Goal: Task Accomplishment & Management: Use online tool/utility

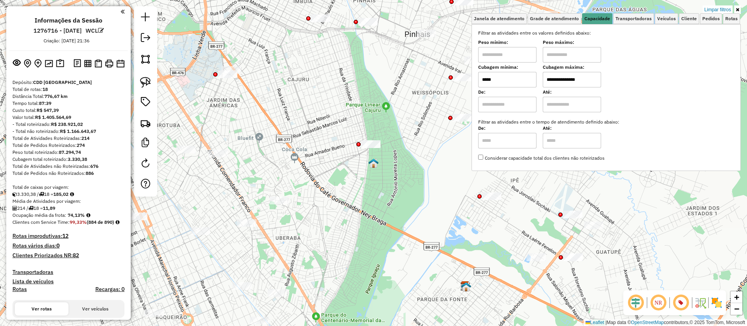
click at [720, 10] on link "Limpar filtros" at bounding box center [717, 9] width 30 height 9
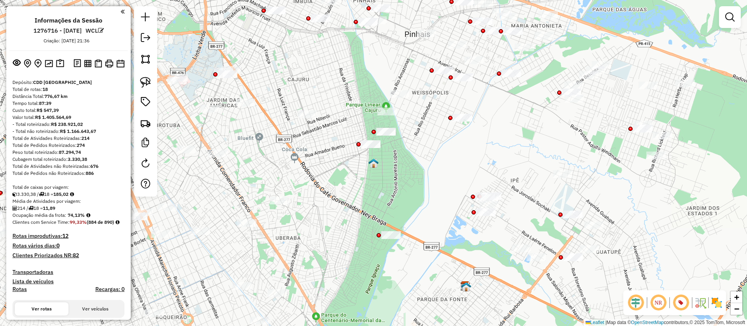
click at [123, 160] on div "Depósito: CDD Curitiba Total de rotas: 18 Distância Total: 776,67 km Tempo tota…" at bounding box center [68, 307] width 118 height 457
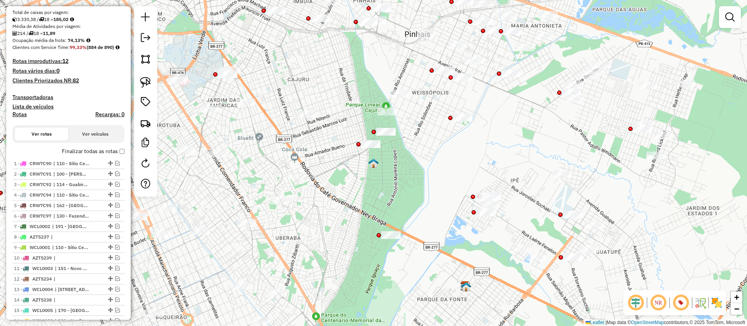
click at [658, 301] on em at bounding box center [658, 303] width 19 height 19
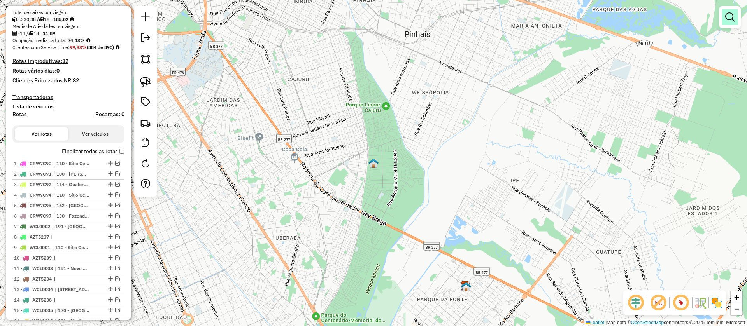
click at [729, 11] on link at bounding box center [730, 17] width 16 height 16
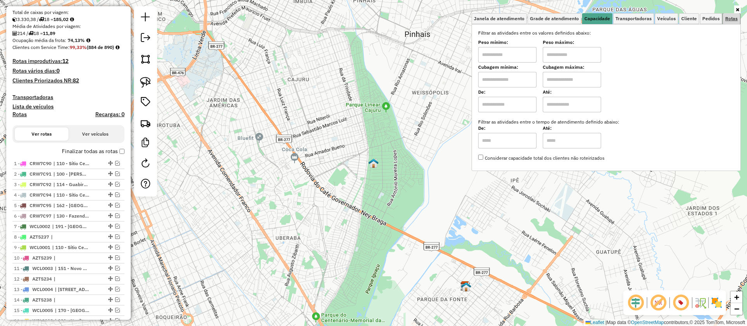
click at [724, 19] on link "Rotas" at bounding box center [731, 18] width 17 height 11
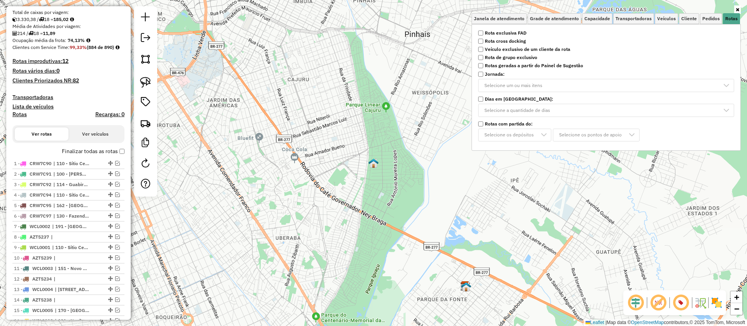
click at [506, 44] on strong "Rota cross docking" at bounding box center [505, 41] width 41 height 7
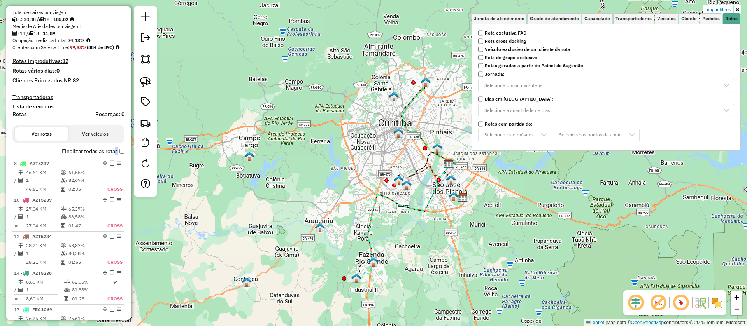
click at [114, 154] on label "Finalizar todas as rotas" at bounding box center [93, 151] width 63 height 8
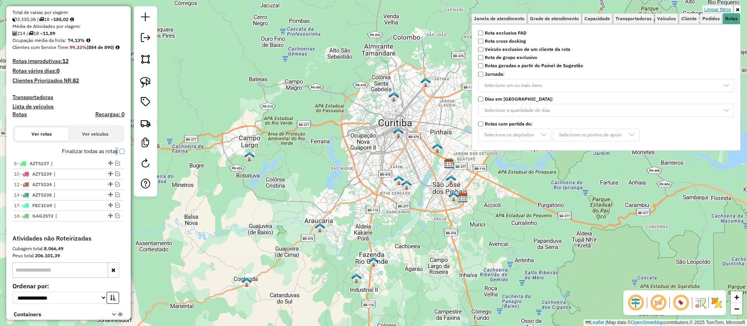
click at [723, 8] on link "Limpar filtros" at bounding box center [717, 9] width 30 height 9
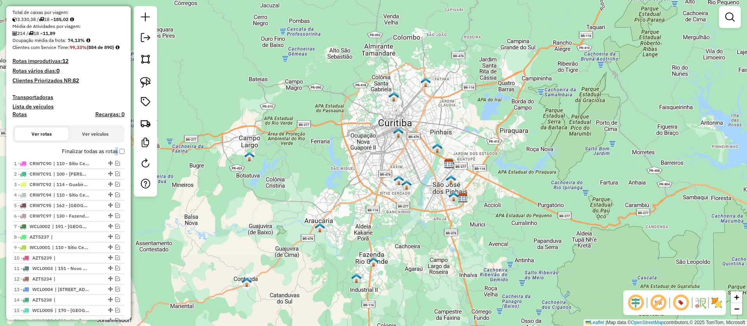
click at [659, 303] on em at bounding box center [658, 303] width 19 height 19
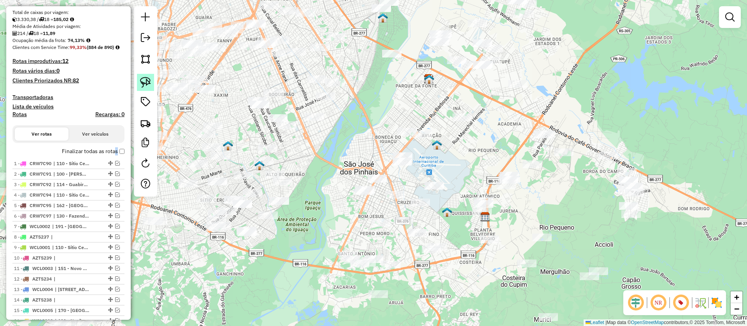
click at [145, 86] on img at bounding box center [145, 82] width 11 height 11
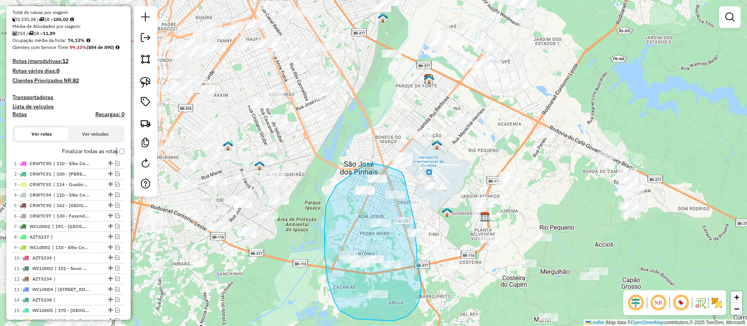
click at [417, 234] on div "Janela de atendimento Grade de atendimento Capacidade Transportadoras Veículos …" at bounding box center [373, 163] width 747 height 326
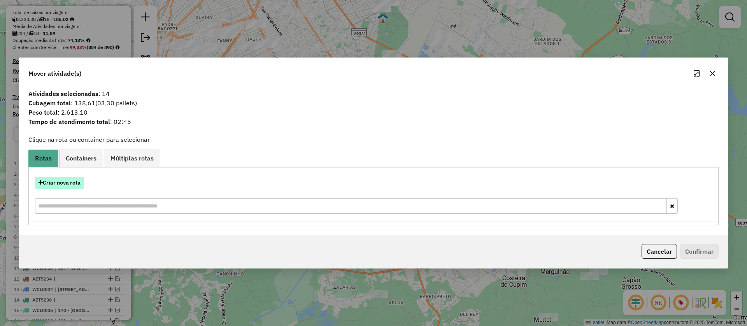
click at [76, 183] on button "Criar nova rota" at bounding box center [59, 183] width 49 height 12
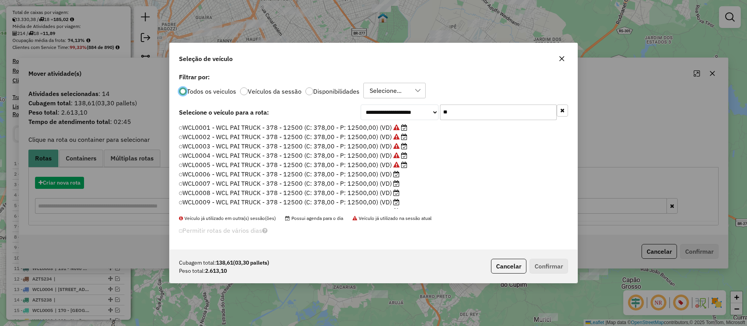
scroll to position [4, 2]
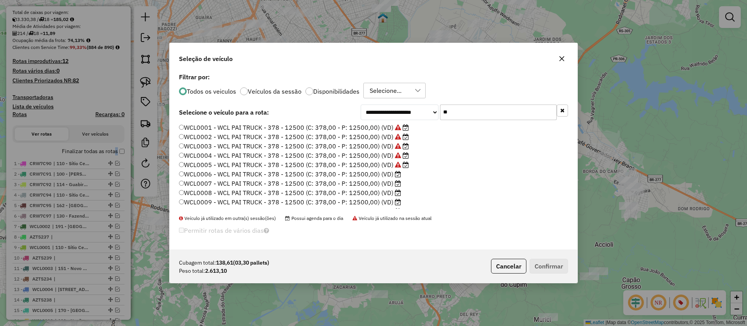
click at [421, 110] on div "**********" at bounding box center [464, 113] width 207 height 16
paste input "*****"
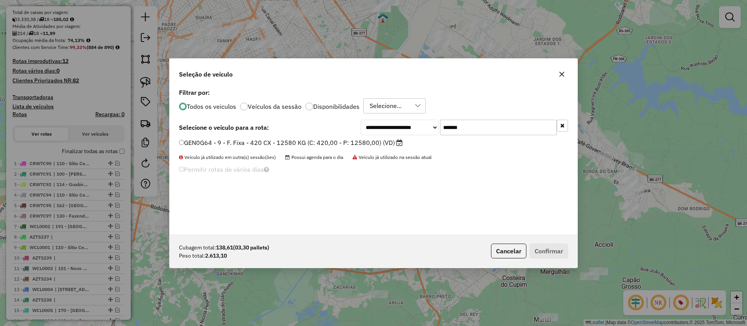
type input "*******"
click at [371, 141] on label "GEN0G64 - 9 - F. Fixa - 420 CX - 12580 KG (C: 420,00 - P: 12580,00) (VD)" at bounding box center [291, 142] width 224 height 9
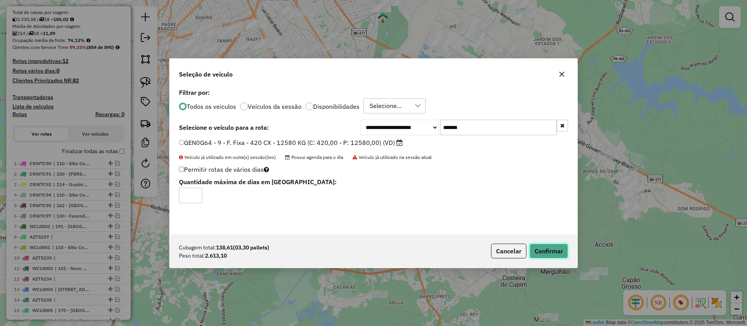
click at [544, 254] on button "Confirmar" at bounding box center [548, 251] width 39 height 15
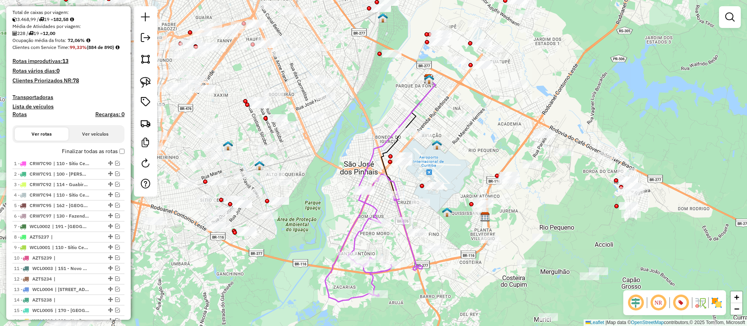
click at [361, 228] on icon at bounding box center [373, 238] width 97 height 128
select select "**********"
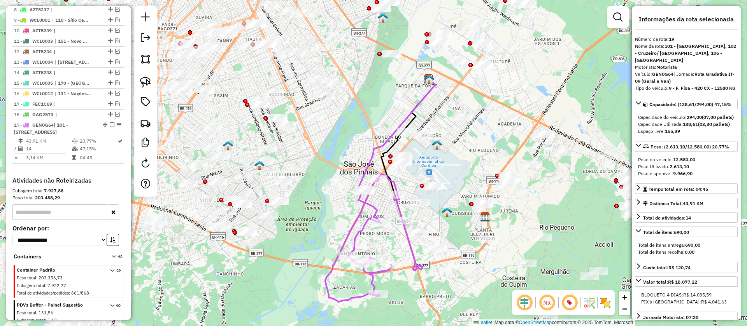
scroll to position [469, 0]
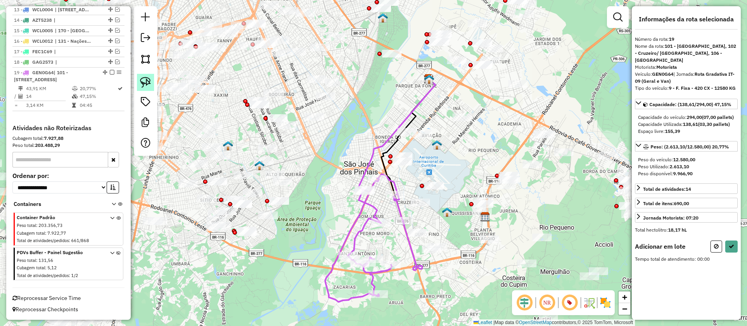
click at [150, 86] on img at bounding box center [145, 82] width 11 height 11
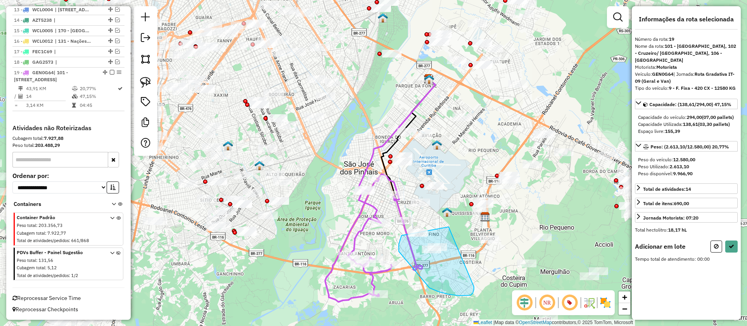
drag, startPoint x: 399, startPoint y: 252, endPoint x: 474, endPoint y: 287, distance: 83.0
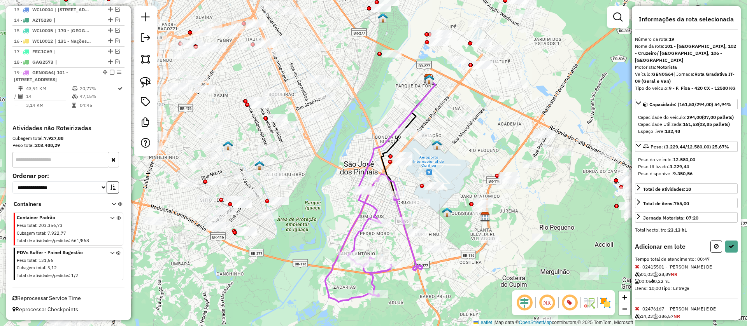
click at [144, 82] on img at bounding box center [145, 82] width 11 height 11
click at [712, 253] on button at bounding box center [716, 247] width 12 height 12
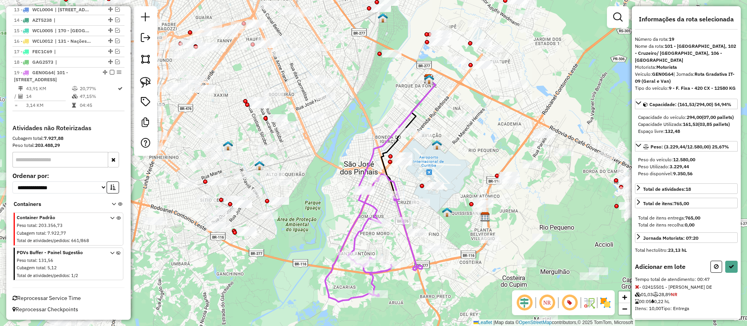
select select "**********"
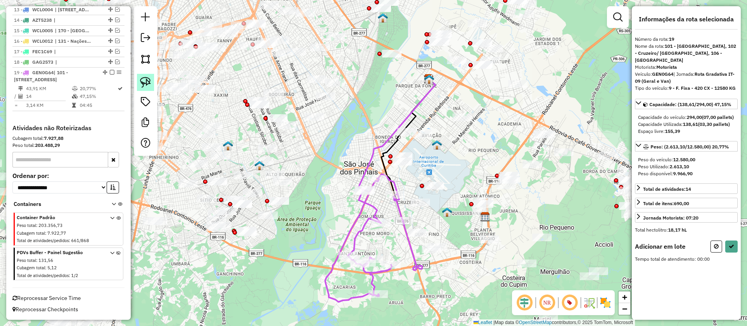
click at [143, 78] on img at bounding box center [145, 82] width 11 height 11
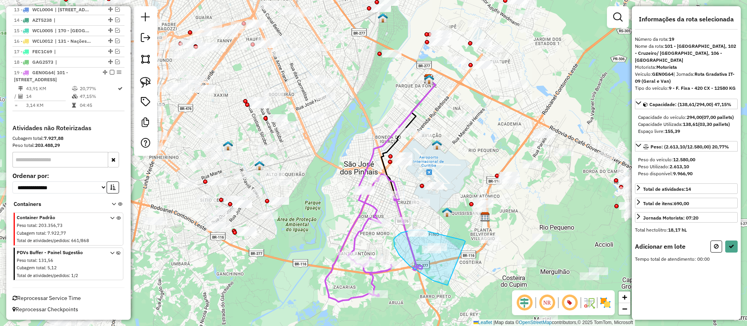
drag, startPoint x: 463, startPoint y: 240, endPoint x: 692, endPoint y: 284, distance: 233.3
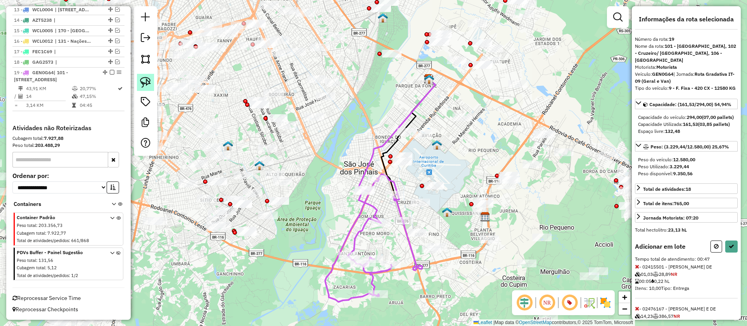
click at [142, 78] on img at bounding box center [145, 82] width 11 height 11
drag, startPoint x: 427, startPoint y: 116, endPoint x: 671, endPoint y: 223, distance: 267.2
click at [439, 144] on div "Janela de atendimento Grade de atendimento Capacidade Transportadoras Veículos …" at bounding box center [373, 163] width 747 height 326
click at [726, 253] on button at bounding box center [731, 247] width 12 height 12
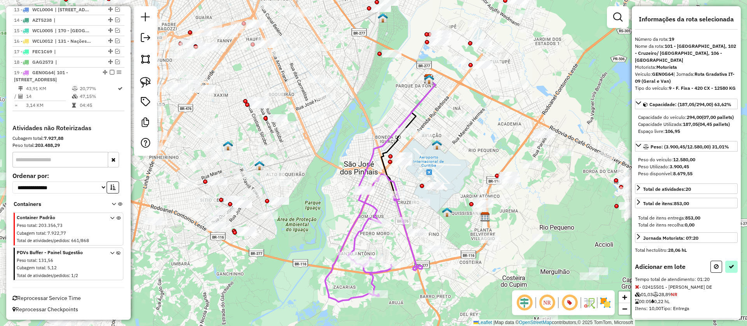
select select "**********"
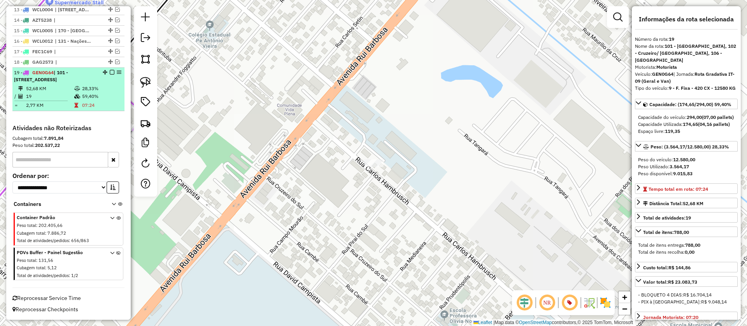
click at [99, 84] on li "19 - GEN0G64 | 101 - São Jose dos Pinhais, 102 - Cruzeiro/ Costeira, 106 - Camp…" at bounding box center [68, 90] width 112 height 44
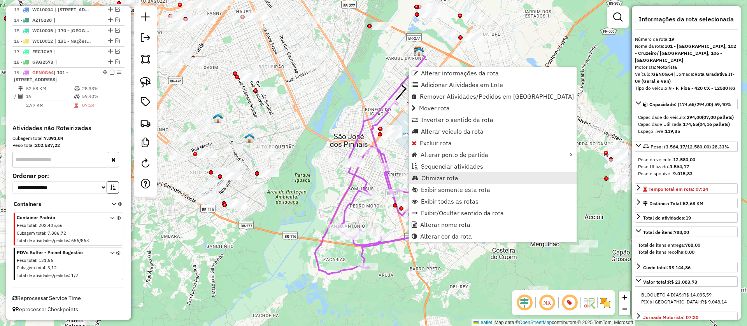
click at [441, 175] on span "Otimizar rota" at bounding box center [439, 178] width 37 height 6
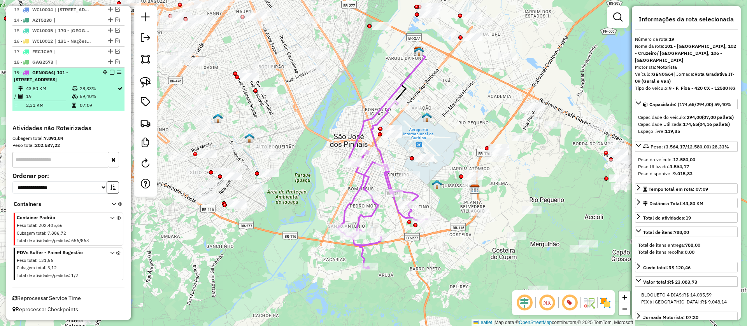
click at [110, 70] on em at bounding box center [112, 72] width 5 height 5
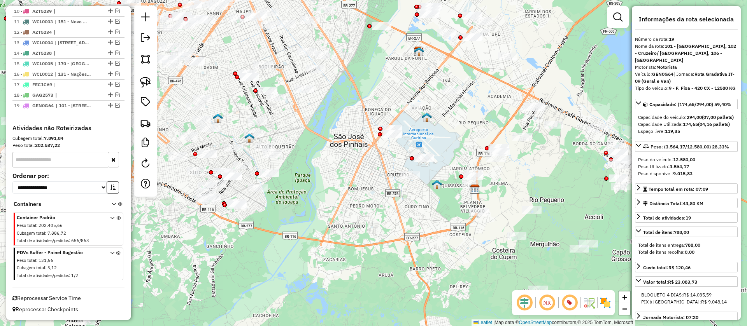
scroll to position [429, 0]
click at [268, 197] on div "Janela de atendimento Grade de atendimento Capacidade Transportadoras Veículos …" at bounding box center [373, 163] width 747 height 326
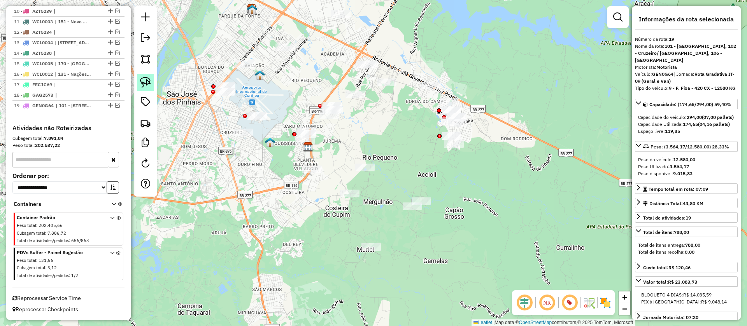
click at [145, 81] on img at bounding box center [145, 82] width 11 height 11
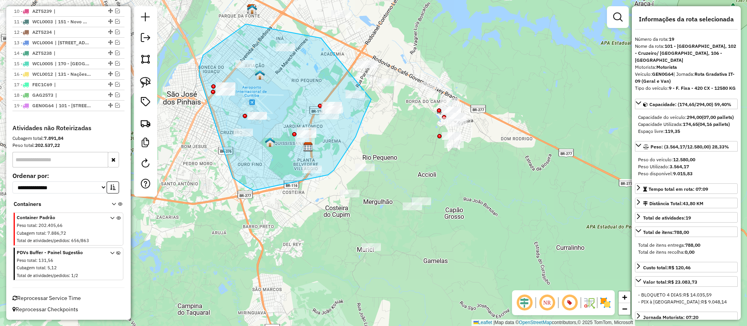
drag, startPoint x: 321, startPoint y: 38, endPoint x: 382, endPoint y: 35, distance: 61.5
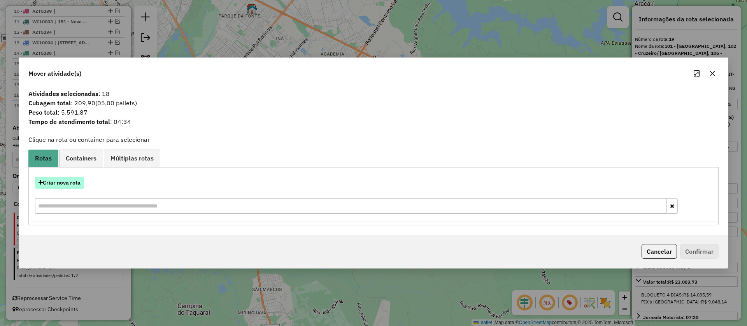
click at [75, 183] on button "Criar nova rota" at bounding box center [59, 183] width 49 height 12
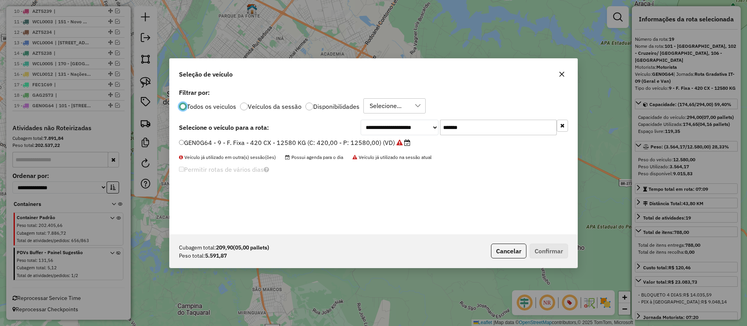
scroll to position [5, 3]
click at [365, 144] on label "GEN0G64 - 9 - F. Fixa - 420 CX - 12580 KG (C: 420,00 - P: 12580,00) (VD)" at bounding box center [294, 142] width 231 height 9
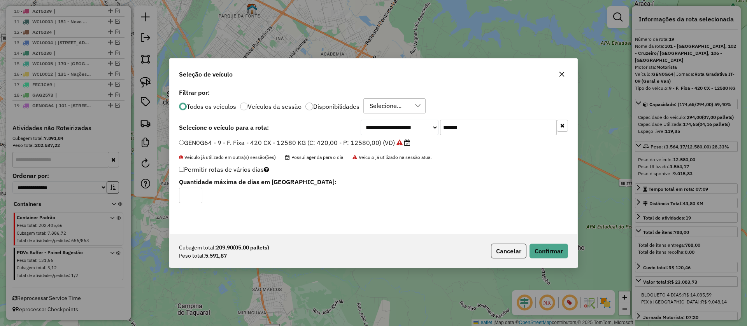
drag, startPoint x: 477, startPoint y: 125, endPoint x: 430, endPoint y: 128, distance: 47.5
click at [429, 125] on div "**********" at bounding box center [464, 128] width 207 height 16
paste input "text"
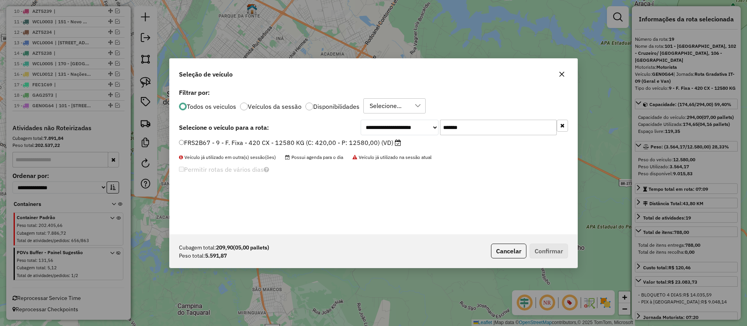
type input "*******"
click at [324, 147] on label "FRS2B67 - 9 - F. Fixa - 420 CX - 12580 KG (C: 420,00 - P: 12580,00) (VD)" at bounding box center [290, 142] width 222 height 9
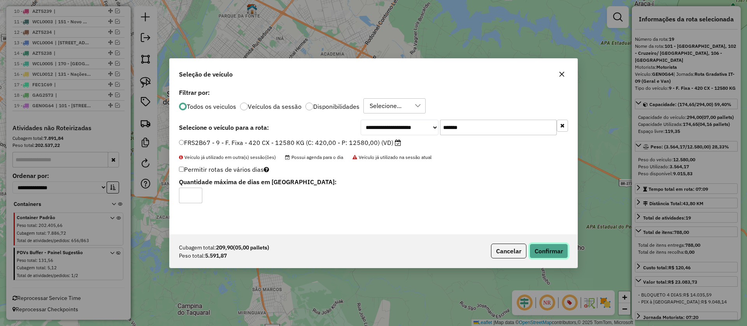
click at [550, 251] on button "Confirmar" at bounding box center [548, 251] width 39 height 15
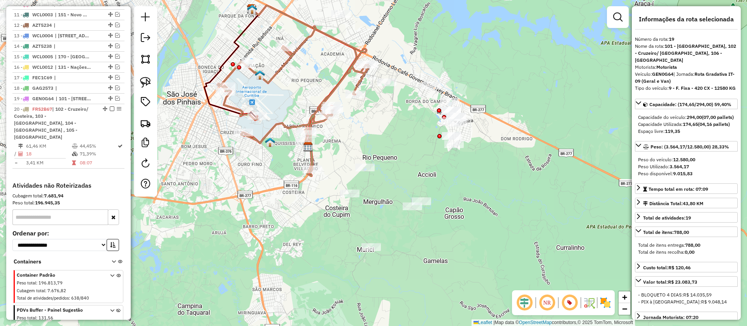
scroll to position [480, 0]
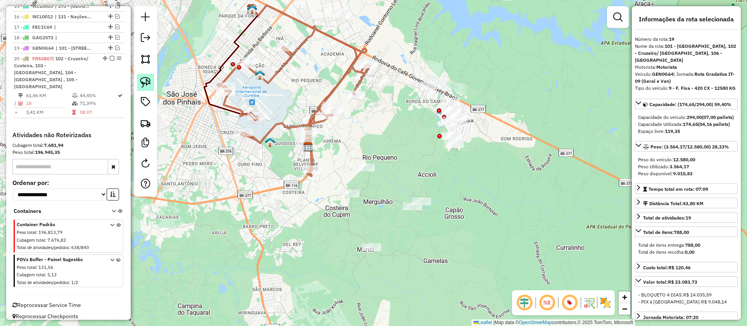
click at [144, 83] on img at bounding box center [145, 82] width 11 height 11
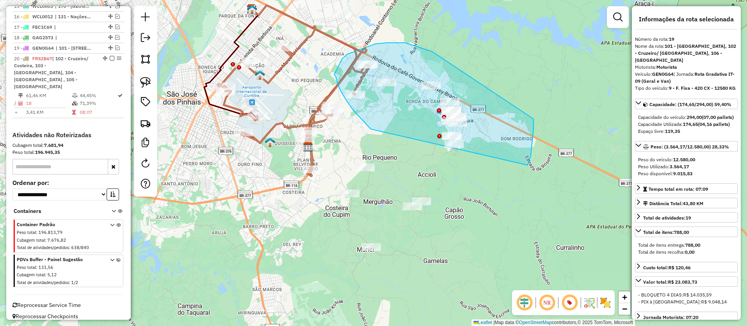
drag, startPoint x: 432, startPoint y: 52, endPoint x: 533, endPoint y: 119, distance: 121.5
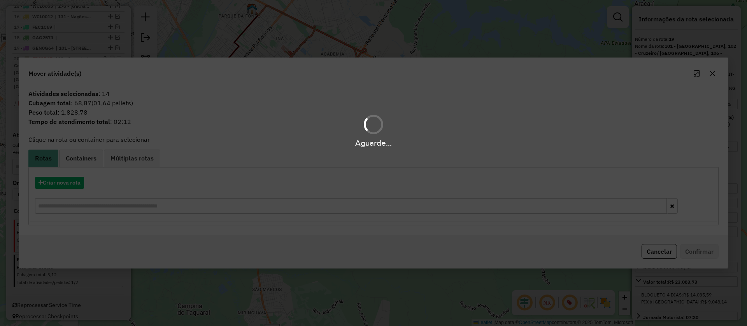
click at [72, 182] on div "Aguarde..." at bounding box center [373, 163] width 747 height 326
click at [71, 182] on div "Aguarde..." at bounding box center [373, 163] width 747 height 326
click at [71, 182] on button "Criar nova rota" at bounding box center [59, 183] width 49 height 12
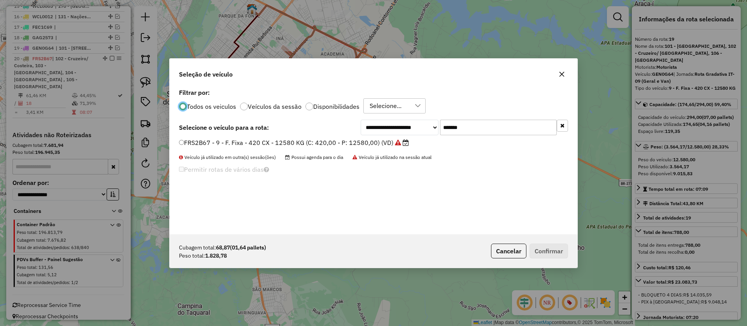
scroll to position [4, 2]
click at [403, 125] on div "**********" at bounding box center [464, 128] width 207 height 16
paste input "text"
type input "*******"
click at [380, 142] on label "BYQ4H09 - 9 - F. Fixa - 420 CX - 12580 KG (C: 420,00 - P: 12580,00) (VD)" at bounding box center [290, 142] width 223 height 9
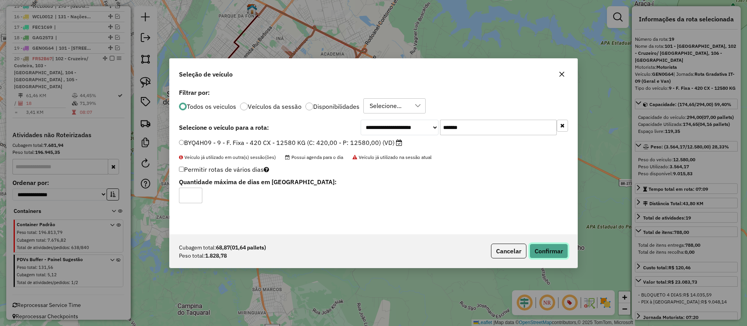
click at [541, 251] on button "Confirmar" at bounding box center [548, 251] width 39 height 15
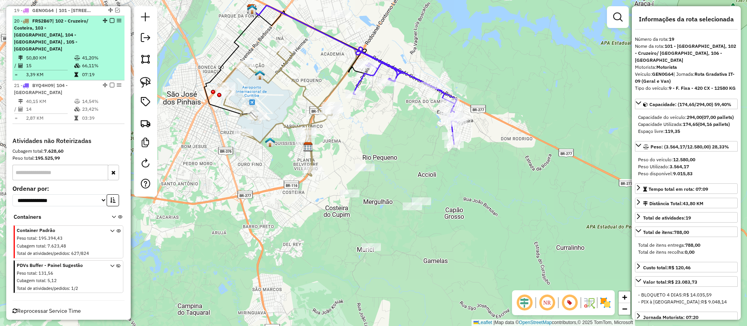
scroll to position [523, 0]
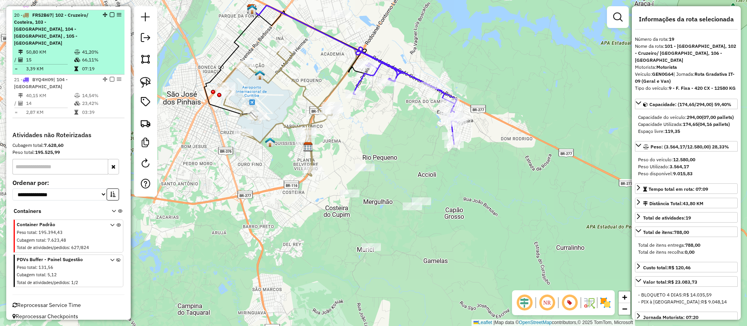
click at [110, 17] on em at bounding box center [112, 14] width 5 height 5
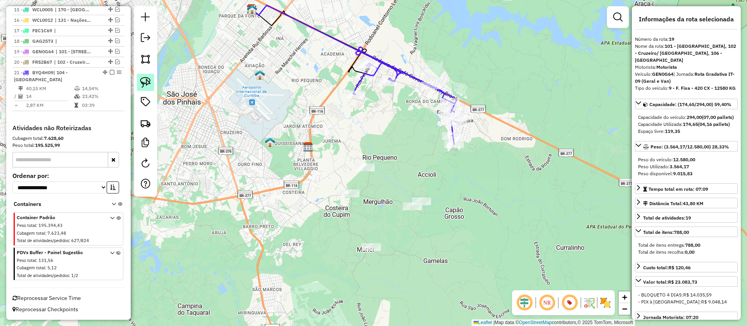
click at [359, 82] on icon at bounding box center [405, 95] width 104 height 97
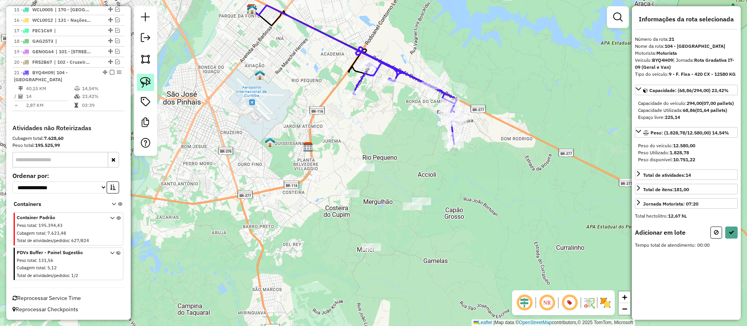
click at [138, 82] on link at bounding box center [145, 82] width 17 height 17
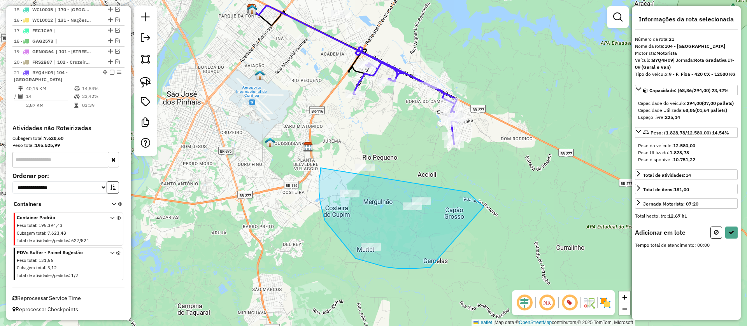
drag, startPoint x: 483, startPoint y: 207, endPoint x: 430, endPoint y: 268, distance: 80.5
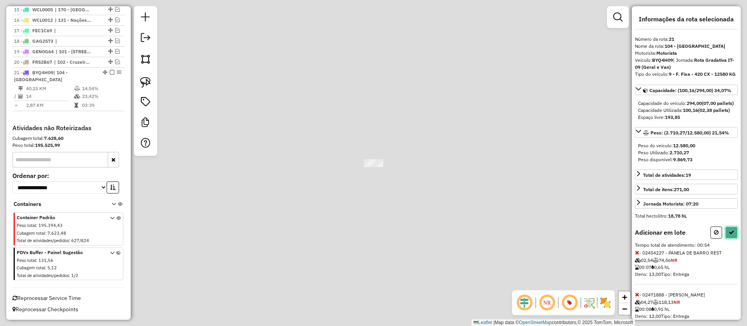
click at [726, 239] on button at bounding box center [731, 233] width 12 height 12
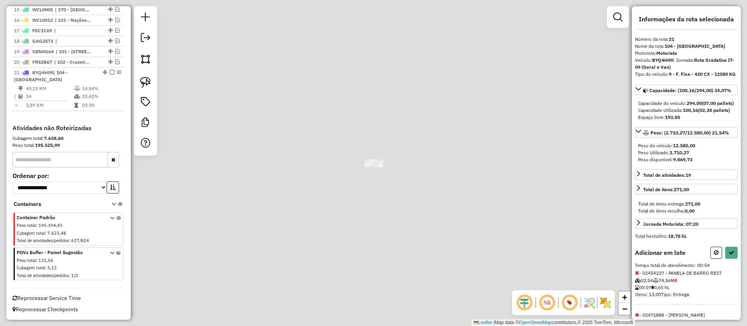
select select "**********"
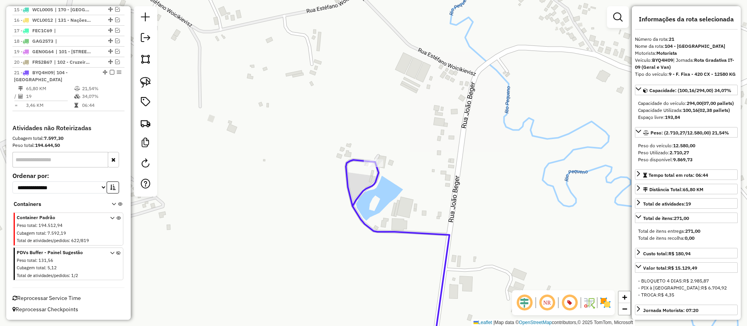
click at [110, 72] on em at bounding box center [112, 72] width 5 height 5
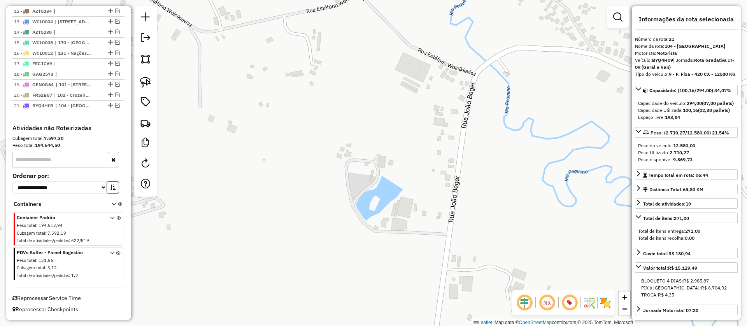
click at [74, 123] on div "1 - CRW7C90 | 110 - Sítio Cercado/ Alto boqueirão, 111 - Pinheirinho, 112 - Xax…" at bounding box center [68, 8] width 112 height 234
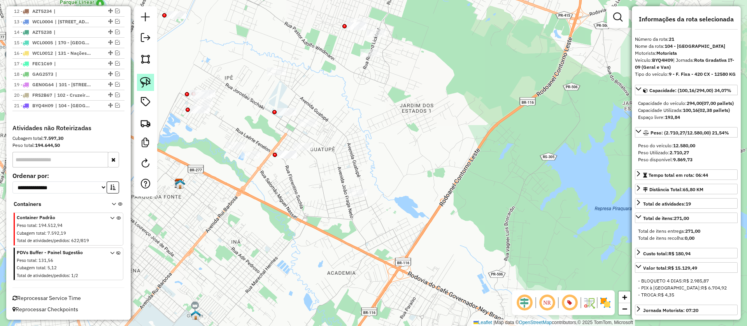
click at [144, 82] on img at bounding box center [145, 82] width 11 height 11
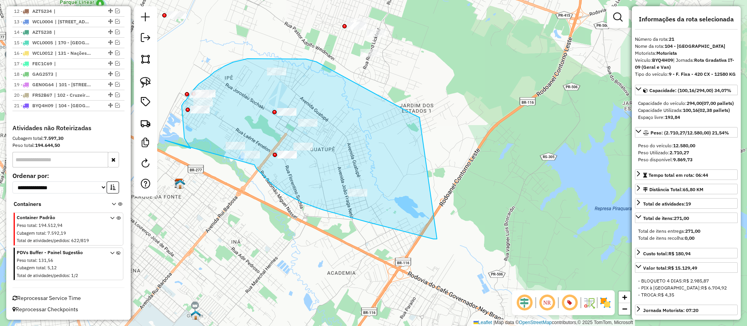
drag, startPoint x: 412, startPoint y: 114, endPoint x: 437, endPoint y: 239, distance: 127.7
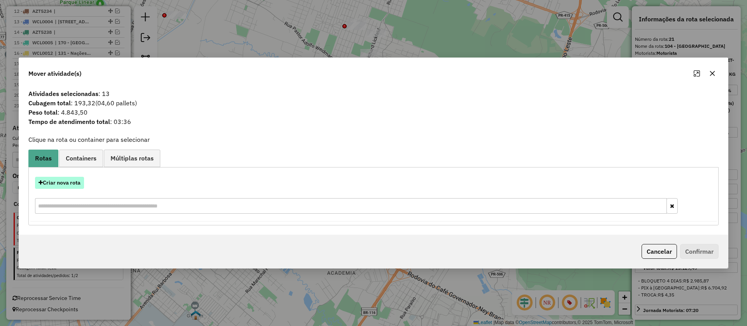
click at [77, 186] on button "Criar nova rota" at bounding box center [59, 183] width 49 height 12
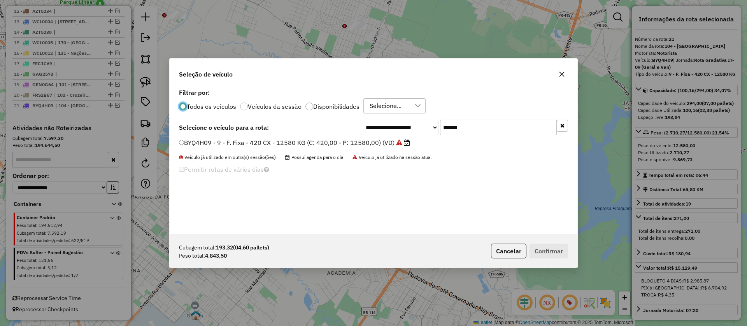
click at [413, 123] on div "**********" at bounding box center [464, 128] width 207 height 16
paste input "text"
type input "*******"
click at [368, 145] on label "BYI4H58 - 9 - F. Fixa - 420 CX - 12580 KG (C: 420,00 - P: 12580,00) (VD)" at bounding box center [289, 142] width 221 height 9
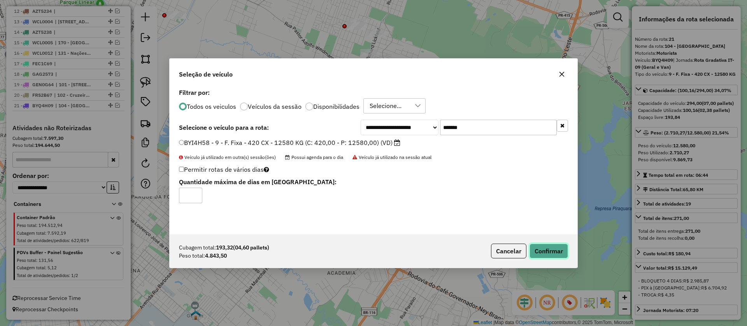
click at [544, 249] on button "Confirmar" at bounding box center [548, 251] width 39 height 15
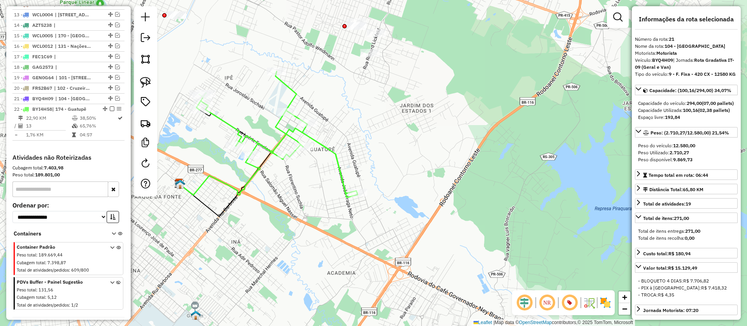
click at [328, 147] on icon at bounding box center [276, 135] width 161 height 126
click at [324, 144] on icon at bounding box center [276, 135] width 161 height 126
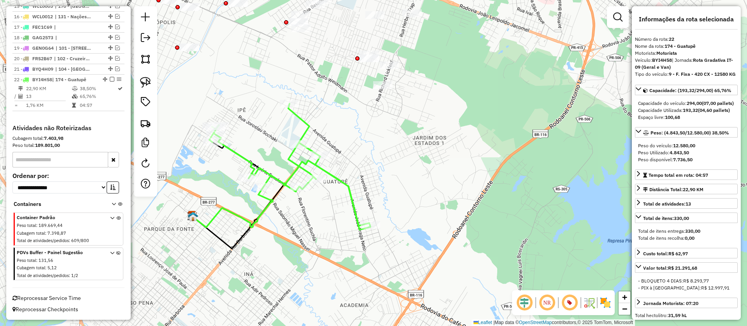
drag, startPoint x: 320, startPoint y: 135, endPoint x: 333, endPoint y: 167, distance: 34.7
click at [333, 167] on div "Janela de atendimento Grade de atendimento Capacidade Transportadoras Veículos …" at bounding box center [373, 163] width 747 height 326
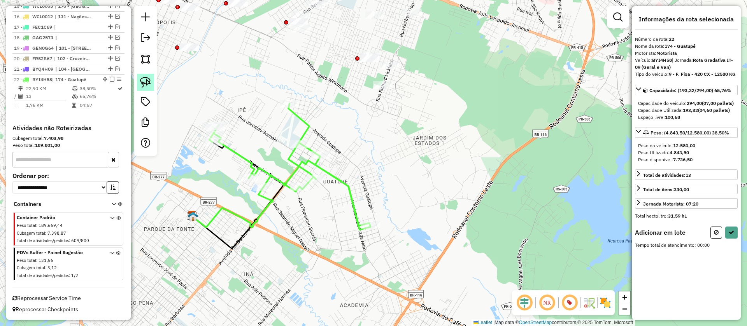
click at [143, 81] on img at bounding box center [145, 82] width 11 height 11
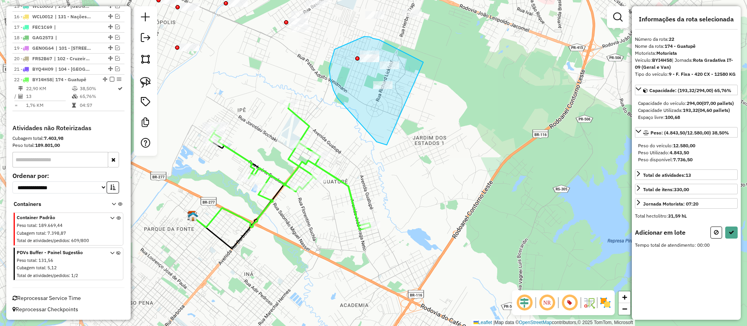
drag, startPoint x: 364, startPoint y: 37, endPoint x: 387, endPoint y: 145, distance: 110.8
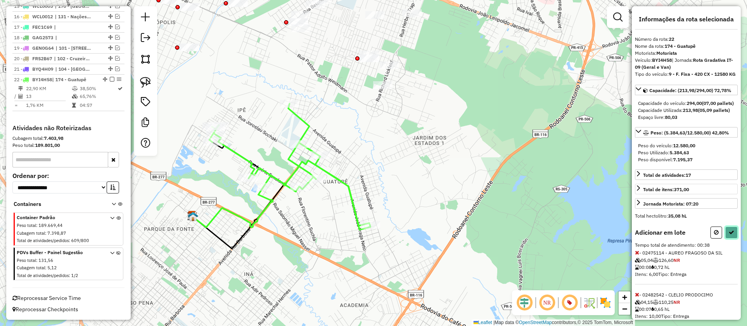
drag, startPoint x: 725, startPoint y: 243, endPoint x: 697, endPoint y: 229, distance: 31.7
click at [725, 239] on button at bounding box center [731, 233] width 12 height 12
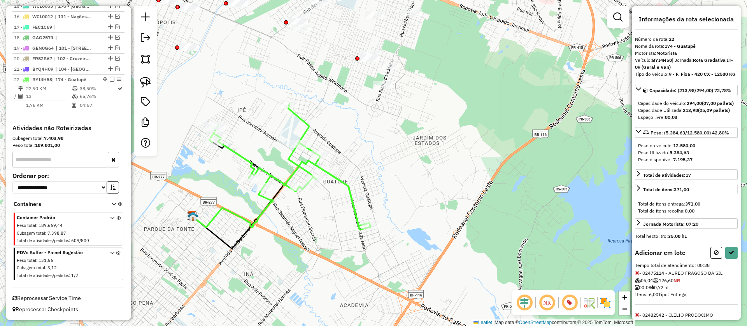
select select "**********"
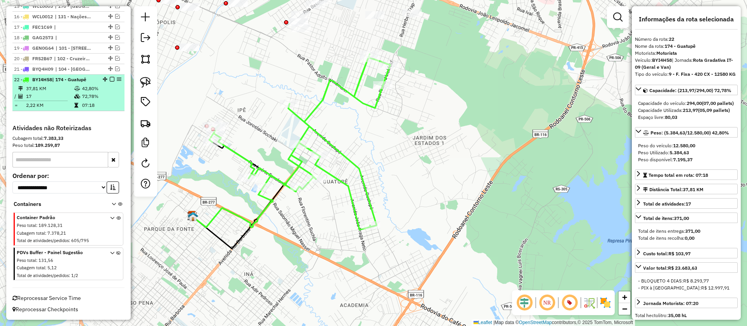
click at [110, 80] on em at bounding box center [112, 79] width 5 height 5
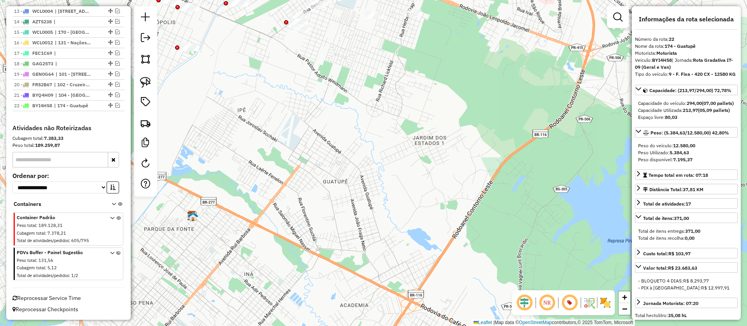
scroll to position [461, 0]
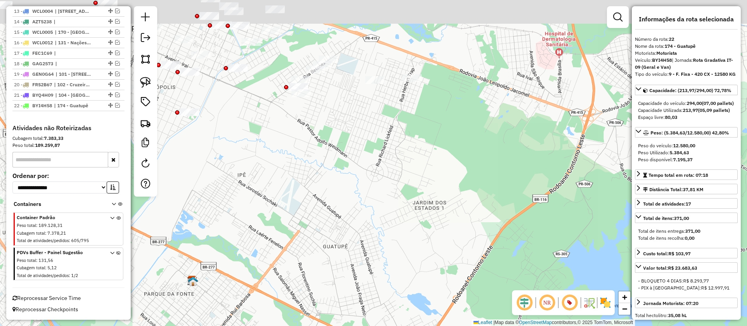
drag, startPoint x: 310, startPoint y: 84, endPoint x: 310, endPoint y: 149, distance: 65.0
click at [310, 149] on div "Janela de atendimento Grade de atendimento Capacidade Transportadoras Veículos …" at bounding box center [373, 163] width 747 height 326
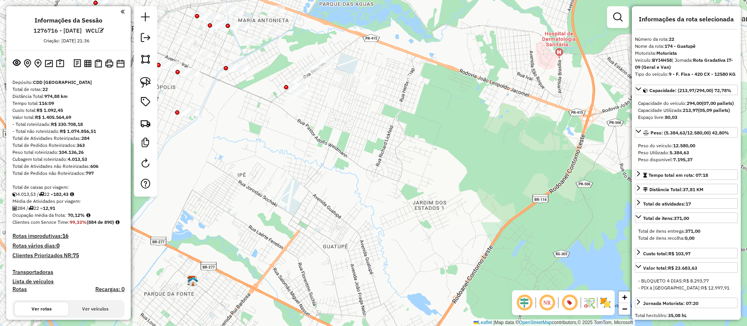
select select "**********"
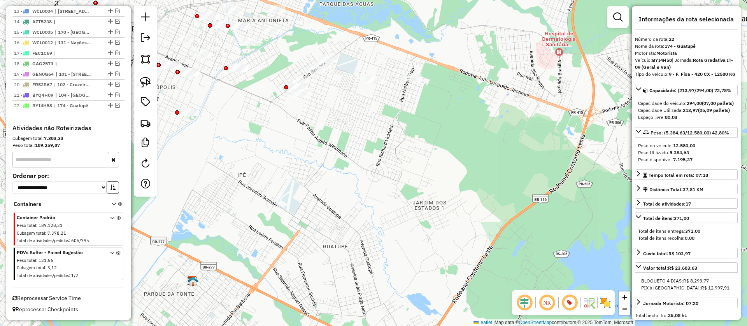
click at [133, 80] on div "Janela de atendimento Grade de atendimento Capacidade Transportadoras Veículos …" at bounding box center [373, 163] width 747 height 326
click at [144, 80] on img at bounding box center [145, 82] width 11 height 11
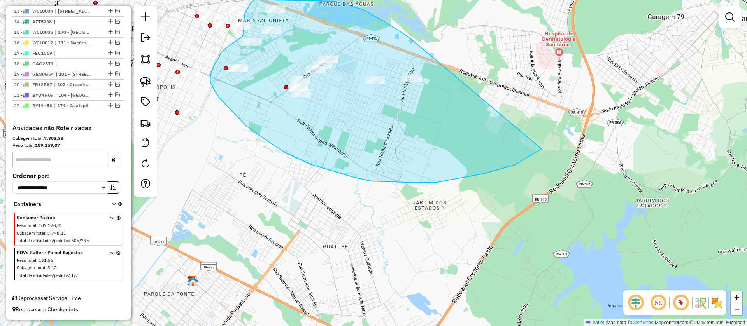
drag, startPoint x: 355, startPoint y: 7, endPoint x: 542, endPoint y: 149, distance: 234.5
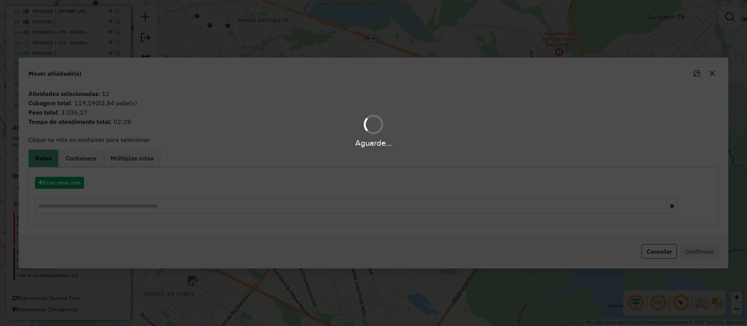
click at [66, 195] on div "Aguarde..." at bounding box center [373, 163] width 747 height 326
click at [70, 191] on div "Aguarde..." at bounding box center [373, 163] width 747 height 326
click at [74, 185] on button "Criar nova rota" at bounding box center [59, 183] width 49 height 12
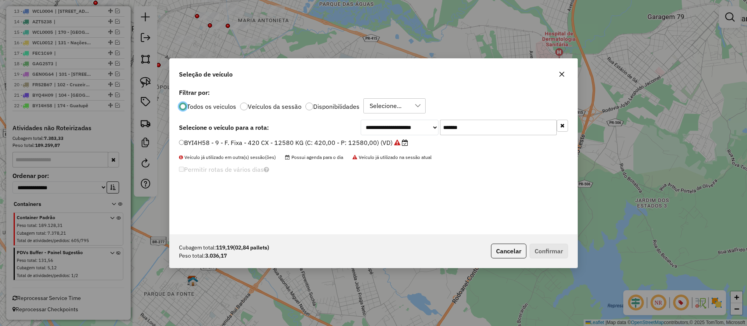
scroll to position [4, 2]
drag, startPoint x: 494, startPoint y: 119, endPoint x: 433, endPoint y: 130, distance: 61.3
click at [430, 126] on div "**********" at bounding box center [374, 161] width 408 height 148
click at [376, 144] on label "BYI4H58 - 9 - F. Fixa - 420 CX - 12580 KG (C: 420,00 - P: 12580,00) (VD)" at bounding box center [293, 142] width 229 height 9
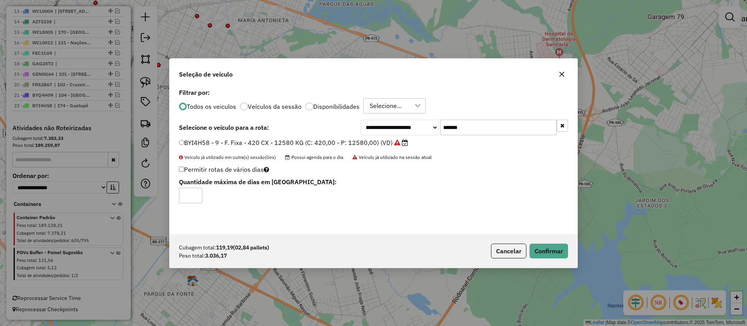
drag, startPoint x: 413, startPoint y: 126, endPoint x: 408, endPoint y: 128, distance: 4.4
click at [412, 126] on div "**********" at bounding box center [464, 128] width 207 height 16
paste input "text"
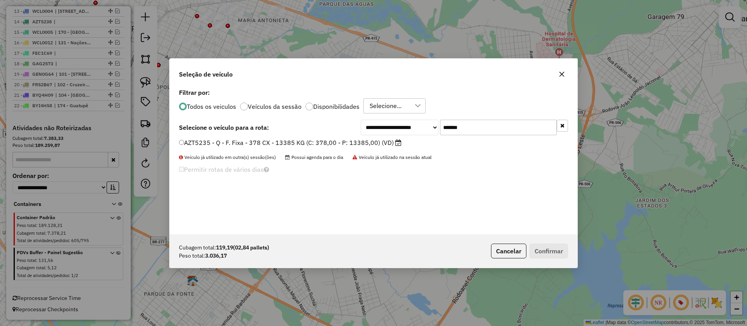
type input "*******"
click at [384, 147] on label "AZT5235 - Q - F. Fixa - 378 CX - 13385 KG (C: 378,00 - P: 13385,00) (VD)" at bounding box center [290, 142] width 222 height 9
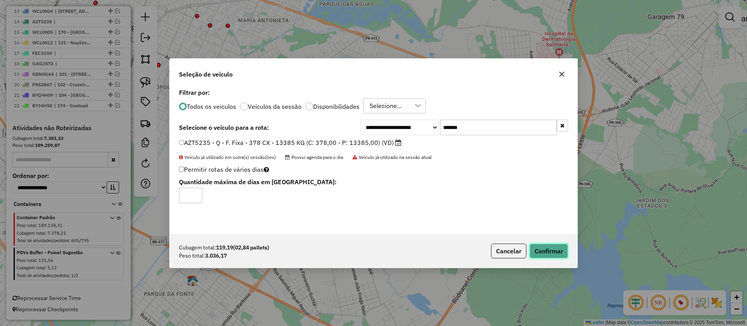
click at [553, 253] on button "Confirmar" at bounding box center [548, 251] width 39 height 15
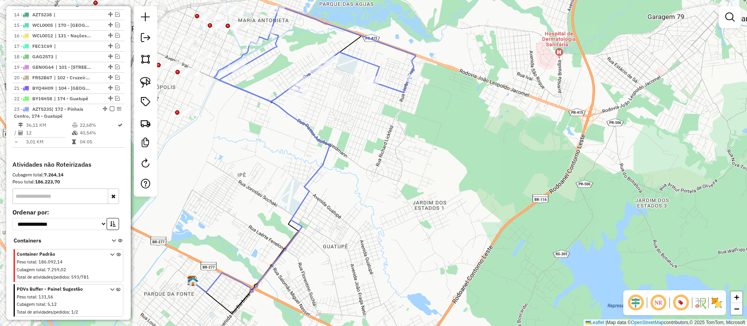
scroll to position [504, 0]
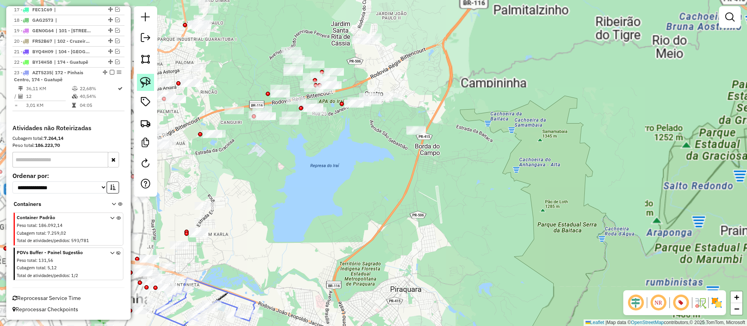
click at [143, 86] on img at bounding box center [145, 82] width 11 height 11
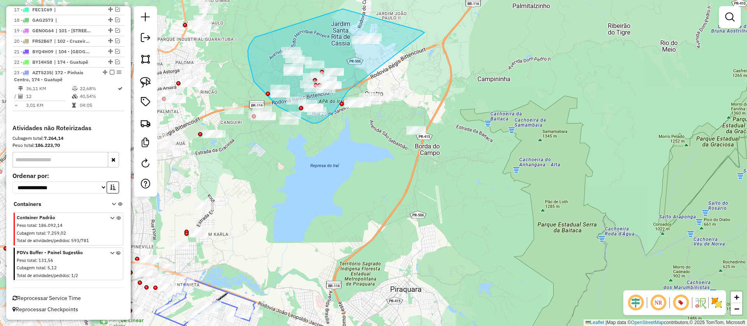
drag, startPoint x: 343, startPoint y: 9, endPoint x: 348, endPoint y: 91, distance: 82.2
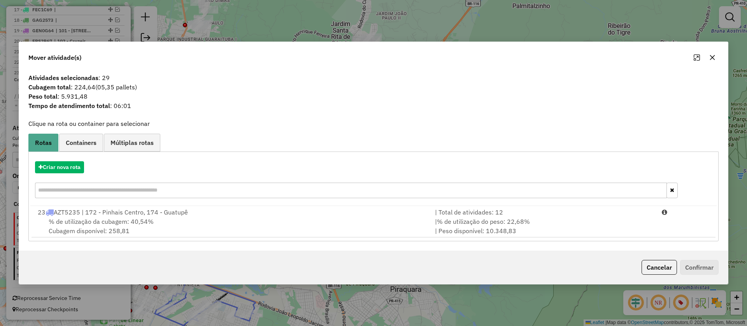
click at [678, 268] on div "Cancelar Confirmar" at bounding box center [678, 267] width 80 height 15
click at [667, 270] on button "Cancelar" at bounding box center [658, 267] width 35 height 15
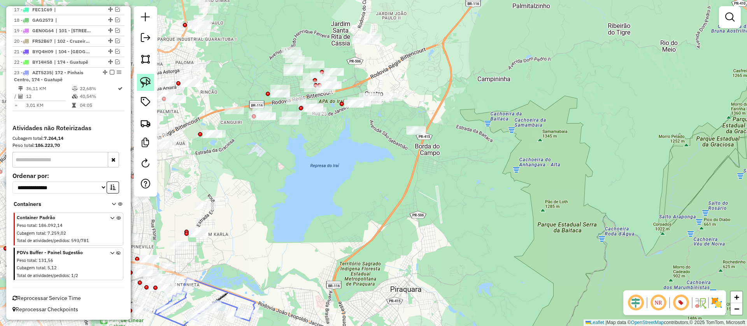
click at [143, 88] on img at bounding box center [145, 82] width 11 height 11
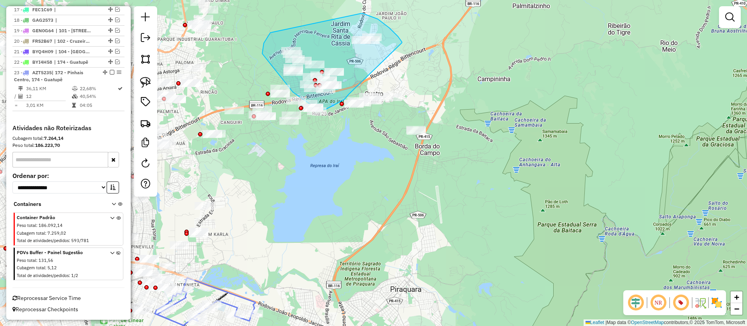
drag, startPoint x: 378, startPoint y: 19, endPoint x: 349, endPoint y: 93, distance: 79.2
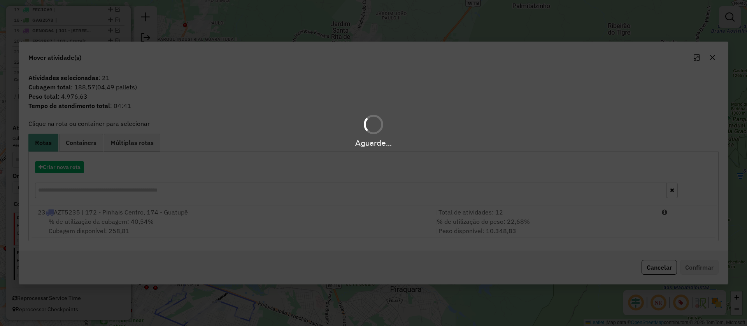
click at [75, 180] on div "Aguarde..." at bounding box center [373, 163] width 747 height 326
click at [75, 172] on div "Aguarde..." at bounding box center [373, 163] width 747 height 326
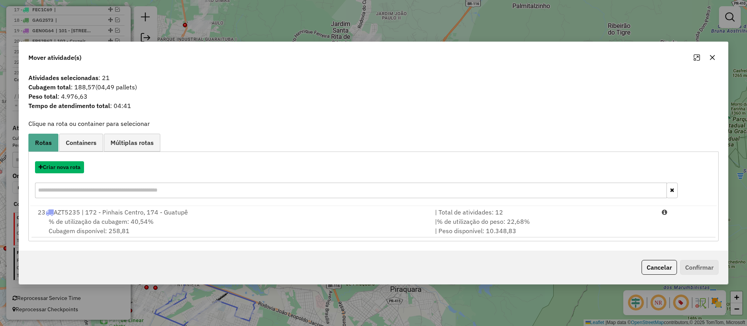
click at [74, 169] on button "Criar nova rota" at bounding box center [59, 167] width 49 height 12
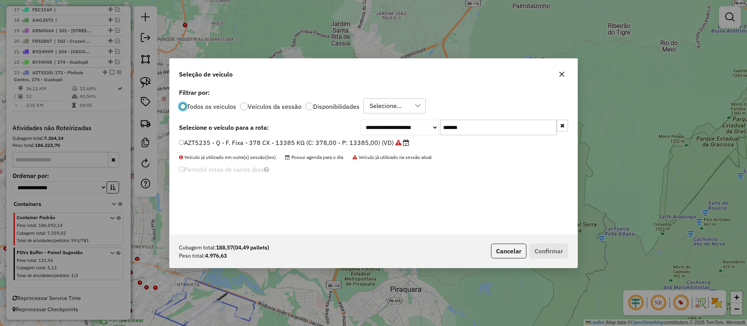
scroll to position [4, 2]
click at [415, 128] on div "**********" at bounding box center [464, 128] width 207 height 16
paste input "text"
type input "*******"
click at [375, 143] on label "AZT5250 - Q - F. Fixa - 378 CX - 13385 KG (C: 378,00 - P: 13385,00) (VD)" at bounding box center [290, 142] width 222 height 9
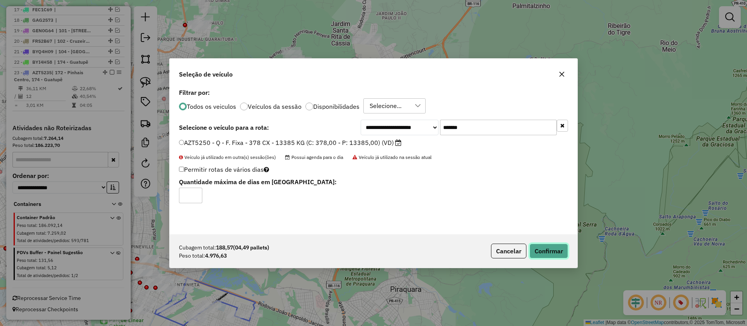
click at [556, 251] on button "Confirmar" at bounding box center [548, 251] width 39 height 15
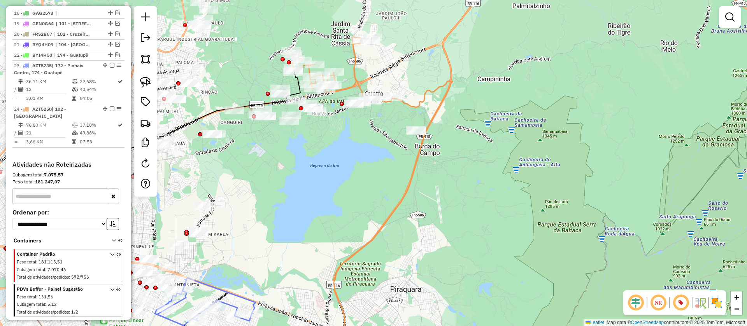
scroll to position [523, 0]
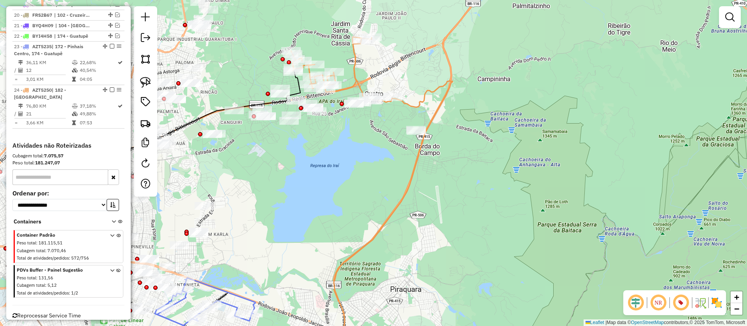
click at [357, 72] on icon at bounding box center [331, 64] width 81 height 55
select select "**********"
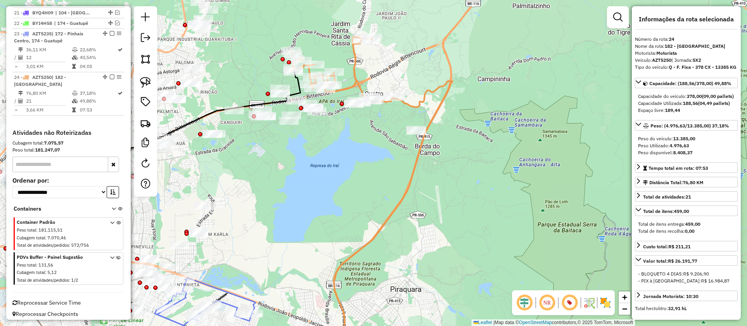
scroll to position [548, 0]
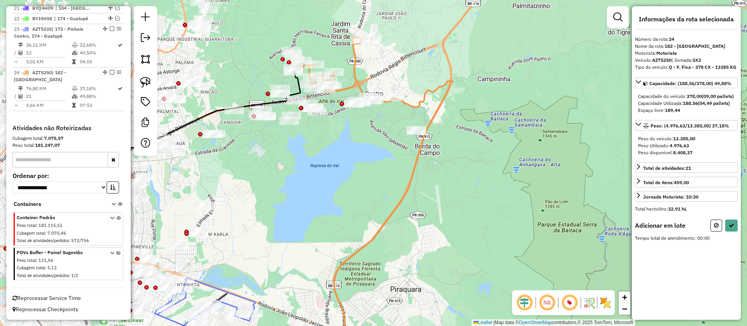
click at [140, 68] on div at bounding box center [145, 81] width 23 height 150
click at [144, 77] on img at bounding box center [145, 82] width 11 height 11
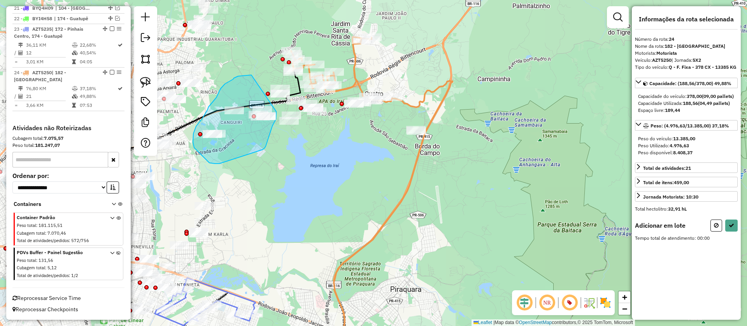
drag, startPoint x: 251, startPoint y: 75, endPoint x: 276, endPoint y: 112, distance: 44.5
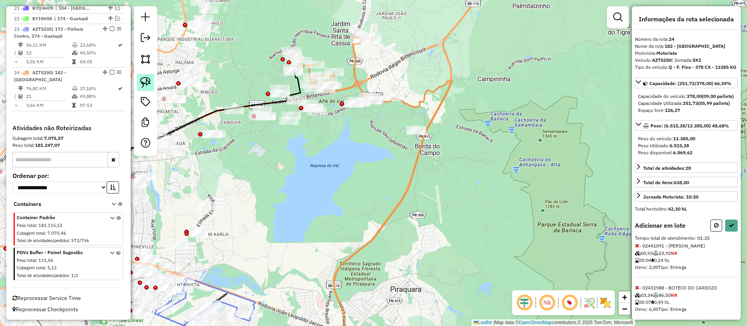
click at [141, 83] on img at bounding box center [145, 82] width 11 height 11
click at [13, 97] on div at bounding box center [13, 97] width 0 height 0
click at [141, 81] on img at bounding box center [145, 82] width 11 height 11
click at [142, 82] on img at bounding box center [145, 82] width 11 height 11
click at [710, 232] on button at bounding box center [716, 226] width 12 height 12
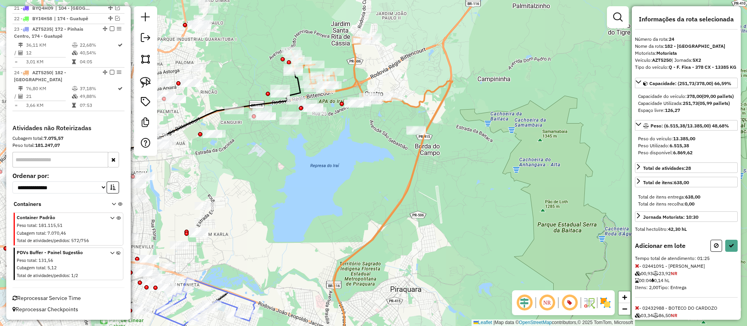
click at [710, 201] on div "Total de itens entrega: 638,00" at bounding box center [686, 197] width 96 height 7
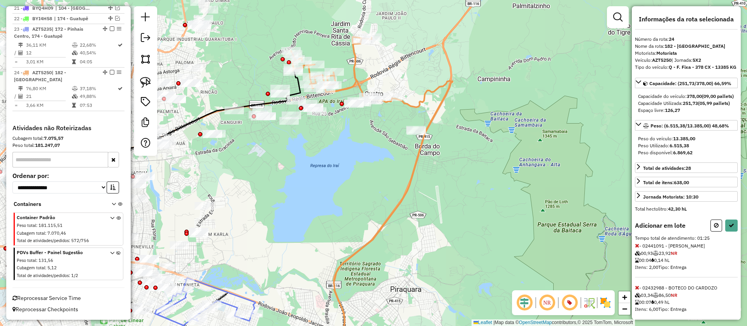
select select "**********"
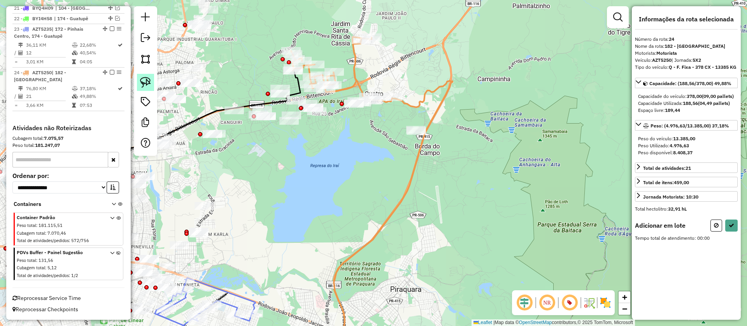
click at [146, 87] on img at bounding box center [145, 82] width 11 height 11
drag, startPoint x: 274, startPoint y: 73, endPoint x: 294, endPoint y: 90, distance: 26.5
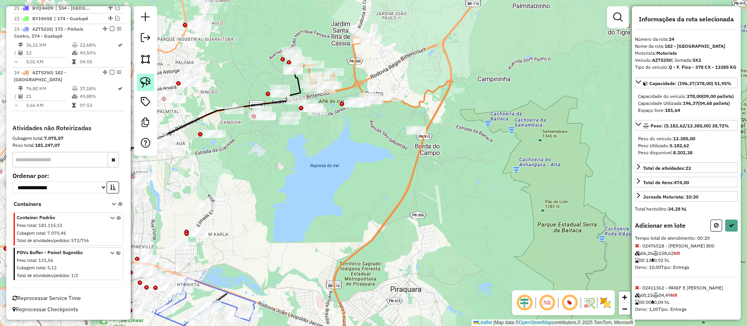
click at [142, 82] on img at bounding box center [145, 82] width 11 height 11
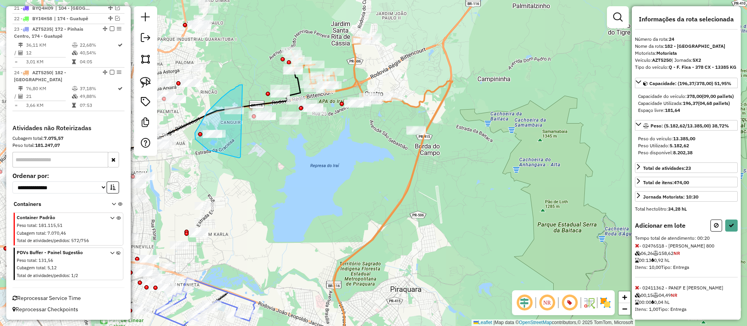
drag, startPoint x: 242, startPoint y: 85, endPoint x: 240, endPoint y: 157, distance: 72.4
click at [733, 232] on button at bounding box center [731, 226] width 12 height 12
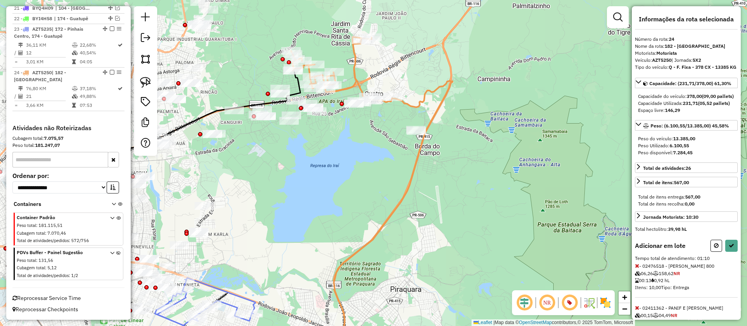
select select "**********"
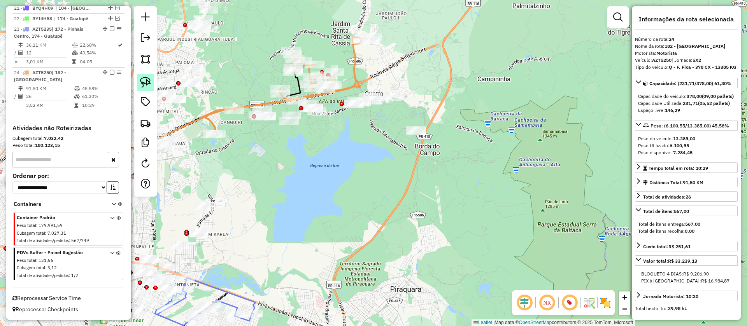
click at [144, 81] on img at bounding box center [145, 82] width 11 height 11
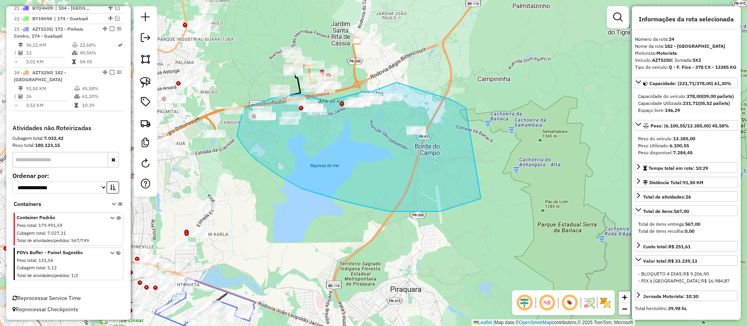
drag, startPoint x: 452, startPoint y: 100, endPoint x: 481, endPoint y: 199, distance: 102.4
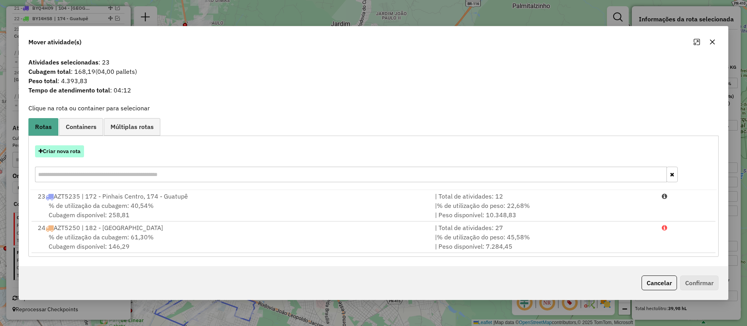
click at [73, 149] on button "Criar nova rota" at bounding box center [59, 151] width 49 height 12
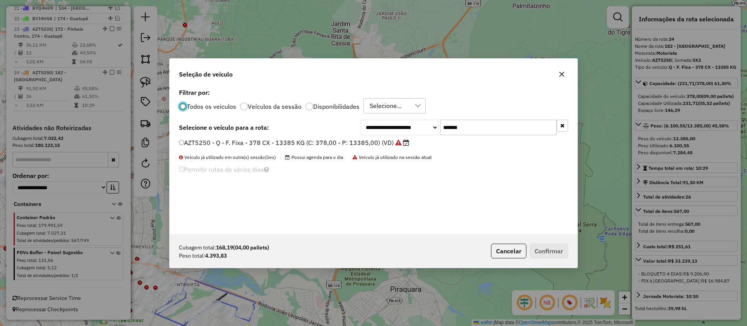
scroll to position [4, 2]
click at [416, 125] on div "**********" at bounding box center [464, 128] width 207 height 16
paste input "text"
type input "*******"
click at [354, 144] on label "BYQ4I06 - F. Fixa - 336Cx - 8610Kg (C: 336,00 - P: 8610,00) (VD)" at bounding box center [278, 142] width 199 height 9
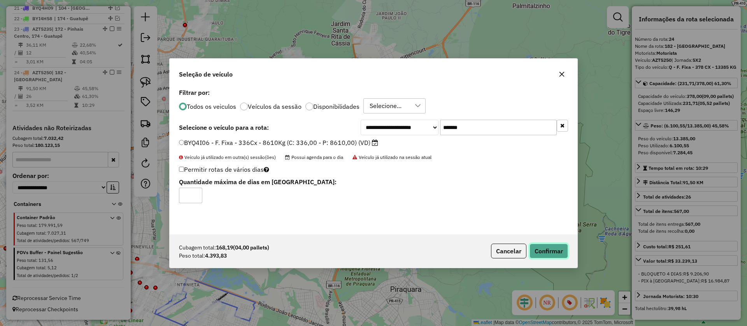
click at [550, 257] on button "Confirmar" at bounding box center [548, 251] width 39 height 15
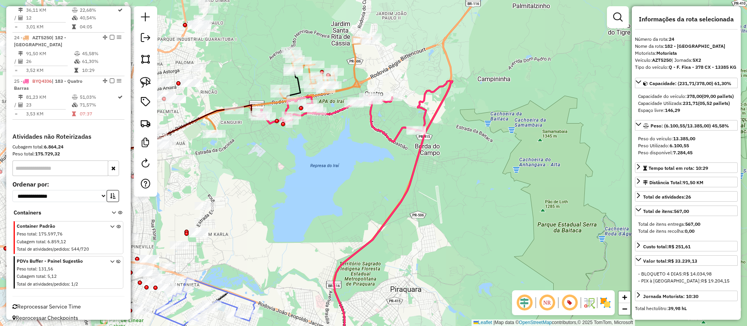
scroll to position [591, 0]
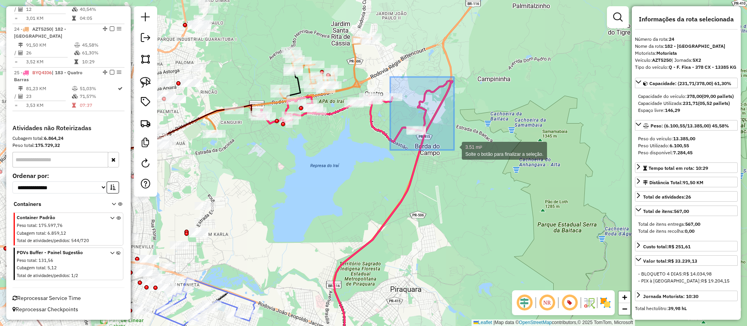
drag, startPoint x: 396, startPoint y: 85, endPoint x: 454, endPoint y: 150, distance: 87.3
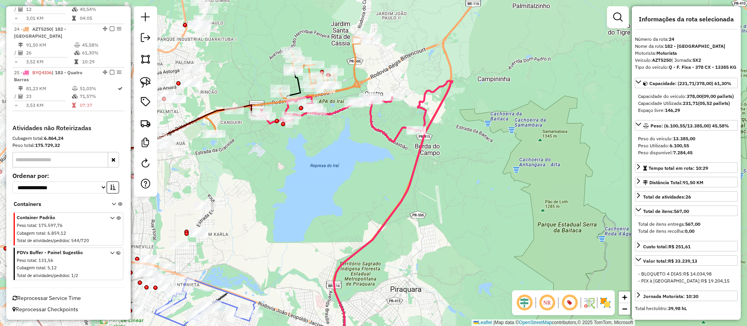
click at [392, 140] on icon at bounding box center [337, 119] width 158 height 46
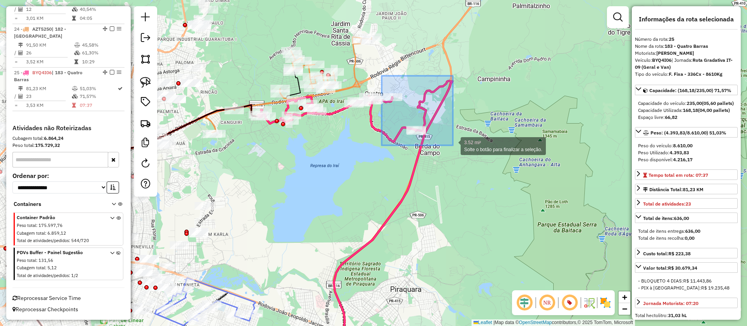
drag, startPoint x: 394, startPoint y: 88, endPoint x: 453, endPoint y: 145, distance: 82.2
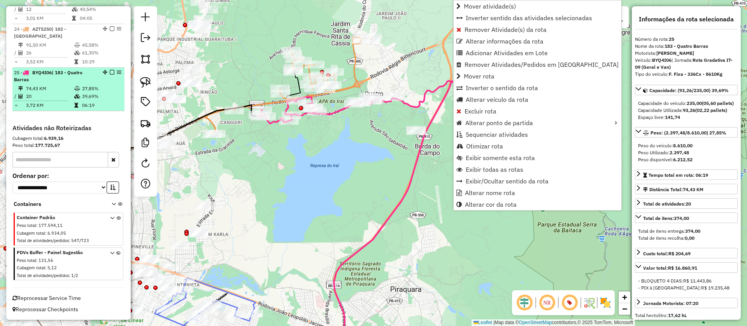
click at [110, 73] on em at bounding box center [112, 72] width 5 height 5
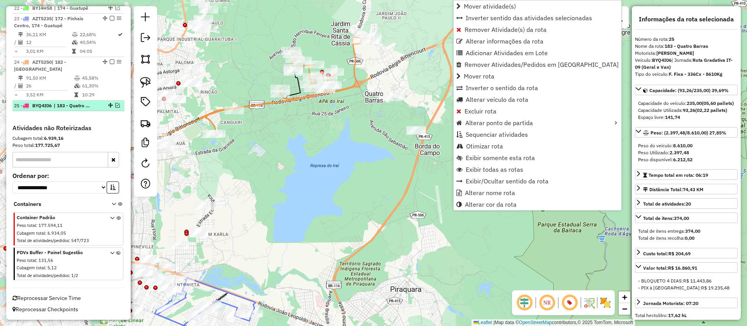
scroll to position [558, 0]
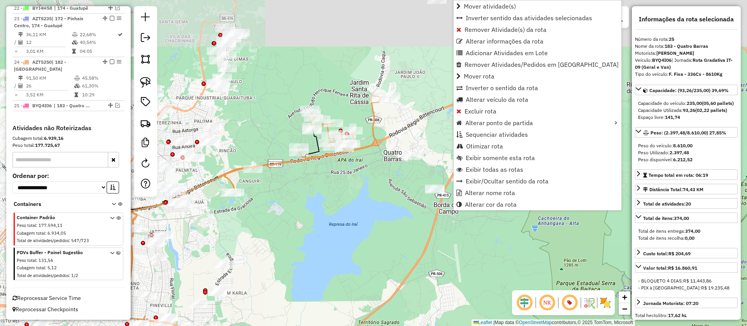
click at [373, 224] on div "Janela de atendimento Grade de atendimento Capacidade Transportadoras Veículos …" at bounding box center [373, 163] width 747 height 326
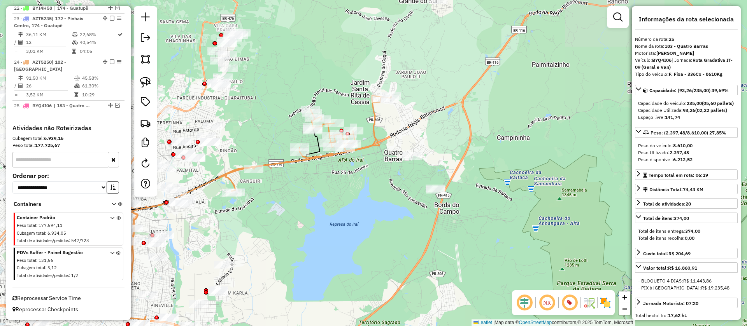
click at [378, 141] on icon at bounding box center [305, 144] width 172 height 96
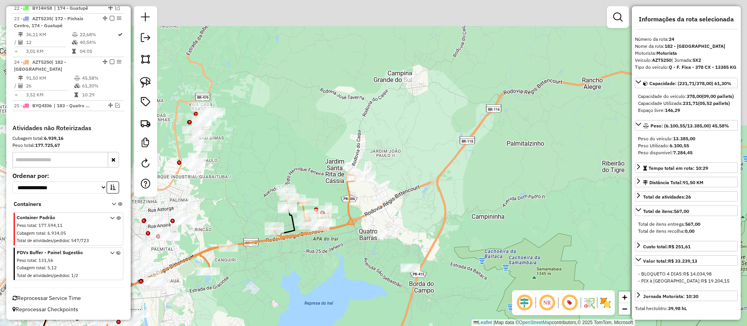
drag, startPoint x: 380, startPoint y: 165, endPoint x: 355, endPoint y: 242, distance: 80.4
click at [355, 242] on div "Janela de atendimento Grade de atendimento Capacidade Transportadoras Veículos …" at bounding box center [373, 163] width 747 height 326
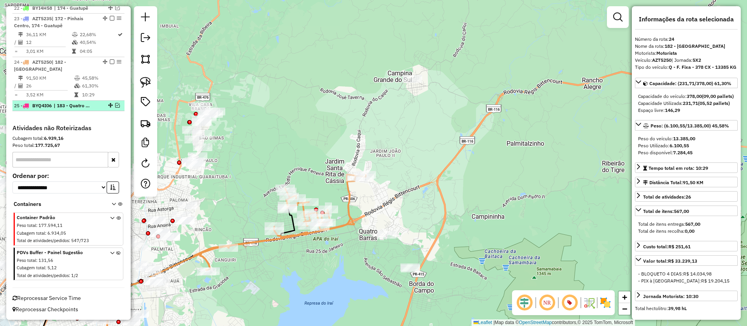
click at [116, 106] on em at bounding box center [117, 105] width 5 height 5
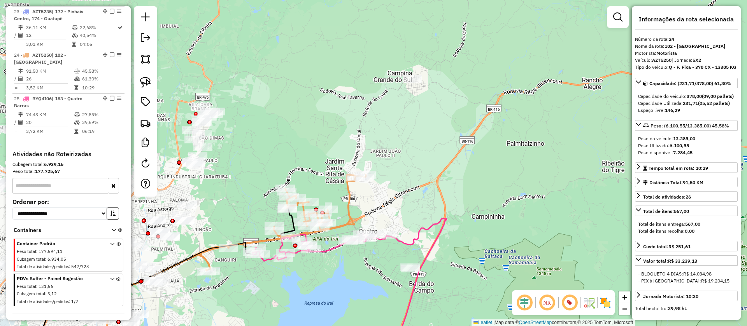
scroll to position [591, 0]
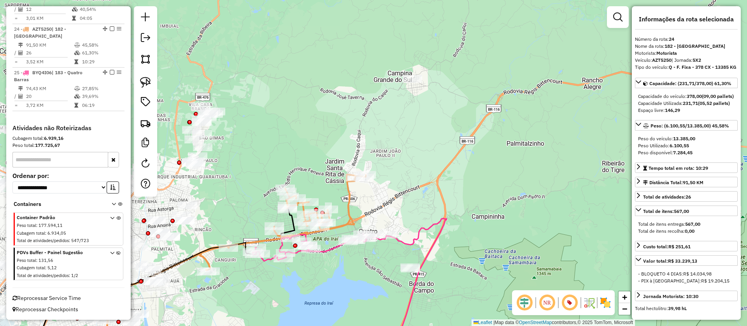
drag, startPoint x: 344, startPoint y: 283, endPoint x: 370, endPoint y: 295, distance: 28.2
click at [359, 234] on div "Janela de atendimento Grade de atendimento Capacidade Transportadoras Veículos …" at bounding box center [373, 163] width 747 height 326
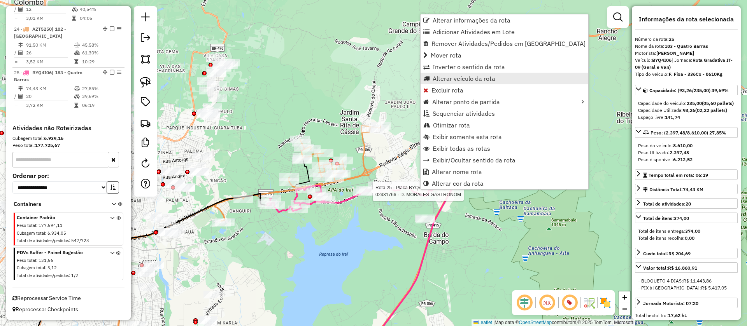
click at [447, 78] on span "Alterar veículo da rota" at bounding box center [464, 78] width 63 height 6
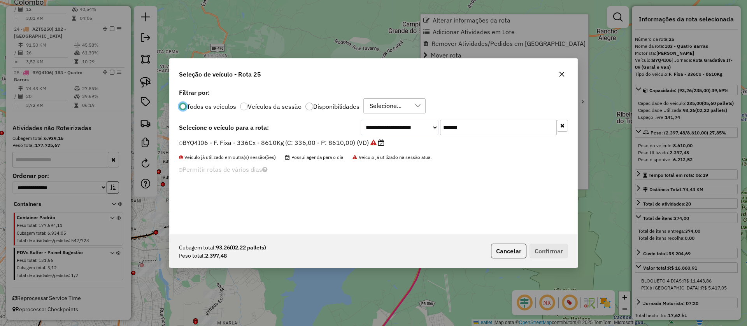
scroll to position [4, 2]
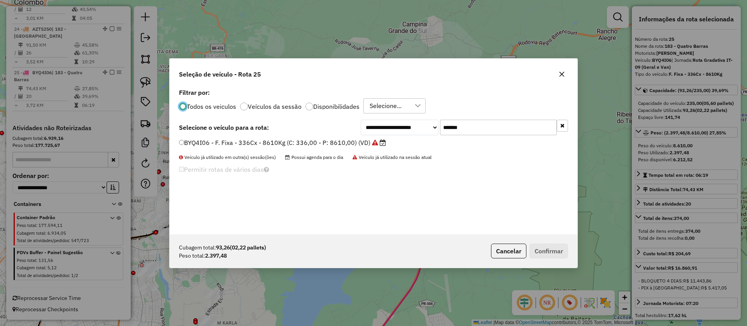
click at [372, 143] on icon at bounding box center [375, 143] width 6 height 6
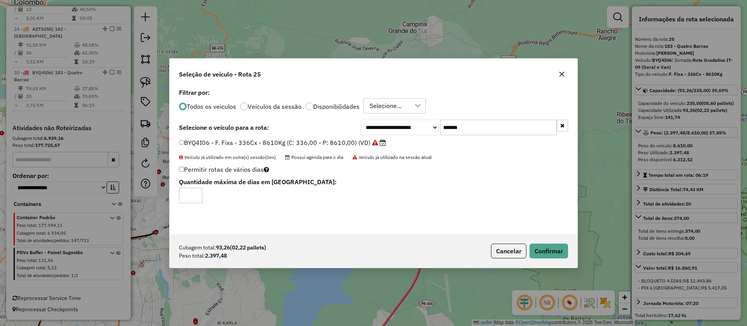
drag, startPoint x: 482, startPoint y: 122, endPoint x: 397, endPoint y: 119, distance: 84.5
click at [399, 118] on div "**********" at bounding box center [374, 161] width 408 height 148
paste input "text"
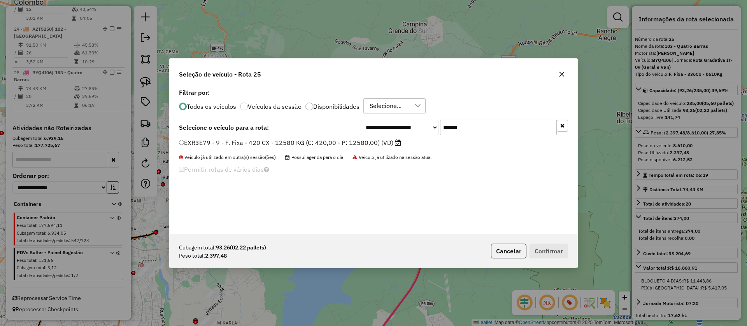
type input "*******"
click at [373, 140] on label "EXR3E79 - 9 - F. Fixa - 420 CX - 12580 KG (C: 420,00 - P: 12580,00) (VD)" at bounding box center [290, 142] width 222 height 9
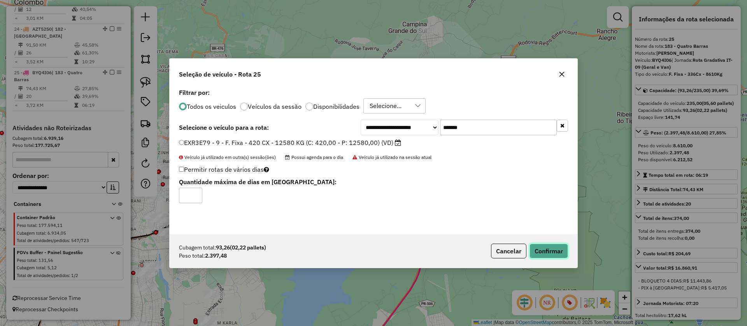
click at [553, 254] on button "Confirmar" at bounding box center [548, 251] width 39 height 15
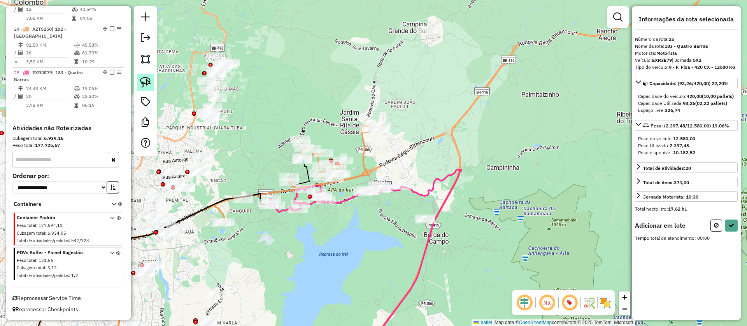
click at [143, 79] on img at bounding box center [145, 82] width 11 height 11
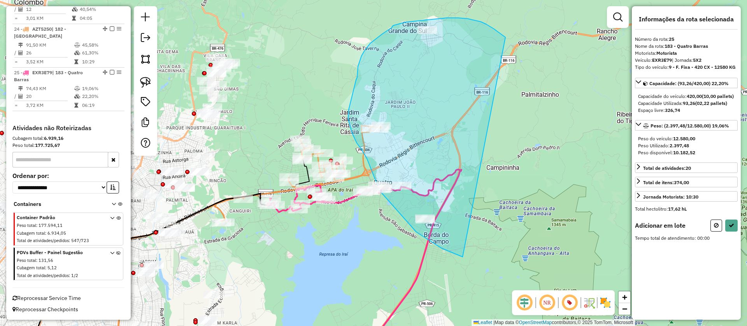
drag, startPoint x: 505, startPoint y: 37, endPoint x: 517, endPoint y: 273, distance: 235.6
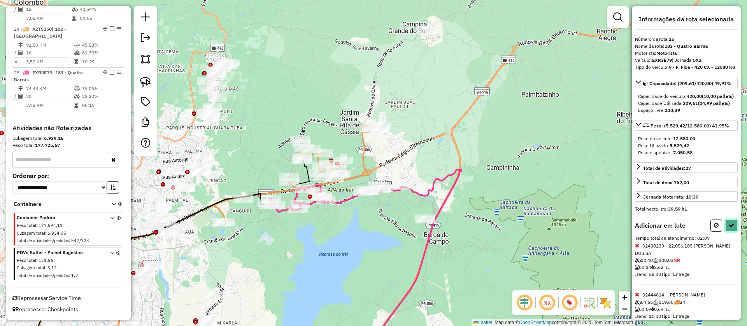
click at [733, 232] on button at bounding box center [731, 226] width 12 height 12
select select "**********"
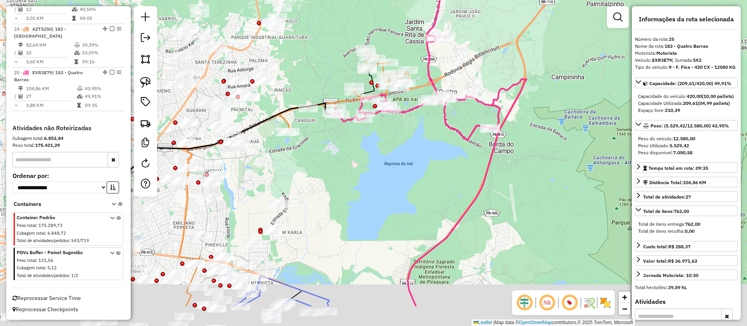
drag, startPoint x: 405, startPoint y: 249, endPoint x: 409, endPoint y: 221, distance: 28.4
click at [409, 221] on div "Janela de atendimento Grade de atendimento Capacidade Transportadoras Veículos …" at bounding box center [373, 163] width 747 height 326
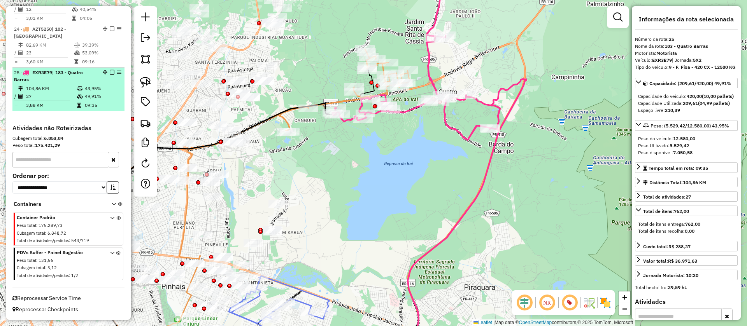
click at [110, 73] on em at bounding box center [112, 72] width 5 height 5
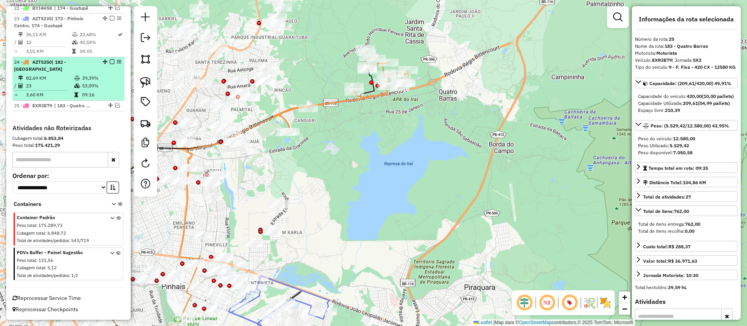
scroll to position [558, 0]
click at [111, 61] on em at bounding box center [112, 62] width 5 height 5
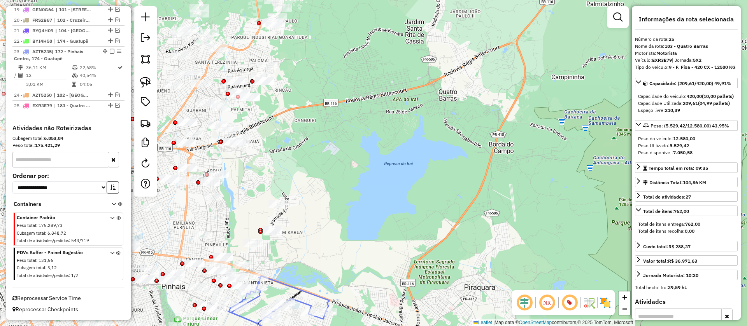
scroll to position [525, 0]
click at [409, 150] on div "Janela de atendimento Grade de atendimento Capacidade Transportadoras Veículos …" at bounding box center [373, 163] width 747 height 326
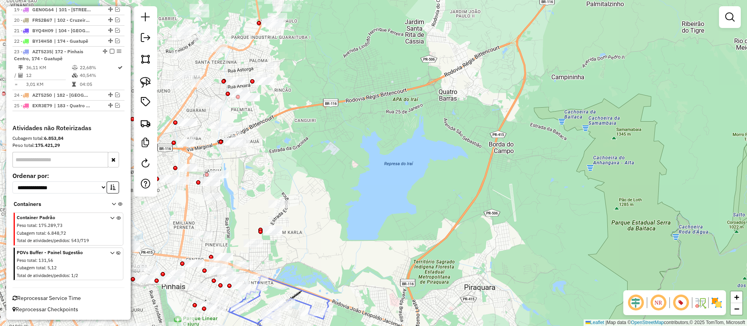
click at [147, 84] on img at bounding box center [145, 82] width 11 height 11
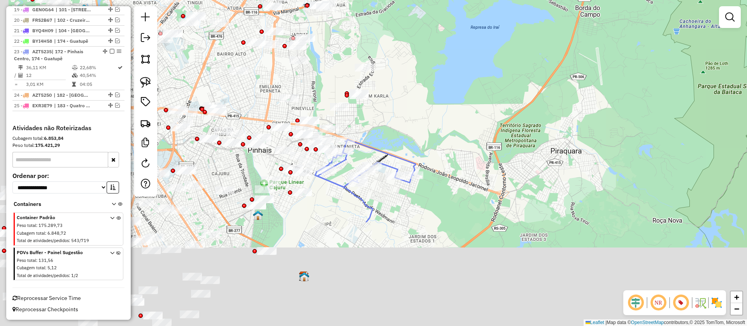
drag, startPoint x: 482, startPoint y: 133, endPoint x: 483, endPoint y: 112, distance: 21.1
click at [483, 112] on div "Janela de atendimento Grade de atendimento Capacidade Transportadoras Veículos …" at bounding box center [373, 163] width 747 height 326
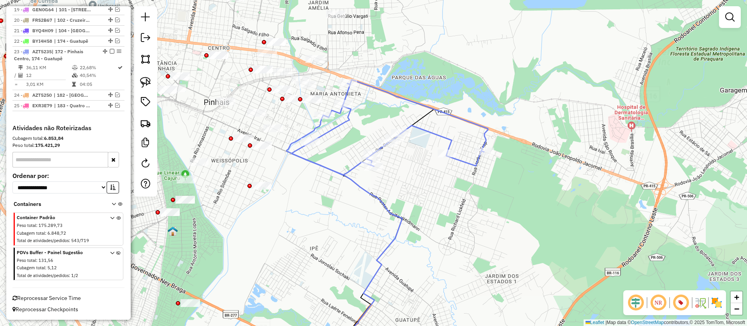
click at [320, 165] on icon at bounding box center [390, 127] width 196 height 95
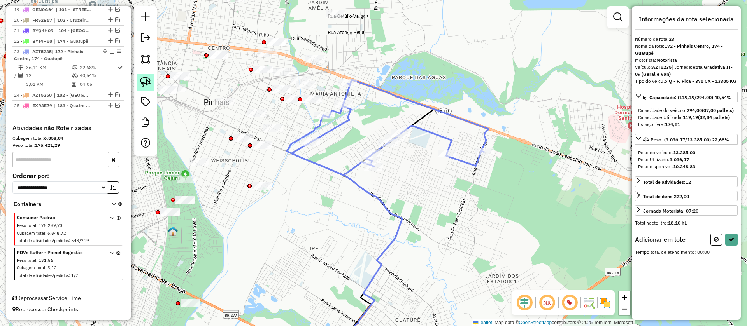
click at [142, 82] on img at bounding box center [145, 82] width 11 height 11
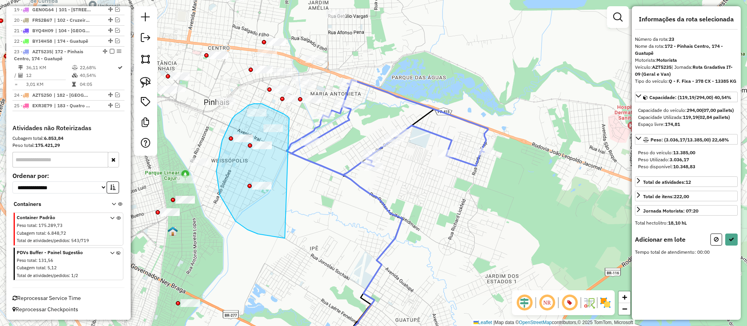
drag, startPoint x: 289, startPoint y: 119, endPoint x: 339, endPoint y: 222, distance: 115.3
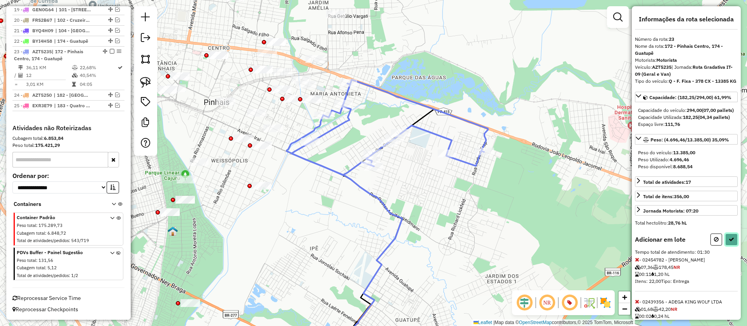
click at [729, 242] on icon at bounding box center [731, 239] width 5 height 5
select select "**********"
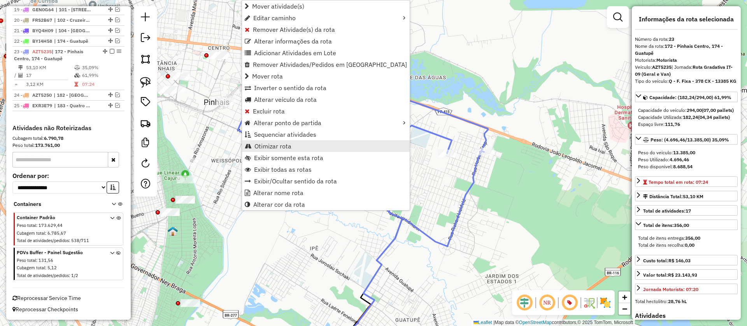
click at [269, 145] on span "Otimizar rota" at bounding box center [272, 146] width 37 height 6
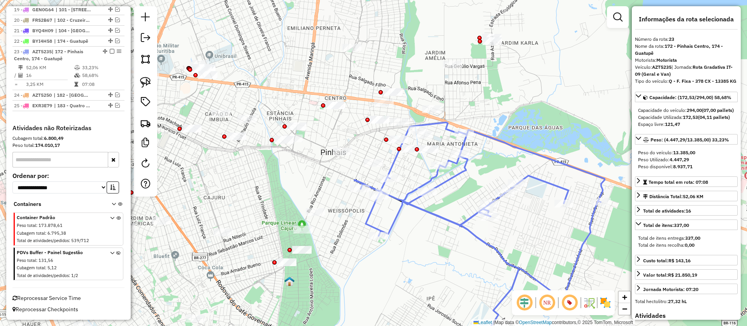
click at [110, 51] on em at bounding box center [112, 51] width 5 height 5
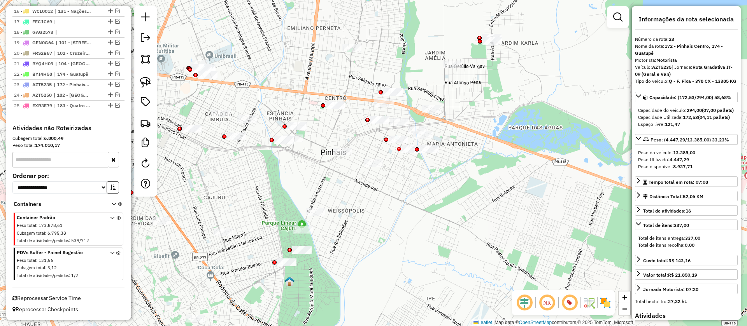
scroll to position [492, 0]
click at [446, 229] on div "Janela de atendimento Grade de atendimento Capacidade Transportadoras Veículos …" at bounding box center [373, 163] width 747 height 326
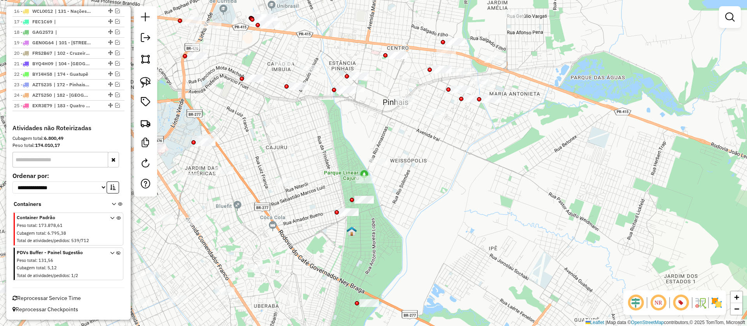
drag, startPoint x: 428, startPoint y: 247, endPoint x: 490, endPoint y: 196, distance: 79.9
click at [490, 196] on div "Janela de atendimento Grade de atendimento Capacidade Transportadoras Veículos …" at bounding box center [373, 163] width 747 height 326
drag, startPoint x: 139, startPoint y: 80, endPoint x: 237, endPoint y: 109, distance: 102.4
click at [139, 80] on link at bounding box center [145, 82] width 17 height 17
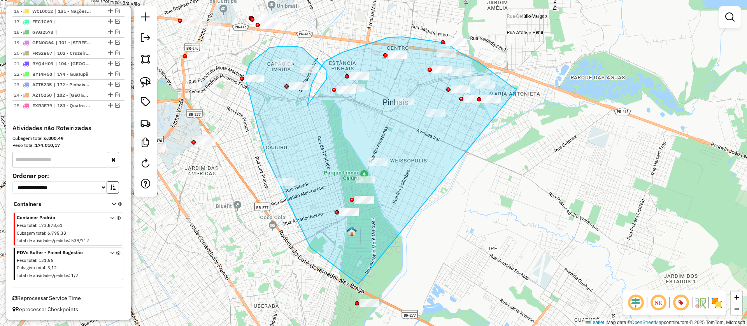
drag, startPoint x: 515, startPoint y: 89, endPoint x: 427, endPoint y: 266, distance: 198.0
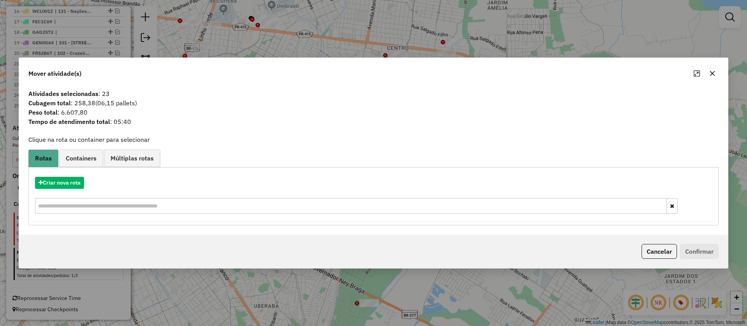
click at [656, 251] on button "Cancelar" at bounding box center [658, 251] width 35 height 15
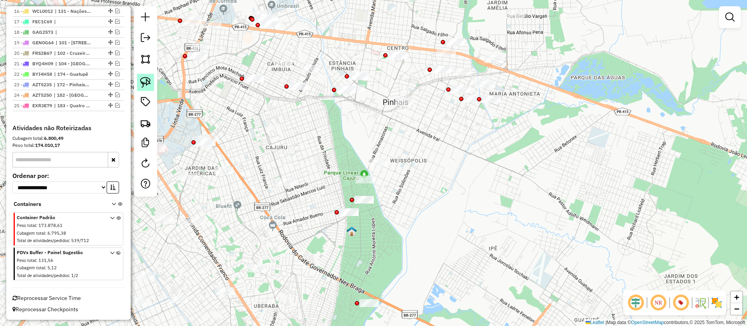
click at [145, 82] on img at bounding box center [145, 82] width 11 height 11
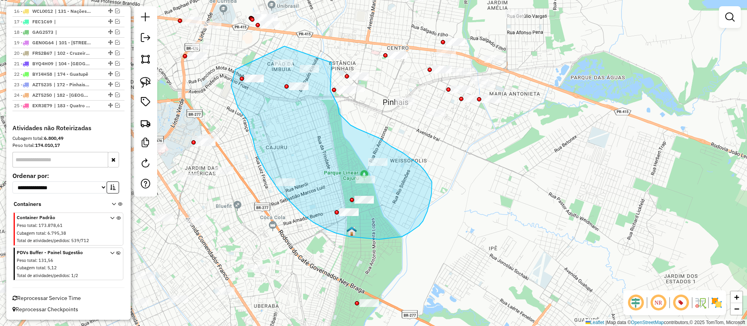
drag, startPoint x: 331, startPoint y: 63, endPoint x: 330, endPoint y: 90, distance: 27.6
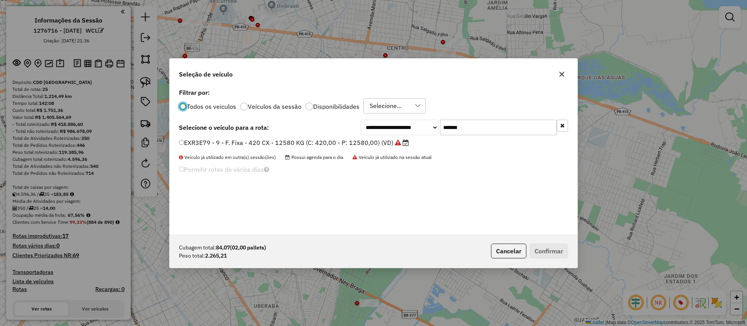
click at [389, 116] on div "**********" at bounding box center [374, 161] width 408 height 148
paste input "text"
type input "*******"
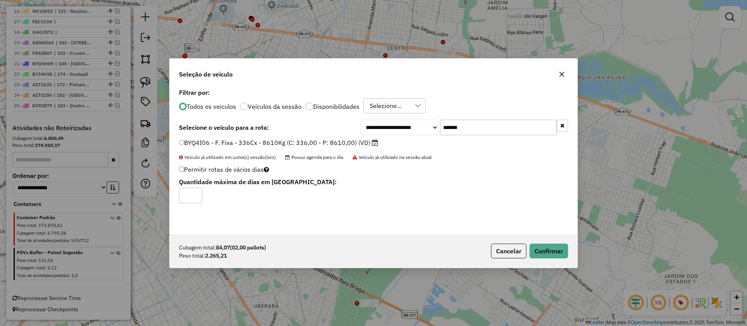
scroll to position [4, 2]
click at [545, 251] on button "Confirmar" at bounding box center [548, 251] width 39 height 15
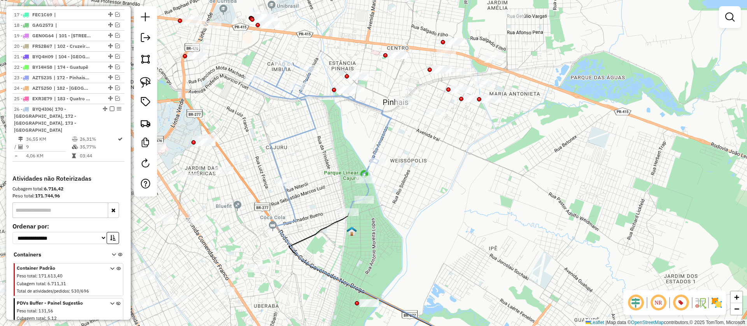
scroll to position [525, 0]
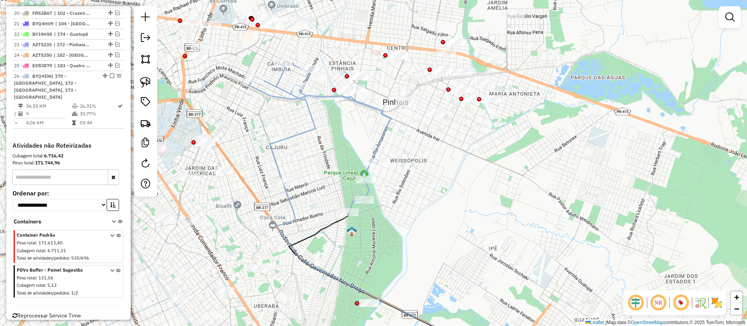
click at [296, 135] on icon at bounding box center [320, 137] width 142 height 152
select select "**********"
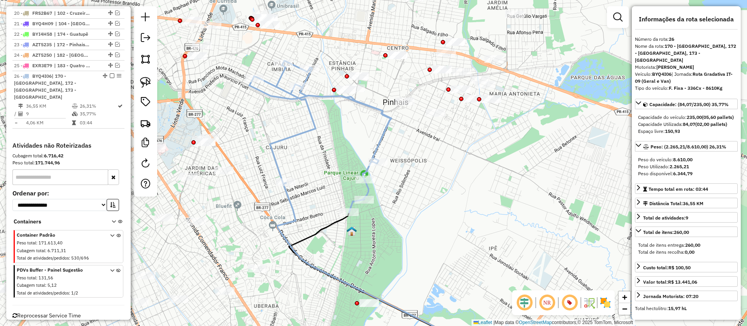
scroll to position [543, 0]
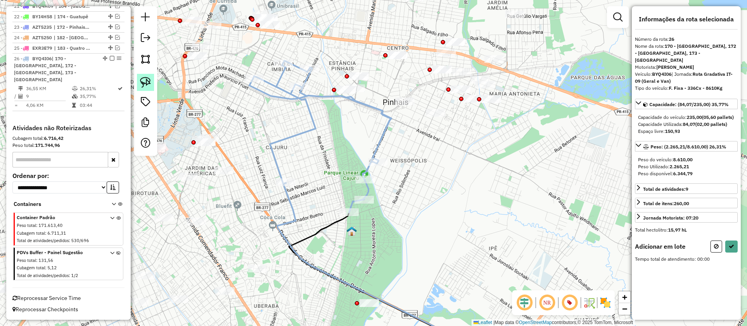
click at [147, 82] on img at bounding box center [145, 82] width 11 height 11
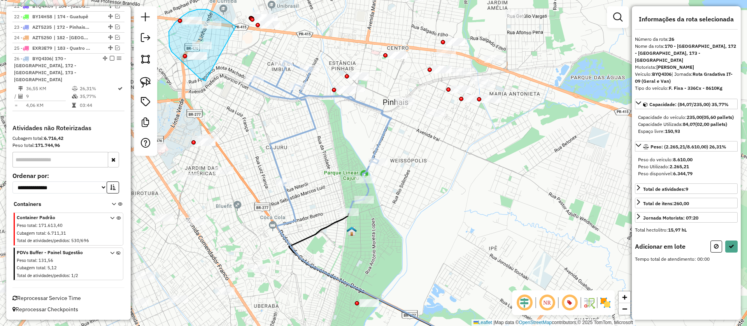
drag, startPoint x: 233, startPoint y: 25, endPoint x: 216, endPoint y: 83, distance: 60.7
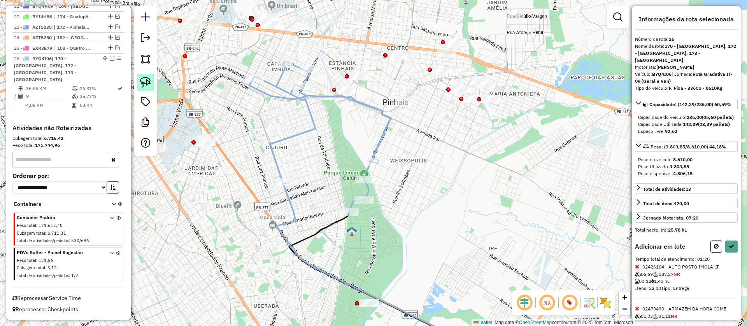
click at [145, 86] on img at bounding box center [145, 82] width 11 height 11
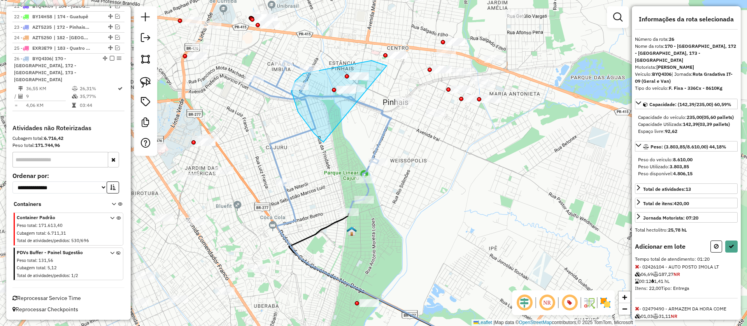
drag, startPoint x: 383, startPoint y: 64, endPoint x: 350, endPoint y: 153, distance: 94.6
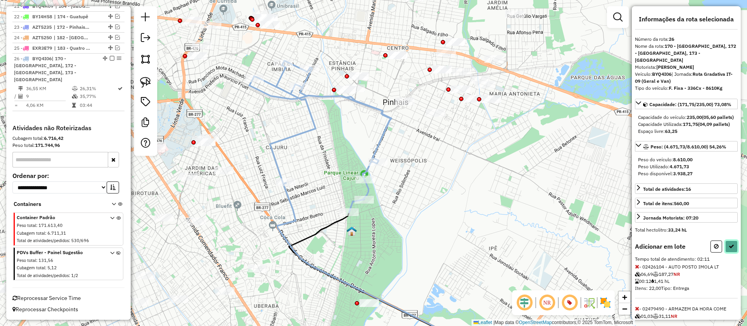
click at [733, 253] on button at bounding box center [731, 247] width 12 height 12
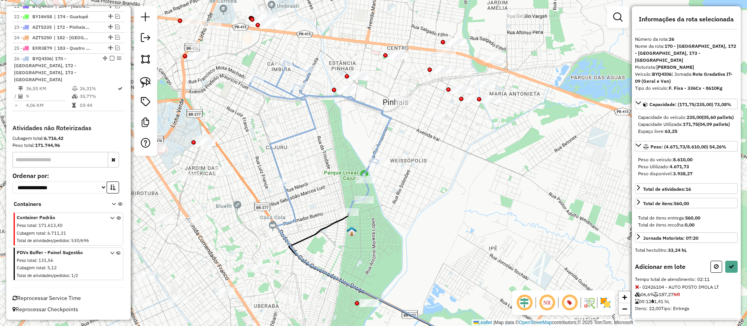
select select "**********"
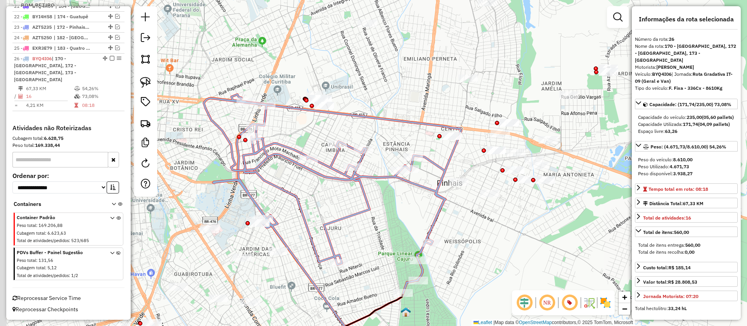
drag, startPoint x: 275, startPoint y: 108, endPoint x: 336, endPoint y: 201, distance: 112.0
click at [336, 201] on div "Janela de atendimento Grade de atendimento Capacidade Transportadoras Veículos …" at bounding box center [373, 163] width 747 height 326
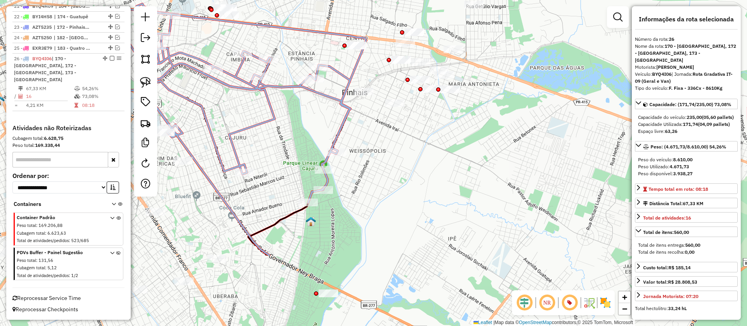
drag, startPoint x: 352, startPoint y: 222, endPoint x: 250, endPoint y: 119, distance: 145.8
click at [250, 119] on div "Janela de atendimento Grade de atendimento Capacidade Transportadoras Veículos …" at bounding box center [373, 163] width 747 height 326
click at [145, 86] on img at bounding box center [145, 82] width 11 height 11
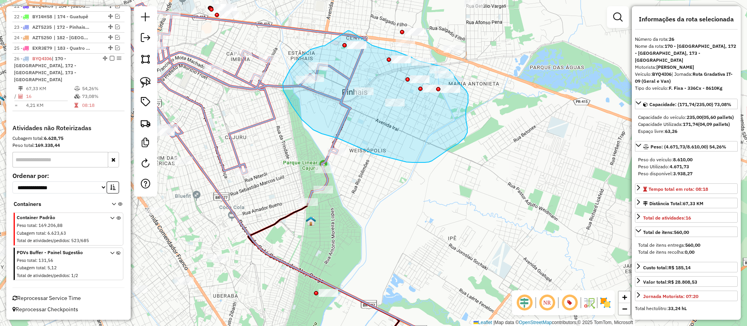
drag, startPoint x: 324, startPoint y: 46, endPoint x: 348, endPoint y: 31, distance: 27.8
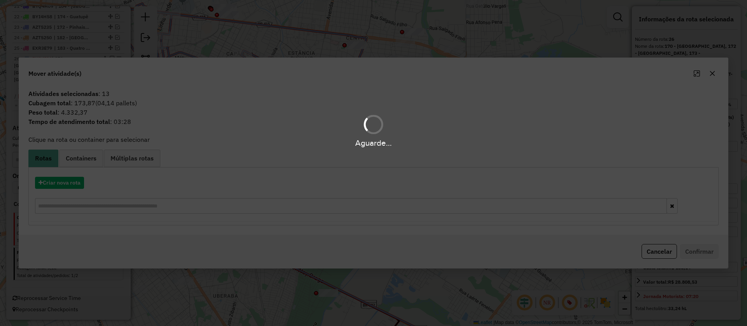
click at [74, 182] on div "Aguarde..." at bounding box center [373, 163] width 747 height 326
click at [72, 185] on button "Criar nova rota" at bounding box center [59, 183] width 49 height 12
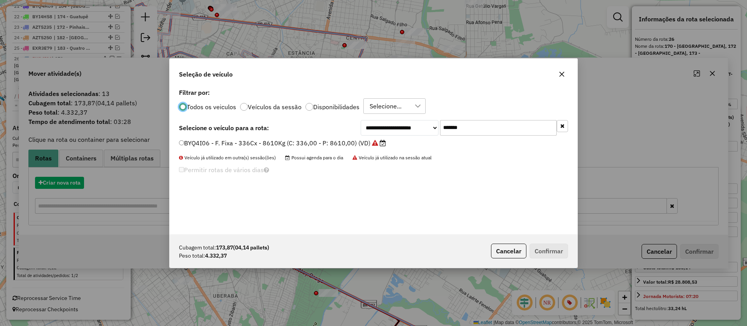
click at [70, 183] on div "**********" at bounding box center [373, 163] width 747 height 326
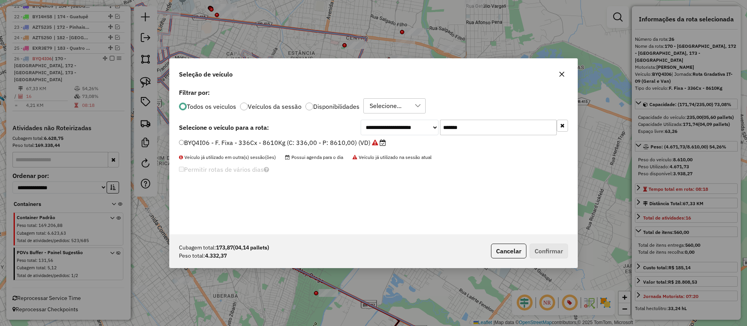
scroll to position [4, 2]
drag, startPoint x: 442, startPoint y: 125, endPoint x: 382, endPoint y: 138, distance: 61.6
click at [416, 125] on div "**********" at bounding box center [464, 128] width 207 height 16
paste input "text"
type input "*******"
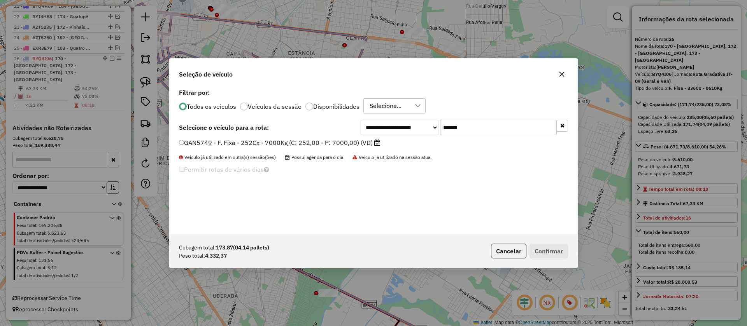
click at [367, 142] on label "GAN5749 - F. Fixa - 252Cx - 7000Kg (C: 252,00 - P: 7000,00) (VD)" at bounding box center [279, 142] width 201 height 9
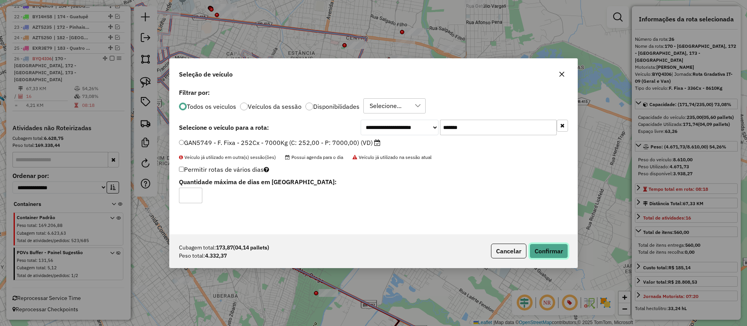
click at [545, 250] on button "Confirmar" at bounding box center [548, 251] width 39 height 15
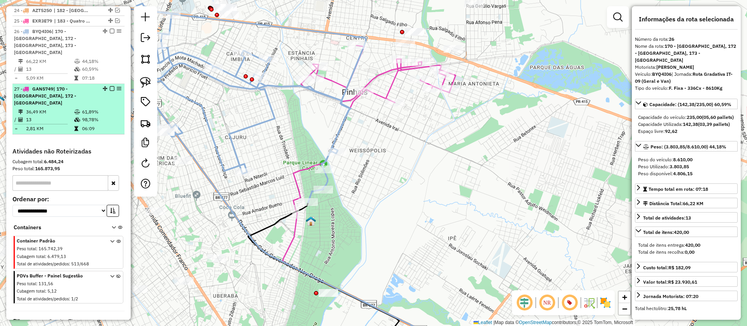
scroll to position [586, 0]
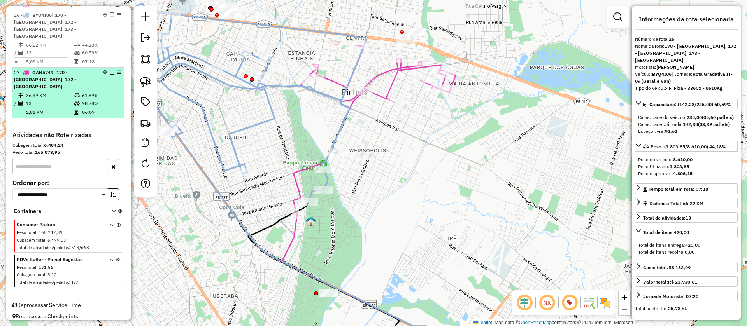
click at [110, 71] on em at bounding box center [112, 72] width 5 height 5
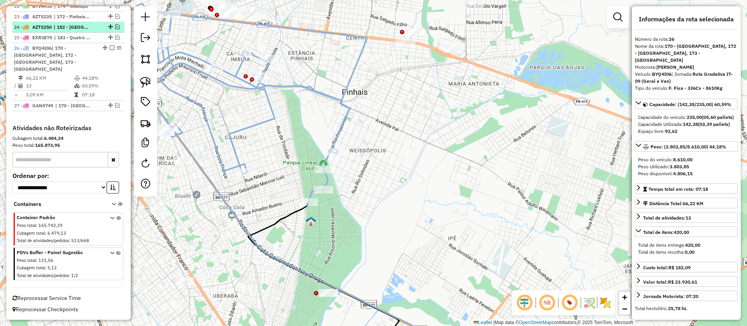
scroll to position [553, 0]
click at [111, 50] on em at bounding box center [112, 48] width 5 height 5
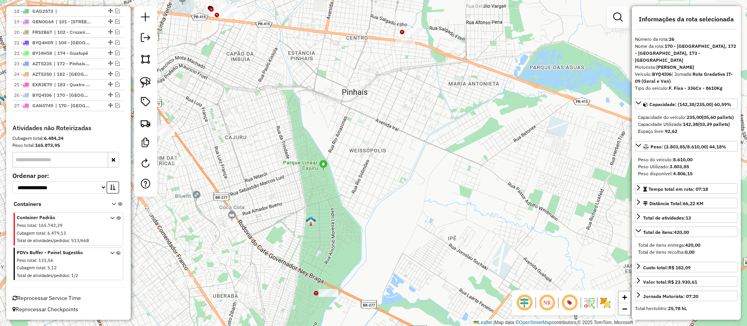
scroll to position [513, 0]
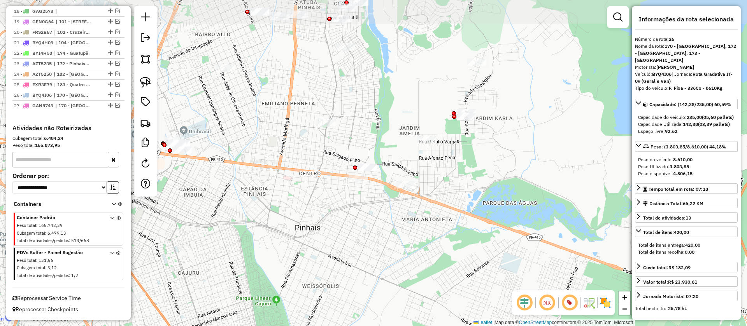
drag, startPoint x: 356, startPoint y: 100, endPoint x: 309, endPoint y: 236, distance: 143.7
click at [309, 236] on div "Janela de atendimento Grade de atendimento Capacidade Transportadoras Veículos …" at bounding box center [373, 163] width 747 height 326
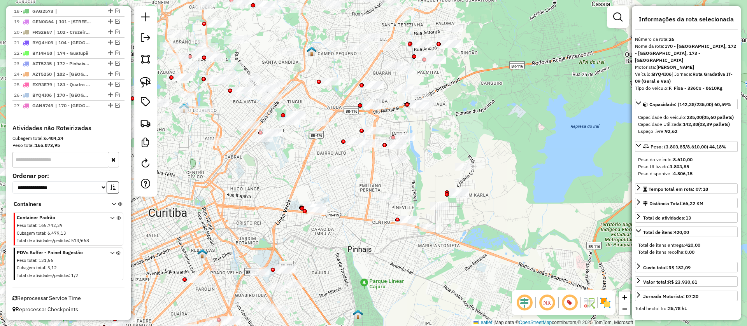
drag, startPoint x: 206, startPoint y: 181, endPoint x: 280, endPoint y: 198, distance: 75.9
click at [280, 198] on div "Janela de atendimento Grade de atendimento Capacidade Transportadoras Veículos …" at bounding box center [373, 163] width 747 height 326
click at [145, 84] on img at bounding box center [145, 82] width 11 height 11
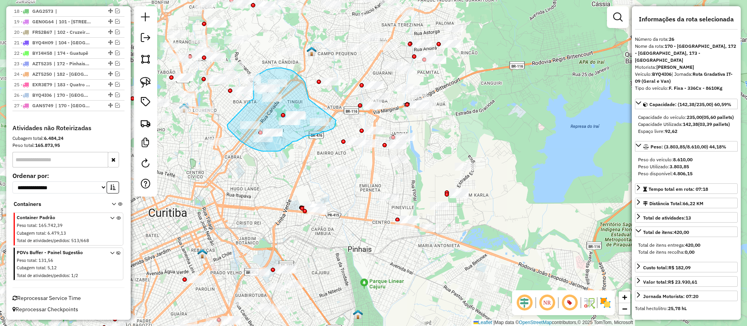
drag, startPoint x: 287, startPoint y: 69, endPoint x: 336, endPoint y: 121, distance: 71.2
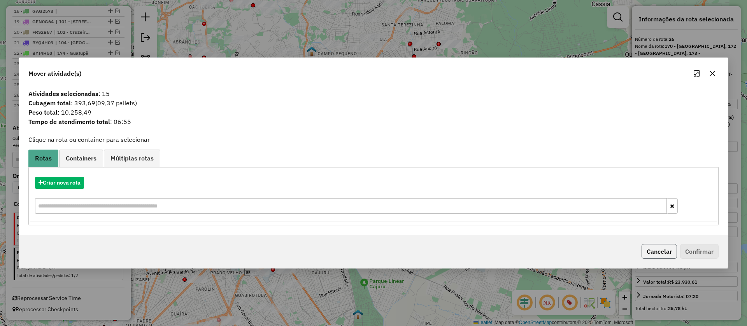
click at [667, 254] on button "Cancelar" at bounding box center [658, 251] width 35 height 15
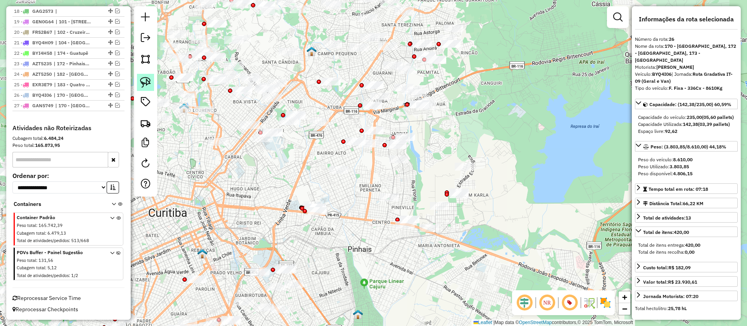
click at [140, 84] on link at bounding box center [145, 82] width 17 height 17
drag, startPoint x: 283, startPoint y: 68, endPoint x: 273, endPoint y: 115, distance: 48.6
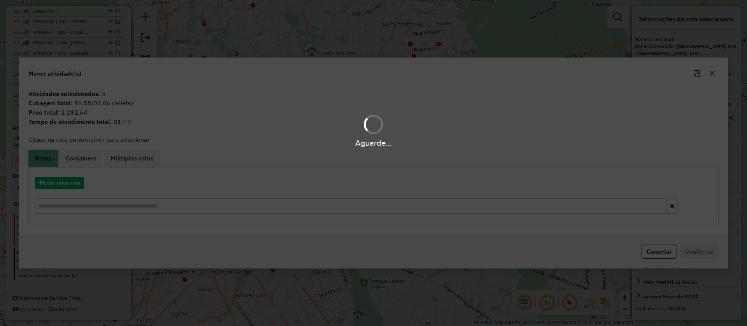
click at [68, 185] on div "Aguarde..." at bounding box center [373, 163] width 747 height 326
click at [72, 190] on div "Aguarde..." at bounding box center [373, 163] width 747 height 326
click at [66, 181] on div "Aguarde..." at bounding box center [373, 163] width 747 height 326
click at [70, 181] on button "Criar nova rota" at bounding box center [59, 183] width 49 height 12
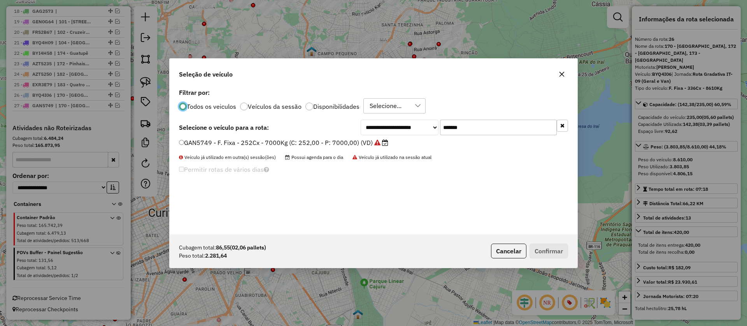
scroll to position [4, 2]
drag, startPoint x: 487, startPoint y: 128, endPoint x: 417, endPoint y: 128, distance: 69.2
click at [418, 128] on div "**********" at bounding box center [464, 128] width 207 height 16
paste input "text"
type input "*******"
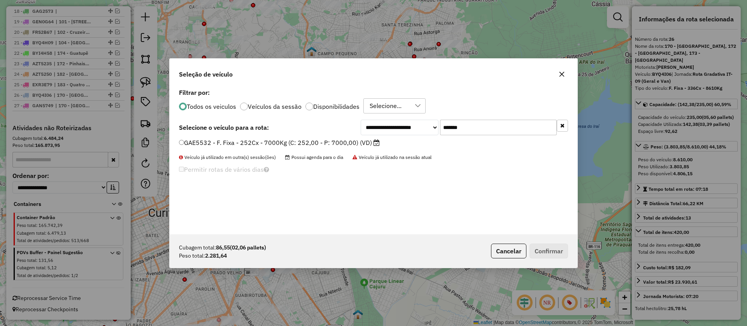
click at [366, 145] on label "GAE5532 - F. Fixa - 252Cx - 7000Kg (C: 252,00 - P: 7000,00) (VD)" at bounding box center [279, 142] width 201 height 9
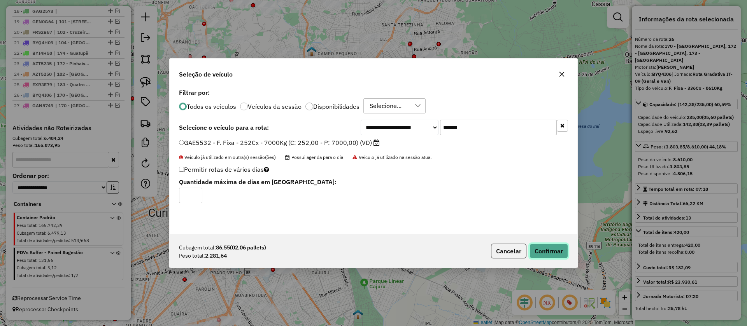
click at [548, 245] on button "Confirmar" at bounding box center [548, 251] width 39 height 15
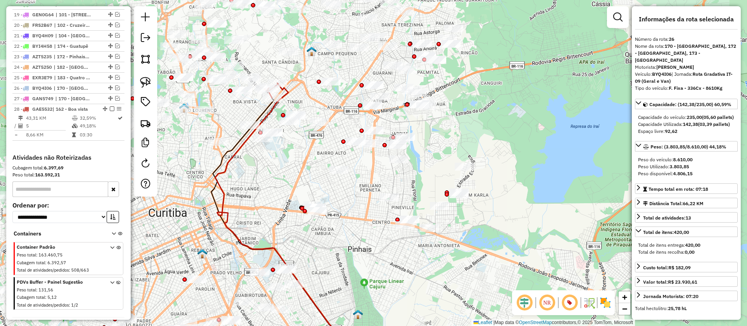
scroll to position [550, 0]
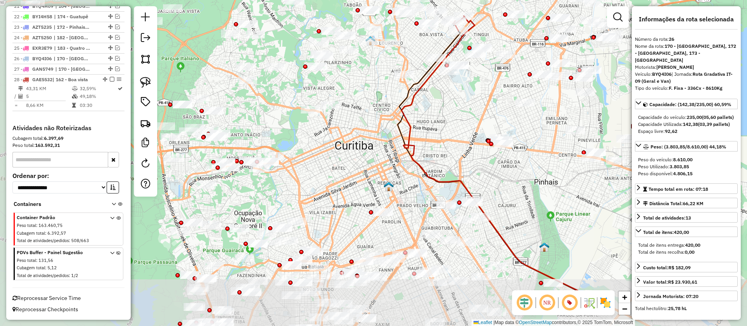
drag, startPoint x: 225, startPoint y: 238, endPoint x: 488, endPoint y: 121, distance: 287.2
click at [488, 121] on div "Janela de atendimento Grade de atendimento Capacidade Transportadoras Veículos …" at bounding box center [373, 163] width 747 height 326
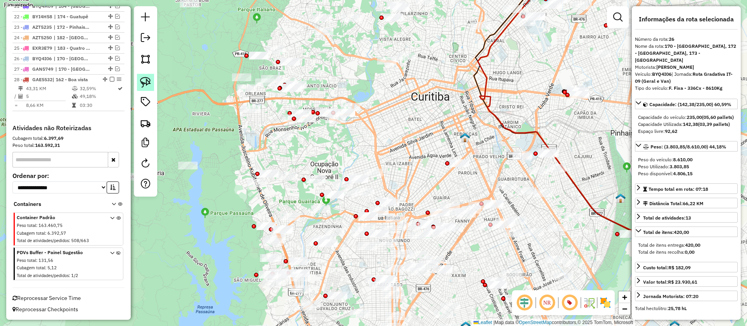
click at [144, 84] on img at bounding box center [145, 82] width 11 height 11
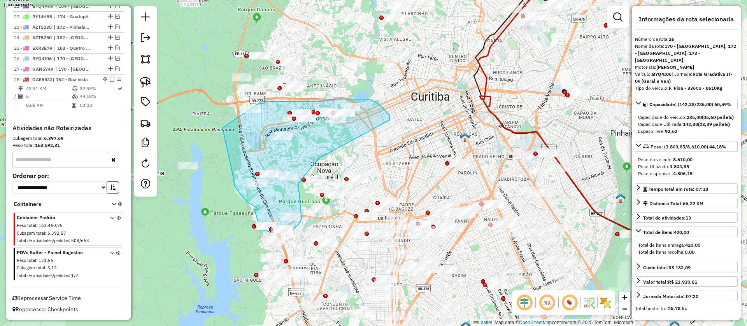
drag, startPoint x: 389, startPoint y: 120, endPoint x: 325, endPoint y: 155, distance: 73.4
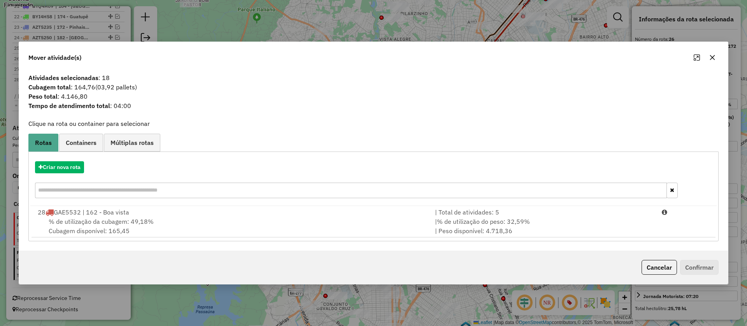
click at [86, 169] on div "Criar nova rota" at bounding box center [373, 167] width 686 height 12
click at [54, 167] on button "Criar nova rota" at bounding box center [59, 167] width 49 height 12
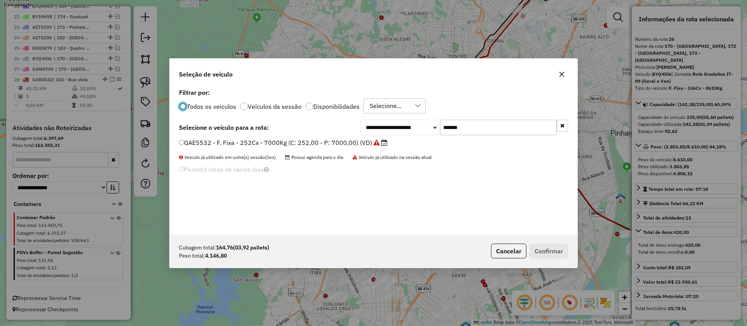
scroll to position [4, 2]
drag, startPoint x: 487, startPoint y: 132, endPoint x: 393, endPoint y: 131, distance: 94.5
click at [393, 131] on div "**********" at bounding box center [464, 128] width 207 height 16
paste input "text"
type input "*******"
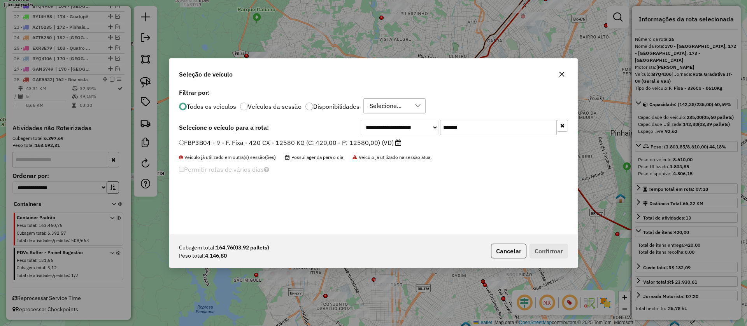
click at [348, 144] on label "FBP3B04 - 9 - F. Fixa - 420 CX - 12580 KG (C: 420,00 - P: 12580,00) (VD)" at bounding box center [290, 142] width 222 height 9
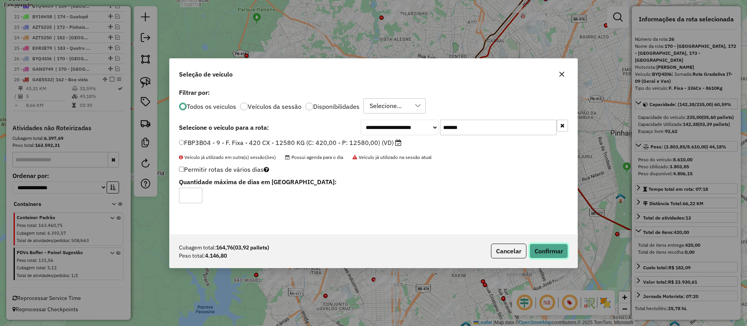
click at [541, 245] on button "Confirmar" at bounding box center [548, 251] width 39 height 15
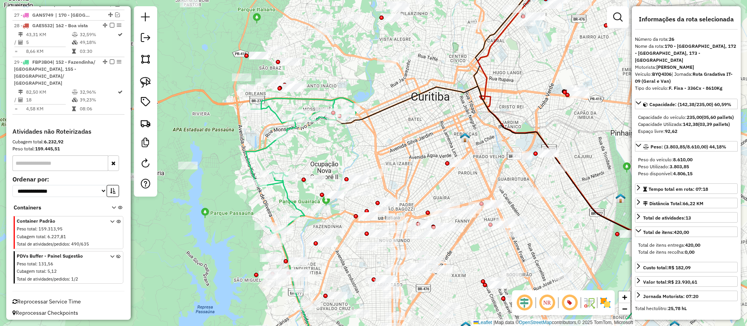
scroll to position [597, 0]
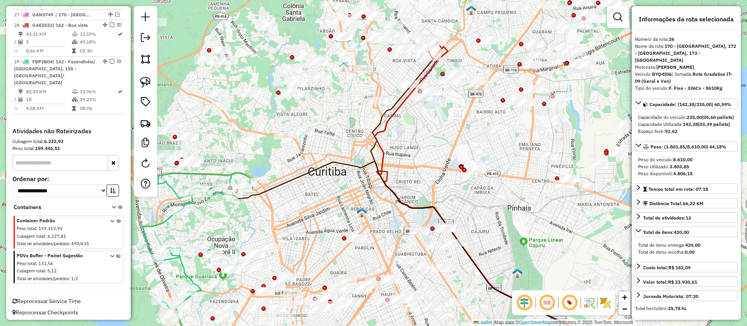
click at [382, 181] on icon at bounding box center [392, 247] width 342 height 173
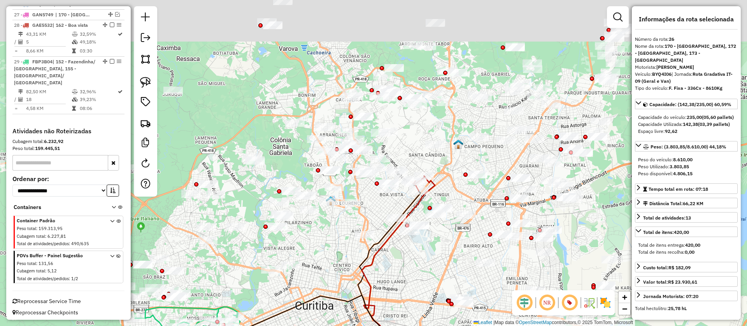
click at [397, 199] on div "Janela de atendimento Grade de atendimento Capacidade Transportadoras Veículos …" at bounding box center [373, 163] width 747 height 326
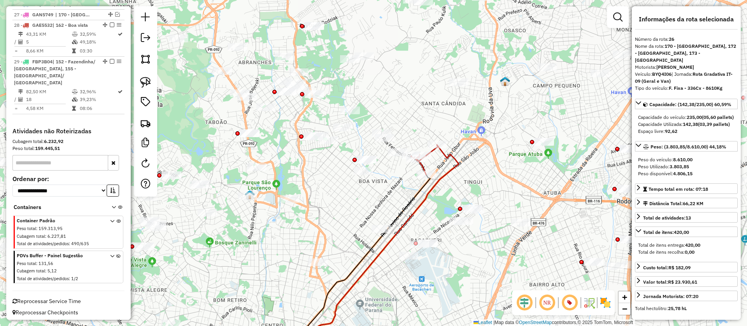
click at [412, 224] on div "Janela de atendimento Grade de atendimento Capacidade Transportadoras Veículos …" at bounding box center [373, 163] width 747 height 326
click at [409, 220] on icon at bounding box center [385, 252] width 147 height 214
select select "**********"
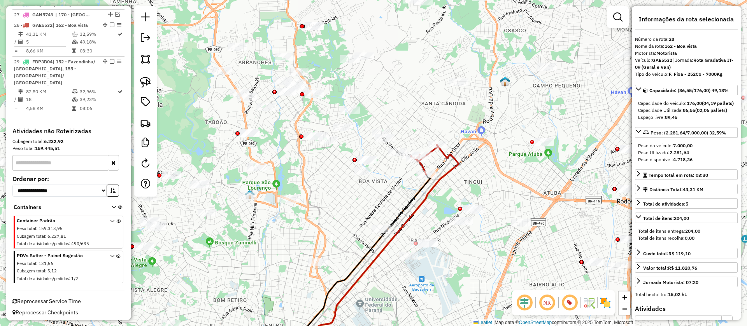
scroll to position [600, 0]
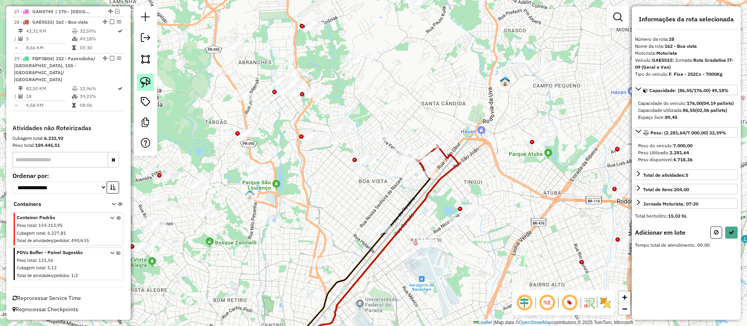
click at [142, 81] on img at bounding box center [145, 82] width 11 height 11
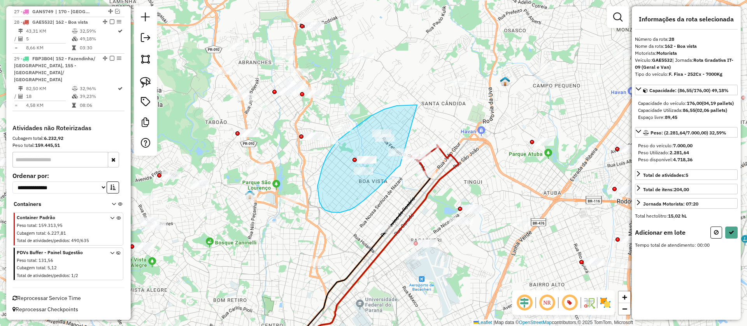
drag, startPoint x: 417, startPoint y: 105, endPoint x: 400, endPoint y: 166, distance: 63.0
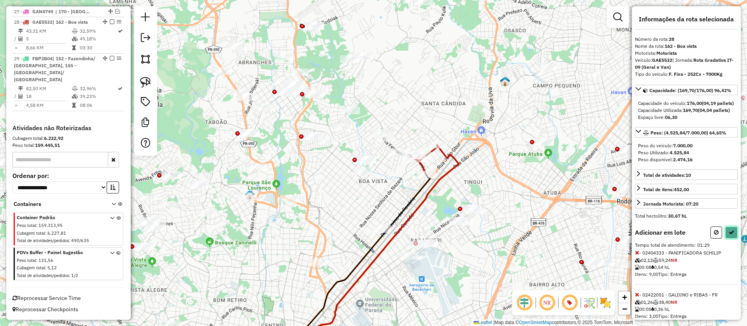
click at [729, 235] on icon at bounding box center [731, 232] width 5 height 5
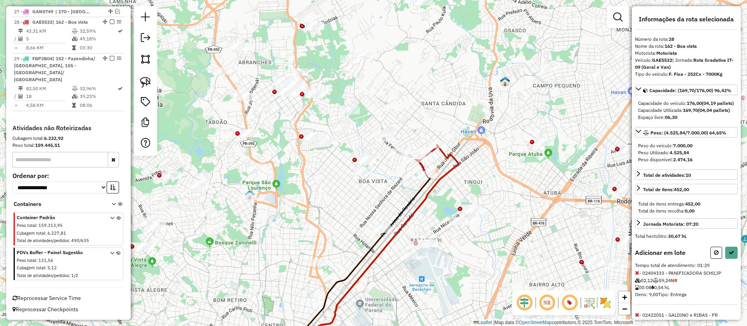
select select "**********"
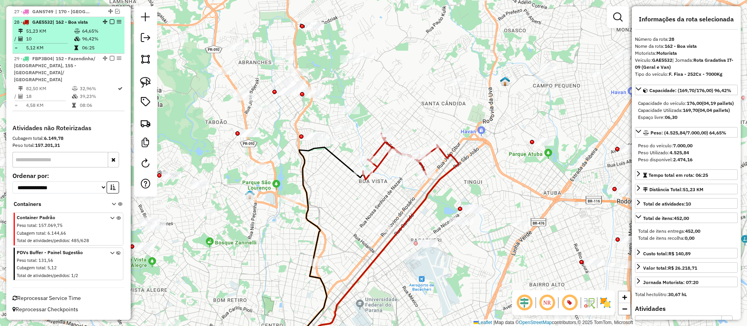
click at [110, 24] on em at bounding box center [112, 21] width 5 height 5
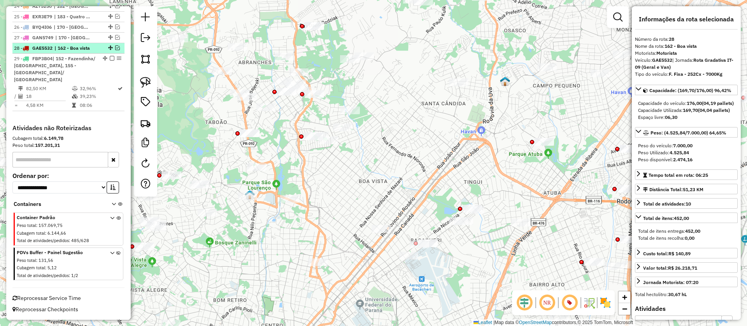
scroll to position [574, 0]
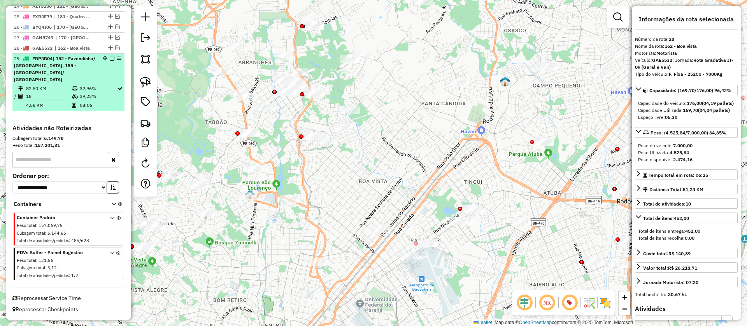
click at [100, 79] on div "29 - FBP3B04 | 152 - Fazendinha/ Portão, 155 - Mossunguê/ Augusta" at bounding box center [68, 69] width 109 height 28
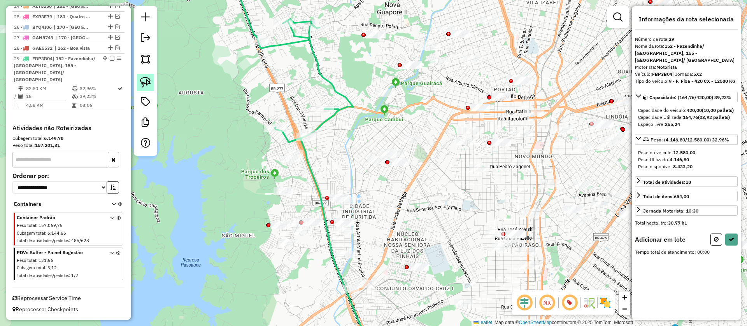
click at [142, 75] on link at bounding box center [145, 82] width 17 height 17
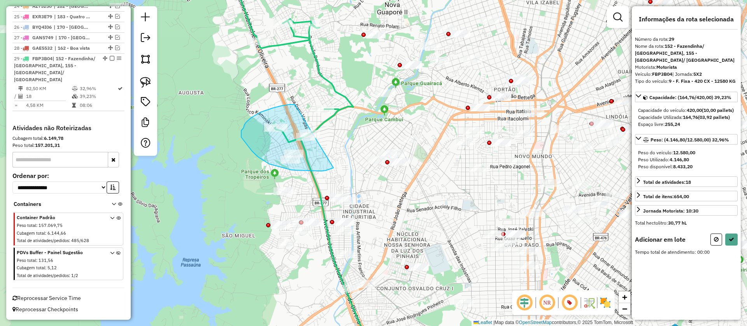
drag, startPoint x: 273, startPoint y: 108, endPoint x: 333, endPoint y: 168, distance: 85.3
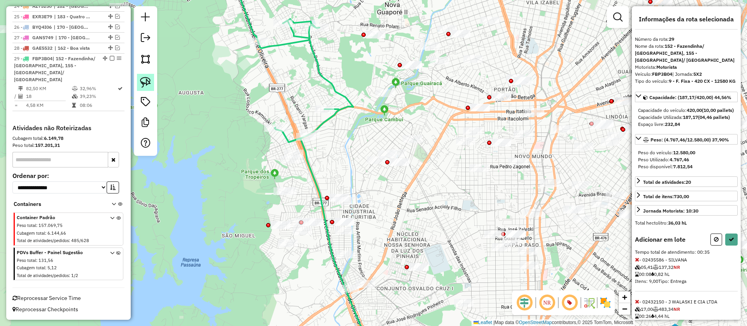
click at [147, 74] on link at bounding box center [145, 82] width 17 height 17
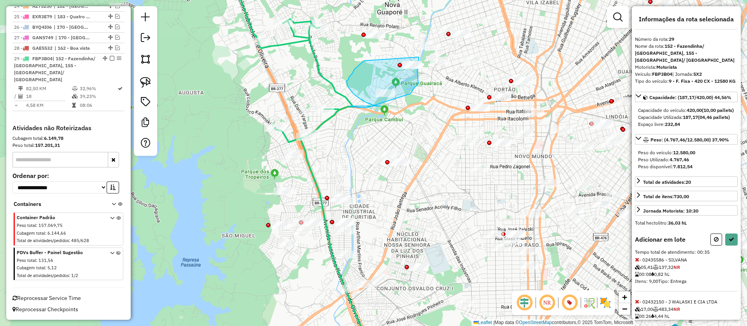
drag, startPoint x: 360, startPoint y: 64, endPoint x: 419, endPoint y: 57, distance: 59.1
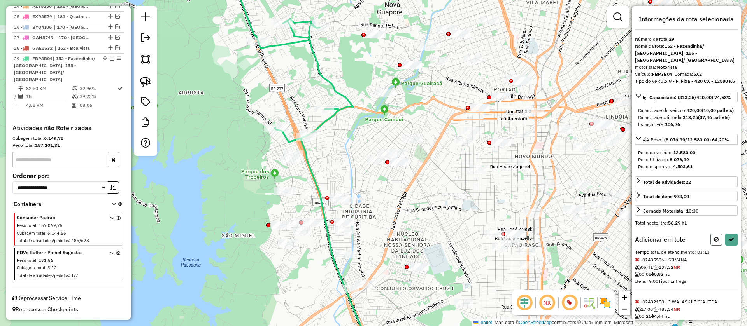
click at [714, 242] on icon at bounding box center [716, 239] width 5 height 5
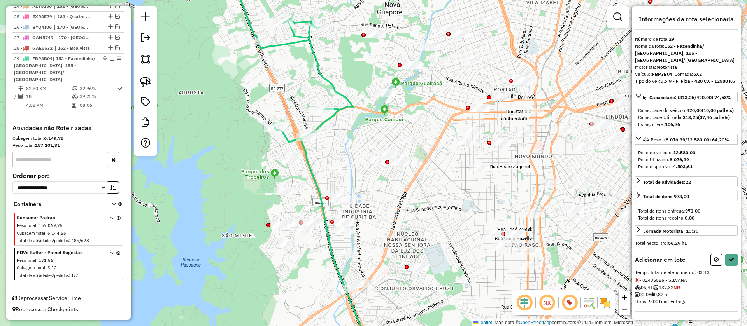
select select "**********"
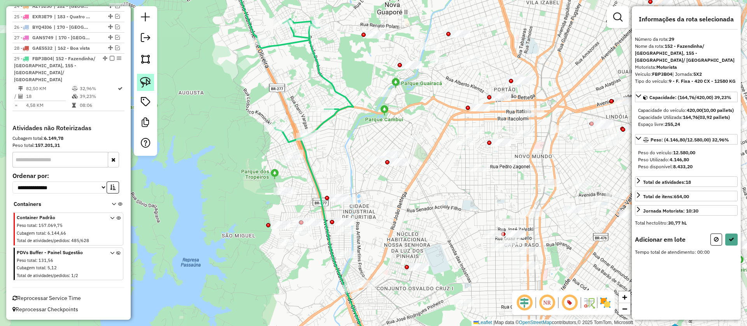
click at [142, 87] on img at bounding box center [145, 82] width 11 height 11
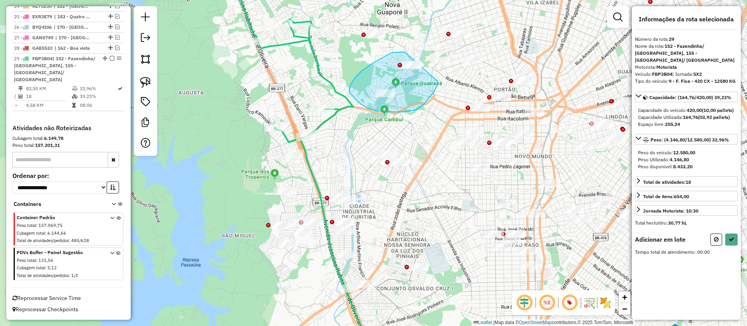
drag, startPoint x: 393, startPoint y: 52, endPoint x: 434, endPoint y: 78, distance: 48.4
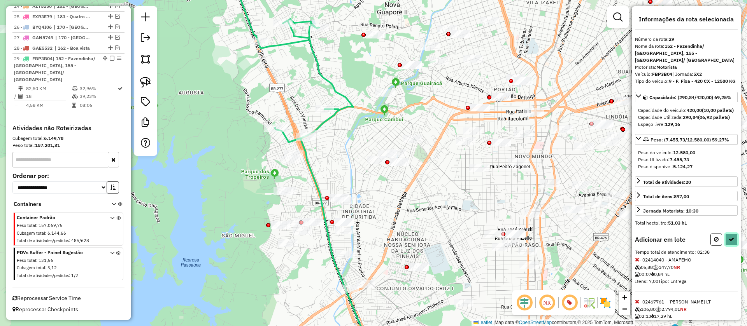
click at [730, 242] on icon at bounding box center [731, 239] width 5 height 5
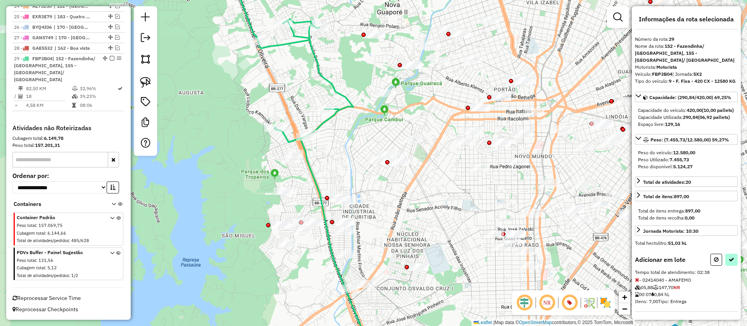
select select "**********"
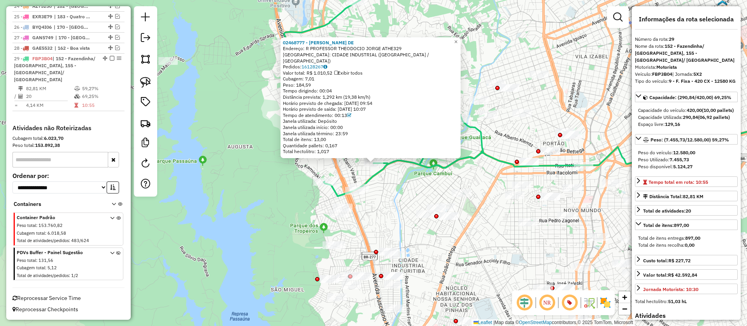
click at [402, 184] on div "02468777 - ERZI JOANA SOARES DE Endereço: R PROFESSOR THEODOCIO JORGE ATHE329 B…" at bounding box center [373, 163] width 747 height 326
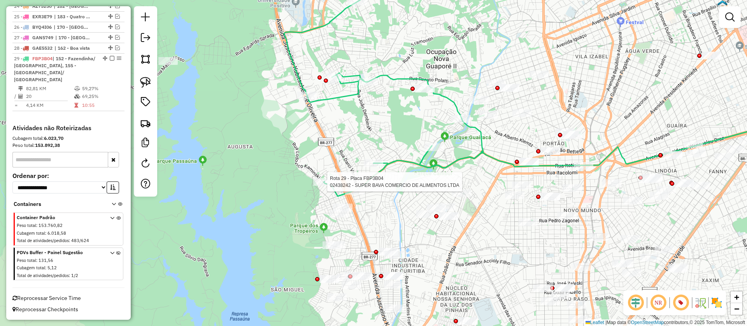
select select "**********"
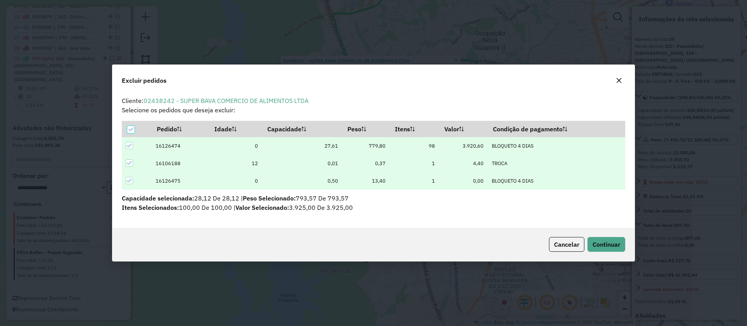
scroll to position [4, 2]
click at [617, 240] on button "Continuar" at bounding box center [606, 244] width 38 height 15
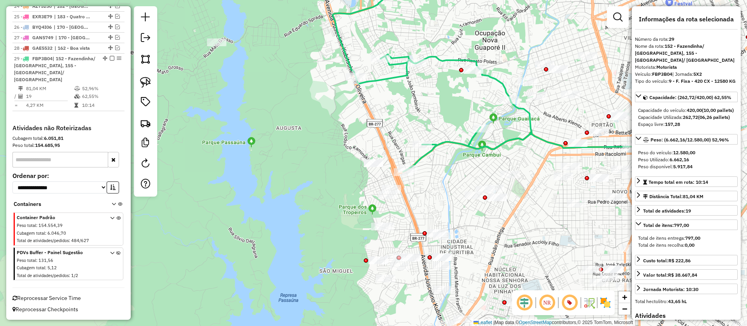
drag, startPoint x: 133, startPoint y: 67, endPoint x: 338, endPoint y: 130, distance: 214.0
click at [110, 61] on em at bounding box center [112, 58] width 5 height 5
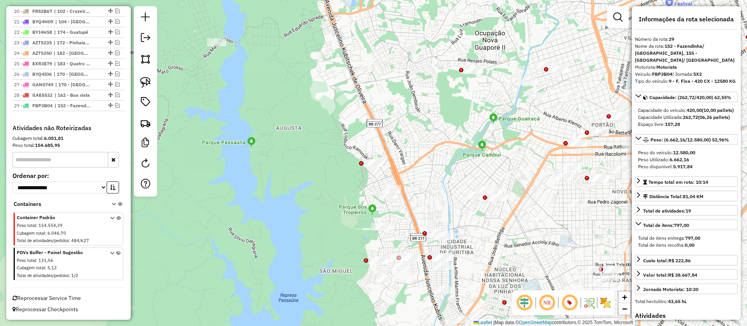
scroll to position [534, 0]
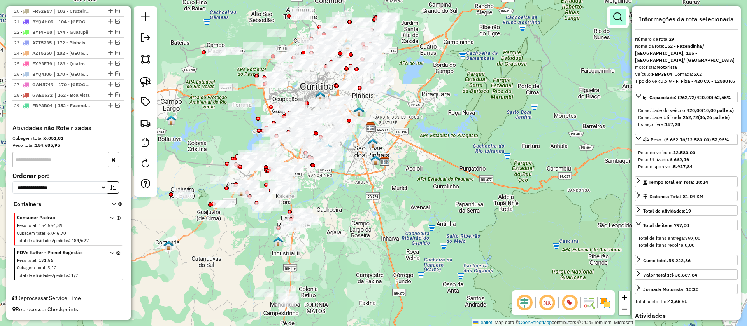
click at [614, 19] on em at bounding box center [617, 16] width 9 height 9
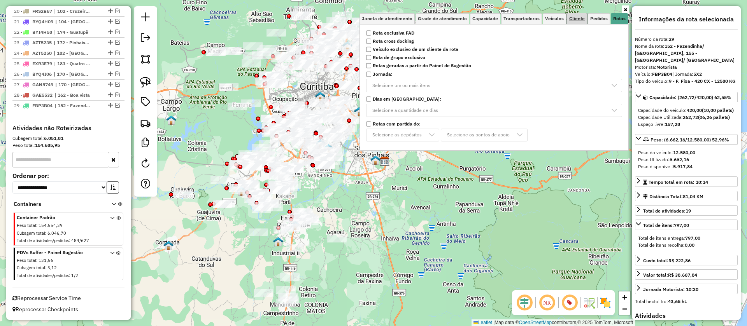
click at [570, 20] on span "Cliente" at bounding box center [577, 18] width 16 height 5
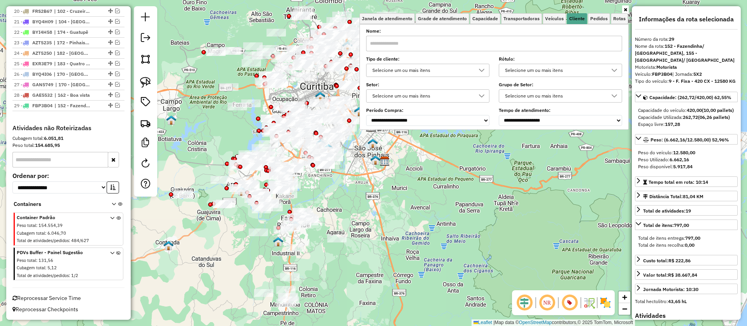
click at [458, 74] on div "Selecione um ou mais itens" at bounding box center [422, 70] width 105 height 12
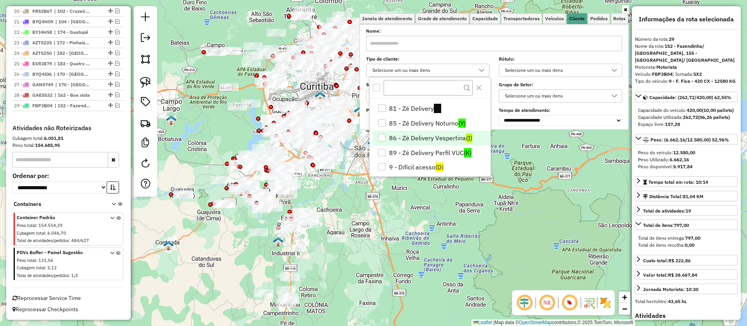
scroll to position [207, 0]
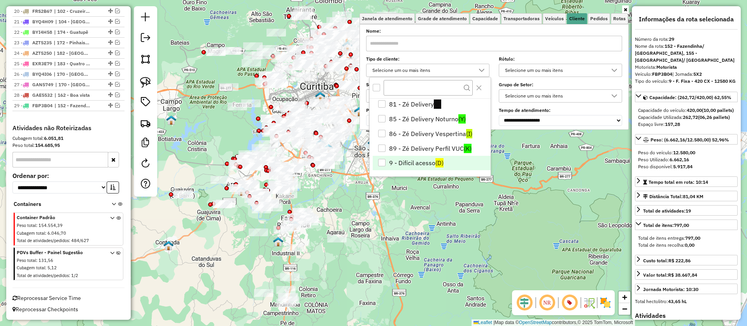
click at [444, 163] on li "9 - Difícil acesso (D)" at bounding box center [432, 163] width 118 height 15
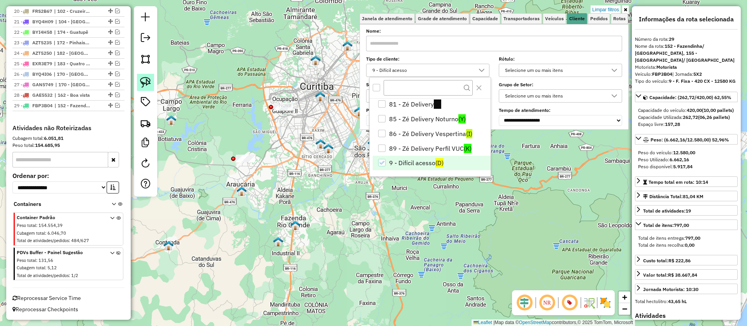
click at [148, 77] on img at bounding box center [145, 82] width 11 height 11
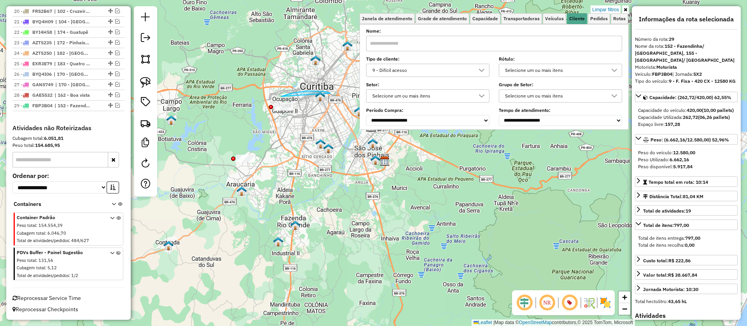
drag, startPoint x: 329, startPoint y: 93, endPoint x: 303, endPoint y: 139, distance: 52.6
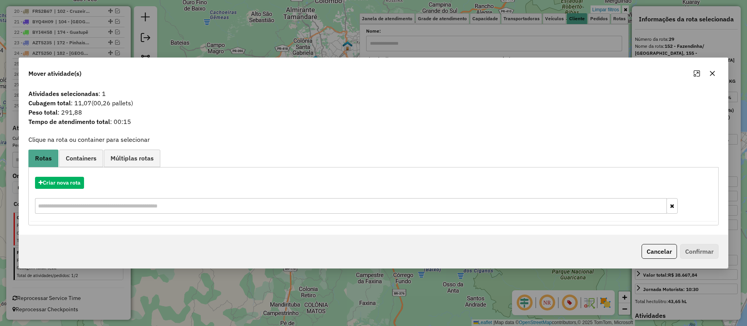
click at [661, 253] on button "Cancelar" at bounding box center [658, 251] width 35 height 15
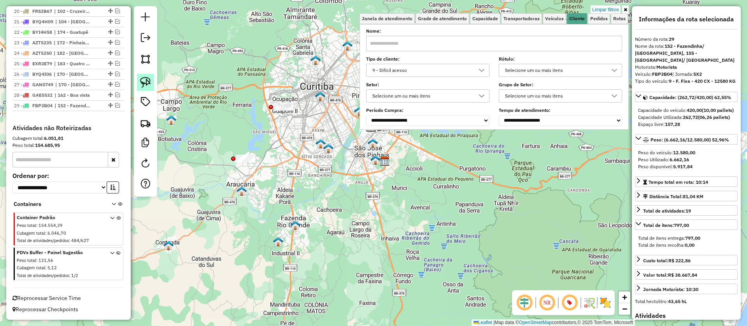
click at [147, 79] on img at bounding box center [145, 82] width 11 height 11
drag, startPoint x: 288, startPoint y: 143, endPoint x: 274, endPoint y: 198, distance: 56.7
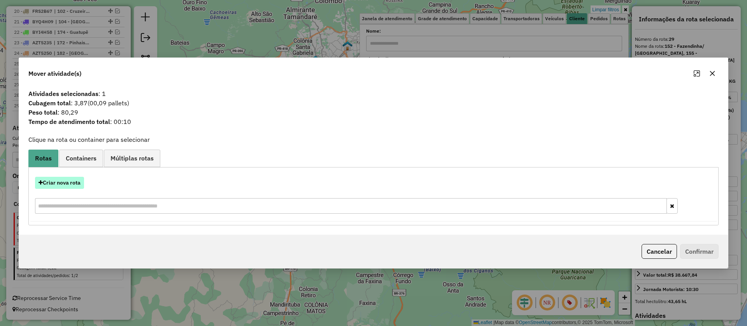
click at [63, 184] on button "Criar nova rota" at bounding box center [59, 183] width 49 height 12
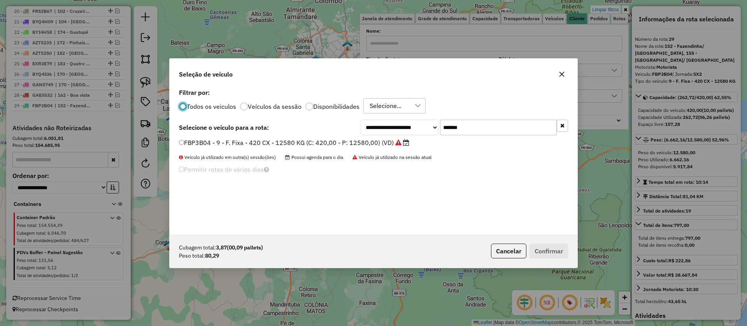
scroll to position [4, 2]
drag, startPoint x: 483, startPoint y: 126, endPoint x: 399, endPoint y: 133, distance: 83.5
click at [405, 126] on div "**********" at bounding box center [464, 128] width 207 height 16
paste input "text"
type input "*******"
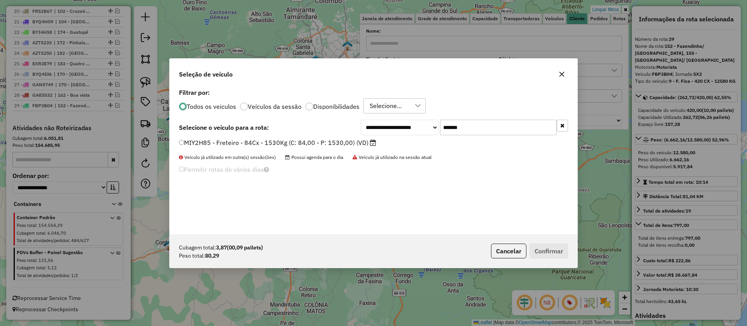
click at [366, 143] on label "MIY2H85 - Freteiro - 84Cx - 1530Kg (C: 84,00 - P: 1530,00) (VD)" at bounding box center [277, 142] width 197 height 9
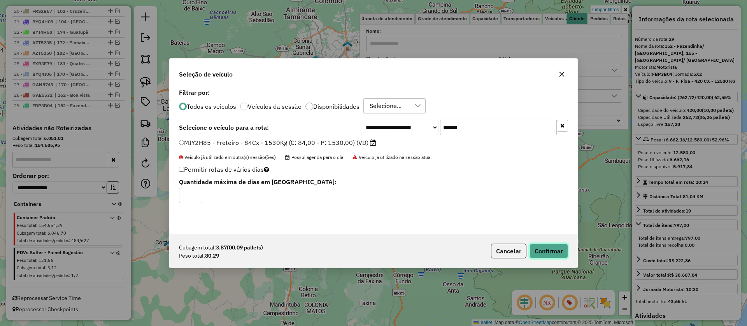
click at [550, 256] on button "Confirmar" at bounding box center [548, 251] width 39 height 15
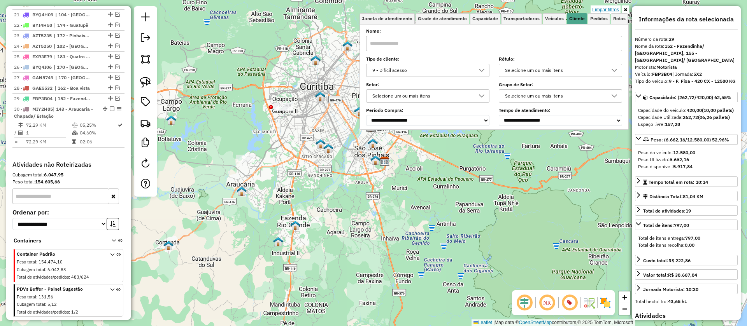
click at [601, 7] on link "Limpar filtros" at bounding box center [605, 9] width 30 height 9
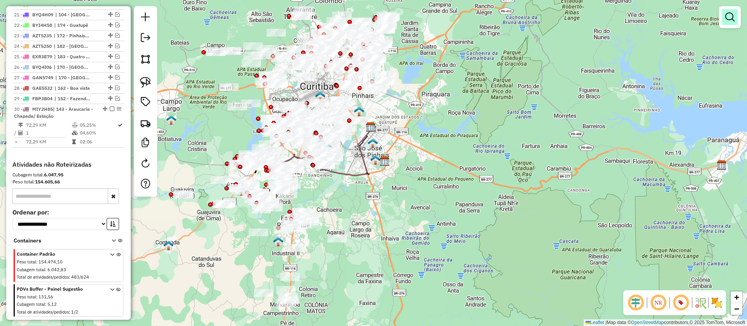
click at [726, 19] on em at bounding box center [729, 16] width 9 height 9
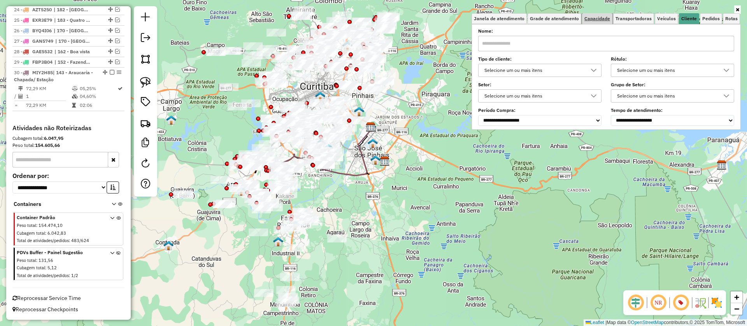
click at [596, 19] on span "Capacidade" at bounding box center [597, 18] width 26 height 5
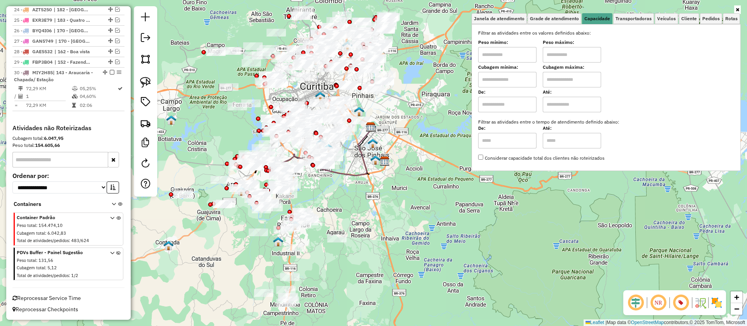
click at [513, 81] on input "text" at bounding box center [507, 80] width 58 height 16
type input "****"
click at [557, 84] on input "text" at bounding box center [572, 80] width 58 height 16
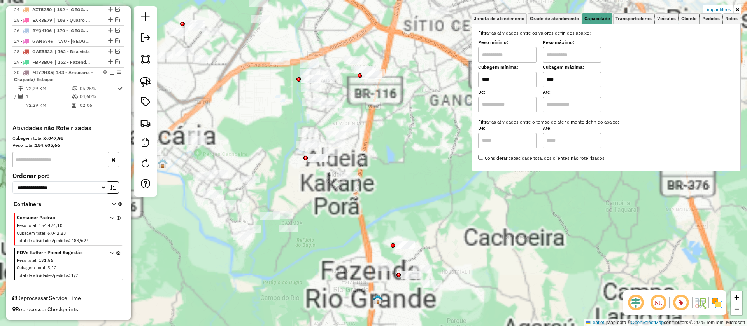
type input "****"
click at [144, 81] on img at bounding box center [145, 82] width 11 height 11
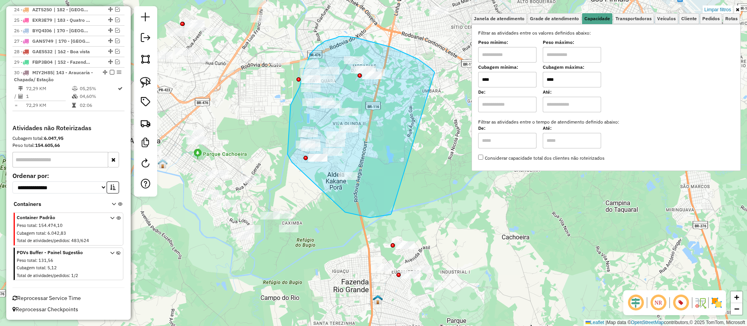
drag, startPoint x: 434, startPoint y: 72, endPoint x: 391, endPoint y: 214, distance: 147.6
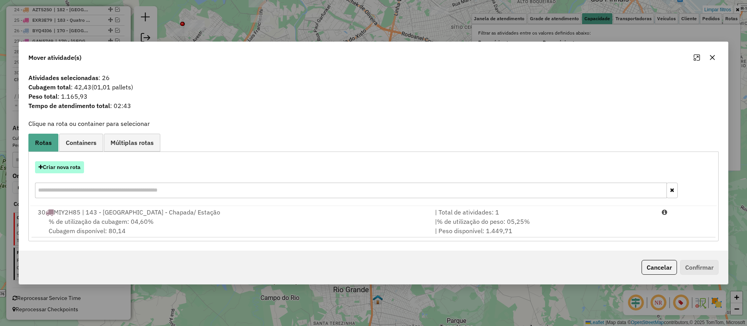
click at [70, 172] on button "Criar nova rota" at bounding box center [59, 167] width 49 height 12
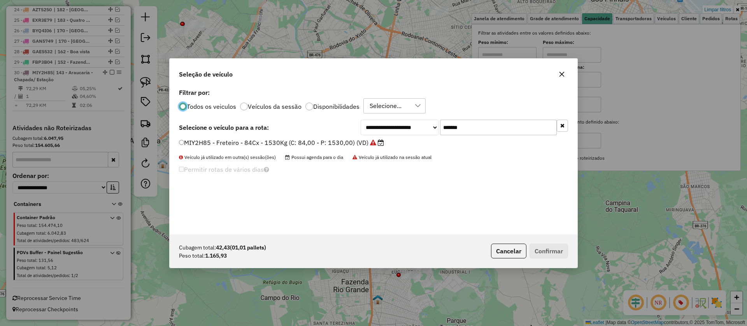
scroll to position [5, 3]
drag, startPoint x: 470, startPoint y: 127, endPoint x: 425, endPoint y: 127, distance: 44.7
click at [425, 127] on div "**********" at bounding box center [464, 128] width 207 height 16
paste input "text"
type input "*******"
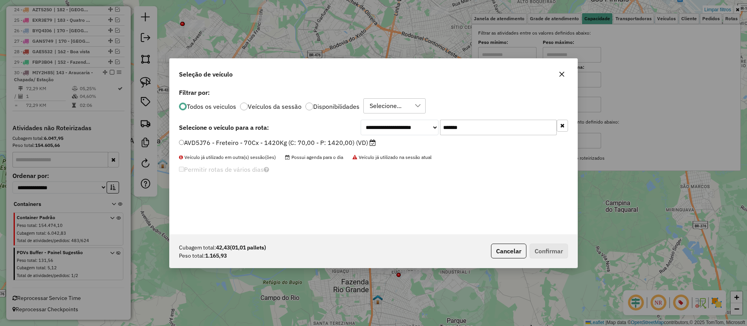
click at [359, 146] on label "AVD5J76 - Freteiro - 70Cx - 1420Kg (C: 70,00 - P: 1420,00) (VD)" at bounding box center [277, 142] width 197 height 9
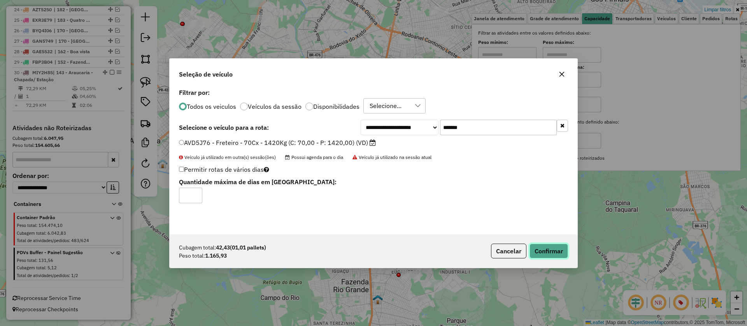
click at [547, 249] on button "Confirmar" at bounding box center [548, 251] width 39 height 15
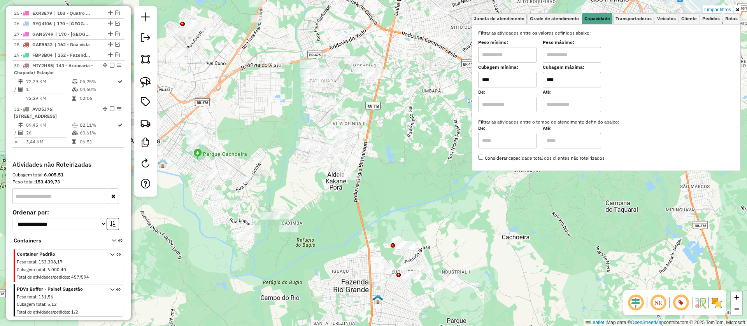
scroll to position [600, 0]
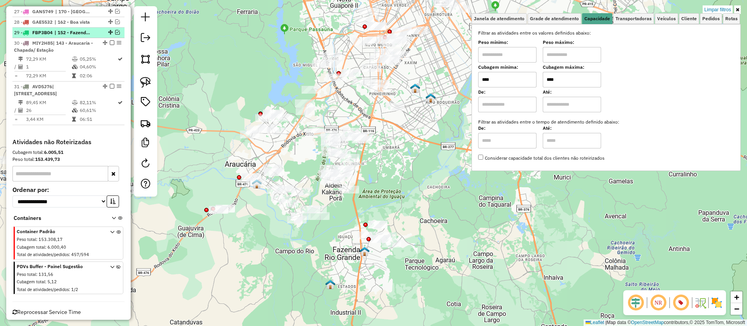
click at [61, 38] on li "29 - FBP3B04 | 152 - Fazendinha/ Portão, 155 - Mossunguê/ Augusta" at bounding box center [68, 33] width 112 height 11
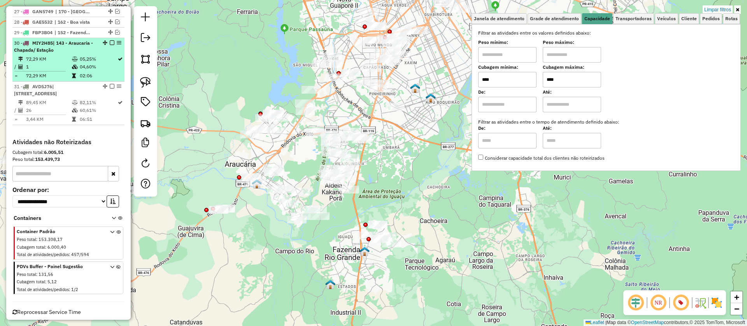
select select "**********"
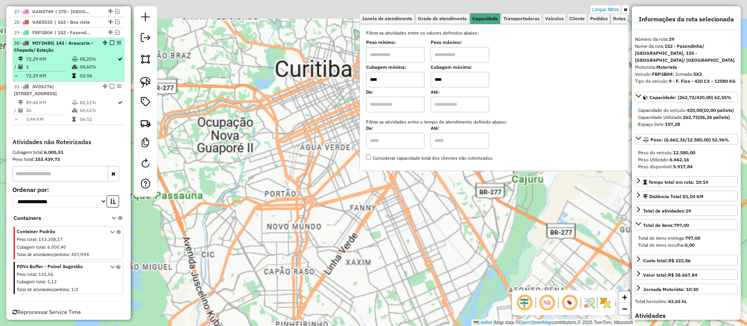
click at [60, 54] on div "30 - MIY2H85 | 143 - Araucaria - Chapada/ Estação" at bounding box center [55, 47] width 82 height 14
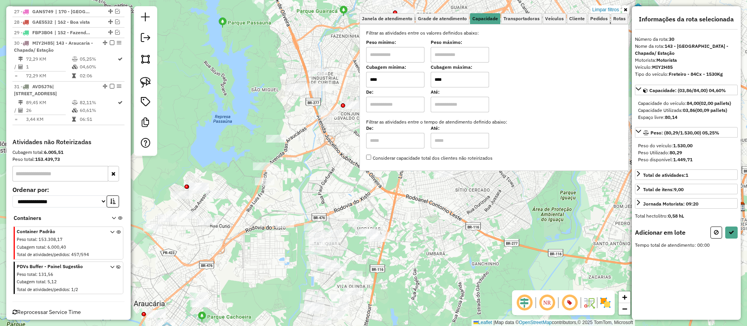
drag, startPoint x: 454, startPoint y: 217, endPoint x: 475, endPoint y: 213, distance: 21.4
click at [478, 208] on div "Limpar filtros Janela de atendimento Grade de atendimento Capacidade Transporta…" at bounding box center [373, 163] width 747 height 326
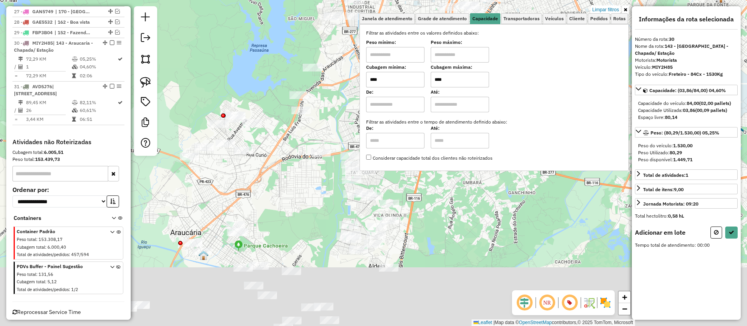
drag, startPoint x: 479, startPoint y: 238, endPoint x: 492, endPoint y: 175, distance: 63.5
click at [492, 175] on div "Limpar filtros Janela de atendimento Grade de atendimento Capacidade Transporta…" at bounding box center [373, 163] width 747 height 326
click at [497, 212] on div "Limpar filtros Janela de atendimento Grade de atendimento Capacidade Transporta…" at bounding box center [373, 163] width 747 height 326
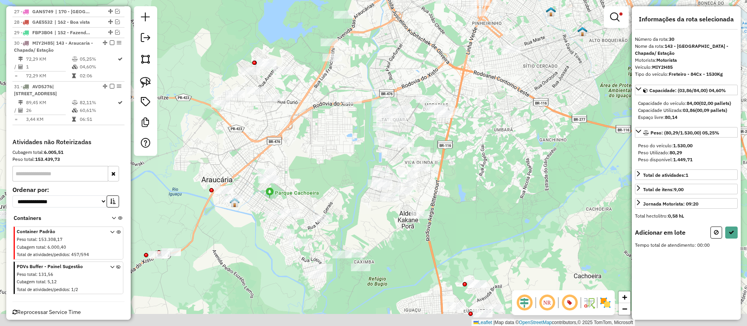
drag, startPoint x: 316, startPoint y: 231, endPoint x: 343, endPoint y: 172, distance: 65.3
click at [347, 177] on div "Limpar filtros Janela de atendimento Grade de atendimento Capacidade Transporta…" at bounding box center [373, 163] width 747 height 326
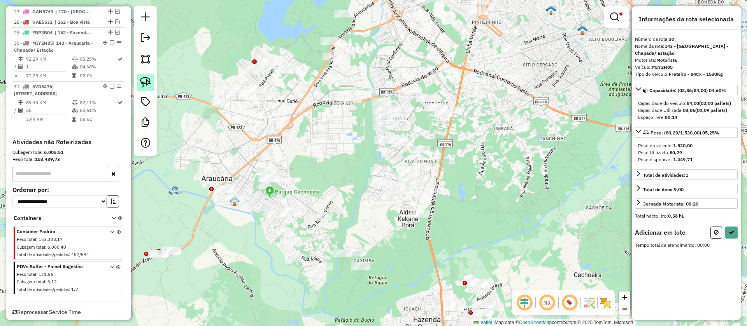
click at [150, 76] on link at bounding box center [145, 82] width 17 height 17
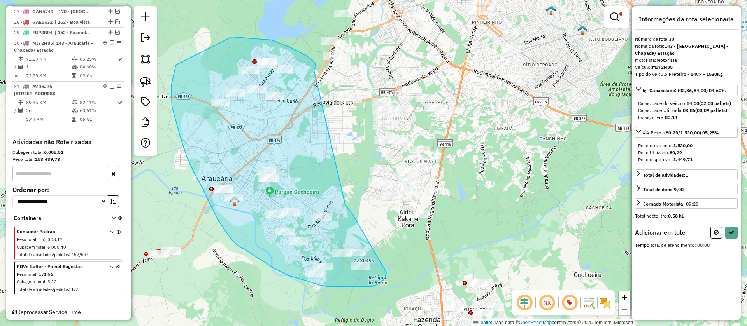
drag, startPoint x: 316, startPoint y: 67, endPoint x: 328, endPoint y: 186, distance: 118.8
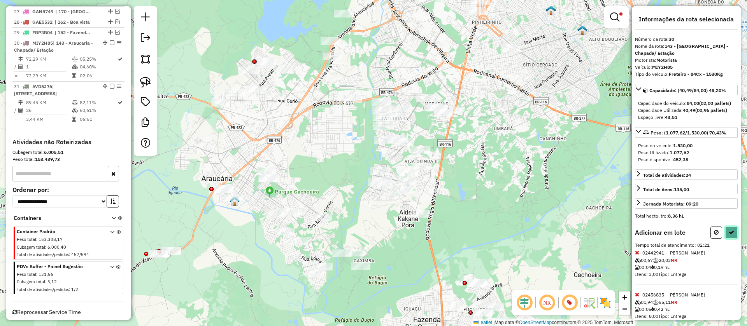
click at [735, 239] on button at bounding box center [731, 233] width 12 height 12
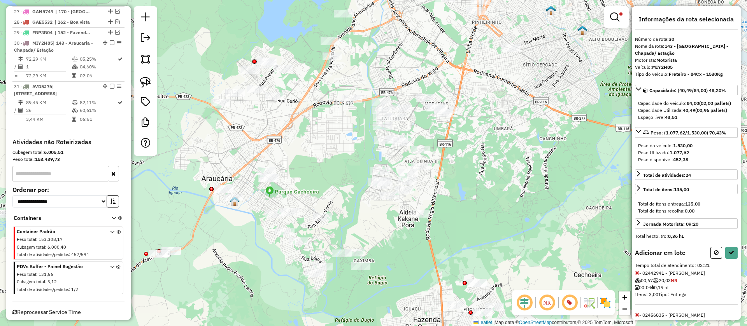
select select "**********"
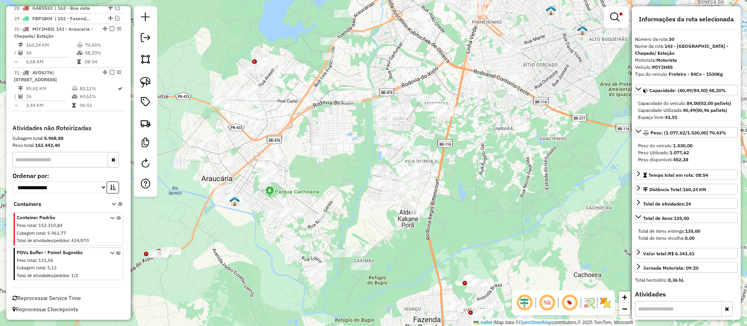
scroll to position [628, 0]
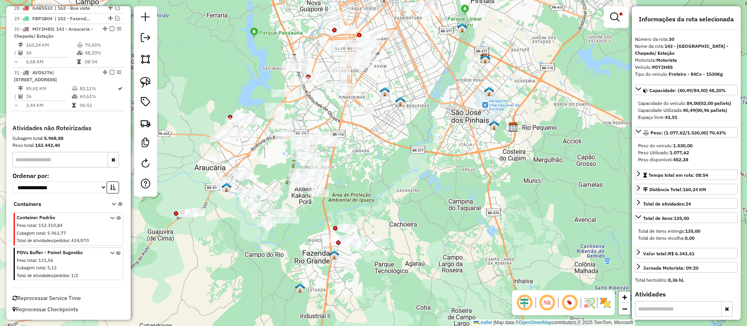
drag, startPoint x: 390, startPoint y: 156, endPoint x: 390, endPoint y: 245, distance: 89.5
click at [390, 245] on div "Limpar filtros Janela de atendimento Grade de atendimento Capacidade Transporta…" at bounding box center [373, 163] width 747 height 326
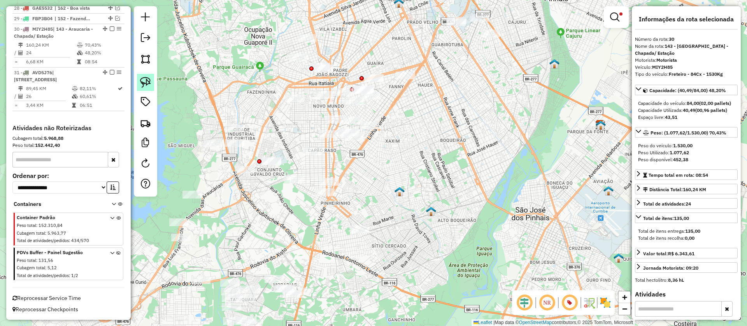
click at [145, 80] on img at bounding box center [145, 82] width 11 height 11
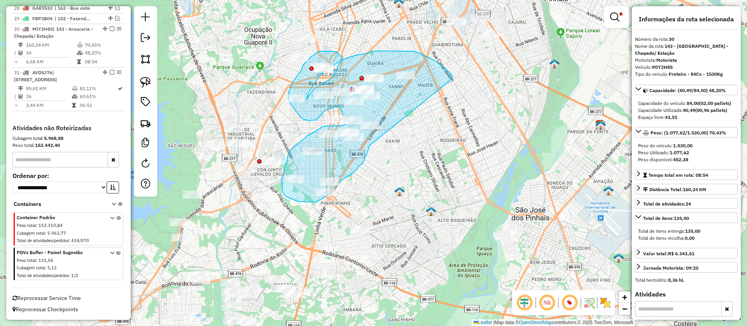
drag, startPoint x: 452, startPoint y: 76, endPoint x: 371, endPoint y: 145, distance: 106.6
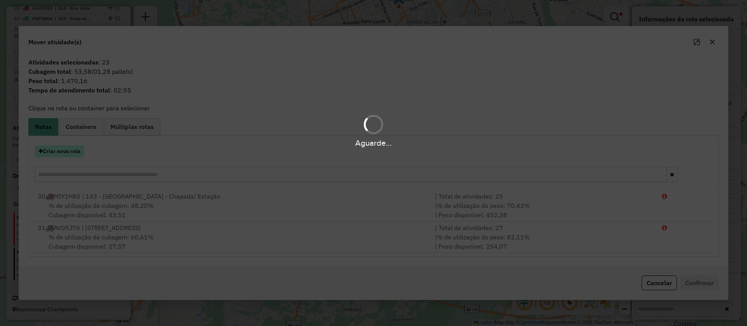
click at [71, 154] on hb-app "Aguarde... Pop-up bloqueado! Seu navegador bloqueou automáticamente a abertura …" at bounding box center [373, 163] width 747 height 326
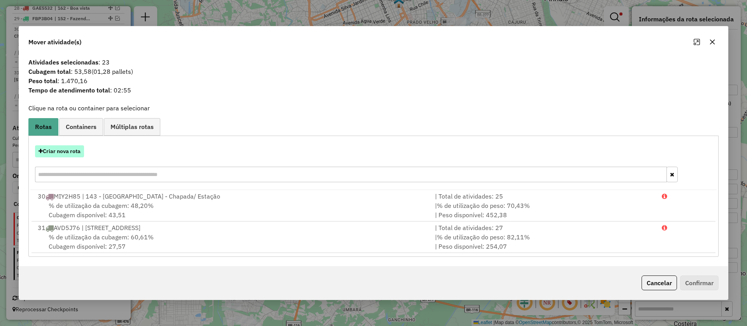
click at [56, 153] on button "Criar nova rota" at bounding box center [59, 151] width 49 height 12
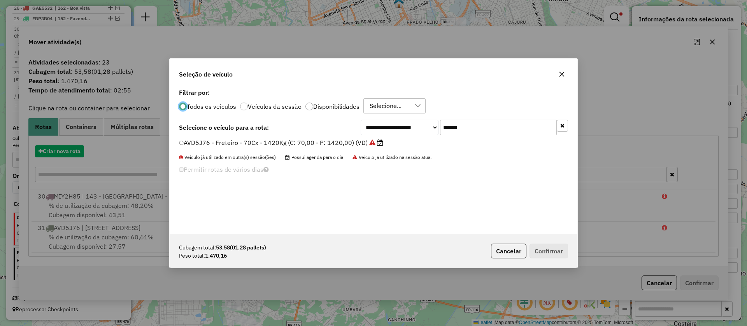
scroll to position [4, 2]
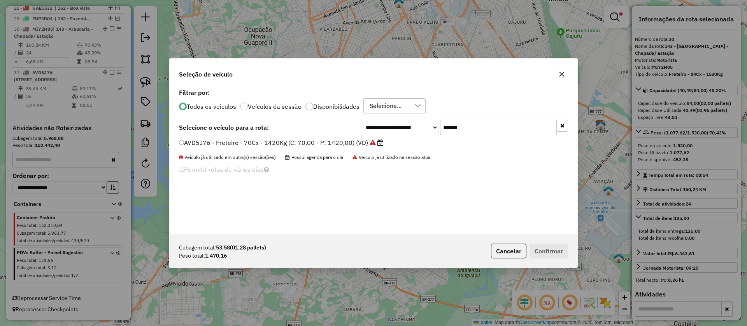
drag, startPoint x: 460, startPoint y: 128, endPoint x: 369, endPoint y: 134, distance: 90.9
click at [386, 126] on div "**********" at bounding box center [464, 128] width 207 height 16
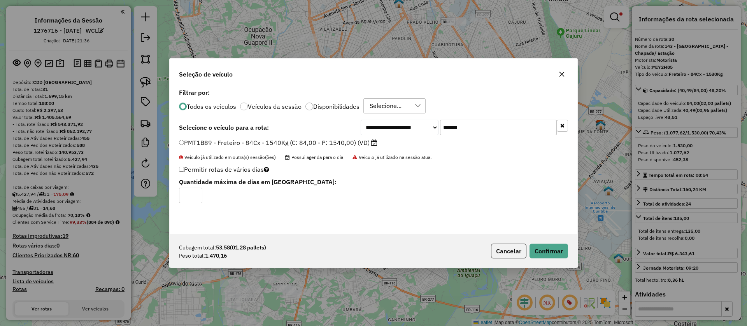
select select "**********"
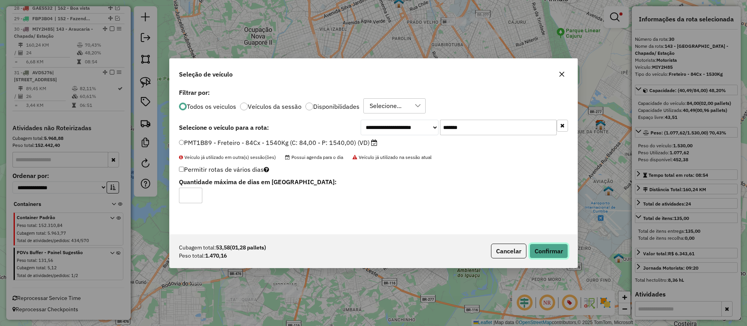
click at [557, 256] on button "Confirmar" at bounding box center [548, 251] width 39 height 15
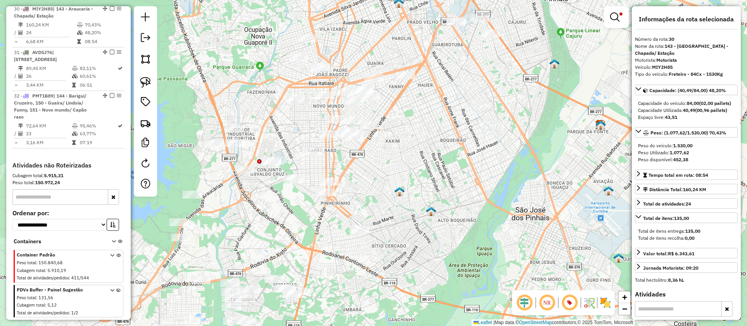
scroll to position [639, 0]
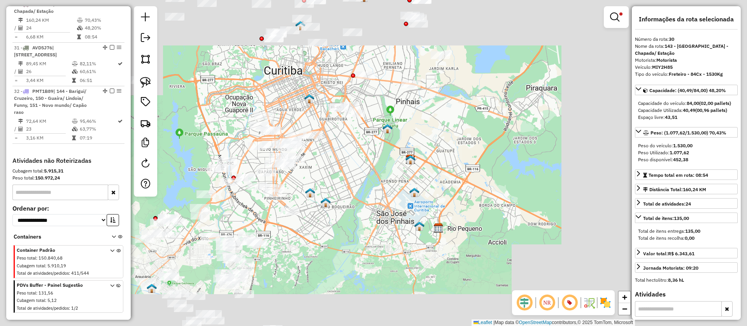
click at [407, 265] on div "Limpar filtros Janela de atendimento Grade de atendimento Capacidade Transporta…" at bounding box center [373, 163] width 747 height 326
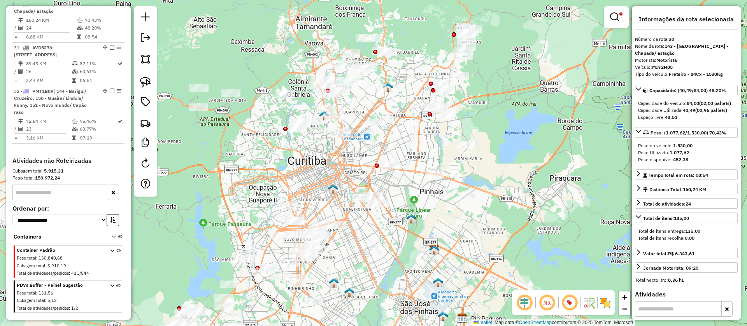
drag, startPoint x: 424, startPoint y: 208, endPoint x: 413, endPoint y: 248, distance: 41.0
click at [413, 248] on div "Limpar filtros Janela de atendimento Grade de atendimento Capacidade Transporta…" at bounding box center [373, 163] width 747 height 326
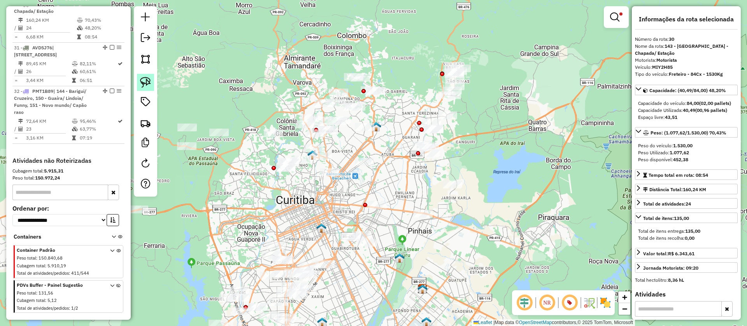
click at [147, 81] on img at bounding box center [145, 82] width 11 height 11
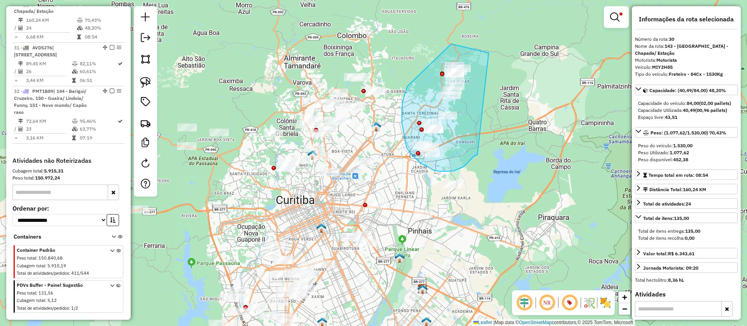
drag, startPoint x: 489, startPoint y: 53, endPoint x: 477, endPoint y: 155, distance: 102.1
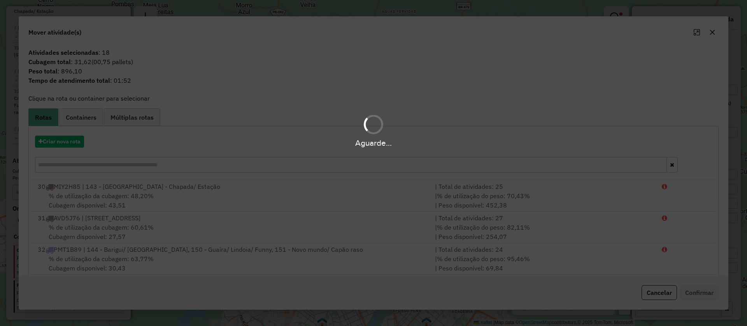
click at [90, 152] on div "Aguarde..." at bounding box center [373, 163] width 747 height 326
click at [84, 152] on div "Aguarde..." at bounding box center [373, 163] width 747 height 326
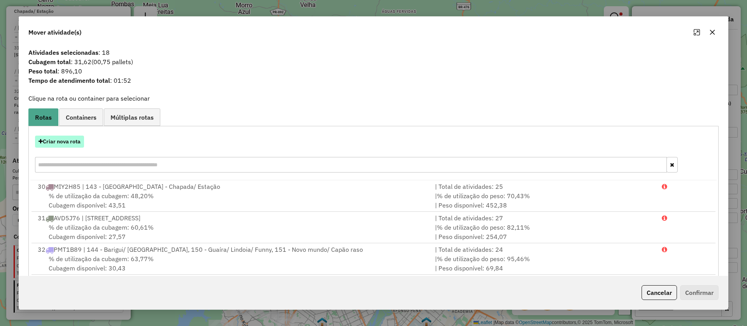
click at [64, 140] on button "Criar nova rota" at bounding box center [59, 142] width 49 height 12
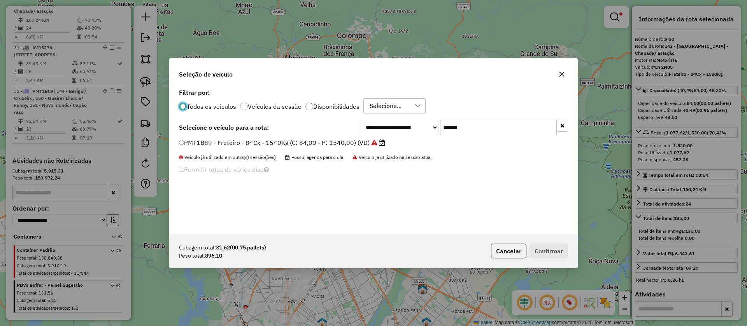
scroll to position [4, 2]
drag, startPoint x: 415, startPoint y: 130, endPoint x: 408, endPoint y: 130, distance: 7.4
click at [408, 130] on div "**********" at bounding box center [464, 128] width 207 height 16
paste input "text"
type input "*******"
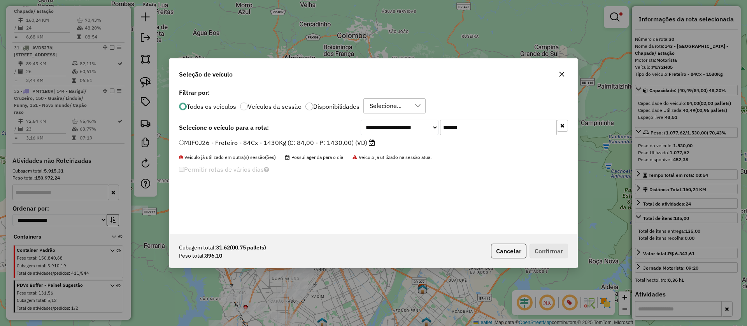
click at [364, 142] on label "MIF0J26 - Freteiro - 84Cx - 1430Kg (C: 84,00 - P: 1430,00) (VD)" at bounding box center [277, 142] width 196 height 9
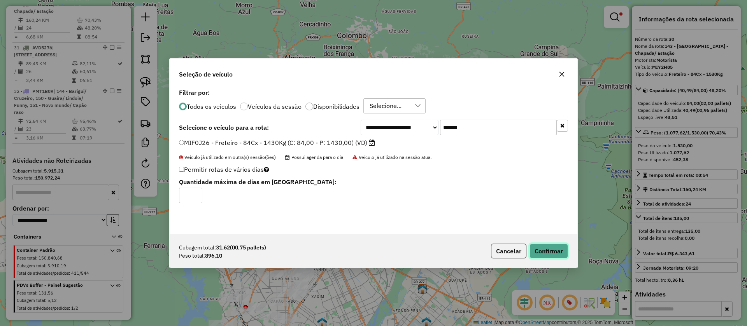
click at [551, 251] on button "Confirmar" at bounding box center [548, 251] width 39 height 15
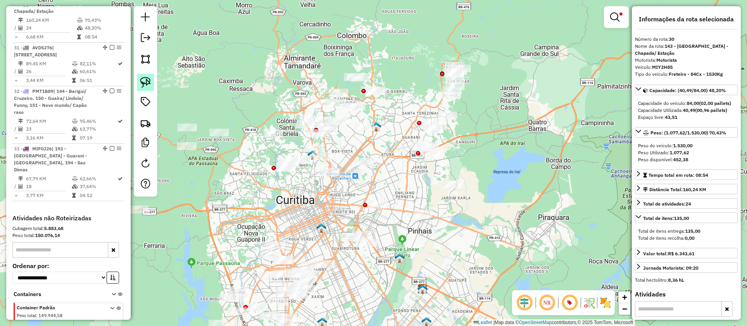
click at [141, 81] on img at bounding box center [145, 82] width 11 height 11
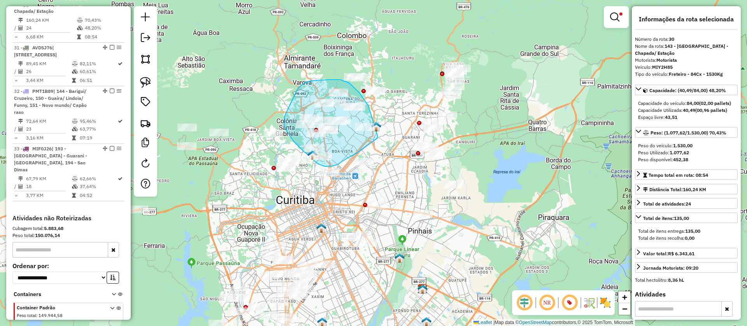
drag, startPoint x: 368, startPoint y: 106, endPoint x: 378, endPoint y: 137, distance: 31.9
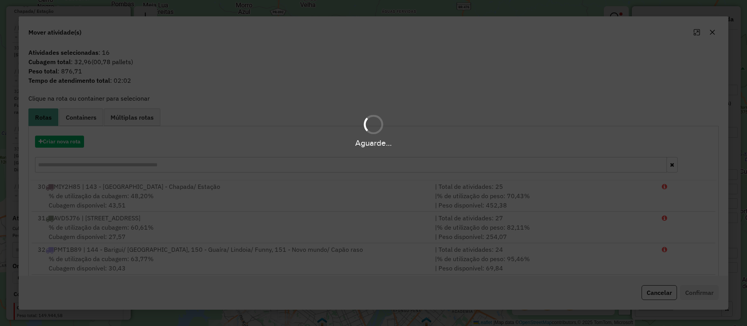
click at [82, 158] on div "Aguarde..." at bounding box center [373, 163] width 747 height 326
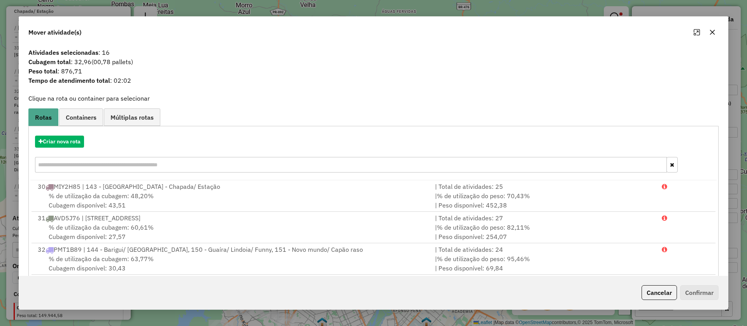
click at [658, 294] on button "Cancelar" at bounding box center [658, 292] width 35 height 15
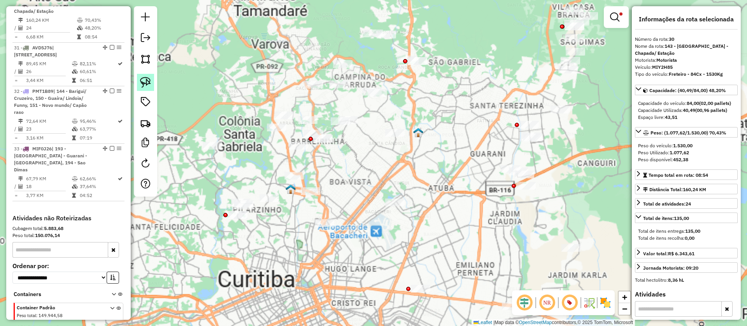
click at [142, 79] on img at bounding box center [145, 82] width 11 height 11
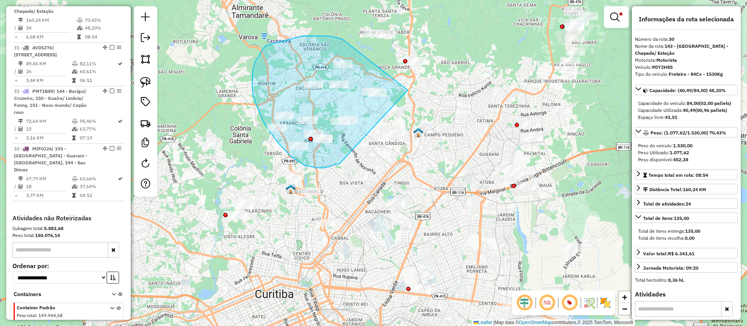
drag, startPoint x: 266, startPoint y: 46, endPoint x: 339, endPoint y: 164, distance: 139.4
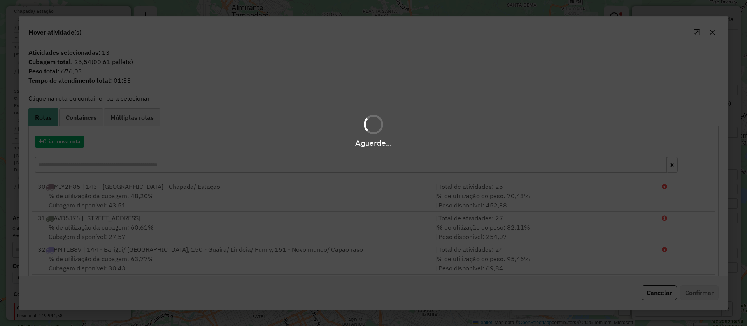
click at [36, 144] on div "Aguarde..." at bounding box center [373, 143] width 747 height 12
click at [72, 148] on div "Aguarde..." at bounding box center [373, 143] width 747 height 12
click at [70, 141] on button "Criar nova rota" at bounding box center [59, 142] width 49 height 12
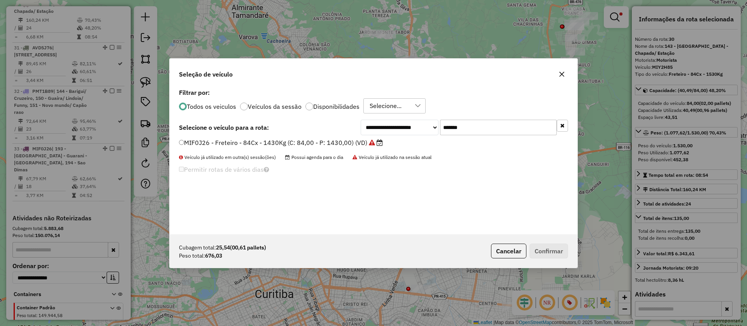
click at [72, 143] on div "**********" at bounding box center [373, 163] width 747 height 326
drag, startPoint x: 506, startPoint y: 128, endPoint x: 426, endPoint y: 128, distance: 79.7
click at [426, 128] on div "**********" at bounding box center [464, 128] width 207 height 16
paste input "text"
type input "*******"
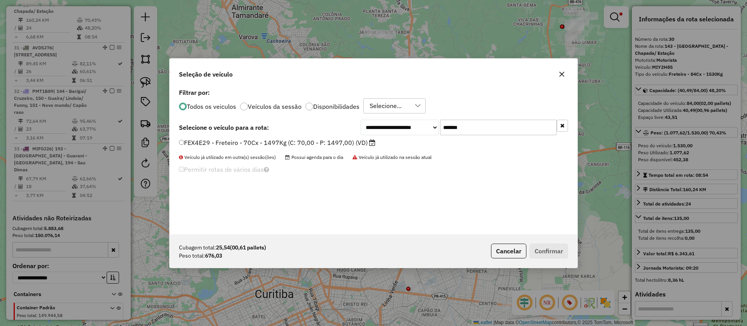
click at [362, 147] on label "FEX4E29 - Freteiro - 70Cx - 1497Kg (C: 70,00 - P: 1497,00) (VD)" at bounding box center [277, 142] width 196 height 9
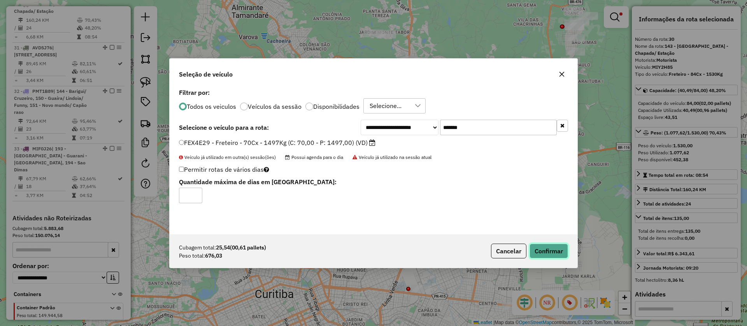
click at [545, 257] on button "Confirmar" at bounding box center [548, 251] width 39 height 15
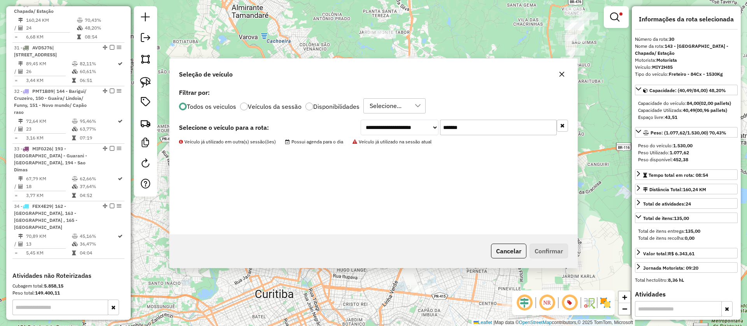
click at [616, 21] on em at bounding box center [614, 16] width 9 height 9
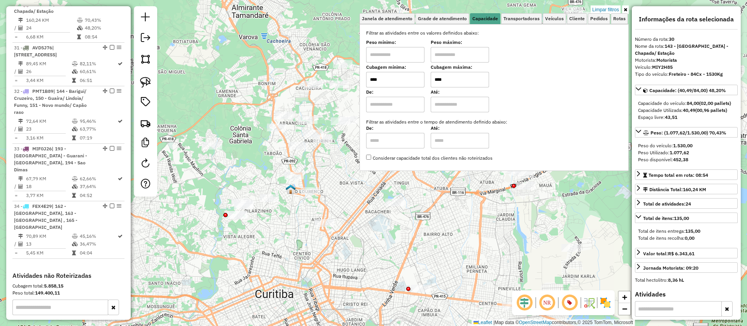
click at [464, 80] on input "****" at bounding box center [460, 80] width 58 height 16
type input "****"
click at [348, 188] on div "Limpar filtros Janela de atendimento Grade de atendimento Capacidade Transporta…" at bounding box center [373, 163] width 747 height 326
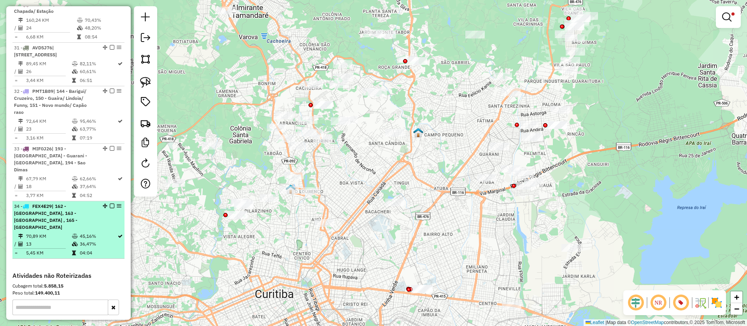
click at [60, 249] on td "5,45 KM" at bounding box center [49, 253] width 46 height 8
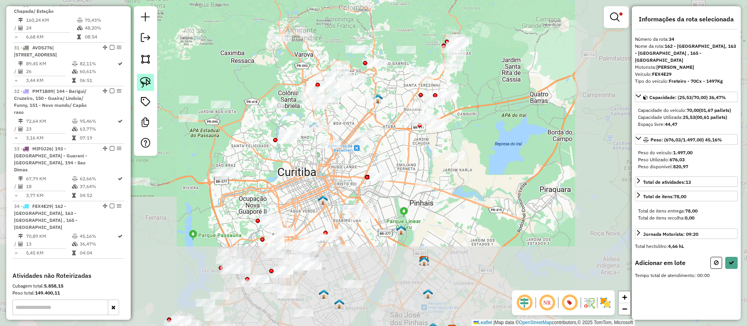
click at [145, 89] on link at bounding box center [145, 82] width 17 height 17
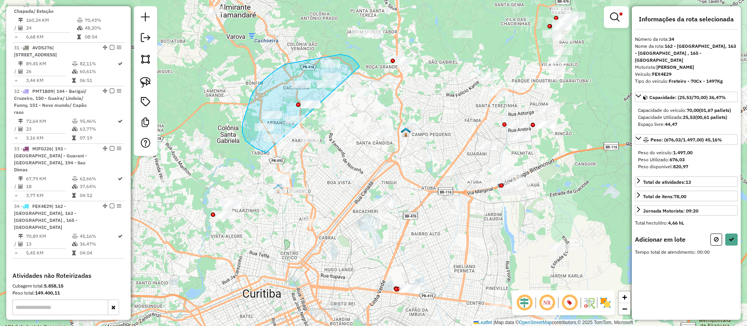
drag, startPoint x: 351, startPoint y: 58, endPoint x: 391, endPoint y: 148, distance: 98.4
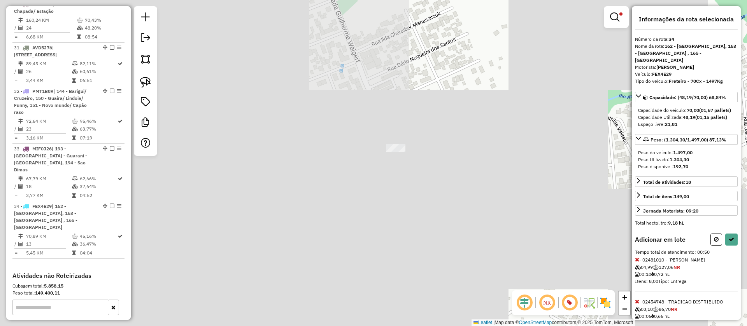
drag, startPoint x: 388, startPoint y: 249, endPoint x: 494, endPoint y: 141, distance: 151.8
click at [496, 145] on div "Limpar filtros Janela de atendimento Grade de atendimento Capacidade Transporta…" at bounding box center [373, 163] width 747 height 326
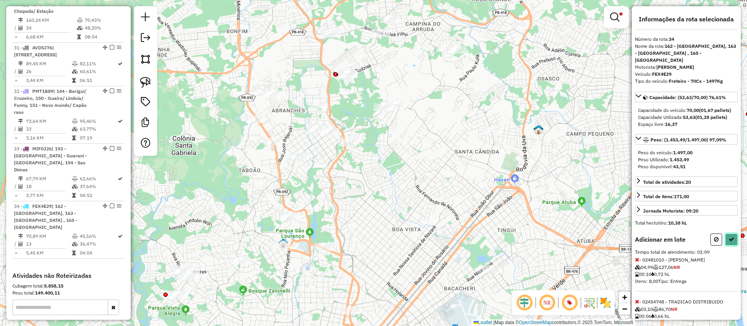
click at [725, 246] on button at bounding box center [731, 240] width 12 height 12
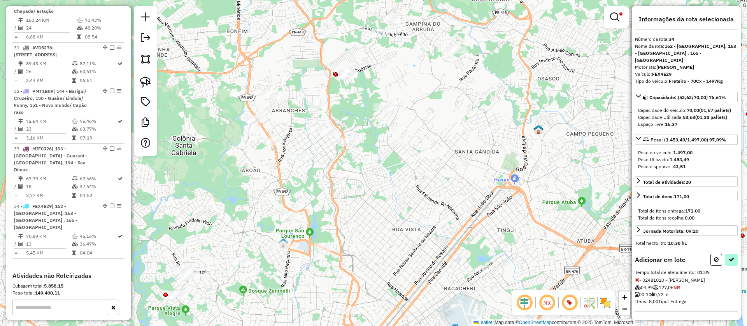
select select "**********"
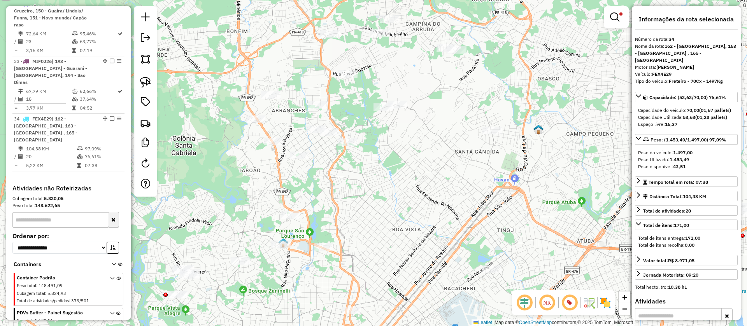
scroll to position [780, 0]
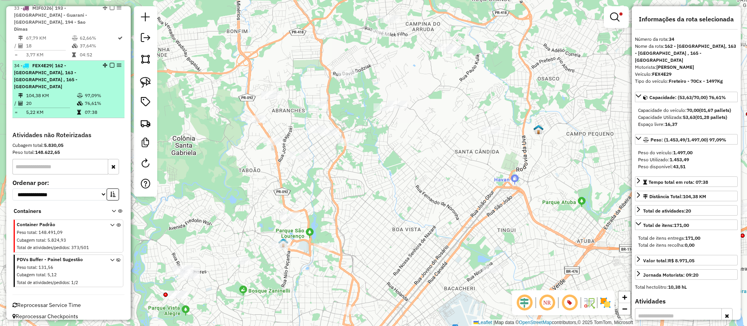
click at [110, 65] on em at bounding box center [112, 65] width 5 height 5
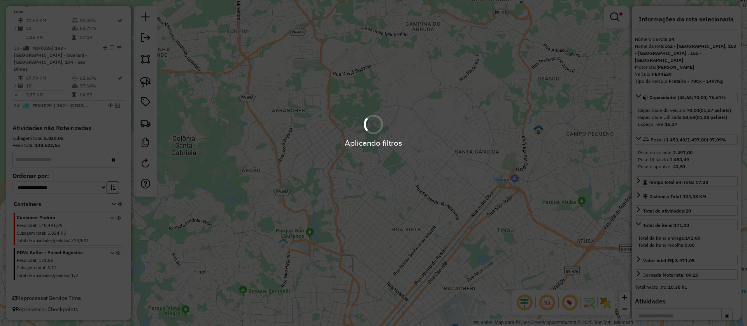
scroll to position [740, 0]
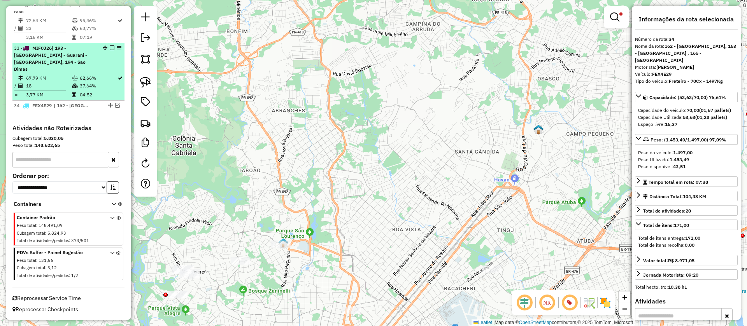
click at [98, 77] on td "62,66%" at bounding box center [98, 78] width 38 height 8
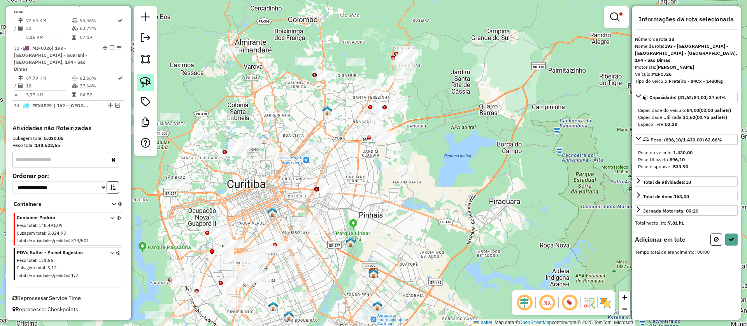
click at [145, 84] on img at bounding box center [145, 82] width 11 height 11
drag, startPoint x: 446, startPoint y: 54, endPoint x: 418, endPoint y: 81, distance: 39.3
click at [149, 79] on img at bounding box center [145, 82] width 11 height 11
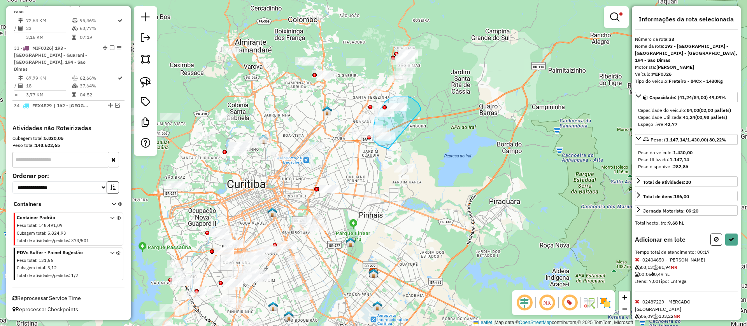
drag, startPoint x: 420, startPoint y: 110, endPoint x: 388, endPoint y: 149, distance: 50.2
click at [728, 243] on button at bounding box center [731, 240] width 12 height 12
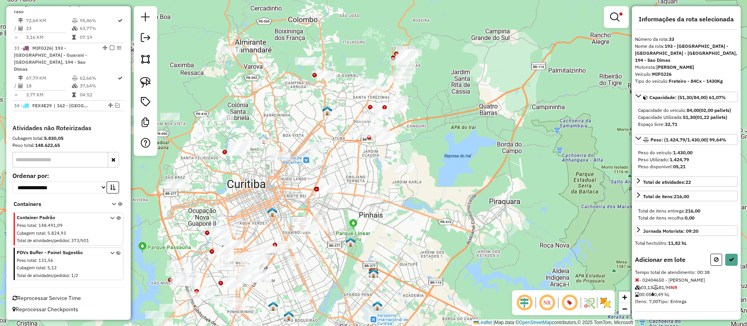
select select "**********"
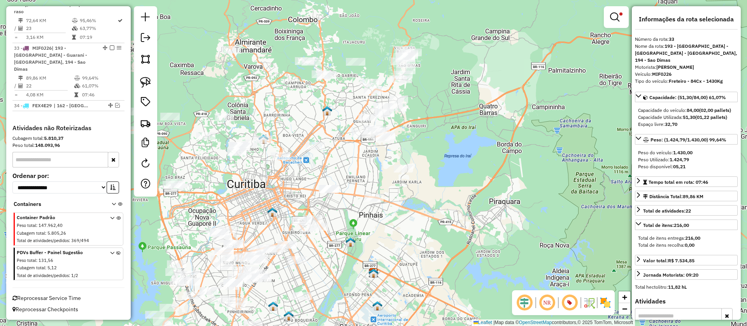
click at [110, 50] on em at bounding box center [112, 48] width 5 height 5
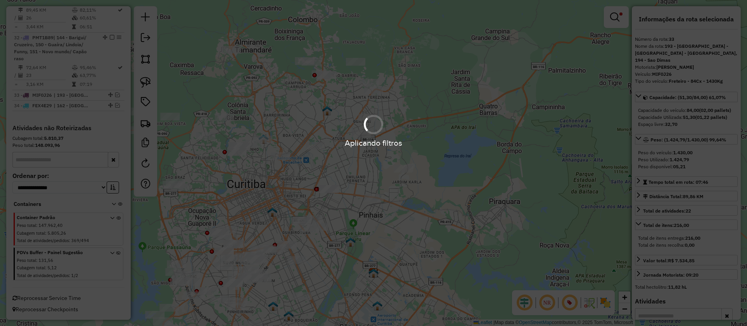
scroll to position [707, 0]
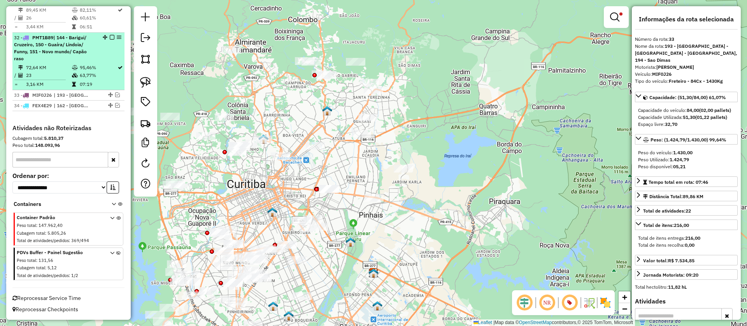
click at [109, 61] on div "32 - PMT1B89 | 144 - Barigui/ Cruzeiro, 150 - Guaíra/ Lindoia/ Funny, 151 - Nov…" at bounding box center [68, 48] width 109 height 28
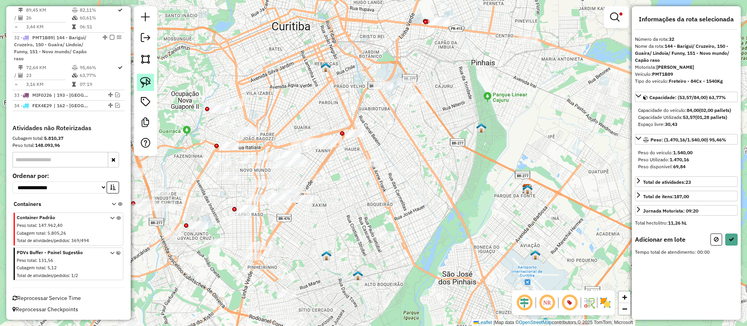
click at [145, 84] on img at bounding box center [145, 82] width 11 height 11
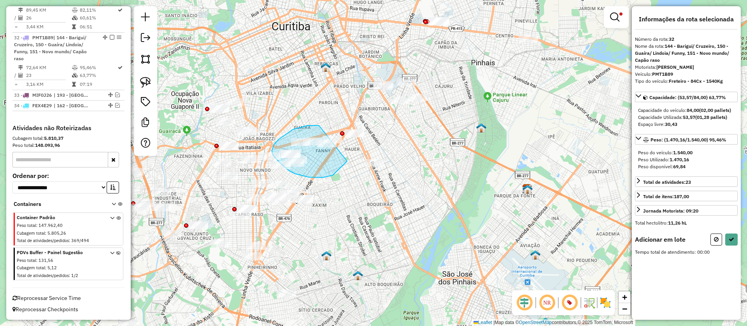
drag, startPoint x: 319, startPoint y: 125, endPoint x: 347, endPoint y: 161, distance: 46.0
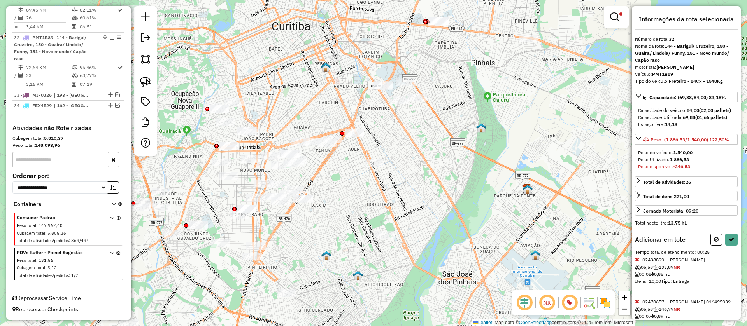
click at [637, 263] on icon at bounding box center [637, 259] width 4 height 5
click at [719, 238] on button at bounding box center [716, 240] width 12 height 12
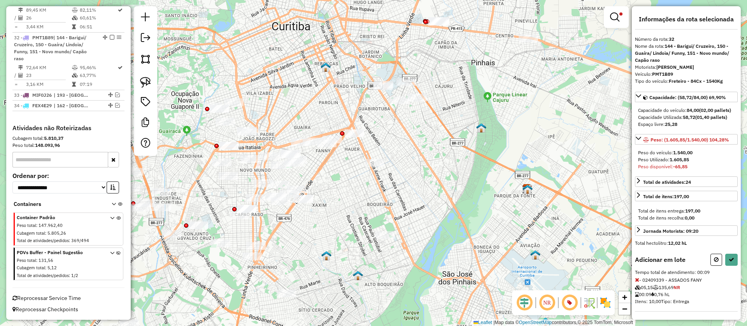
select select "**********"
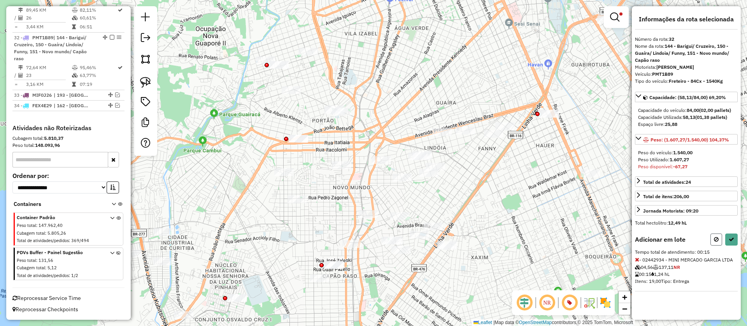
click at [716, 239] on icon at bounding box center [716, 239] width 5 height 5
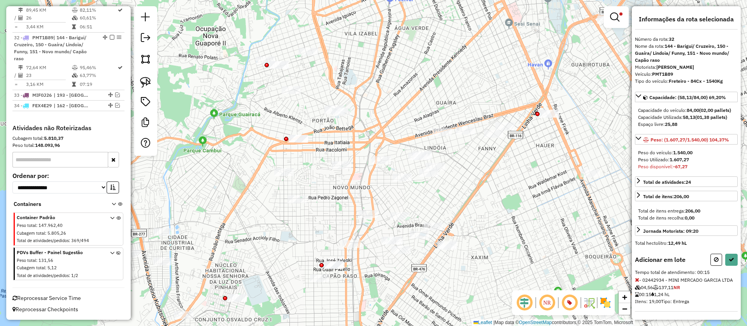
select select "**********"
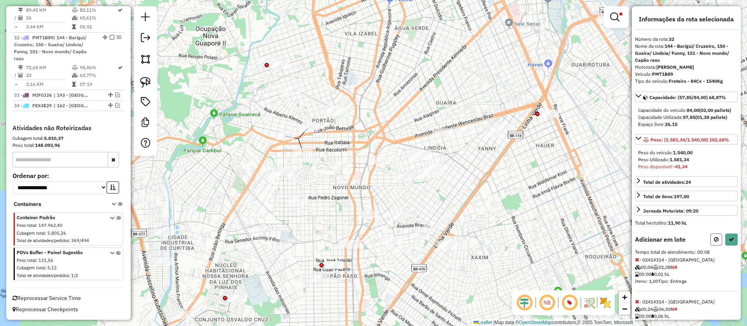
click at [713, 246] on button at bounding box center [716, 240] width 12 height 12
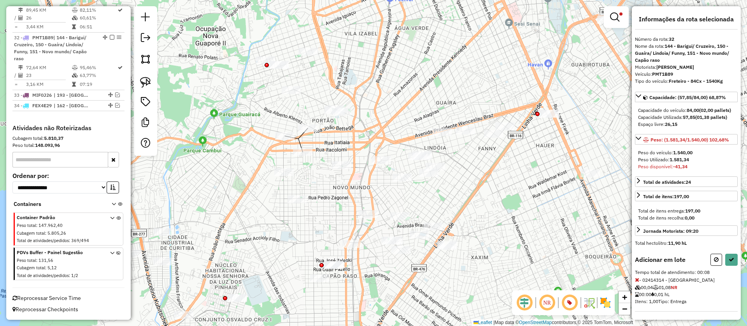
select select "**********"
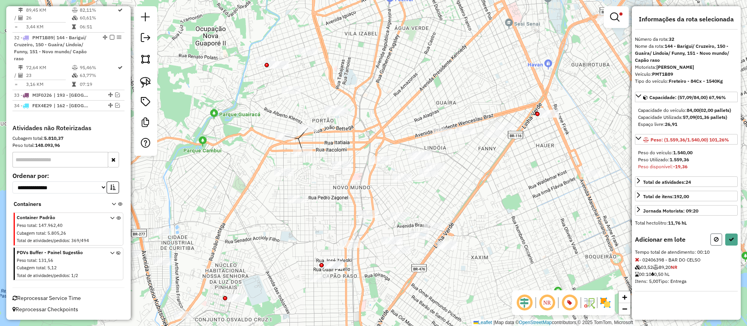
click at [713, 239] on button at bounding box center [716, 240] width 12 height 12
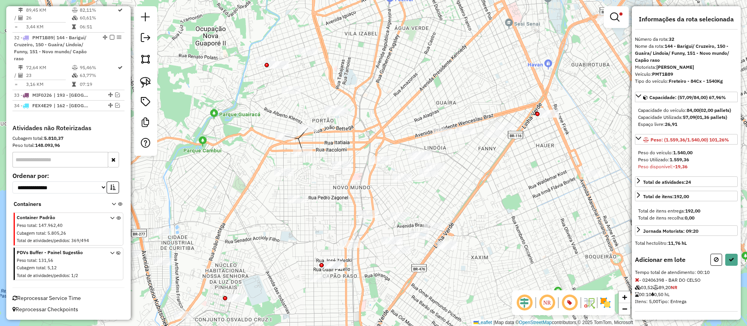
select select "**********"
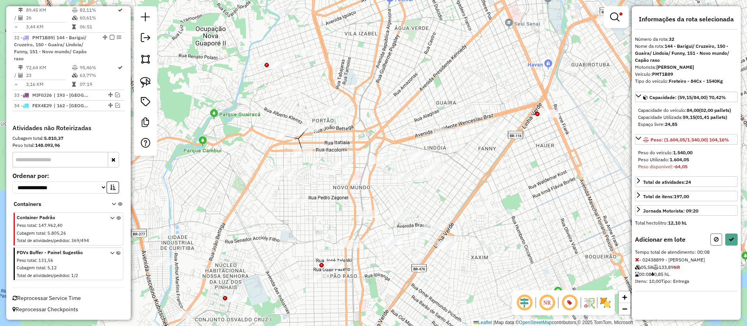
click at [712, 242] on button at bounding box center [716, 240] width 12 height 12
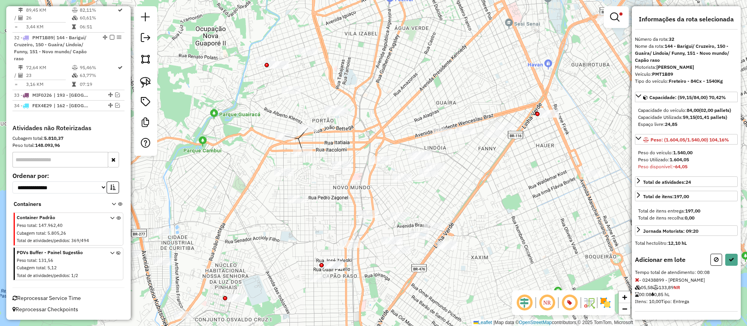
select select "**********"
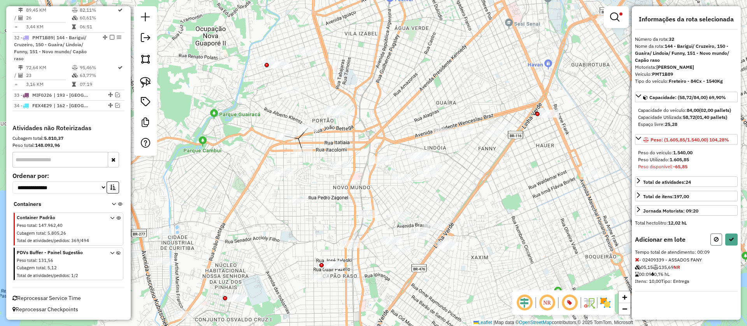
click at [716, 243] on button at bounding box center [716, 240] width 12 height 12
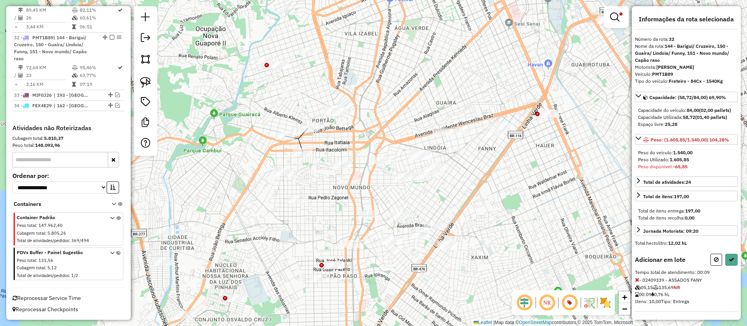
select select "**********"
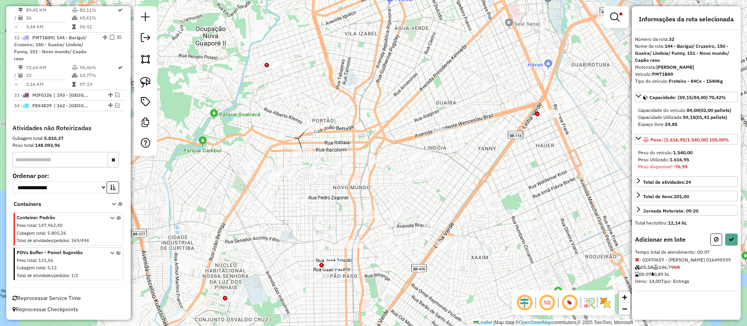
click at [715, 241] on icon at bounding box center [716, 239] width 5 height 5
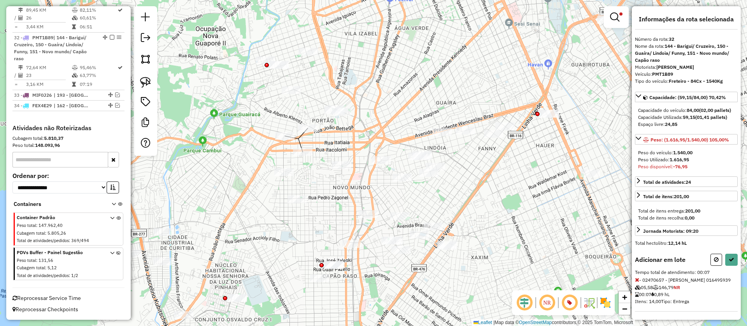
select select "**********"
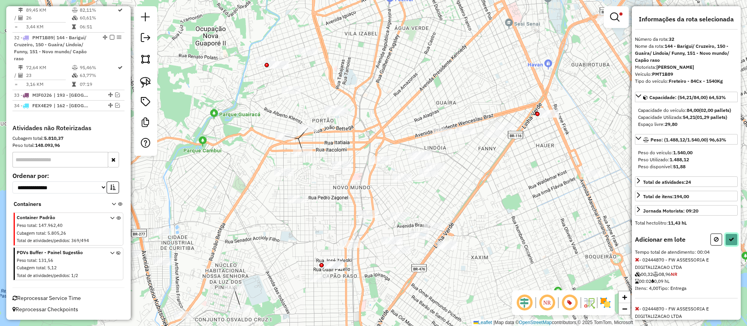
click at [731, 242] on icon at bounding box center [731, 239] width 5 height 5
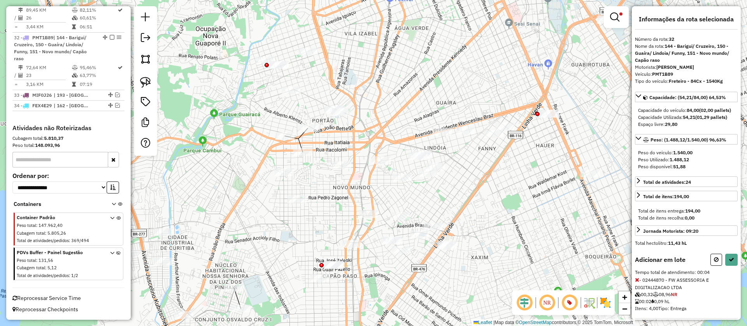
select select "**********"
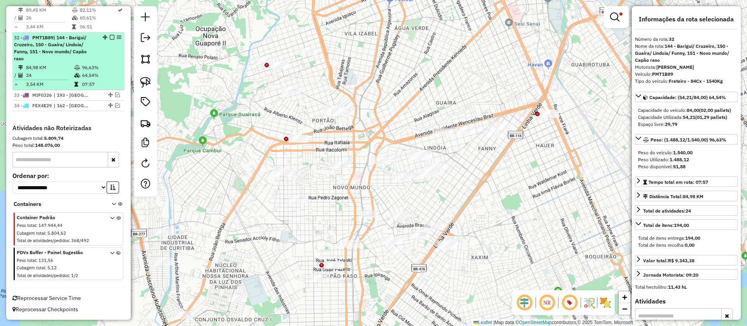
click at [111, 37] on em at bounding box center [112, 37] width 5 height 5
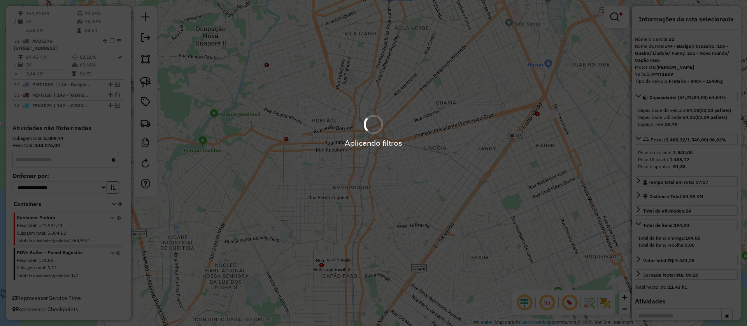
scroll to position [660, 0]
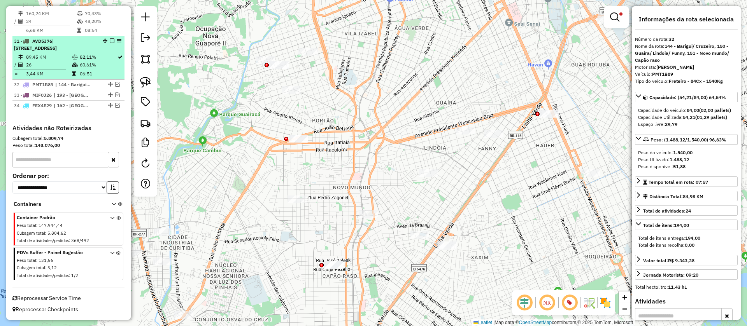
click at [97, 51] on div "31 - AVD5J76 | 120 - Campo de Santana, 121- Vila Olinda II, 122 - Tatuquara" at bounding box center [68, 45] width 109 height 14
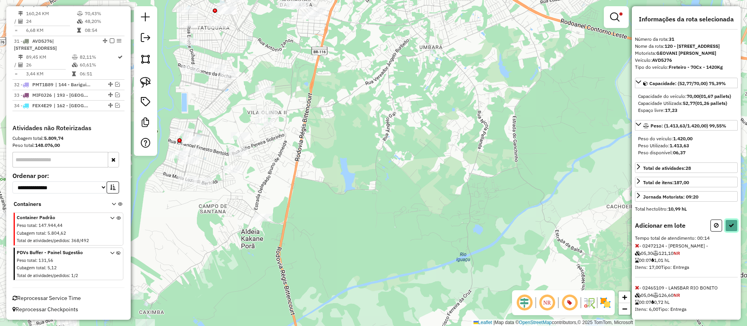
click at [730, 228] on icon at bounding box center [731, 225] width 5 height 5
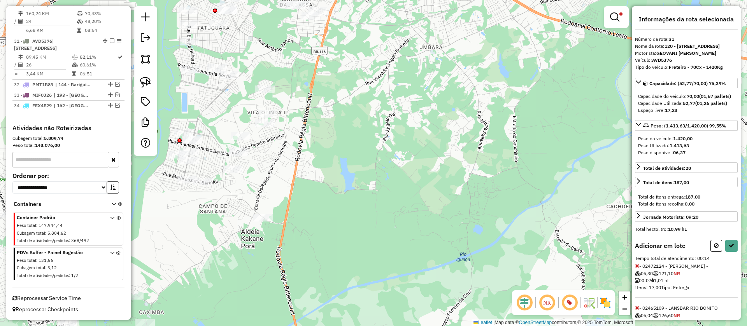
select select "**********"
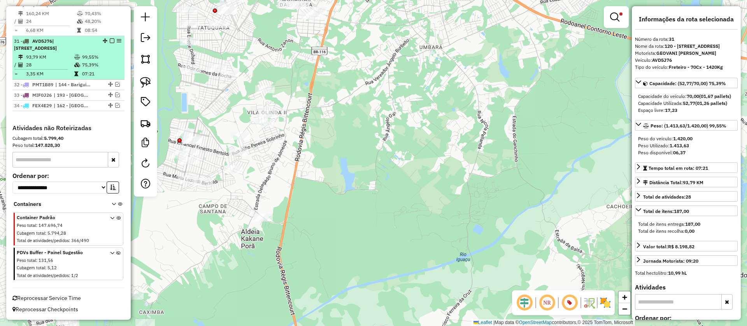
click at [111, 39] on em at bounding box center [112, 41] width 5 height 5
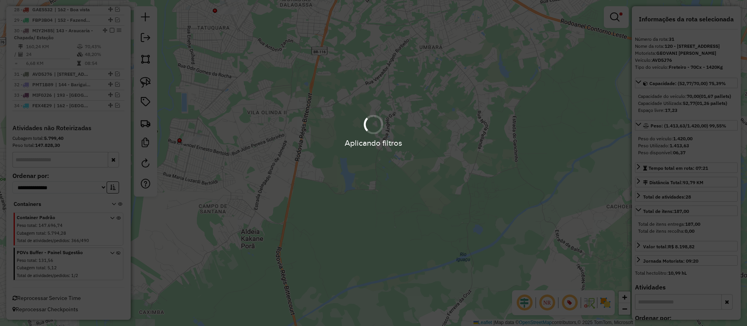
scroll to position [620, 0]
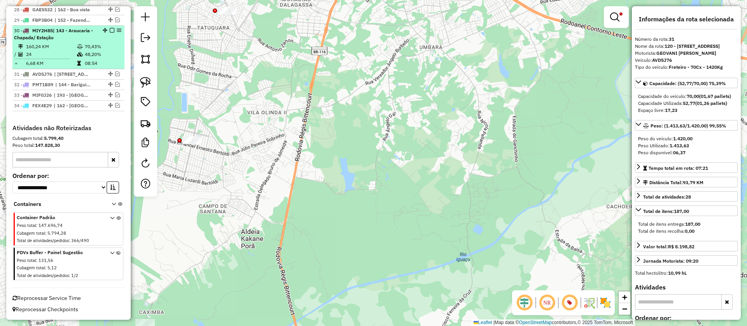
click at [104, 46] on td "70,43%" at bounding box center [102, 47] width 37 height 8
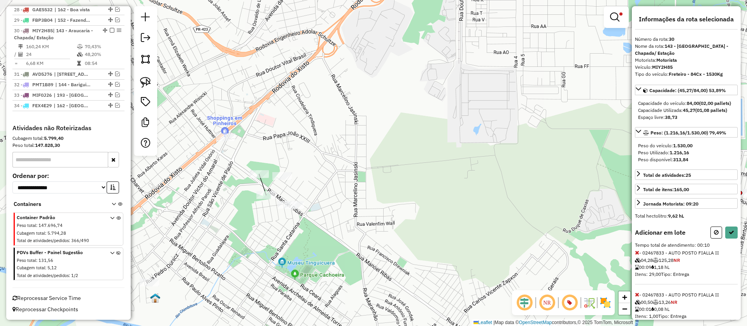
click at [737, 242] on div "Informações da rota selecionada Número da rota: 30 Nome da rota: 143 - Araucari…" at bounding box center [686, 163] width 109 height 314
click at [729, 235] on icon at bounding box center [731, 232] width 5 height 5
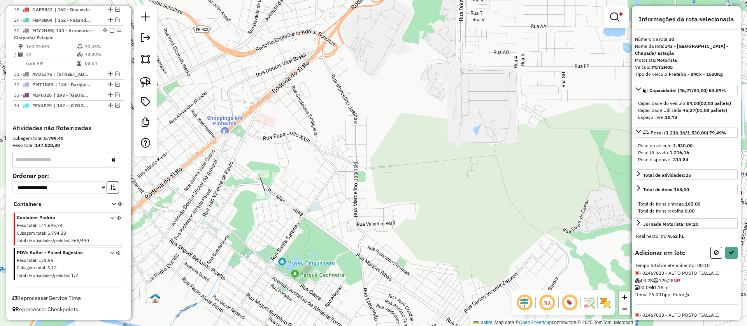
select select "**********"
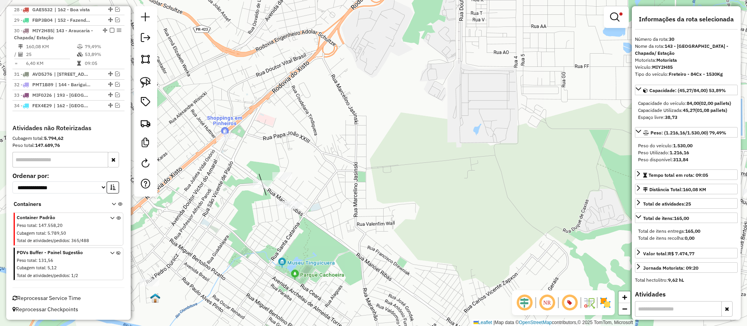
drag, startPoint x: 109, startPoint y: 31, endPoint x: 129, endPoint y: 66, distance: 40.2
click at [110, 31] on em at bounding box center [112, 30] width 5 height 5
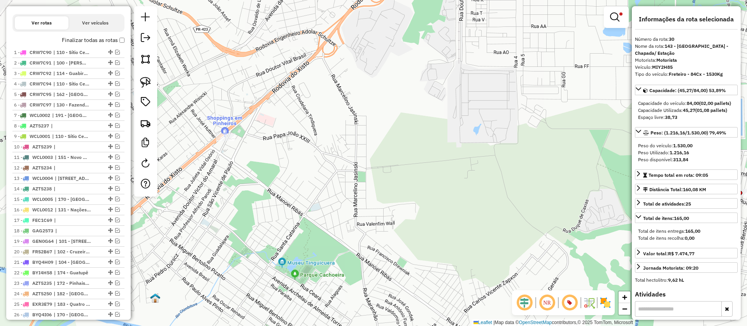
scroll to position [120, 0]
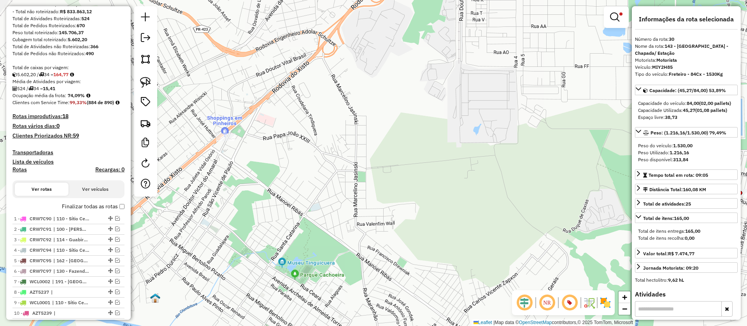
drag, startPoint x: 622, startPoint y: 16, endPoint x: 618, endPoint y: 15, distance: 4.1
click at [622, 16] on link at bounding box center [616, 17] width 19 height 16
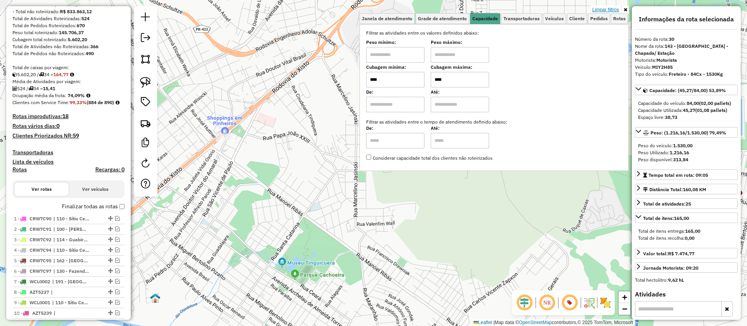
click at [615, 11] on link "Limpar filtros" at bounding box center [605, 9] width 30 height 9
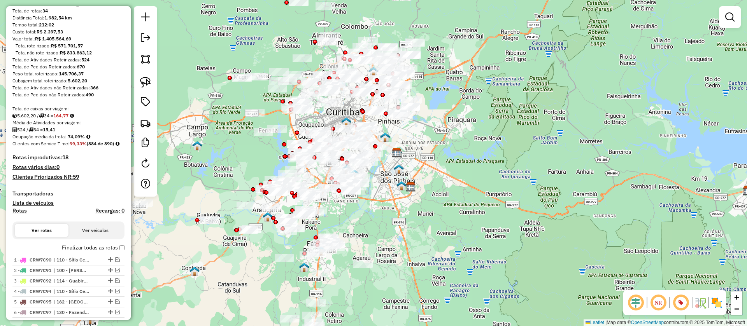
scroll to position [3, 0]
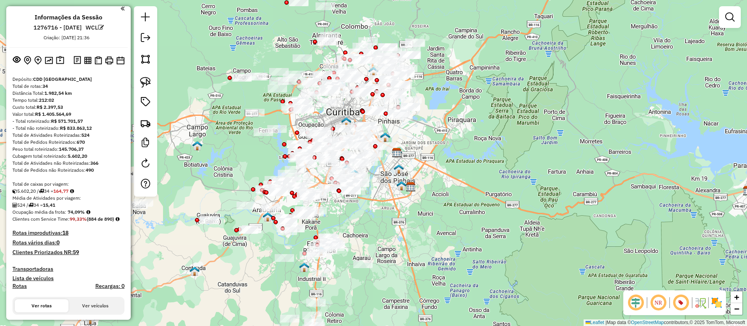
click at [730, 25] on div at bounding box center [730, 17] width 22 height 22
click at [728, 19] on em at bounding box center [729, 16] width 9 height 9
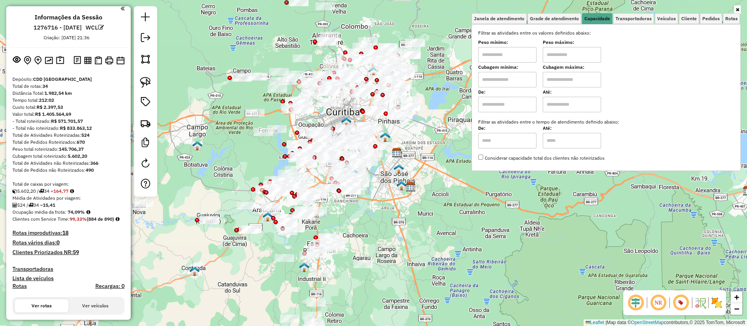
click at [532, 75] on input "text" at bounding box center [507, 80] width 58 height 16
type input "******"
click at [564, 81] on input "text" at bounding box center [572, 80] width 58 height 16
click at [496, 86] on input "******" at bounding box center [507, 80] width 58 height 16
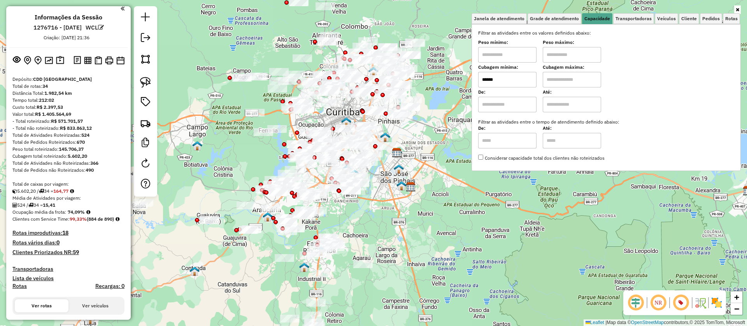
click at [496, 86] on input "******" at bounding box center [507, 80] width 58 height 16
click at [569, 75] on input "text" at bounding box center [572, 80] width 58 height 16
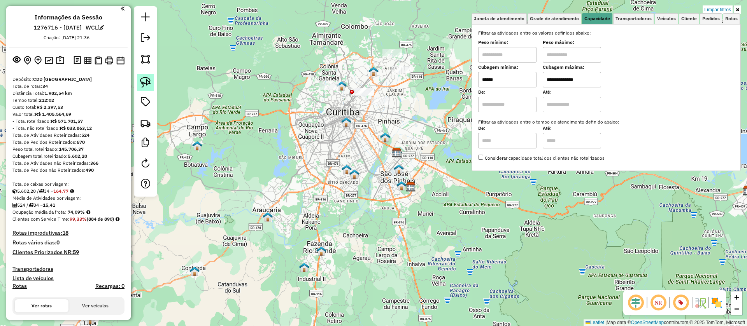
type input "**********"
click at [138, 85] on link at bounding box center [145, 82] width 17 height 17
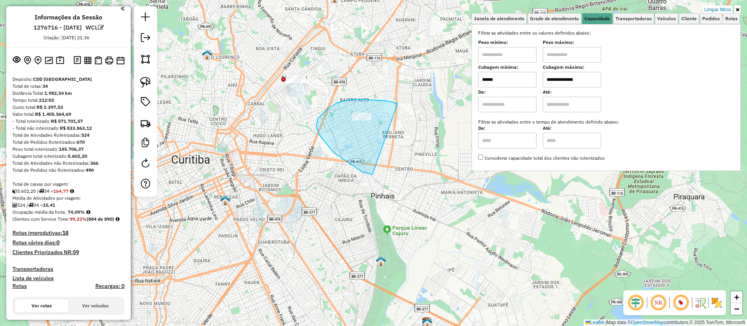
drag, startPoint x: 392, startPoint y: 102, endPoint x: 391, endPoint y: 173, distance: 71.2
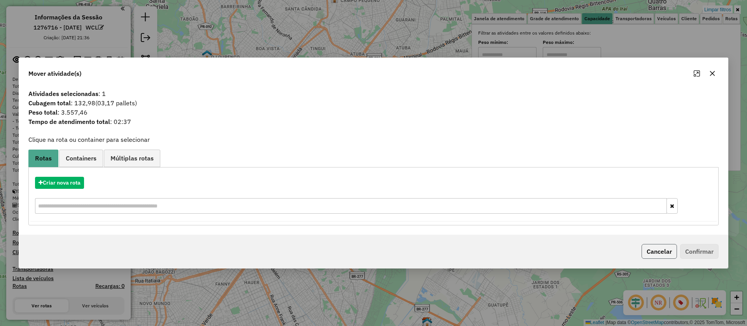
click at [659, 256] on button "Cancelar" at bounding box center [658, 251] width 35 height 15
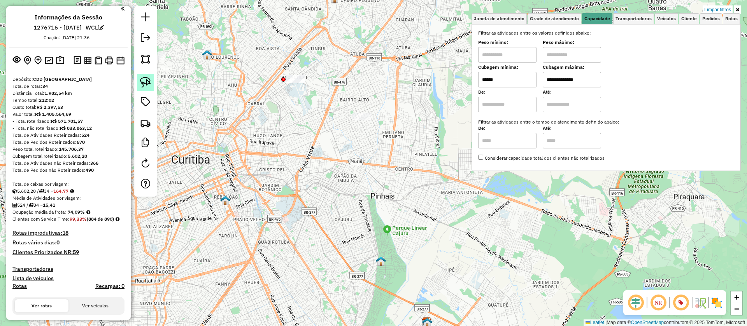
click at [145, 83] on img at bounding box center [145, 82] width 11 height 11
drag, startPoint x: 262, startPoint y: 69, endPoint x: 298, endPoint y: 126, distance: 67.2
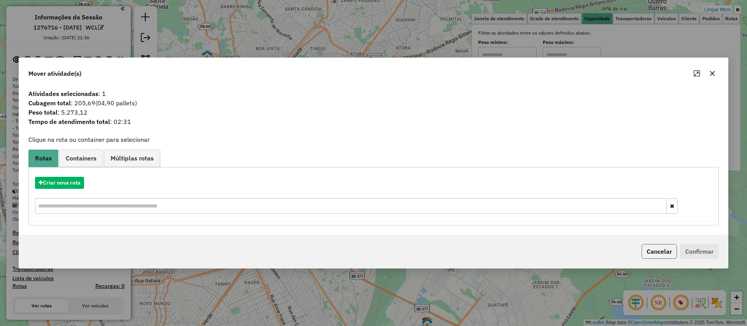
click at [659, 250] on button "Cancelar" at bounding box center [658, 251] width 35 height 15
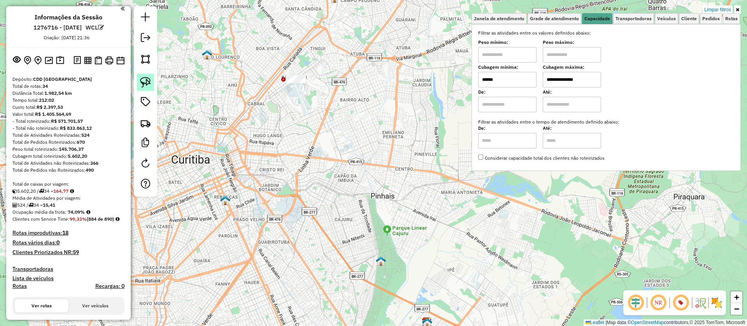
click at [152, 77] on link at bounding box center [145, 82] width 17 height 17
drag, startPoint x: 408, startPoint y: 98, endPoint x: 357, endPoint y: 183, distance: 99.7
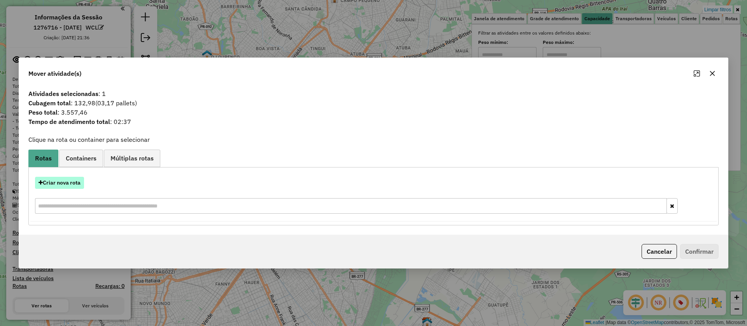
click at [66, 179] on button "Criar nova rota" at bounding box center [59, 183] width 49 height 12
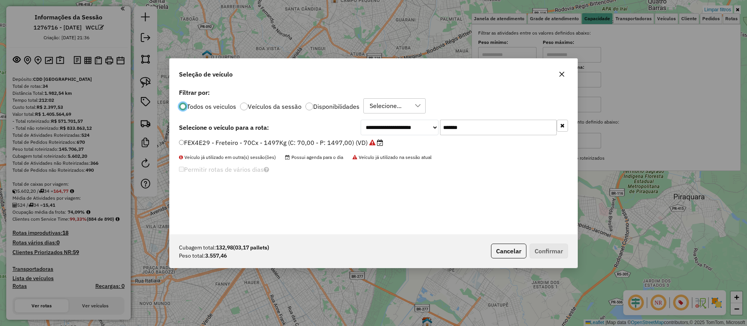
scroll to position [4, 2]
drag, startPoint x: 478, startPoint y: 126, endPoint x: 388, endPoint y: 137, distance: 90.1
click at [412, 126] on div "**********" at bounding box center [464, 128] width 207 height 16
paste input "text"
type input "*******"
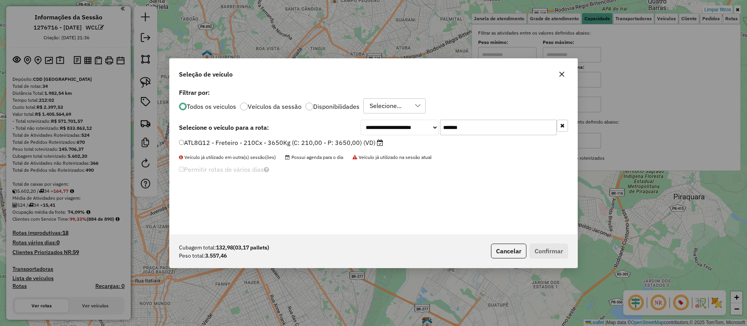
click at [367, 143] on label "ATL8G12 - Freteiro - 210Cx - 3650Kg (C: 210,00 - P: 3650,00) (VD)" at bounding box center [281, 142] width 204 height 9
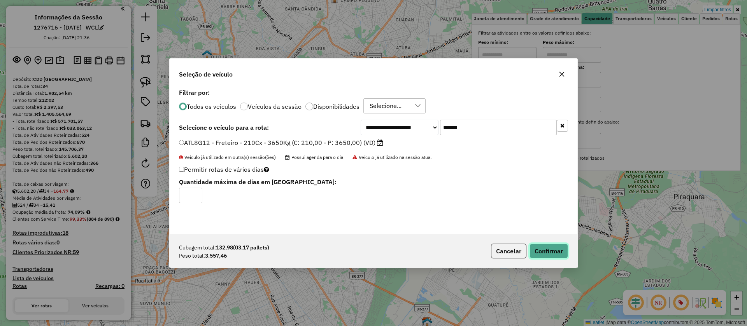
click at [550, 253] on button "Confirmar" at bounding box center [548, 251] width 39 height 15
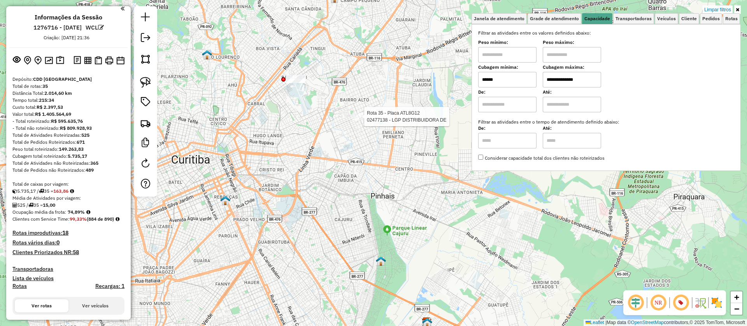
click at [359, 121] on div at bounding box center [361, 117] width 19 height 8
select select "**********"
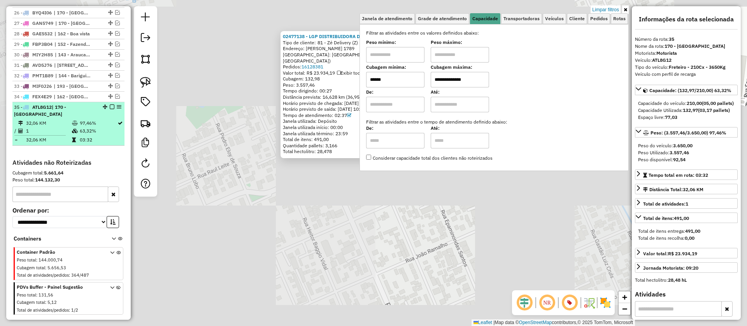
scroll to position [630, 0]
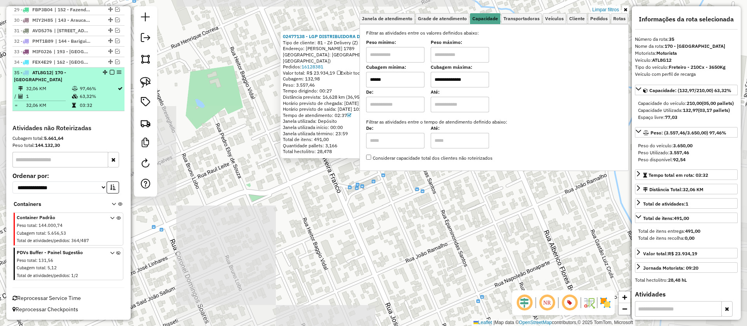
click at [111, 74] on em at bounding box center [112, 72] width 5 height 5
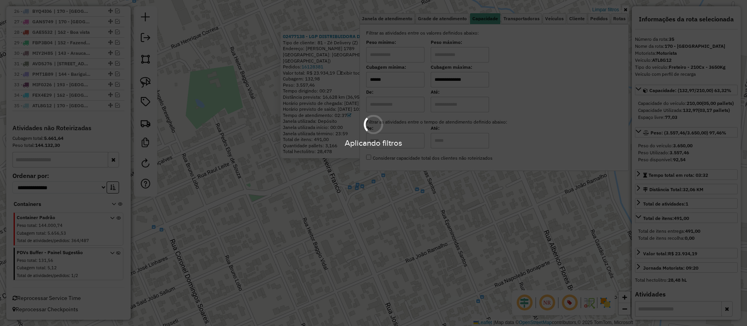
scroll to position [597, 0]
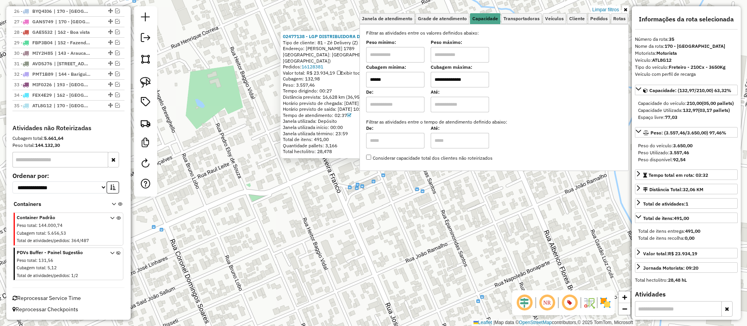
click at [292, 198] on div "02477138 - LGP DISTRIBUIDORA DE Tipo de cliente: 81 - Zé Delivery (Z) Endereço:…" at bounding box center [373, 163] width 747 height 326
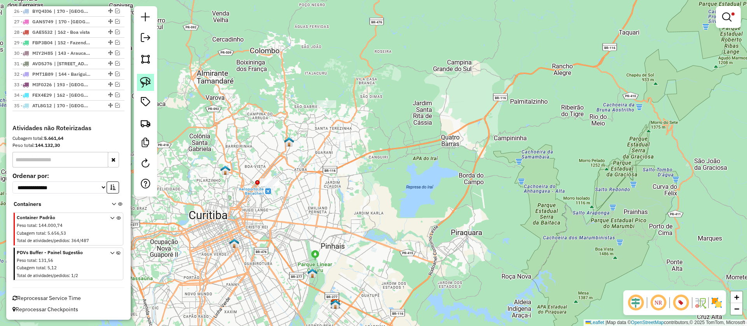
click at [144, 77] on img at bounding box center [145, 82] width 11 height 11
drag, startPoint x: 257, startPoint y: 157, endPoint x: 309, endPoint y: 194, distance: 63.8
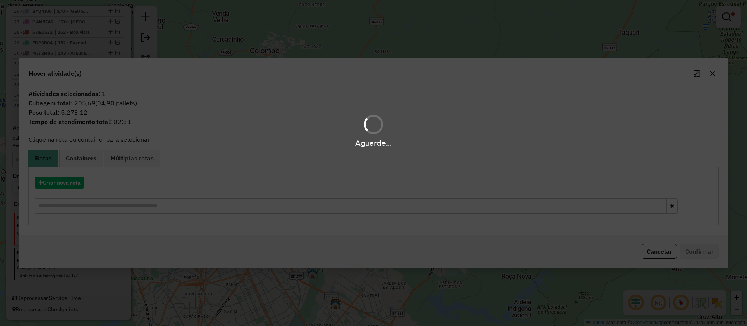
click at [659, 250] on div "Aguarde..." at bounding box center [373, 163] width 747 height 326
click at [656, 250] on div "Aguarde..." at bounding box center [373, 163] width 747 height 326
click at [648, 250] on div "Aguarde..." at bounding box center [373, 163] width 747 height 326
click at [645, 251] on div "Aguarde..." at bounding box center [373, 163] width 747 height 326
click at [645, 250] on div "Aguarde..." at bounding box center [373, 163] width 747 height 326
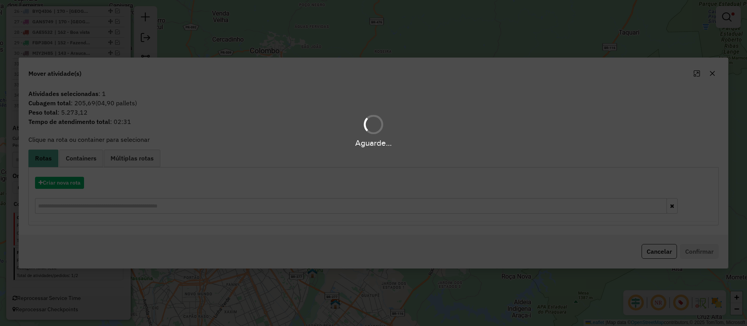
click at [645, 250] on div "Aguarde..." at bounding box center [373, 163] width 747 height 326
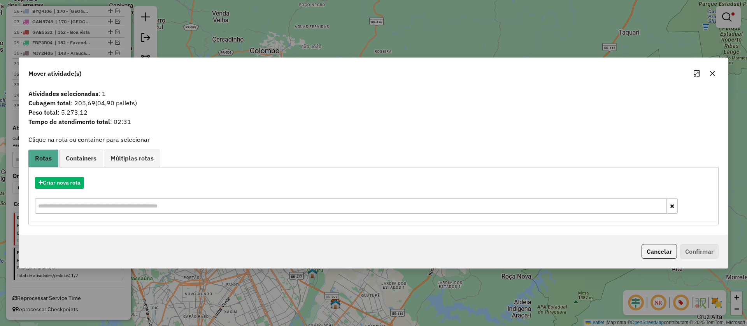
click at [667, 254] on button "Cancelar" at bounding box center [658, 251] width 35 height 15
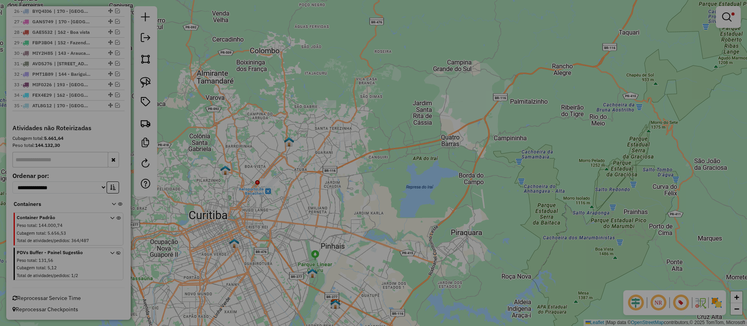
click at [646, 252] on div "Mover atividade(s) Atividades selecionadas : 1 Cubagem total : 205,69 (04,90 pa…" at bounding box center [373, 163] width 747 height 326
click at [648, 250] on div "Mover atividade(s) Atividades selecionadas : 1 Cubagem total : 205,69 (04,90 pa…" at bounding box center [373, 163] width 747 height 326
click at [650, 249] on div "Mover atividade(s) Atividades selecionadas : 1 Cubagem total : 205,69 (04,90 pa…" at bounding box center [373, 163] width 747 height 326
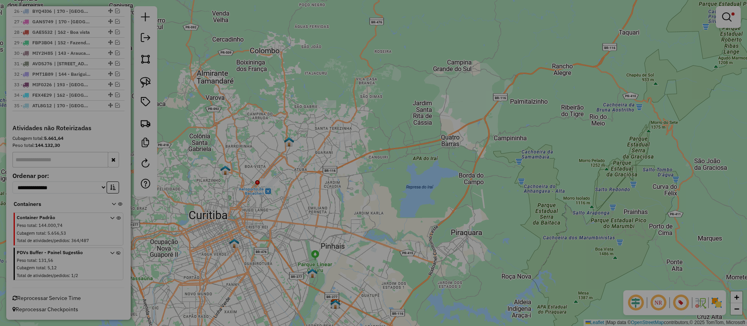
click at [650, 249] on div "Mover atividade(s) Atividades selecionadas : 1 Cubagem total : 205,69 (04,90 pa…" at bounding box center [373, 163] width 747 height 326
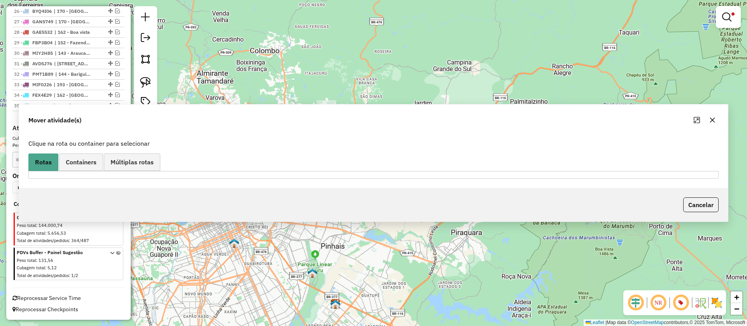
click at [144, 86] on img at bounding box center [145, 82] width 11 height 11
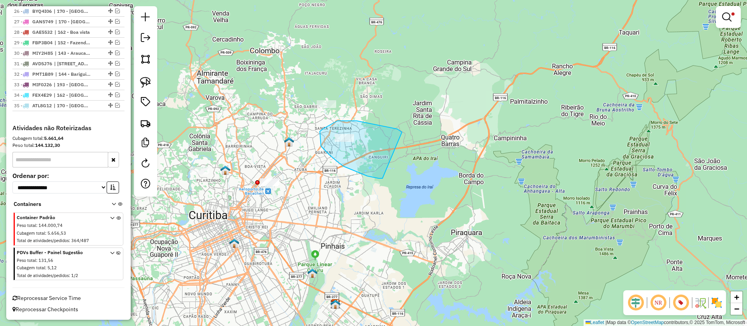
drag, startPoint x: 402, startPoint y: 133, endPoint x: 382, endPoint y: 179, distance: 49.8
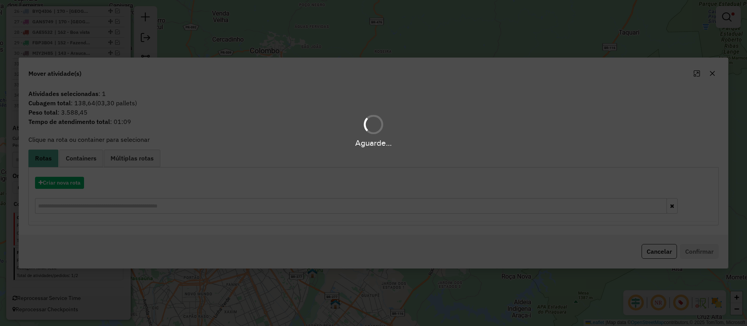
click at [655, 247] on div "Aguarde..." at bounding box center [373, 163] width 747 height 326
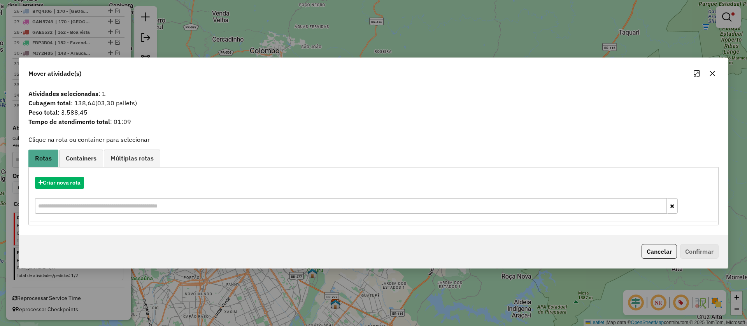
click at [654, 246] on button "Cancelar" at bounding box center [658, 251] width 35 height 15
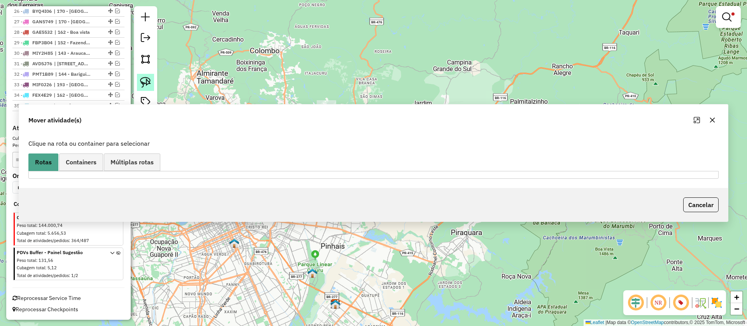
click at [145, 81] on img at bounding box center [145, 82] width 11 height 11
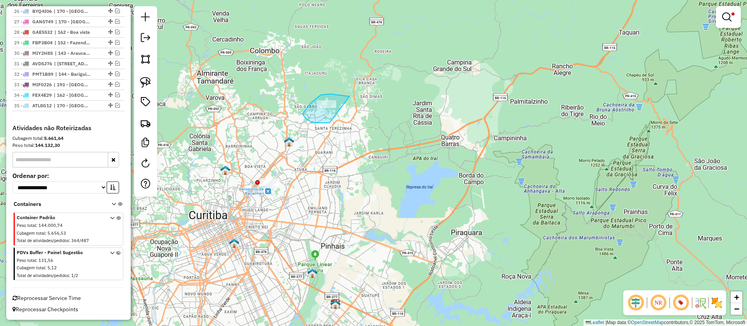
drag, startPoint x: 349, startPoint y: 96, endPoint x: 333, endPoint y: 122, distance: 30.6
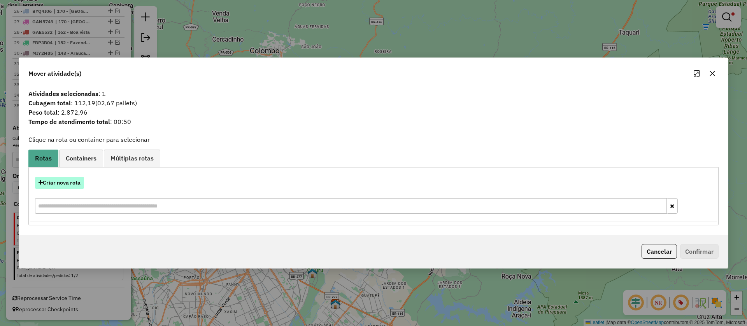
click at [74, 180] on button "Criar nova rota" at bounding box center [59, 183] width 49 height 12
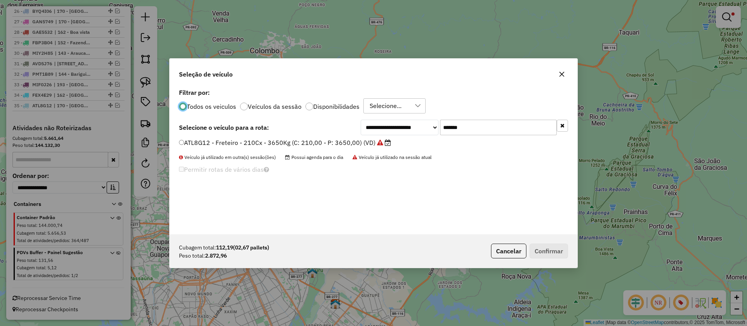
scroll to position [5, 3]
drag, startPoint x: 470, startPoint y: 128, endPoint x: 421, endPoint y: 122, distance: 49.8
click at [421, 122] on div "**********" at bounding box center [464, 128] width 207 height 16
paste input "text"
type input "*******"
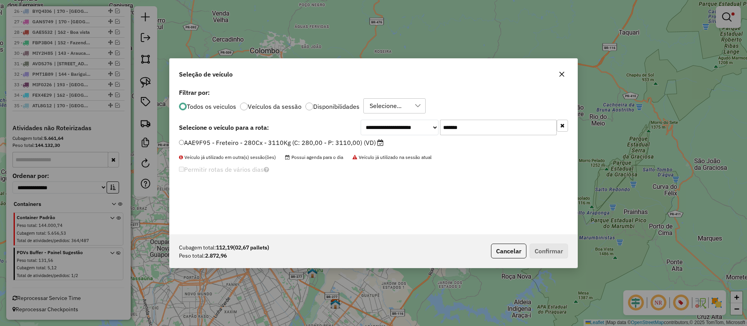
click at [365, 142] on label "AAE9F95 - Freteiro - 280Cx - 3110Kg (C: 280,00 - P: 3110,00) (VD)" at bounding box center [281, 142] width 205 height 9
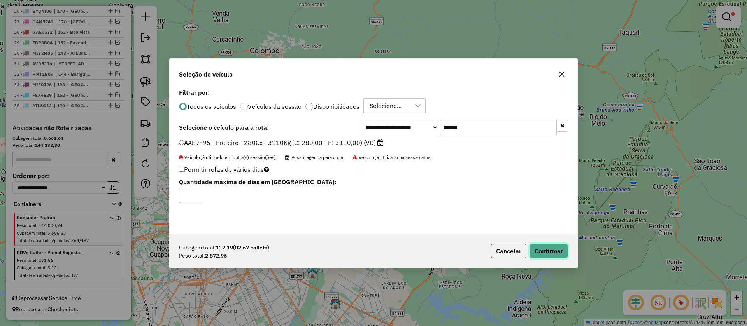
click at [541, 252] on button "Confirmar" at bounding box center [548, 251] width 39 height 15
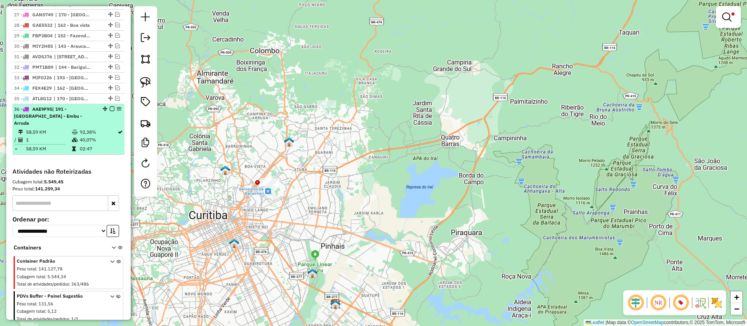
scroll to position [630, 0]
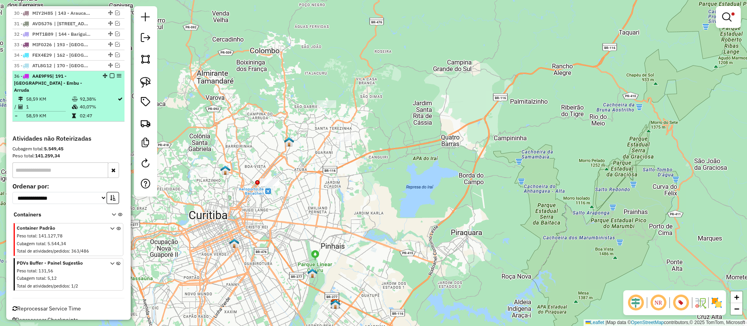
click at [110, 78] on em at bounding box center [112, 76] width 5 height 5
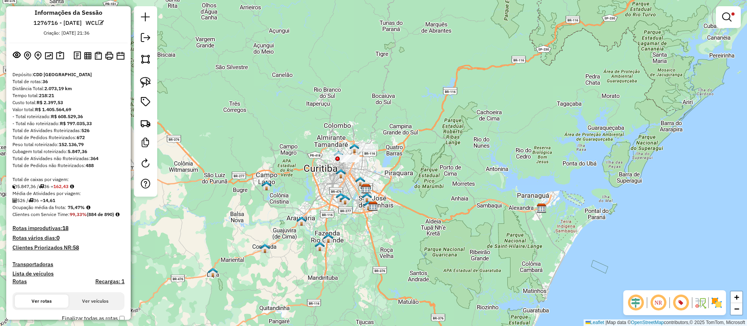
scroll to position [0, 0]
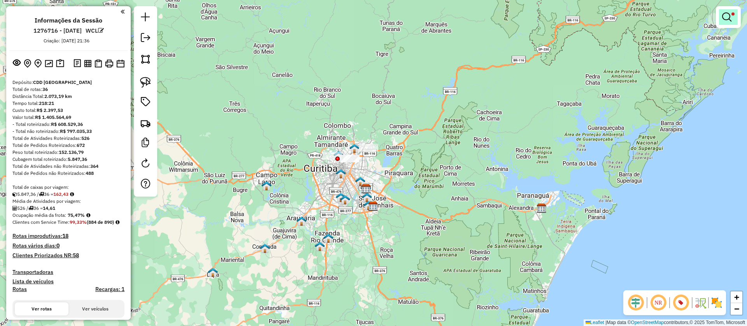
click at [723, 22] on link at bounding box center [728, 17] width 19 height 16
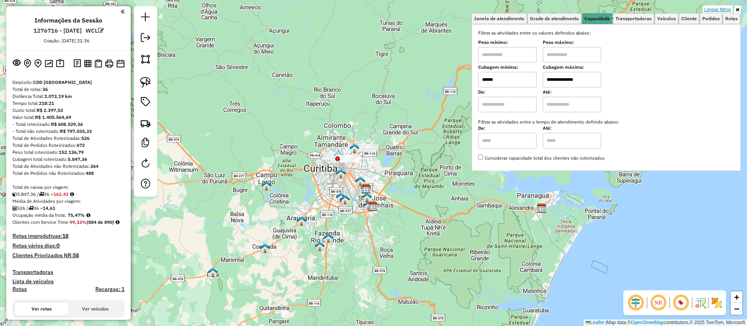
click at [711, 7] on link "Limpar filtros" at bounding box center [717, 9] width 30 height 9
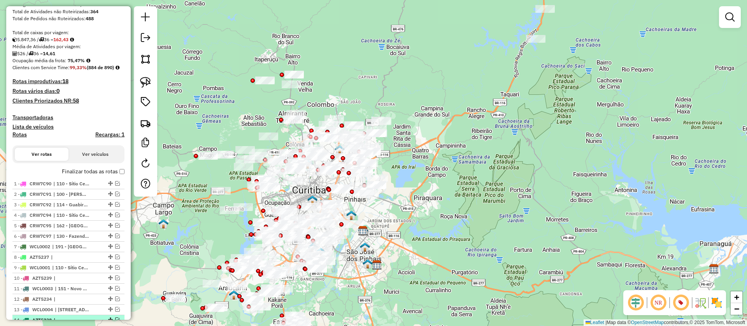
scroll to position [82, 0]
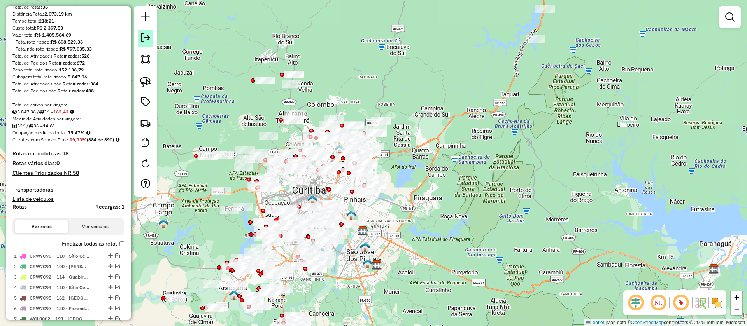
click at [144, 44] on link at bounding box center [146, 39] width 16 height 18
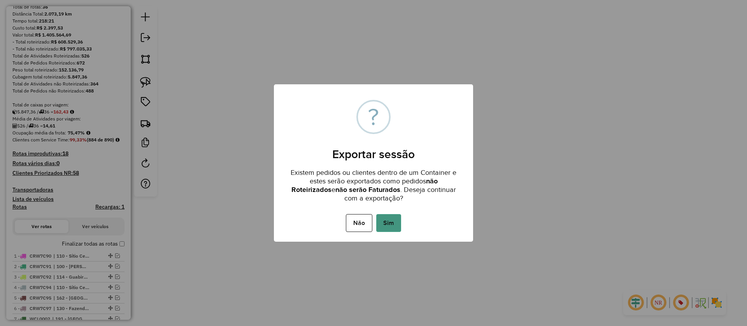
click at [385, 222] on button "Sim" at bounding box center [388, 223] width 25 height 18
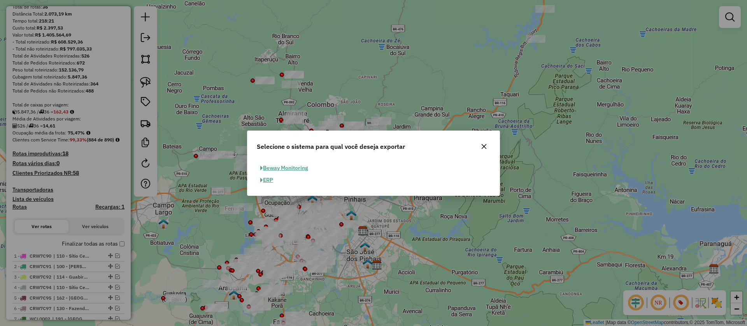
click at [270, 182] on button "ERP" at bounding box center [267, 180] width 20 height 12
select select "**"
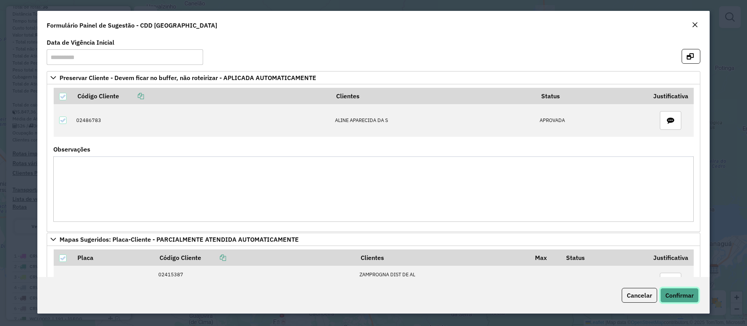
click at [680, 290] on button "Confirmar" at bounding box center [679, 295] width 39 height 15
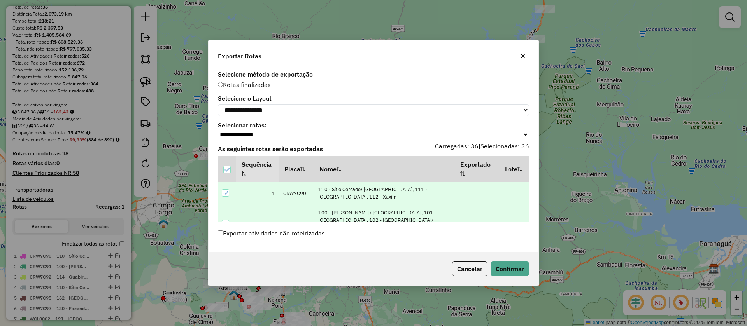
click at [283, 236] on label "Exportar atividades não roteirizadas" at bounding box center [271, 233] width 107 height 15
click at [509, 276] on button "Confirmar" at bounding box center [509, 269] width 39 height 15
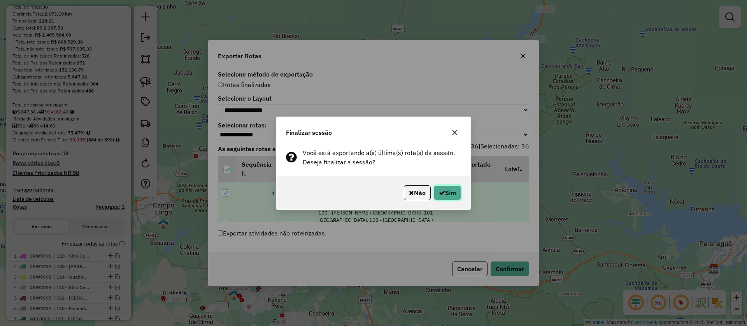
click at [445, 195] on button "Sim" at bounding box center [447, 193] width 27 height 15
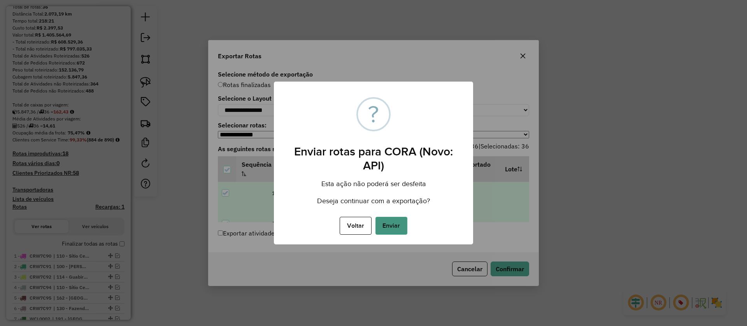
click at [394, 223] on button "Enviar" at bounding box center [391, 226] width 32 height 18
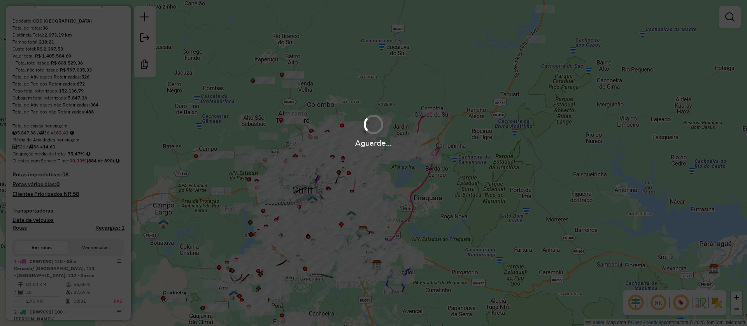
scroll to position [103, 0]
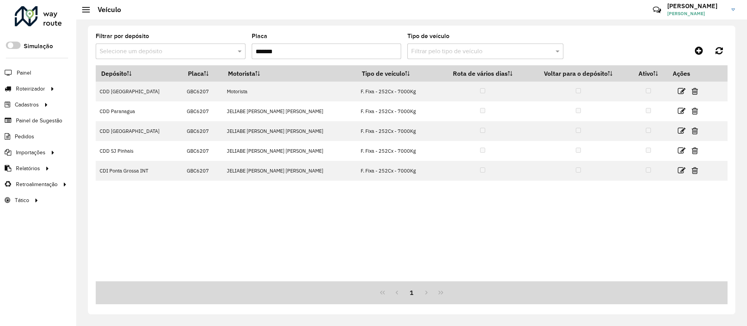
click at [43, 91] on span "Roteirizador" at bounding box center [30, 89] width 29 height 8
click at [110, 83] on link "Entregas" at bounding box center [129, 89] width 95 height 16
click at [47, 89] on div at bounding box center [53, 89] width 12 height 8
click at [113, 89] on link "Entregas" at bounding box center [129, 89] width 95 height 16
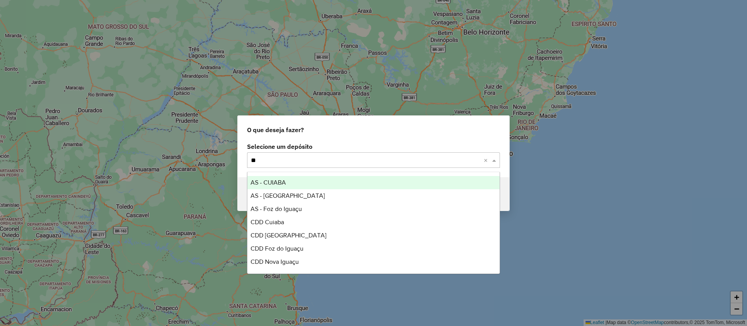
type input "***"
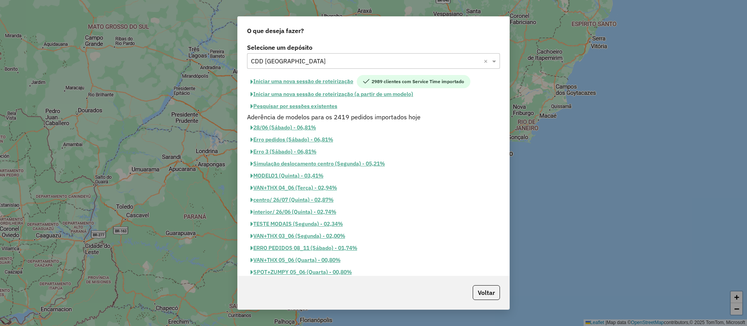
click at [349, 81] on button "Iniciar uma nova sessão de roteirização" at bounding box center [302, 81] width 110 height 13
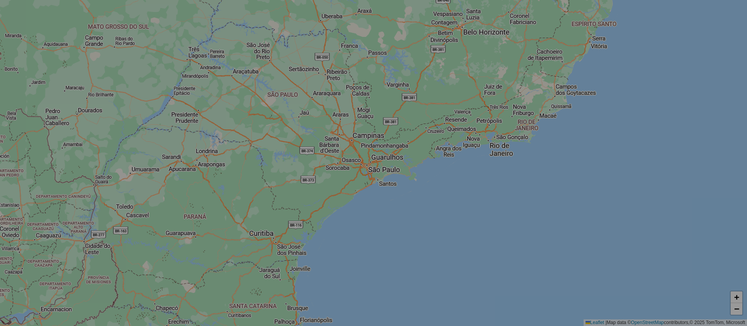
select select "*"
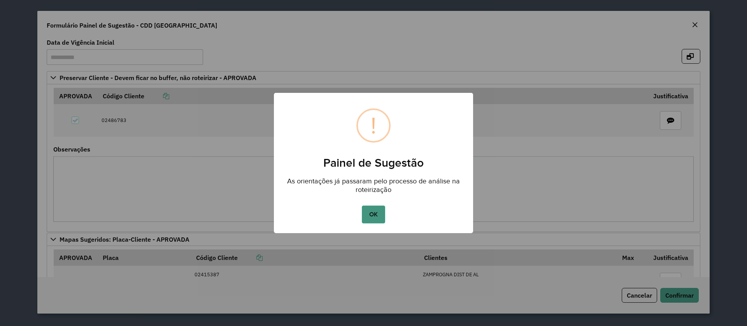
click at [375, 213] on button "OK" at bounding box center [373, 215] width 23 height 18
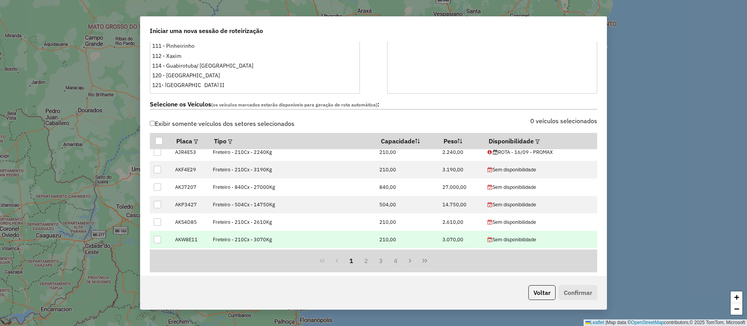
scroll to position [467, 0]
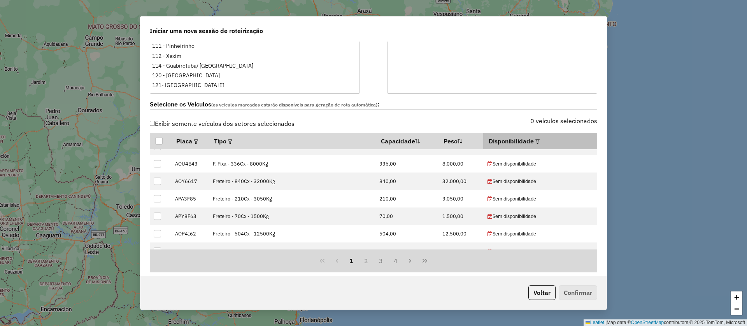
click at [535, 144] on em at bounding box center [537, 142] width 4 height 4
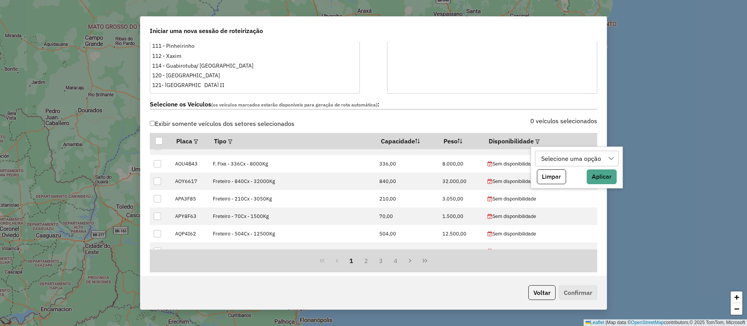
click at [560, 159] on div "Selecione uma opção" at bounding box center [570, 158] width 65 height 15
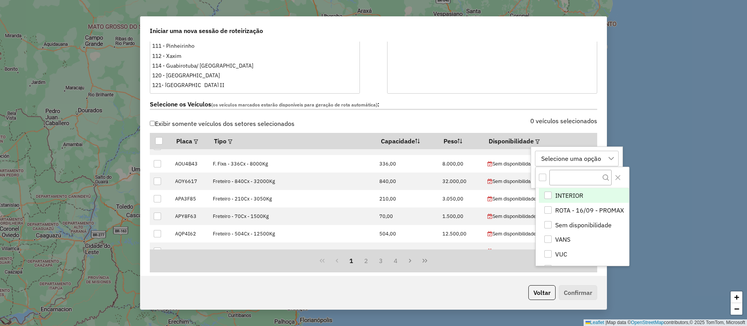
scroll to position [6, 35]
click at [592, 206] on span "ROTA - 16/09 - PROMAX" at bounding box center [589, 210] width 69 height 9
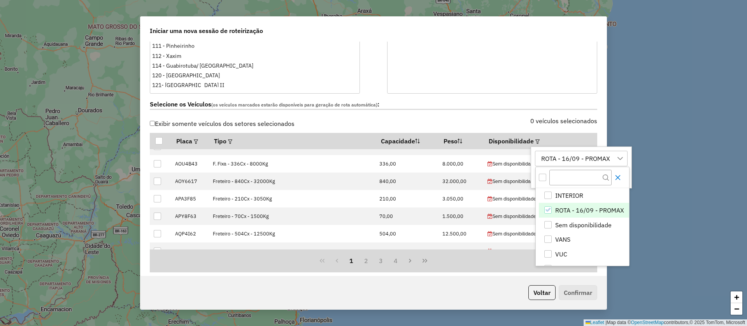
click at [620, 176] on icon "Close" at bounding box center [618, 178] width 6 height 6
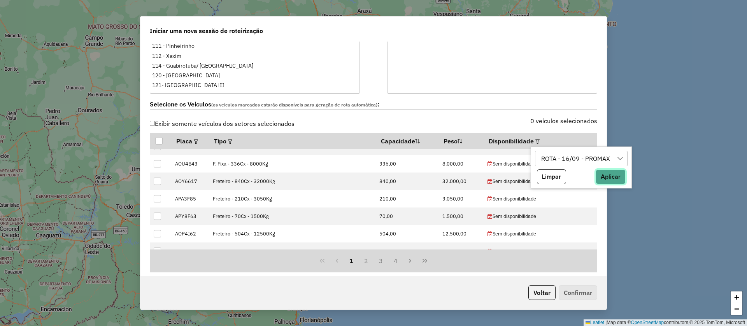
click at [609, 172] on button "Aplicar" at bounding box center [610, 177] width 30 height 15
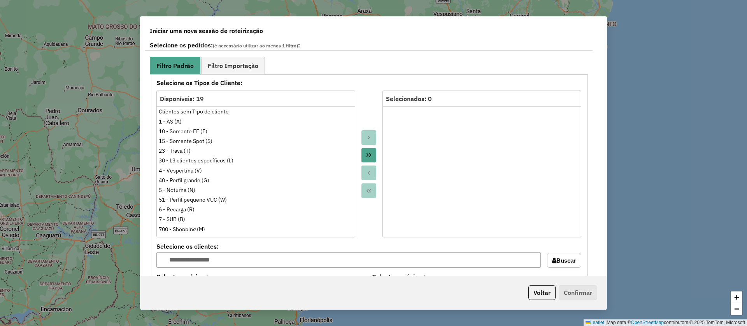
scroll to position [700, 0]
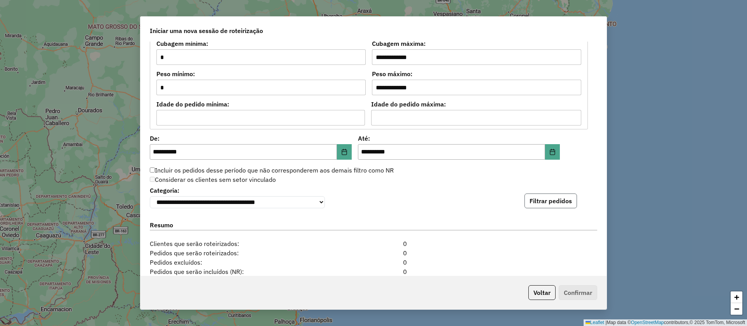
click at [552, 208] on button "Filtrar pedidos" at bounding box center [550, 201] width 53 height 15
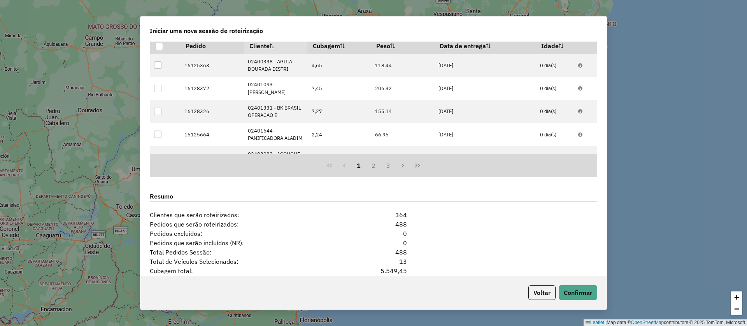
scroll to position [963, 0]
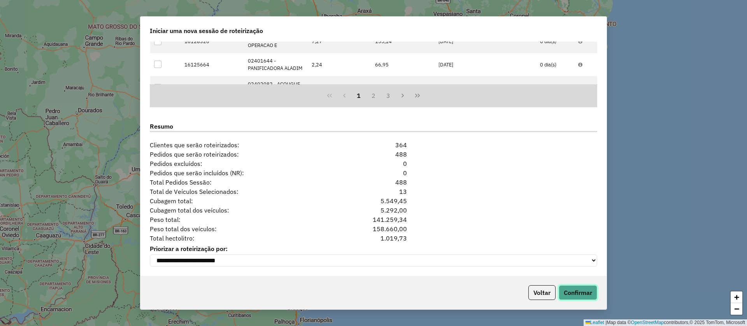
click at [583, 293] on button "Confirmar" at bounding box center [578, 292] width 39 height 15
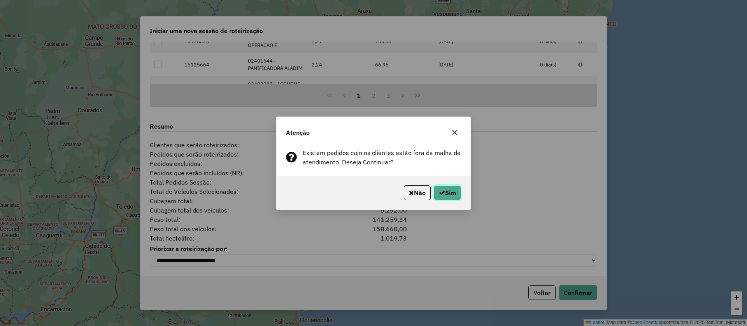
click at [445, 193] on button "Sim" at bounding box center [447, 193] width 27 height 15
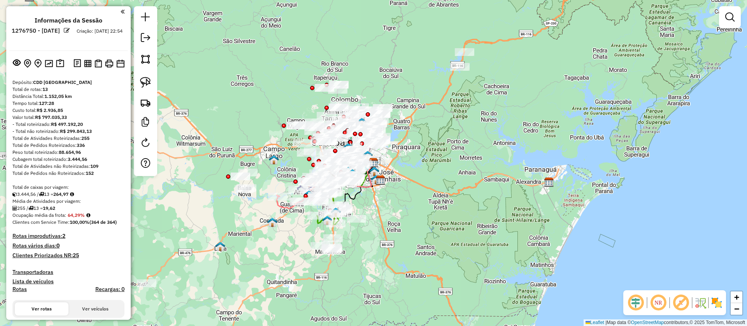
click at [679, 303] on em at bounding box center [680, 303] width 19 height 19
click at [713, 299] on img at bounding box center [716, 303] width 12 height 12
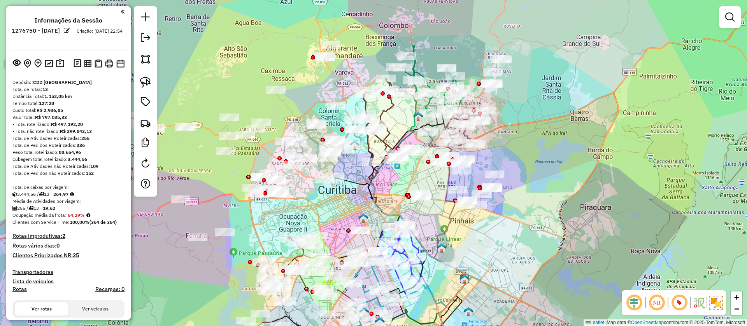
click at [386, 113] on icon at bounding box center [388, 121] width 49 height 85
select select "**********"
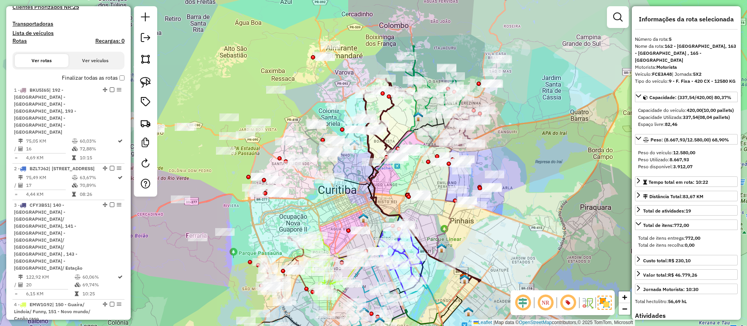
scroll to position [551, 0]
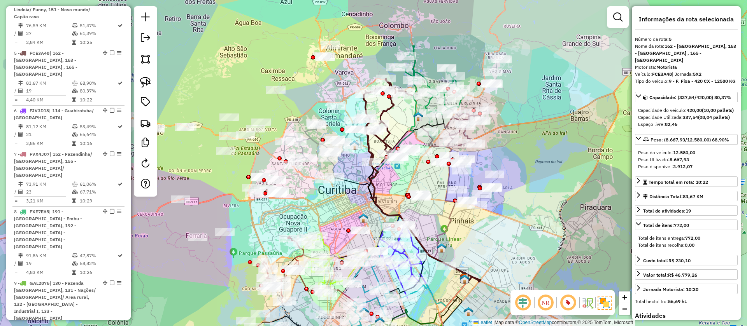
click at [415, 67] on icon at bounding box center [430, 84] width 69 height 61
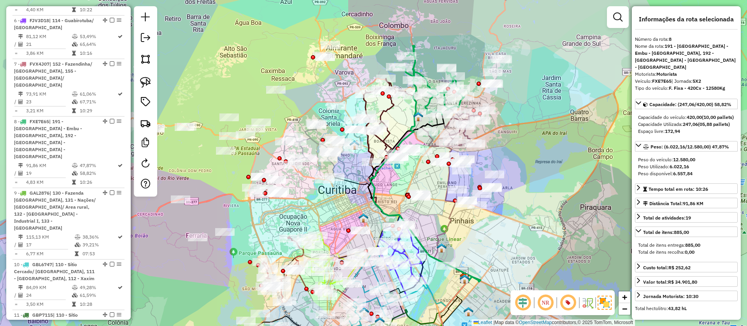
scroll to position [688, 0]
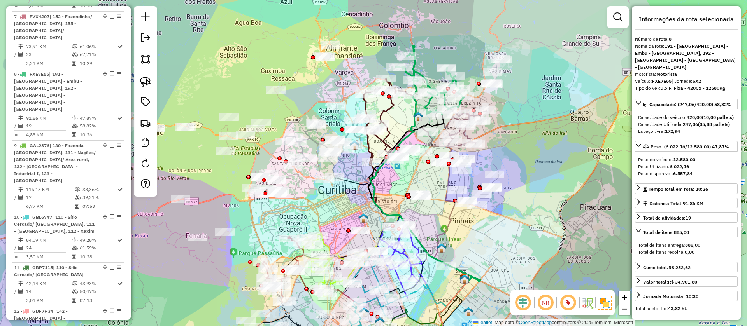
click at [110, 72] on em at bounding box center [112, 74] width 5 height 5
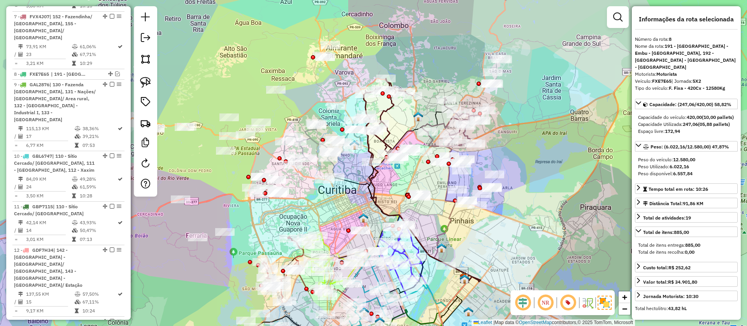
click at [470, 136] on icon at bounding box center [453, 122] width 65 height 49
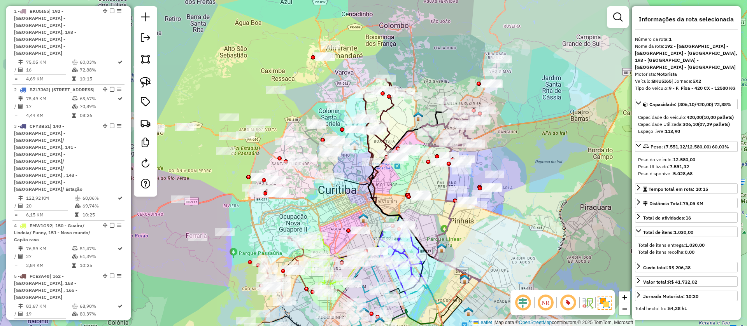
scroll to position [328, 0]
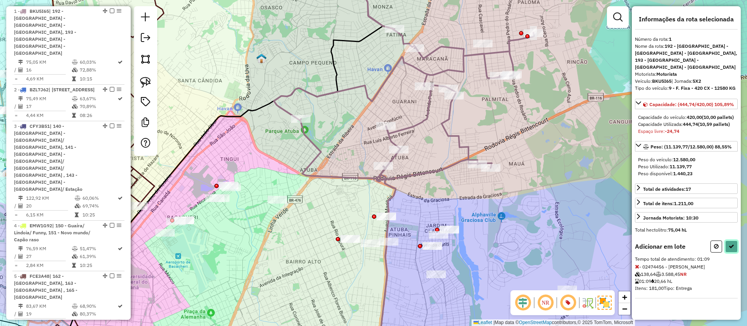
click at [730, 246] on icon at bounding box center [731, 246] width 5 height 5
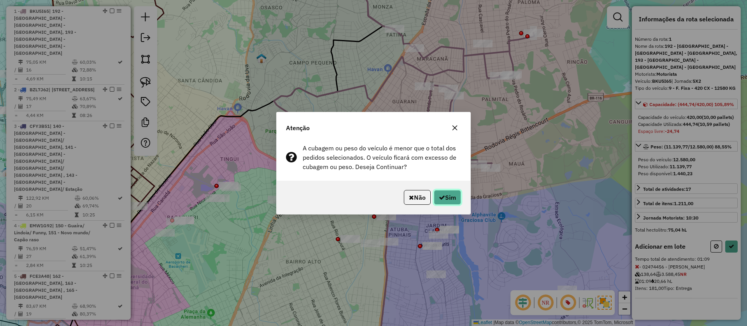
click at [438, 200] on button "Sim" at bounding box center [447, 197] width 27 height 15
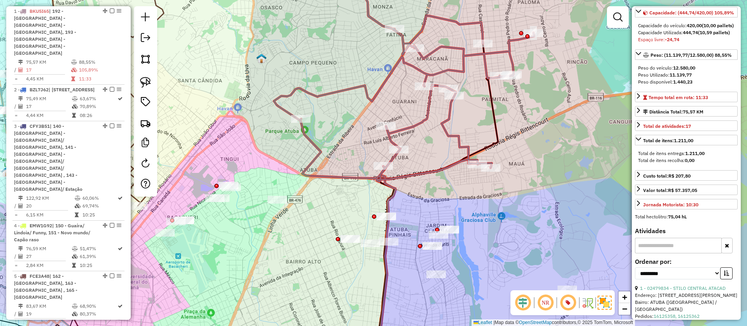
scroll to position [117, 0]
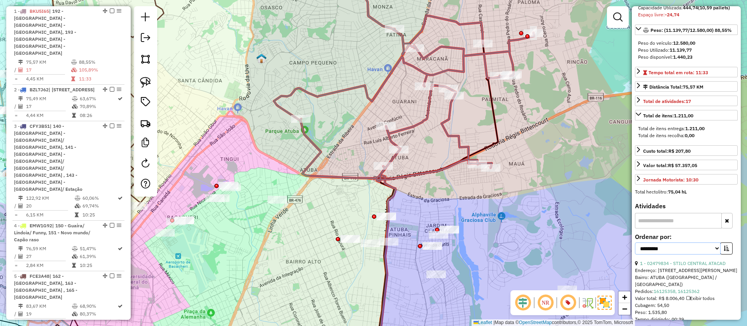
click at [680, 255] on select "**********" at bounding box center [678, 249] width 86 height 12
select select "**********"
click at [635, 255] on select "**********" at bounding box center [678, 249] width 86 height 12
click at [725, 251] on icon "button" at bounding box center [725, 248] width 5 height 5
click at [709, 266] on link "17 - 02474456 - CLAUDINEIA VILELA LO" at bounding box center [676, 264] width 72 height 6
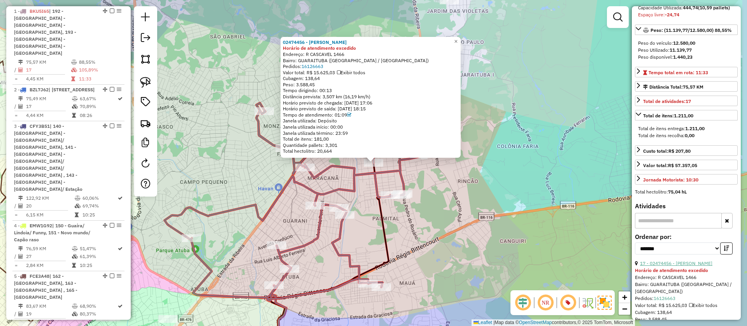
scroll to position [292, 0]
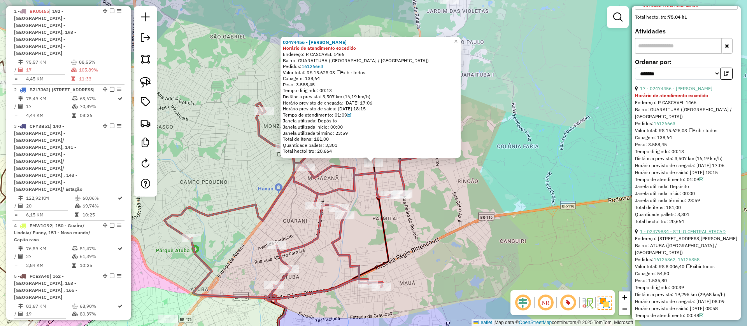
click at [697, 235] on link "1 - 02479834 - STILO CENTRAL ATACAD" at bounding box center [683, 232] width 86 height 6
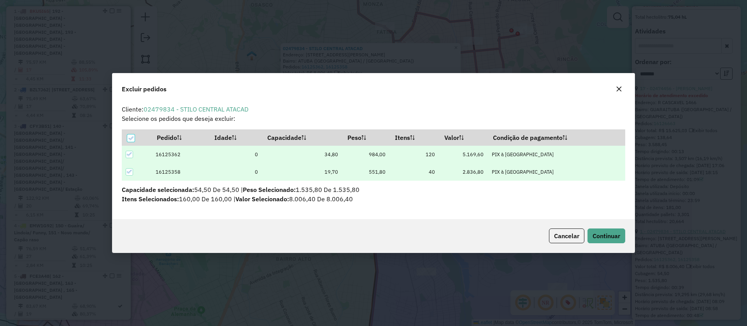
scroll to position [4, 2]
click at [603, 226] on div "Cancelar Continuar" at bounding box center [373, 235] width 522 height 33
click at [604, 228] on div "Cancelar Continuar" at bounding box center [373, 235] width 522 height 33
click at [607, 233] on span "Continuar" at bounding box center [606, 236] width 28 height 8
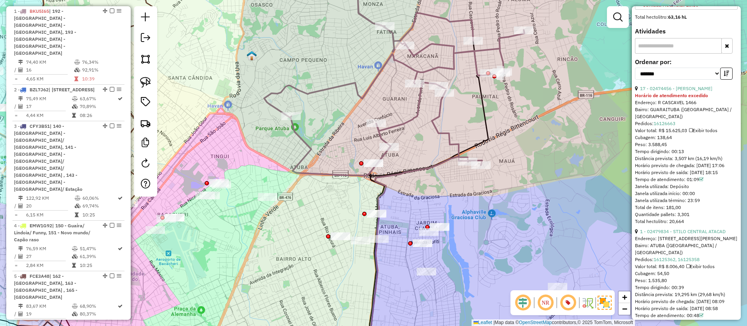
scroll to position [285, 0]
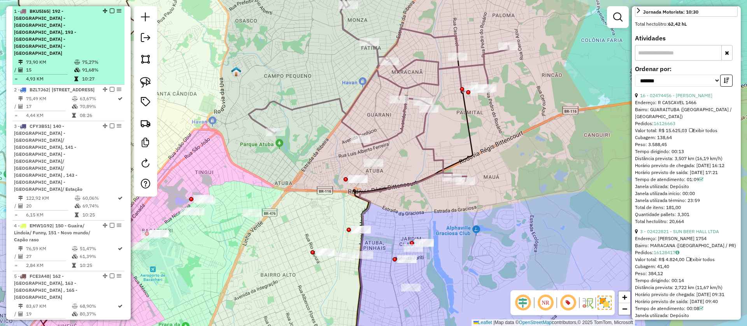
click at [110, 10] on em at bounding box center [112, 11] width 5 height 5
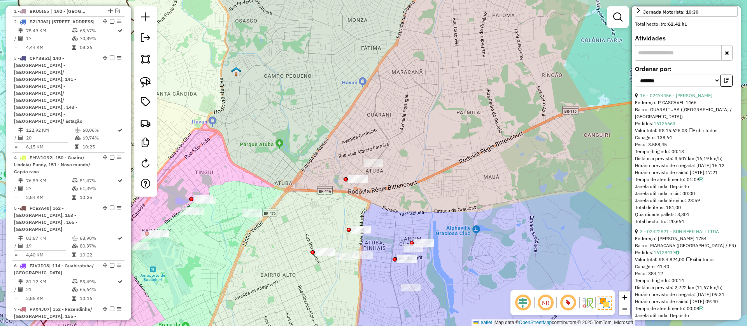
scroll to position [280, 0]
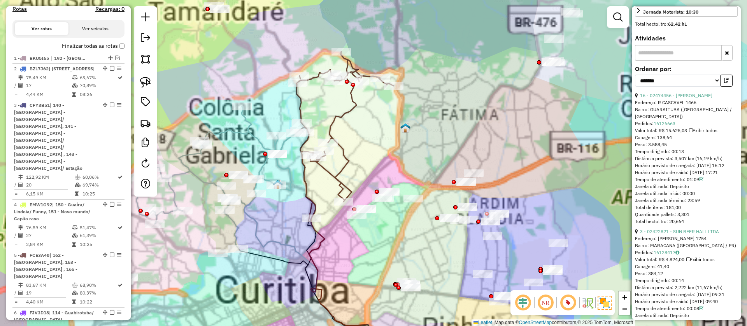
click at [332, 130] on icon at bounding box center [345, 137] width 98 height 170
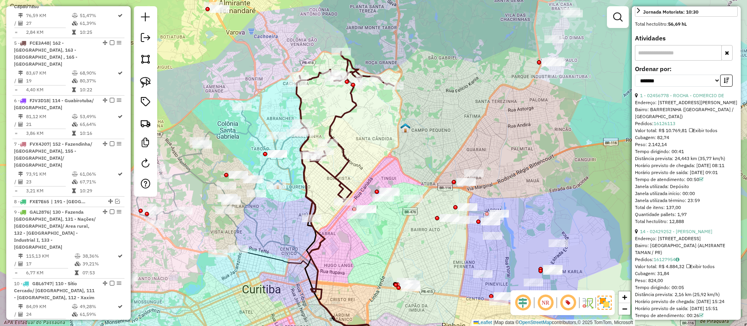
scroll to position [504, 0]
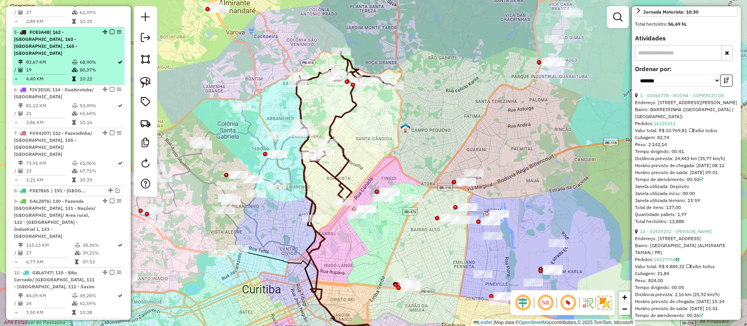
click at [110, 30] on em at bounding box center [112, 32] width 5 height 5
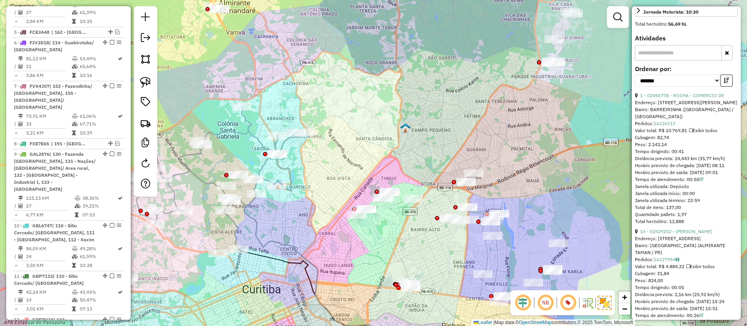
click at [260, 145] on icon at bounding box center [220, 178] width 167 height 142
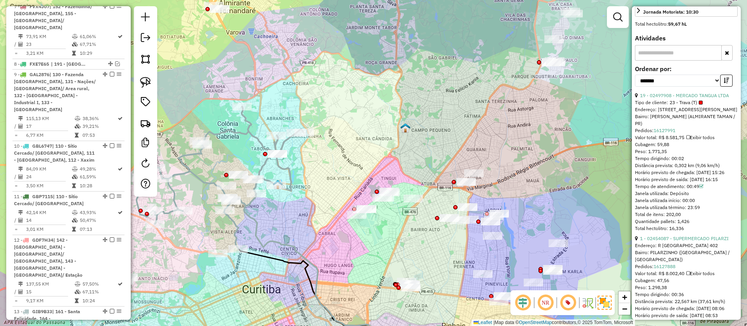
scroll to position [767, 0]
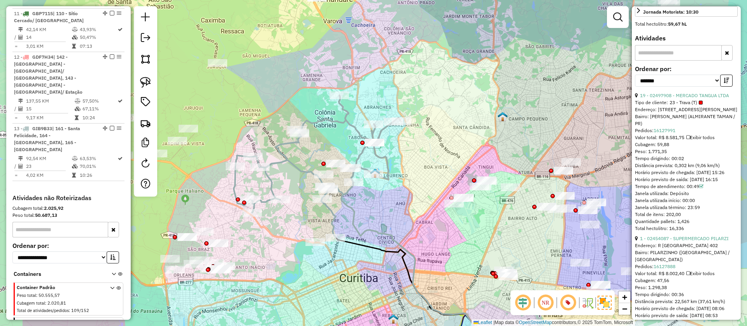
drag, startPoint x: 249, startPoint y: 149, endPoint x: 347, endPoint y: 137, distance: 97.9
click at [347, 137] on div "Janela de atendimento Grade de atendimento Capacidade Transportadoras Veículos …" at bounding box center [373, 163] width 747 height 326
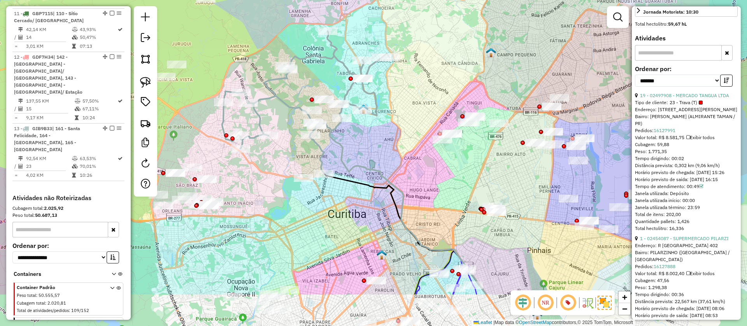
drag, startPoint x: 365, startPoint y: 272, endPoint x: 352, endPoint y: 32, distance: 240.7
click at [352, 32] on div "Janela de atendimento Grade de atendimento Capacidade Transportadoras Veículos …" at bounding box center [373, 163] width 747 height 326
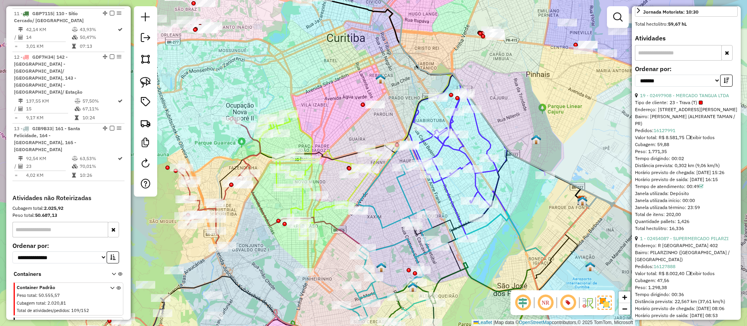
click at [487, 142] on icon at bounding box center [476, 157] width 137 height 164
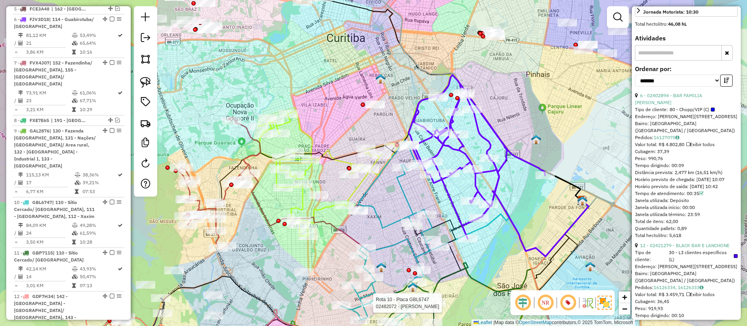
scroll to position [514, 0]
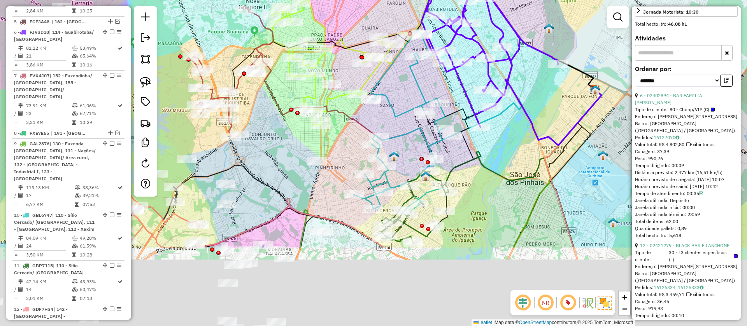
drag, startPoint x: 291, startPoint y: 273, endPoint x: 349, endPoint y: 15, distance: 264.3
click at [349, 15] on div "Janela de atendimento Grade de atendimento Capacidade Transportadoras Veículos …" at bounding box center [373, 163] width 747 height 326
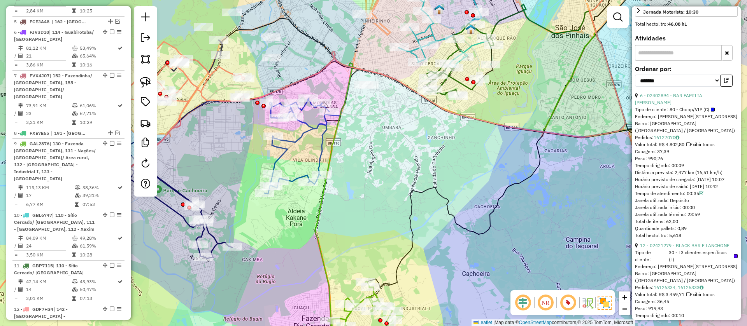
click at [323, 154] on icon at bounding box center [296, 146] width 65 height 96
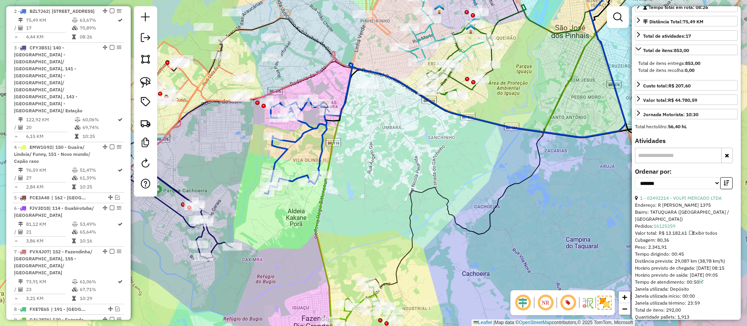
scroll to position [0, 0]
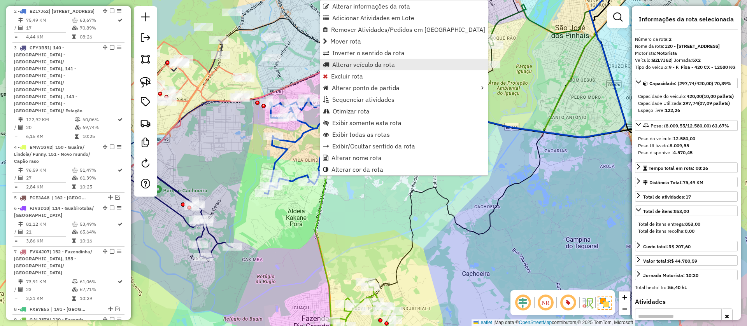
click at [348, 63] on span "Alterar veículo da rota" at bounding box center [363, 64] width 63 height 6
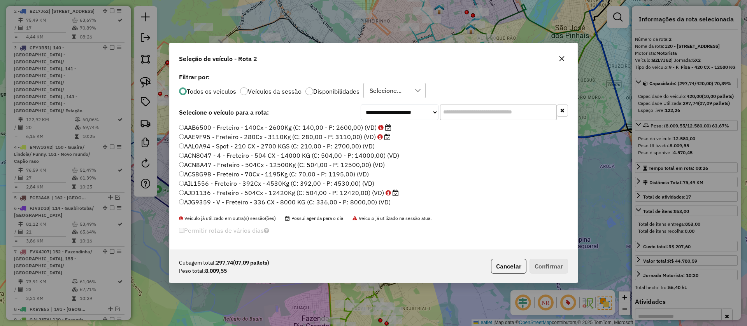
click at [481, 112] on input "text" at bounding box center [498, 113] width 117 height 16
click at [471, 116] on input "text" at bounding box center [498, 113] width 117 height 16
paste input "*******"
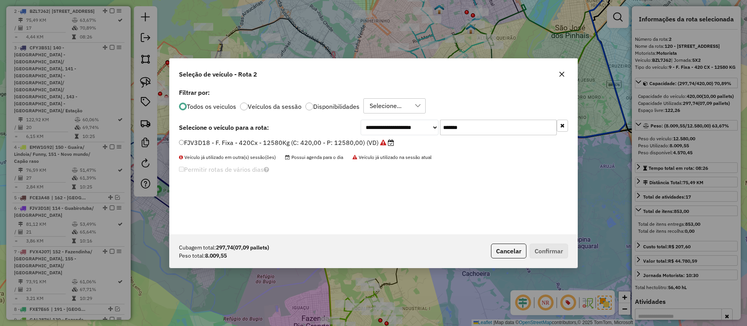
type input "*******"
click at [369, 140] on label "FJV3D18 - F. Fixa - 420Cx - 12580Kg (C: 420,00 - P: 12580,00) (VD)" at bounding box center [286, 142] width 215 height 9
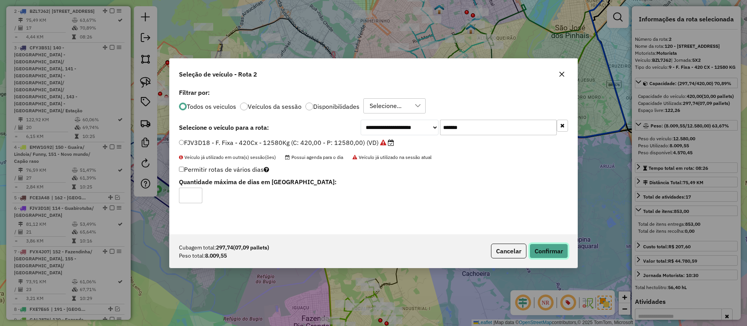
click at [547, 249] on button "Confirmar" at bounding box center [548, 251] width 39 height 15
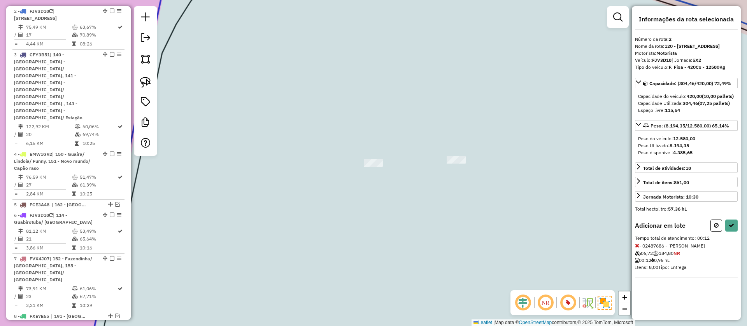
click at [368, 84] on div "Janela de atendimento Grade de atendimento Capacidade Transportadoras Veículos …" at bounding box center [373, 163] width 747 height 326
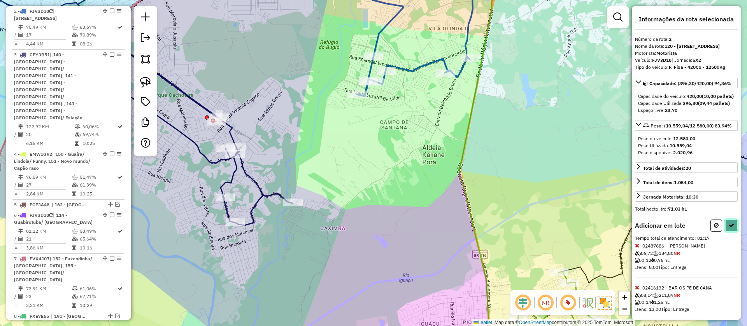
click at [725, 232] on button at bounding box center [731, 226] width 12 height 12
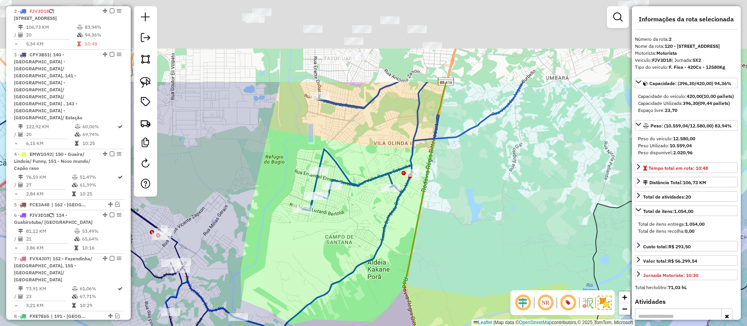
drag, startPoint x: 403, startPoint y: 208, endPoint x: 346, endPoint y: 328, distance: 132.7
click at [346, 326] on html "Aguarde... Pop-up bloqueado! Seu navegador bloqueou automáticamente a abertura …" at bounding box center [373, 163] width 747 height 326
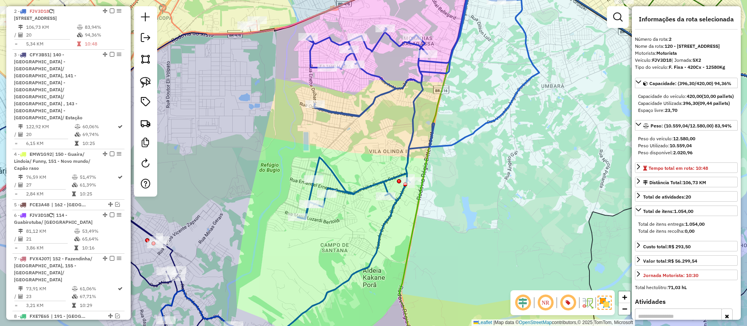
drag, startPoint x: 494, startPoint y: 201, endPoint x: 424, endPoint y: 299, distance: 121.0
click at [424, 299] on div "Janela de atendimento Grade de atendimento Capacidade Transportadoras Veículos …" at bounding box center [373, 163] width 747 height 326
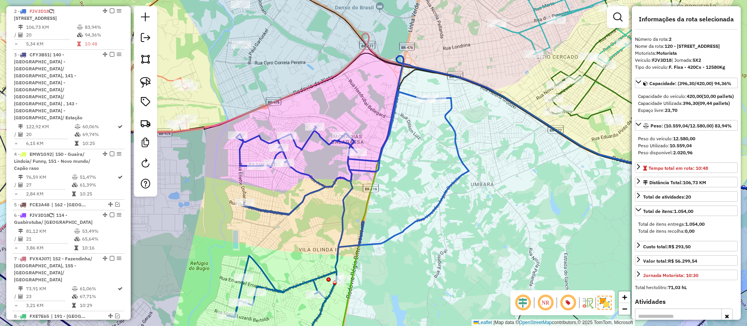
click at [450, 119] on icon at bounding box center [348, 225] width 242 height 267
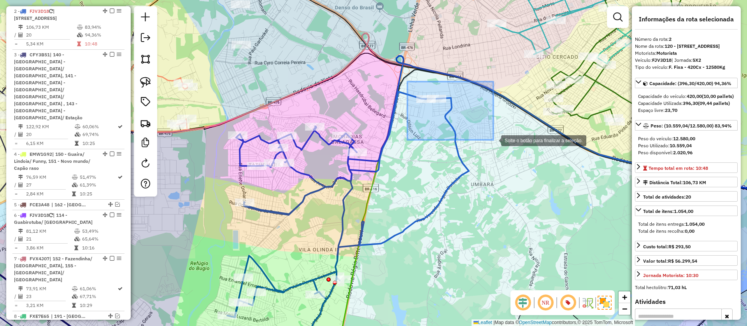
drag, startPoint x: 493, startPoint y: 140, endPoint x: 498, endPoint y: 144, distance: 5.8
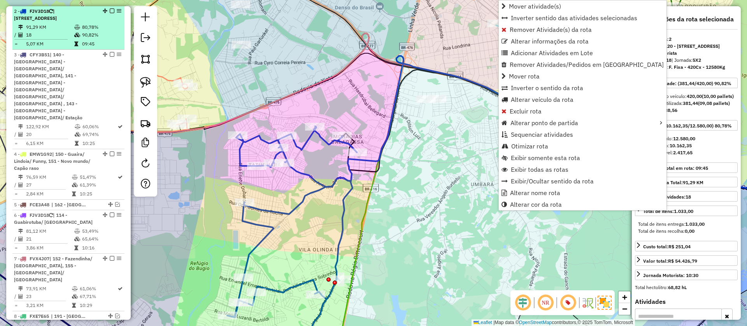
click at [110, 11] on em at bounding box center [112, 11] width 5 height 5
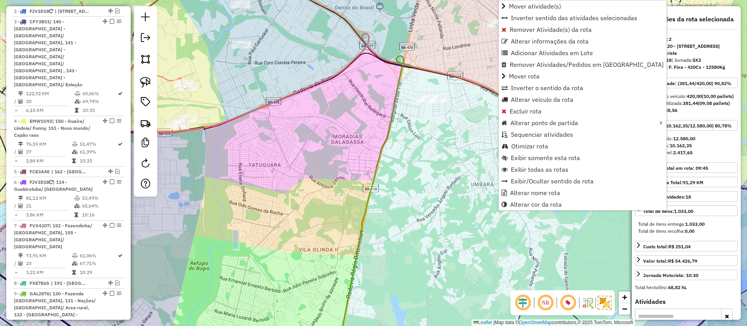
scroll to position [298, 0]
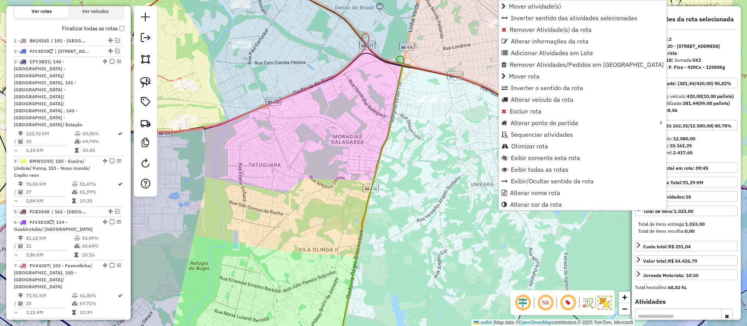
click at [349, 198] on div "Janela de atendimento Grade de atendimento Capacidade Transportadoras Veículos …" at bounding box center [373, 163] width 747 height 326
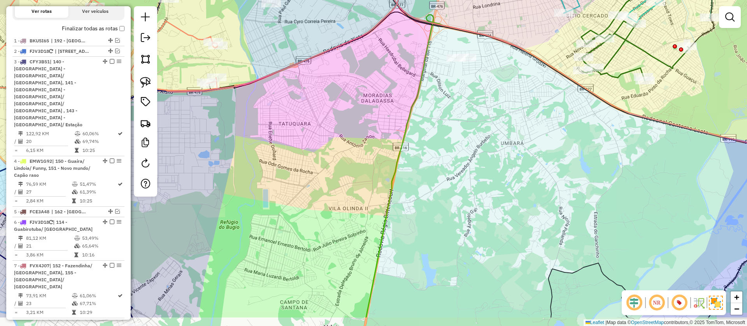
drag, startPoint x: 351, startPoint y: 256, endPoint x: 396, endPoint y: 189, distance: 81.1
click at [396, 189] on div "Janela de atendimento Grade de atendimento Capacidade Transportadoras Veículos …" at bounding box center [373, 163] width 747 height 326
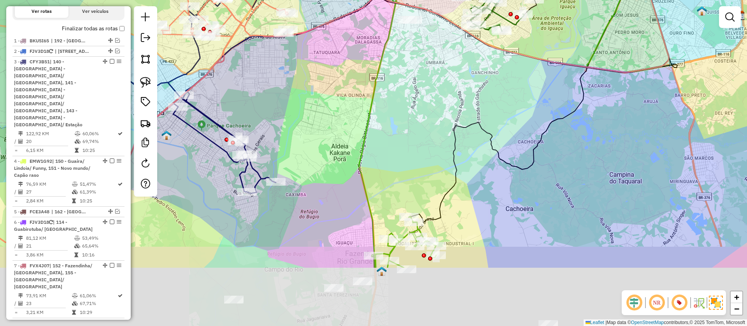
drag, startPoint x: 364, startPoint y: 112, endPoint x: 350, endPoint y: 25, distance: 88.0
click at [350, 25] on div "Janela de atendimento Grade de atendimento Capacidade Transportadoras Veículos …" at bounding box center [373, 163] width 747 height 326
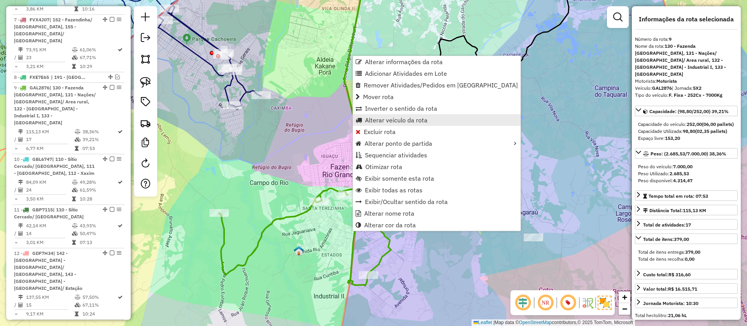
scroll to position [572, 0]
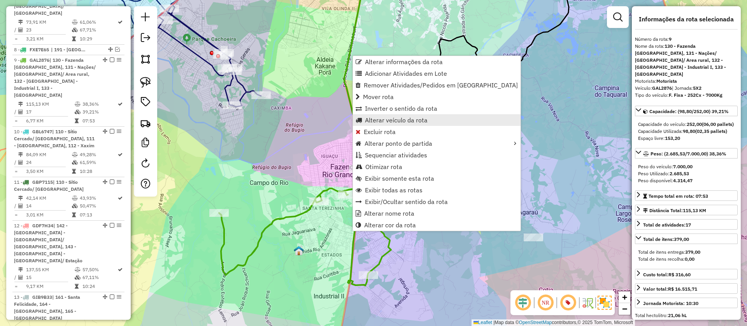
click at [377, 124] on link "Alterar veículo da rota" at bounding box center [437, 120] width 168 height 12
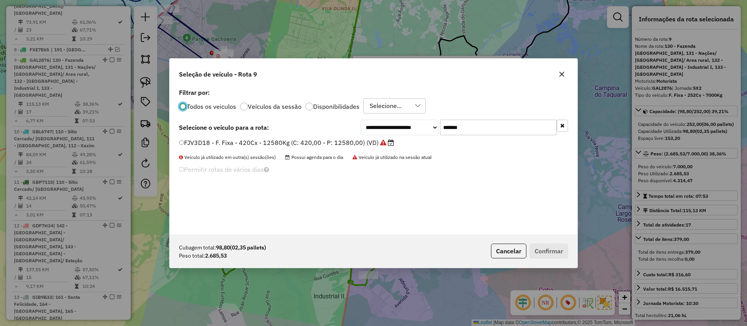
scroll to position [4, 2]
drag, startPoint x: 494, startPoint y: 130, endPoint x: 401, endPoint y: 136, distance: 92.8
click at [412, 133] on div "**********" at bounding box center [464, 128] width 207 height 16
paste input "text"
type input "*******"
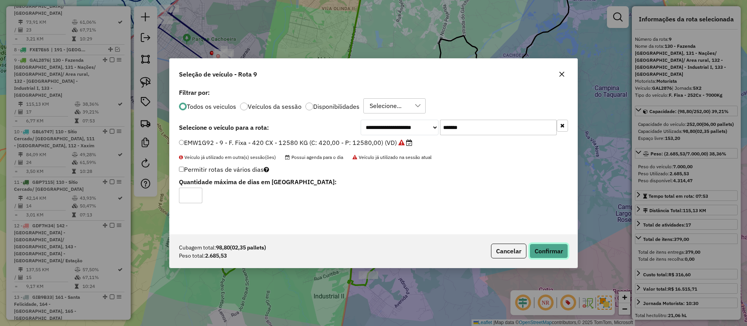
click at [557, 247] on button "Confirmar" at bounding box center [548, 251] width 39 height 15
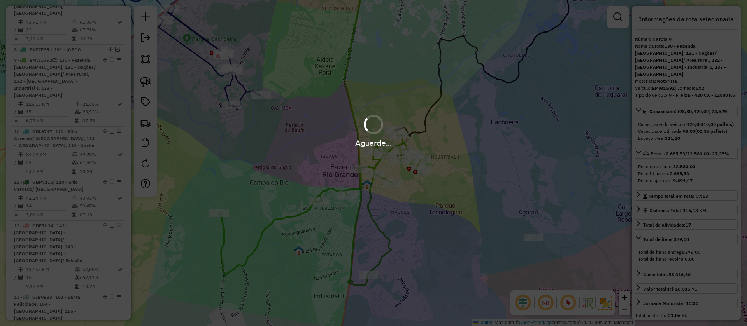
click at [260, 237] on div "Aguarde..." at bounding box center [373, 163] width 747 height 326
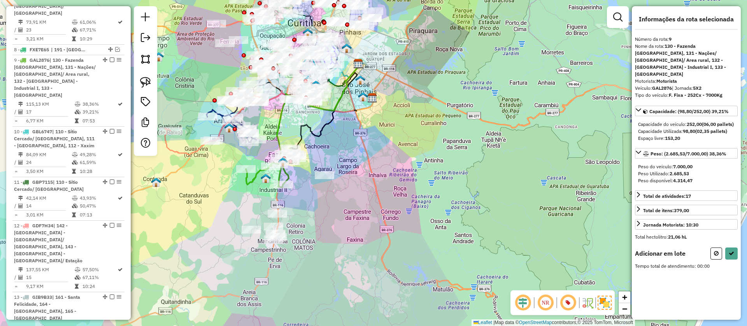
click at [151, 91] on div at bounding box center [145, 81] width 23 height 150
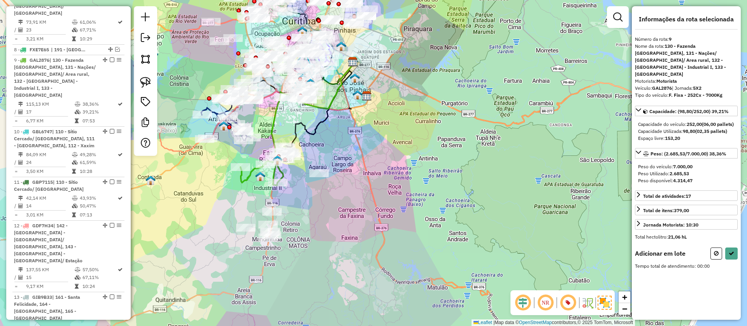
click at [295, 201] on div "Janela de atendimento Grade de atendimento Capacidade Transportadoras Veículos …" at bounding box center [373, 163] width 747 height 326
click at [142, 77] on img at bounding box center [145, 82] width 11 height 11
drag, startPoint x: 284, startPoint y: 206, endPoint x: 294, endPoint y: 262, distance: 56.5
click at [726, 258] on button at bounding box center [731, 254] width 12 height 12
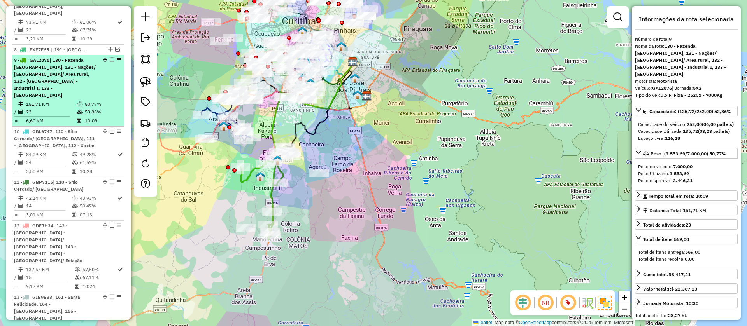
click at [110, 58] on em at bounding box center [112, 60] width 5 height 5
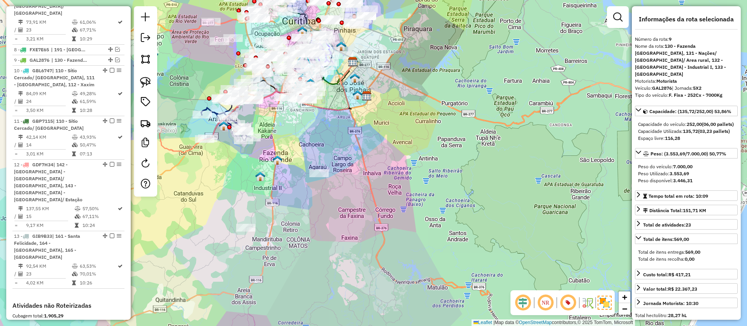
drag, startPoint x: 309, startPoint y: 119, endPoint x: 317, endPoint y: 141, distance: 23.0
click at [322, 156] on div "Janela de atendimento Grade de atendimento Capacidade Transportadoras Veículos …" at bounding box center [373, 163] width 747 height 326
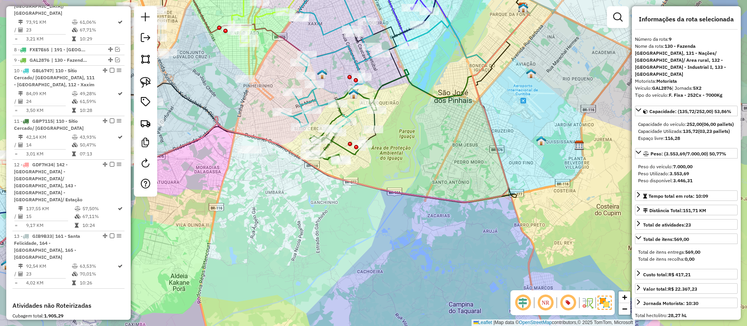
click at [364, 97] on icon at bounding box center [342, 124] width 67 height 73
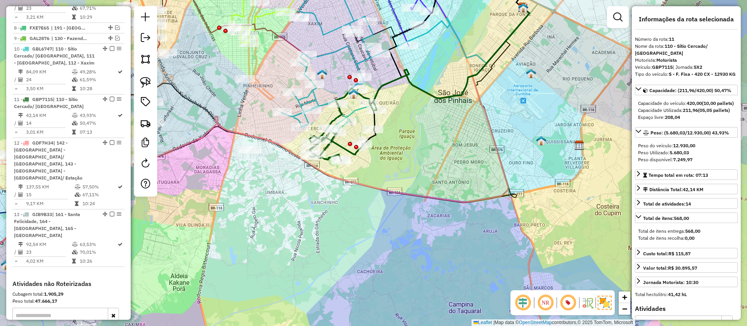
scroll to position [633, 0]
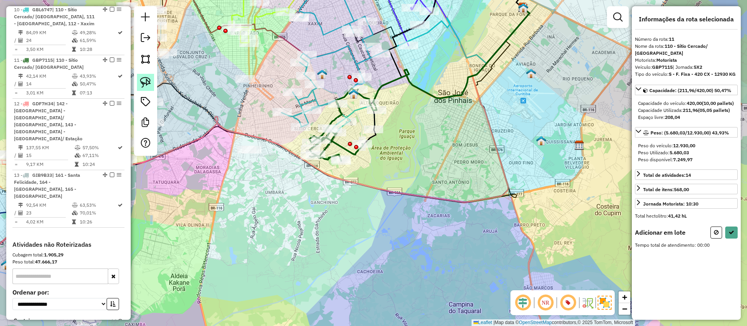
click at [147, 86] on img at bounding box center [145, 82] width 11 height 11
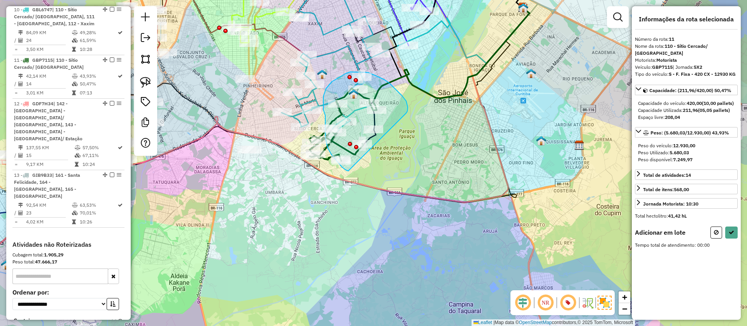
drag, startPoint x: 407, startPoint y: 111, endPoint x: 384, endPoint y: 175, distance: 67.4
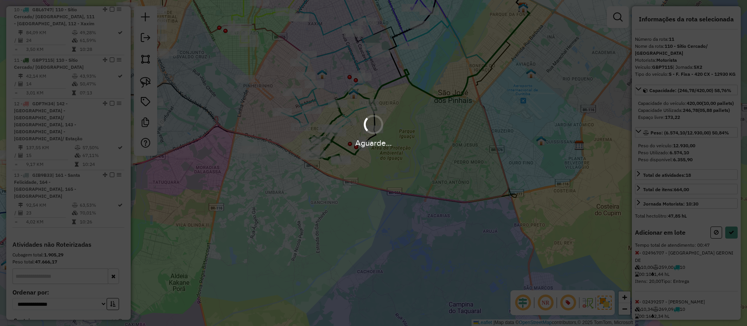
click at [736, 247] on div "Aguarde..." at bounding box center [373, 163] width 747 height 326
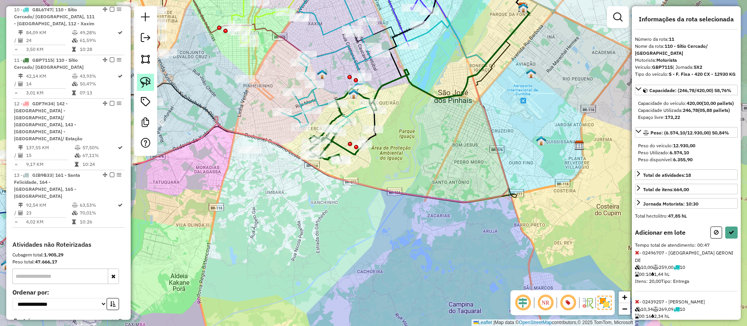
click at [140, 79] on link at bounding box center [145, 82] width 17 height 17
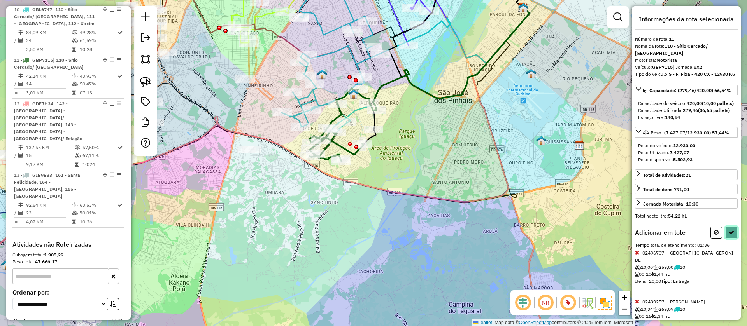
click at [728, 239] on button at bounding box center [731, 233] width 12 height 12
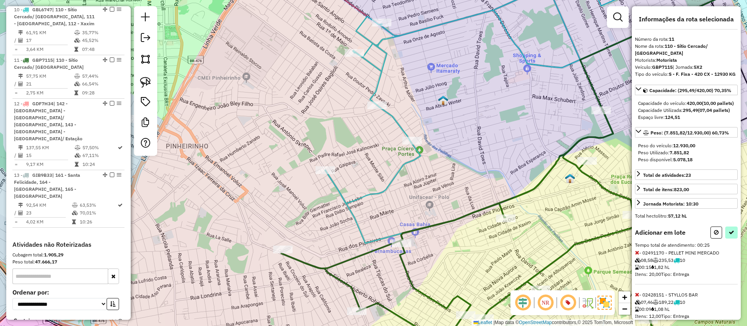
drag, startPoint x: 737, startPoint y: 247, endPoint x: 733, endPoint y: 249, distance: 4.5
click at [736, 247] on div "Informações da rota selecionada Número da rota: 11 Nome da rota: 110 - Sítio Ce…" at bounding box center [686, 163] width 109 height 314
click at [730, 239] on button at bounding box center [731, 233] width 12 height 12
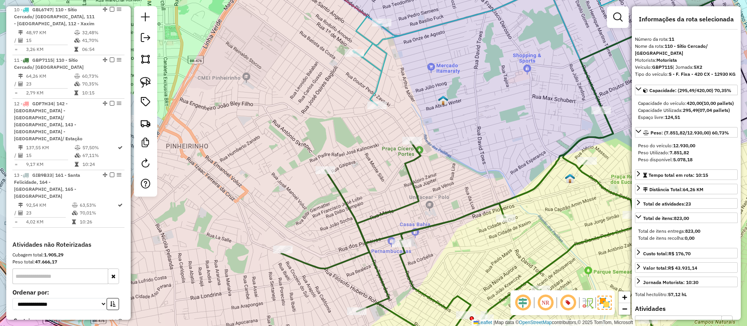
click at [110, 58] on em at bounding box center [112, 60] width 5 height 5
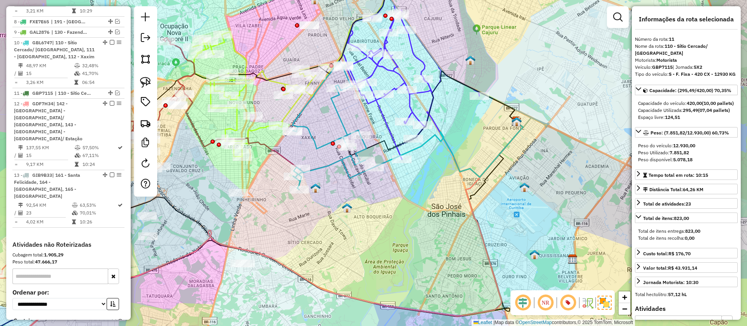
click at [390, 116] on div "Janela de atendimento Grade de atendimento Capacidade Transportadoras Veículos …" at bounding box center [373, 163] width 747 height 326
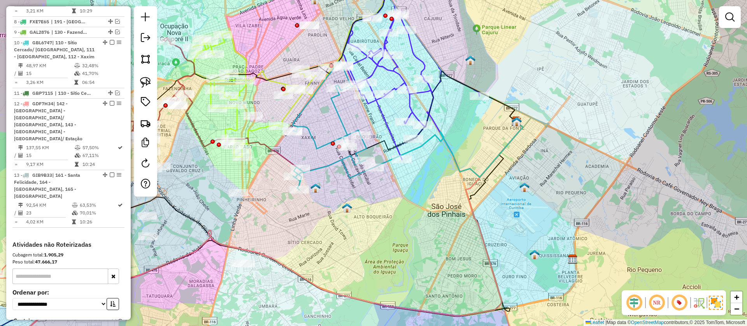
click at [385, 122] on icon at bounding box center [411, 78] width 137 height 164
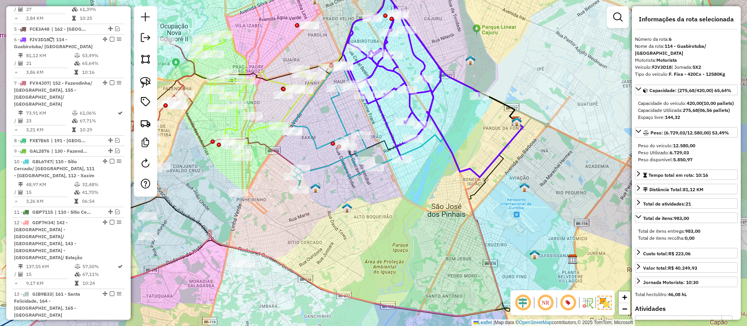
scroll to position [474, 0]
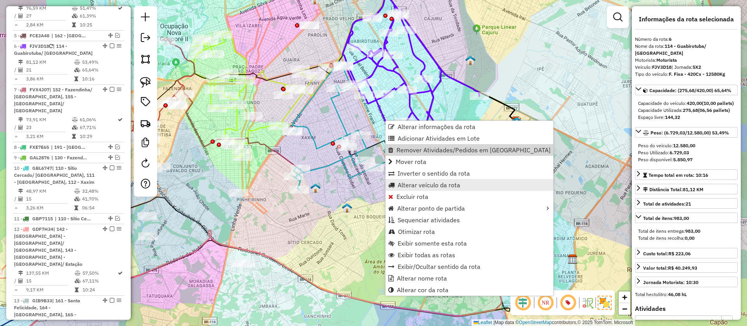
click at [411, 186] on span "Alterar veículo da rota" at bounding box center [429, 185] width 63 height 6
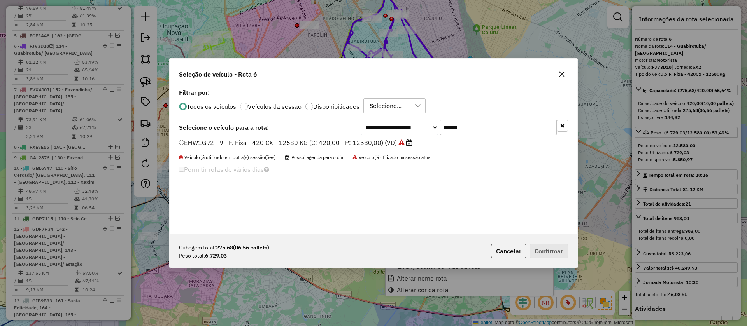
scroll to position [4, 2]
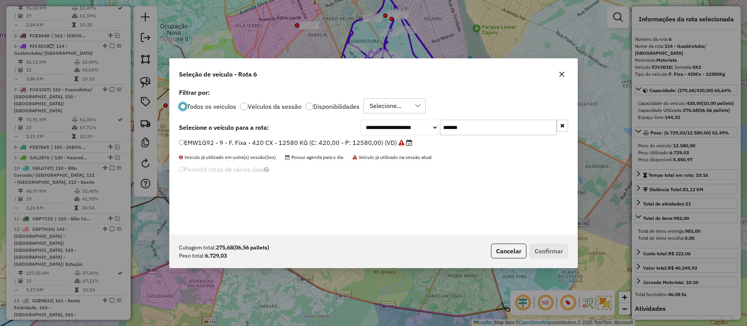
click at [421, 128] on div "**********" at bounding box center [464, 128] width 207 height 16
paste input "text"
type input "*******"
click at [393, 145] on icon at bounding box center [392, 143] width 6 height 6
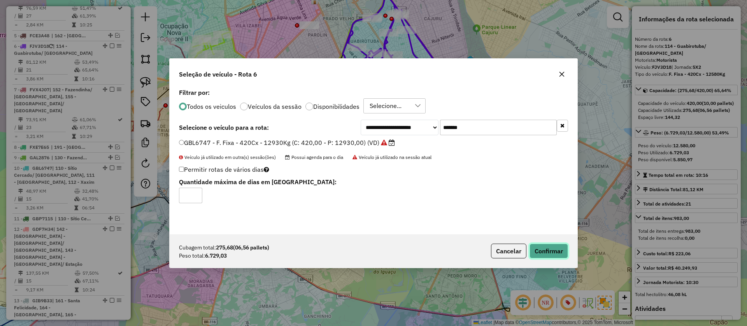
click at [547, 254] on button "Confirmar" at bounding box center [548, 251] width 39 height 15
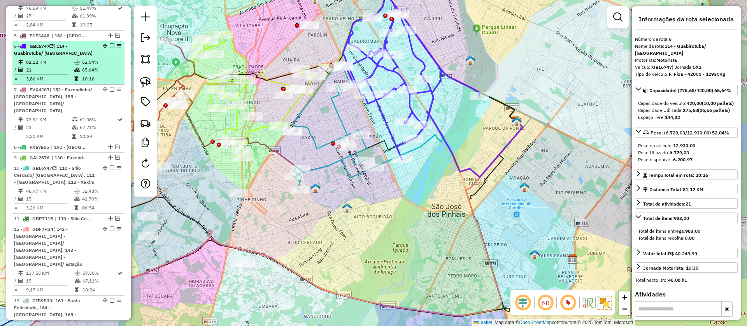
click at [110, 44] on em at bounding box center [112, 46] width 5 height 5
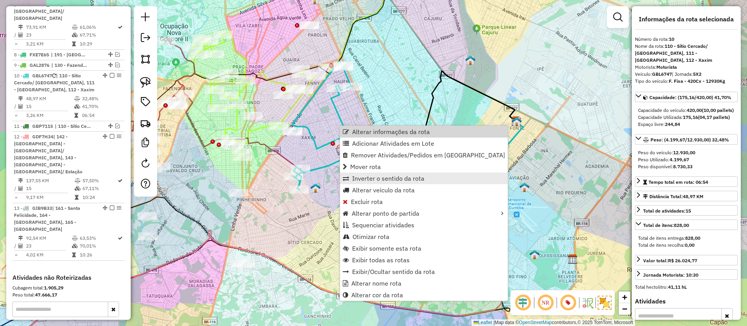
scroll to position [549, 0]
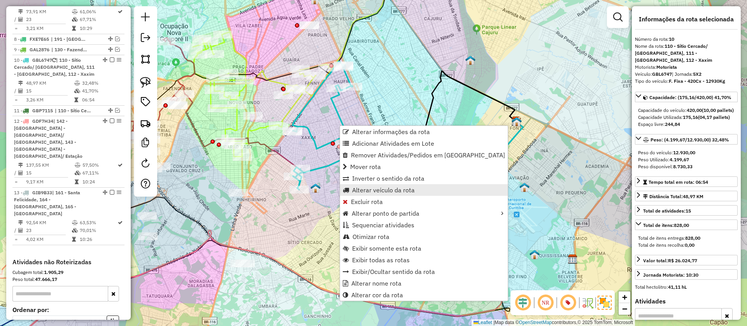
click at [368, 188] on span "Alterar veículo da rota" at bounding box center [383, 190] width 63 height 6
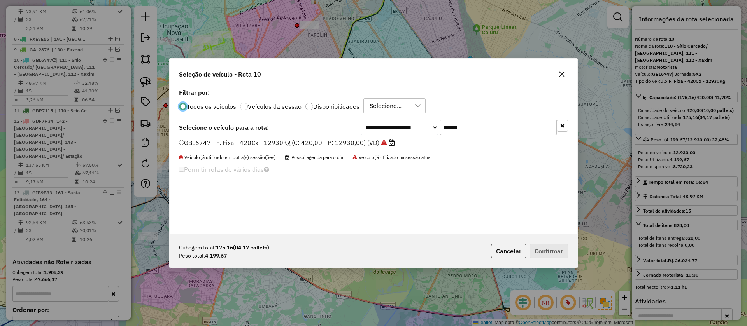
scroll to position [4, 2]
drag, startPoint x: 473, startPoint y: 126, endPoint x: 385, endPoint y: 123, distance: 87.6
click at [385, 123] on div "**********" at bounding box center [464, 128] width 207 height 16
paste input "text"
type input "*******"
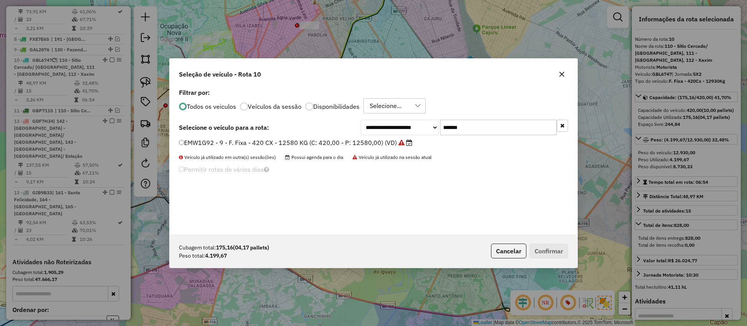
click at [363, 144] on label "EMW1G92 - 9 - F. Fixa - 420 CX - 12580 KG (C: 420,00 - P: 12580,00) (VD)" at bounding box center [295, 142] width 233 height 9
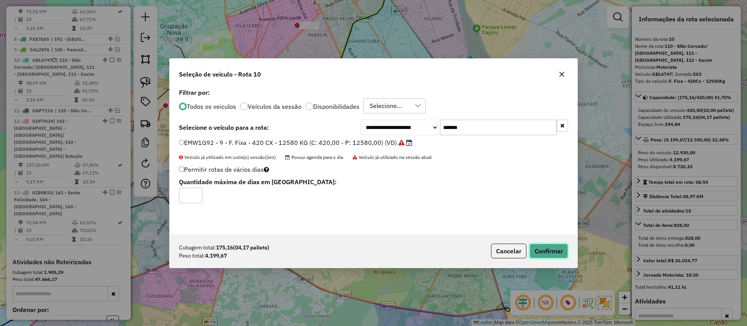
click at [542, 256] on button "Confirmar" at bounding box center [548, 251] width 39 height 15
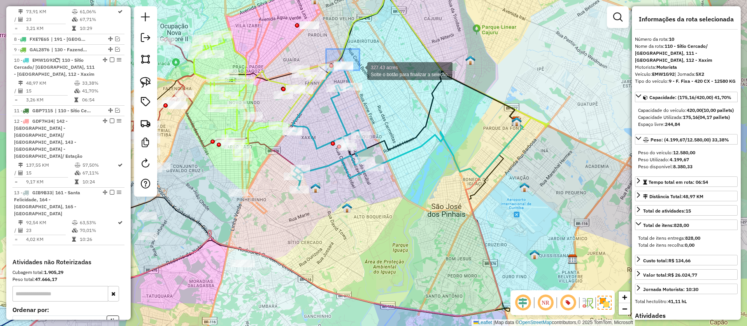
drag, startPoint x: 326, startPoint y: 49, endPoint x: 359, endPoint y: 70, distance: 39.7
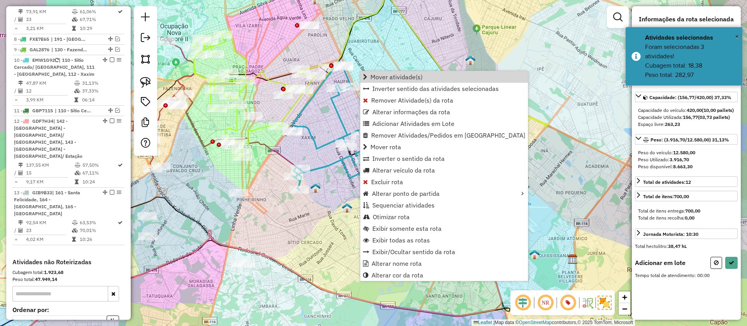
click at [145, 83] on img at bounding box center [145, 82] width 11 height 11
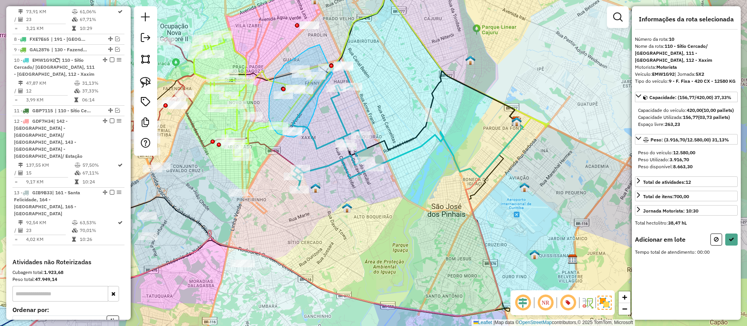
drag, startPoint x: 308, startPoint y: 49, endPoint x: 332, endPoint y: 72, distance: 33.3
click at [332, 72] on div "Janela de atendimento Grade de atendimento Capacidade Transportadoras Veículos …" at bounding box center [373, 163] width 747 height 326
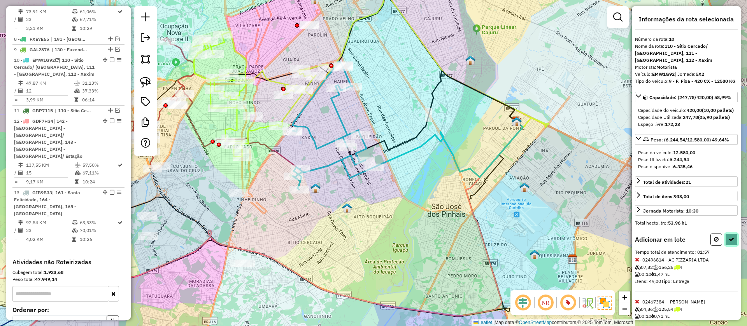
drag, startPoint x: 730, startPoint y: 246, endPoint x: 656, endPoint y: 237, distance: 74.1
click at [729, 242] on icon at bounding box center [731, 239] width 5 height 5
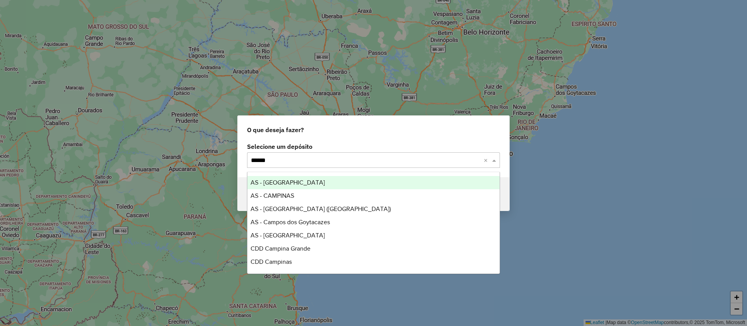
type input "*******"
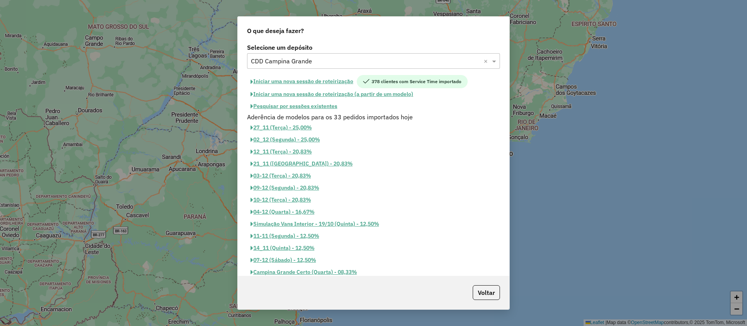
click at [321, 105] on button "Pesquisar por sessões existentes" at bounding box center [294, 106] width 94 height 12
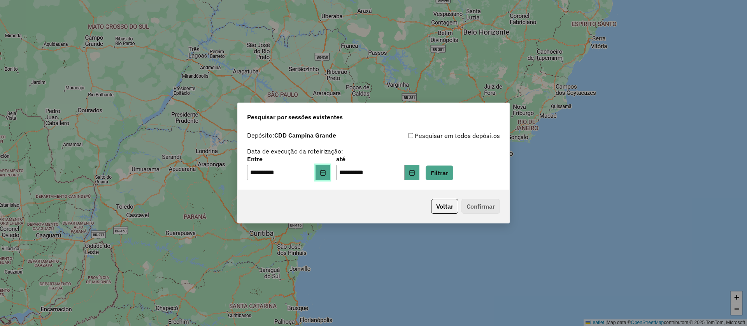
click at [330, 170] on button "Choose Date" at bounding box center [322, 173] width 15 height 16
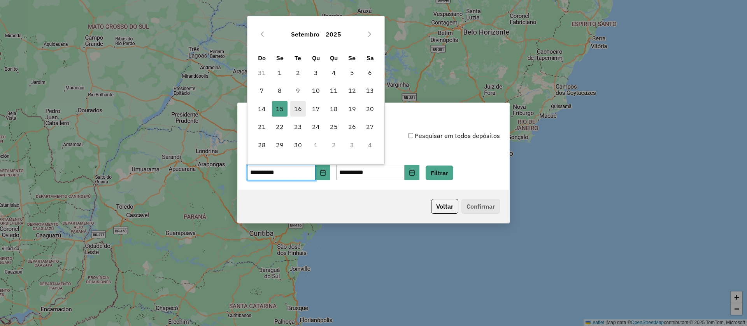
click at [297, 108] on span "16" at bounding box center [298, 109] width 16 height 16
type input "**********"
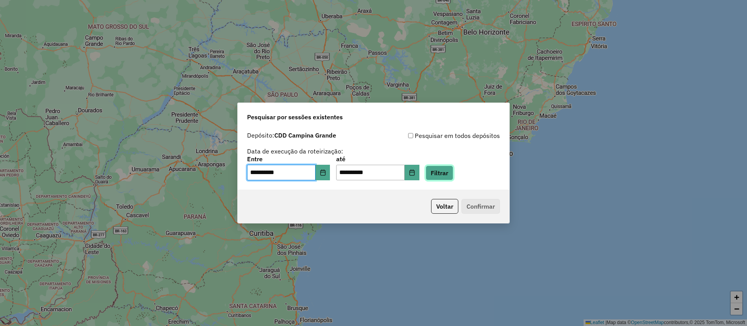
click at [441, 177] on button "Filtrar" at bounding box center [440, 173] width 28 height 15
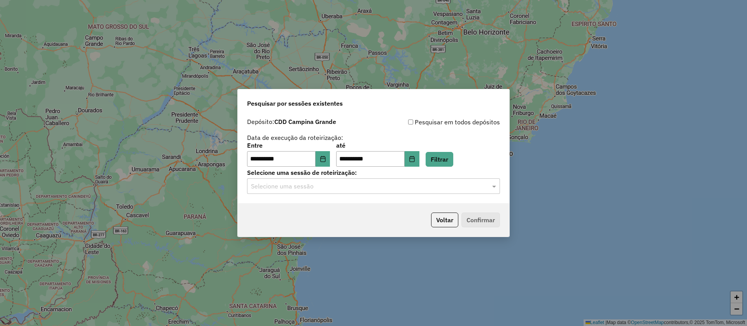
click at [315, 187] on input "text" at bounding box center [365, 186] width 229 height 9
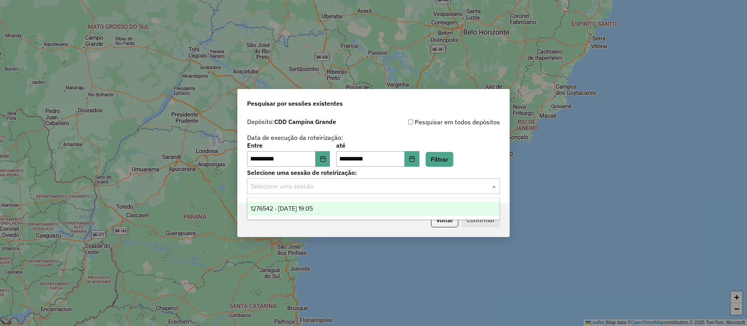
click at [313, 210] on span "1276542 - [DATE] 19:05" at bounding box center [281, 208] width 62 height 7
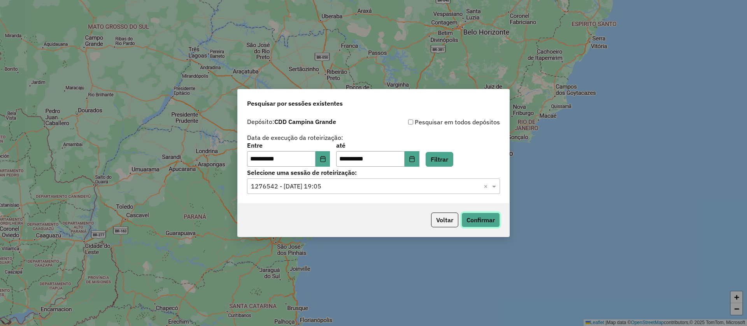
click at [476, 219] on button "Confirmar" at bounding box center [480, 220] width 39 height 15
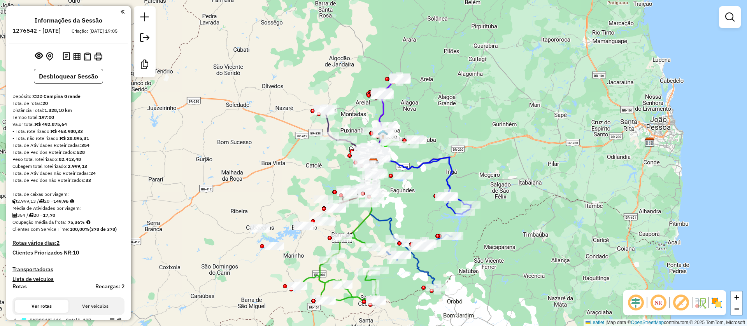
click at [681, 306] on em at bounding box center [680, 303] width 19 height 19
click at [716, 297] on img at bounding box center [716, 303] width 12 height 12
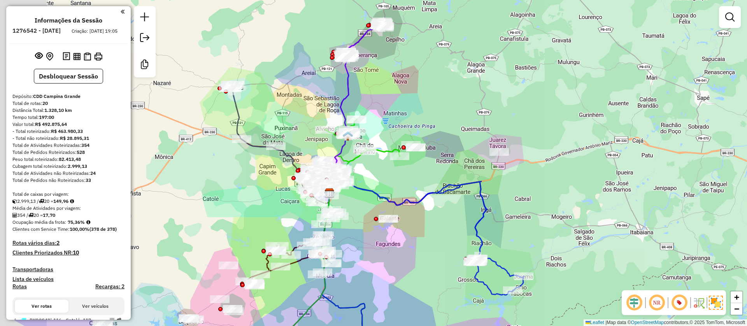
drag, startPoint x: 179, startPoint y: 166, endPoint x: 249, endPoint y: 182, distance: 72.3
click at [249, 182] on div "Janela de atendimento Grade de atendimento Capacidade Transportadoras Veículos …" at bounding box center [373, 163] width 747 height 326
select select "**********"
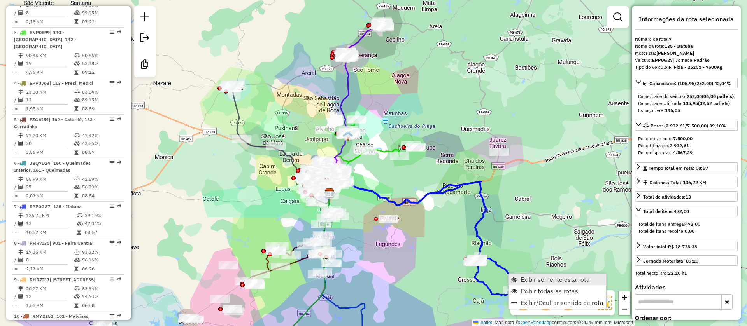
scroll to position [578, 0]
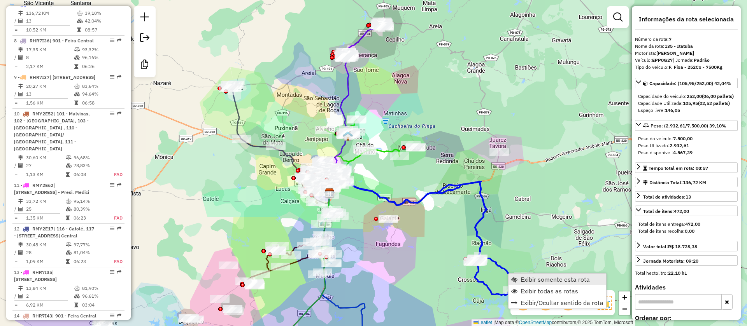
click at [523, 280] on span "Exibir somente esta rota" at bounding box center [554, 280] width 69 height 6
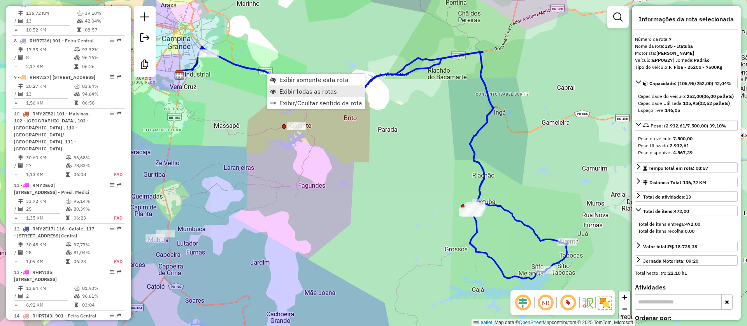
click at [291, 89] on span "Exibir todas as rotas" at bounding box center [308, 91] width 58 height 6
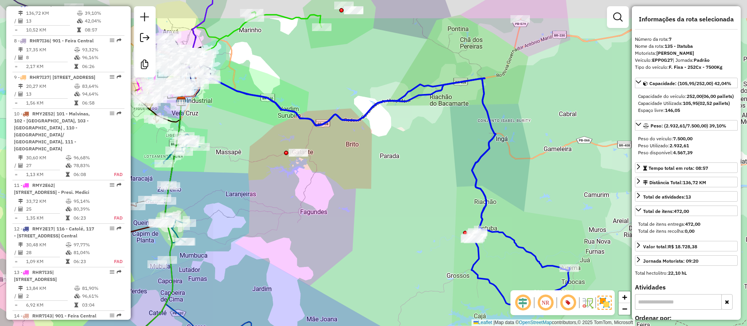
drag, startPoint x: 394, startPoint y: 117, endPoint x: 396, endPoint y: 143, distance: 26.5
click at [396, 143] on div "Janela de atendimento Grade de atendimento Capacidade Transportadoras Veículos …" at bounding box center [373, 163] width 747 height 326
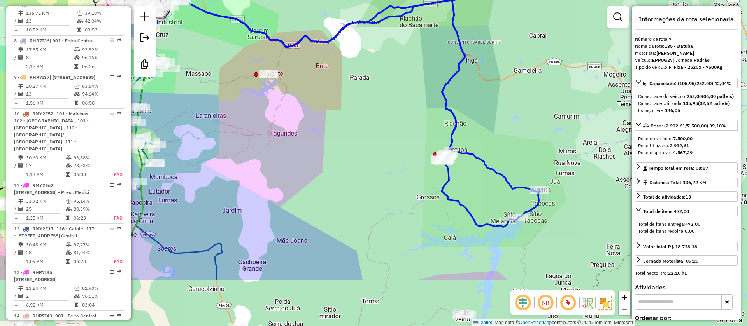
drag, startPoint x: 382, startPoint y: 238, endPoint x: 347, endPoint y: 64, distance: 177.4
click at [345, 57] on div "Janela de atendimento Grade de atendimento Capacidade Transportadoras Veículos …" at bounding box center [373, 163] width 747 height 326
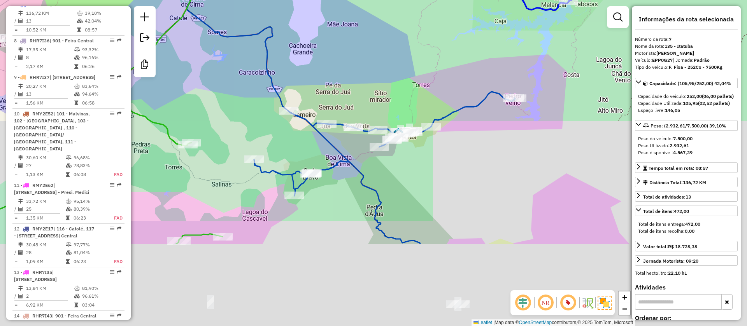
drag, startPoint x: 470, startPoint y: 268, endPoint x: 574, endPoint y: 82, distance: 212.7
click at [574, 82] on div "Janela de atendimento Grade de atendimento Capacidade Transportadoras Veículos …" at bounding box center [373, 163] width 747 height 326
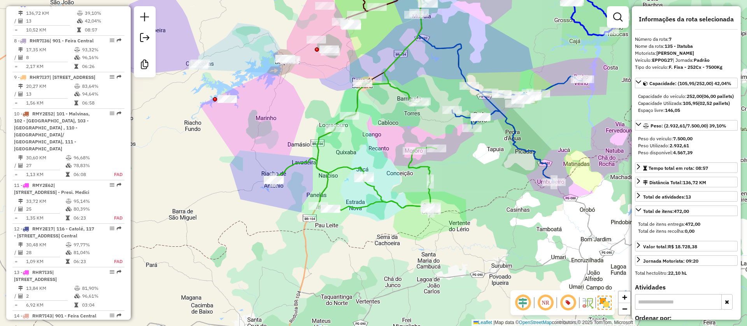
click at [345, 168] on icon at bounding box center [354, 147] width 163 height 128
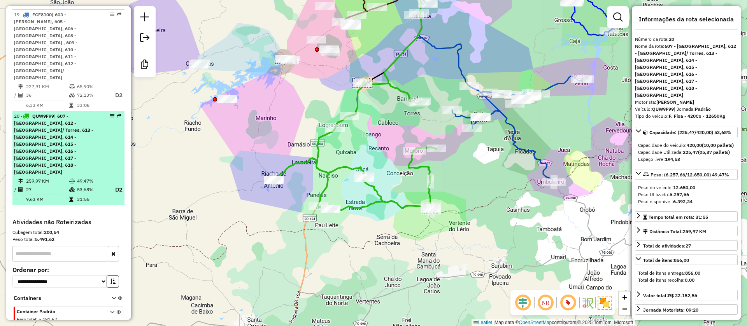
scroll to position [1032, 0]
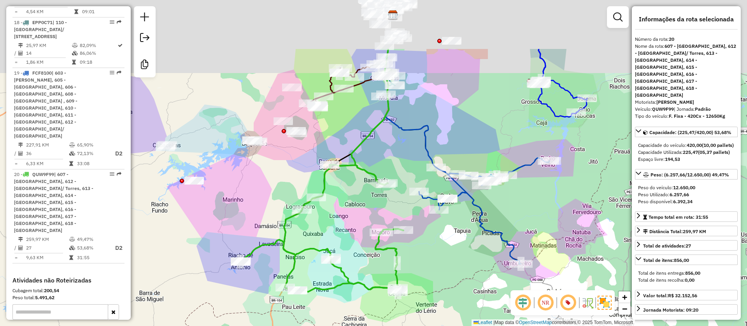
drag, startPoint x: 290, startPoint y: 108, endPoint x: 256, endPoint y: 190, distance: 88.8
click at [256, 194] on div "Janela de atendimento Grade de atendimento Capacidade Transportadoras Veículos …" at bounding box center [373, 163] width 747 height 326
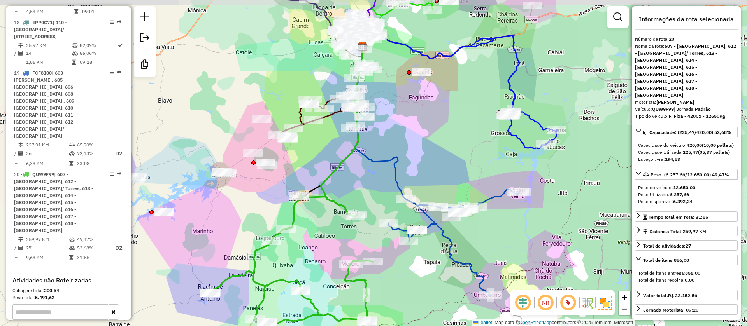
drag, startPoint x: 410, startPoint y: 163, endPoint x: 380, endPoint y: 190, distance: 39.6
click at [380, 190] on div "Janela de atendimento Grade de atendimento Capacidade Transportadoras Veículos …" at bounding box center [373, 163] width 747 height 326
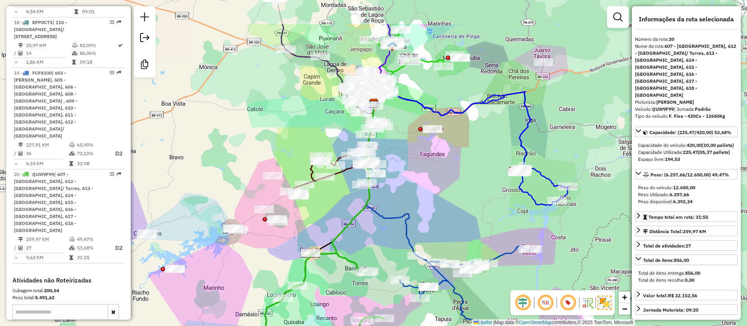
drag, startPoint x: 575, startPoint y: 96, endPoint x: 587, endPoint y: 155, distance: 60.3
click at [587, 155] on div "Janela de atendimento Grade de atendimento Capacidade Transportadoras Veículos …" at bounding box center [373, 163] width 747 height 326
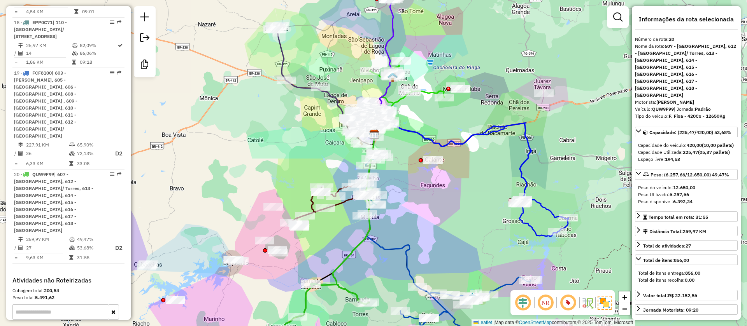
drag, startPoint x: 558, startPoint y: 159, endPoint x: 559, endPoint y: 175, distance: 16.0
click at [559, 175] on div "Janela de atendimento Grade de atendimento Capacidade Transportadoras Veículos …" at bounding box center [373, 163] width 747 height 326
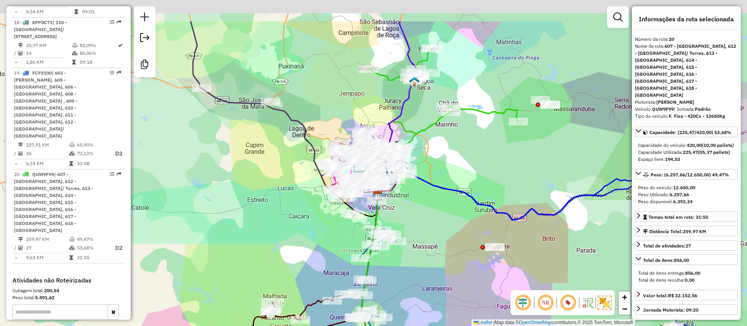
drag, startPoint x: 454, startPoint y: 110, endPoint x: 453, endPoint y: 198, distance: 87.9
click at [455, 200] on div "Janela de atendimento Grade de atendimento Capacidade Transportadoras Veículos …" at bounding box center [373, 163] width 747 height 326
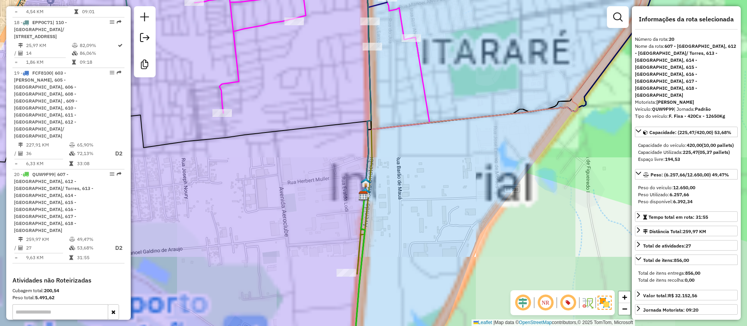
click at [368, 182] on img at bounding box center [366, 183] width 10 height 10
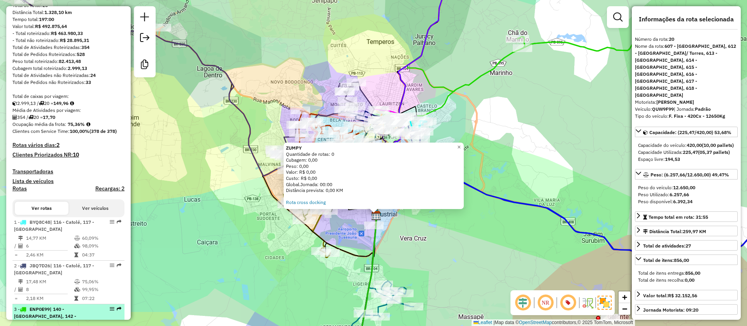
scroll to position [0, 0]
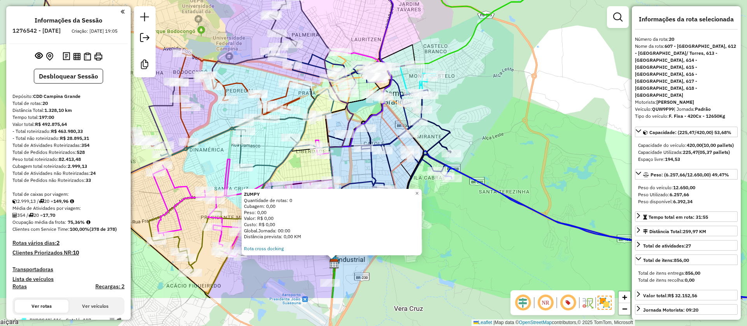
drag, startPoint x: 352, startPoint y: 223, endPoint x: 352, endPoint y: 157, distance: 66.1
click at [352, 157] on div "ZUMPY Quantidade de rotas: 0 Cubagem: 0,00 Peso: 0,00 Valor: R$ 0,00 Custo: R$ …" at bounding box center [373, 163] width 747 height 326
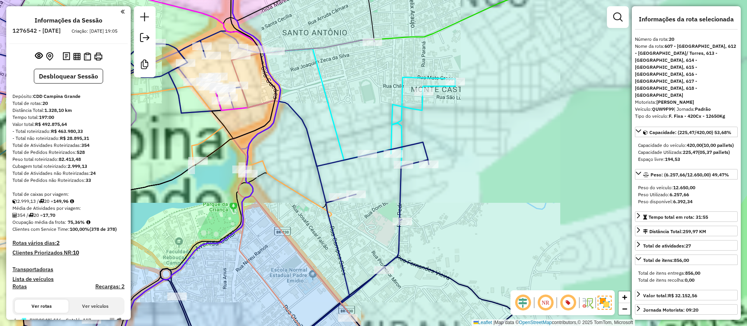
click at [324, 47] on icon at bounding box center [271, 94] width 206 height 110
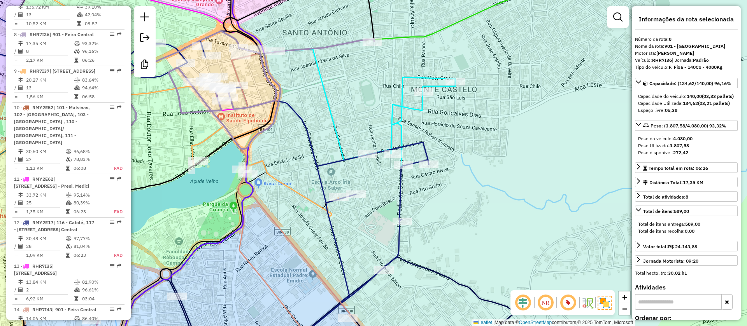
scroll to position [614, 0]
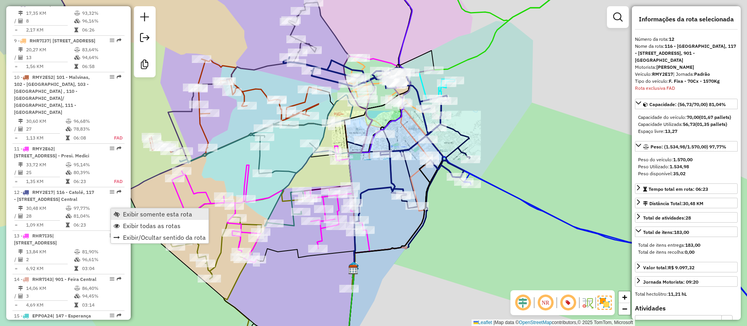
click at [126, 211] on span "Exibir somente esta rota" at bounding box center [157, 214] width 69 height 6
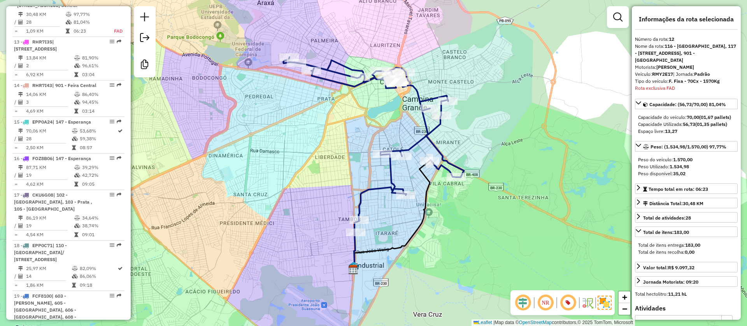
scroll to position [809, 0]
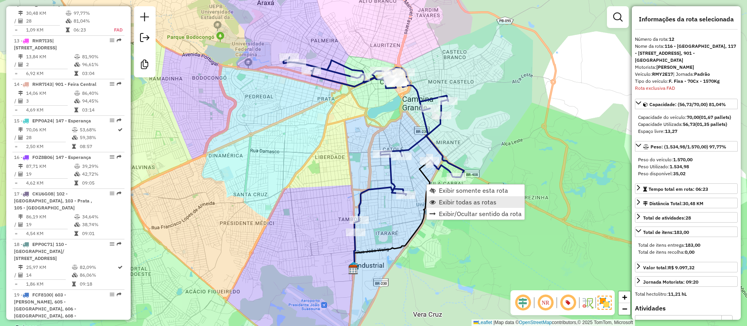
click at [449, 207] on link "Exibir todas as rotas" at bounding box center [476, 202] width 98 height 12
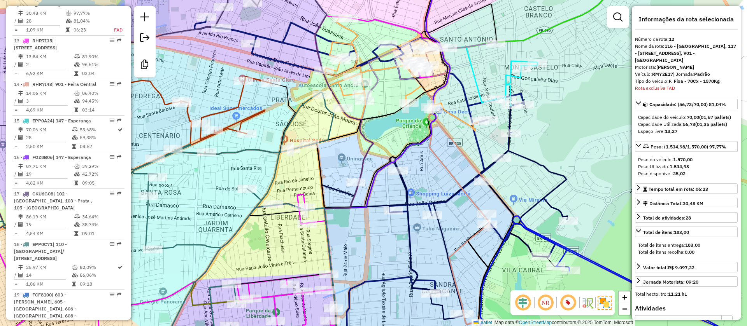
click at [274, 90] on div "Janela de atendimento Grade de atendimento Capacidade Transportadoras Veículos …" at bounding box center [373, 163] width 747 height 326
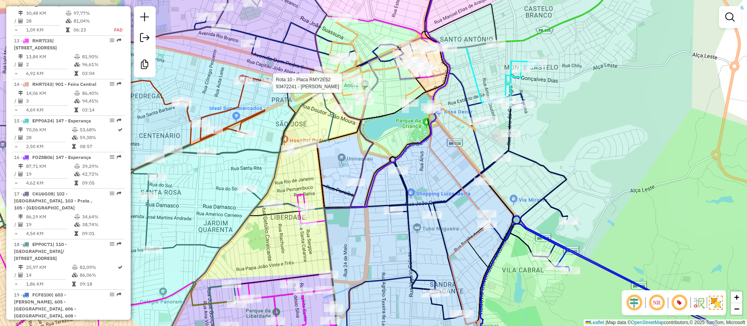
select select "**********"
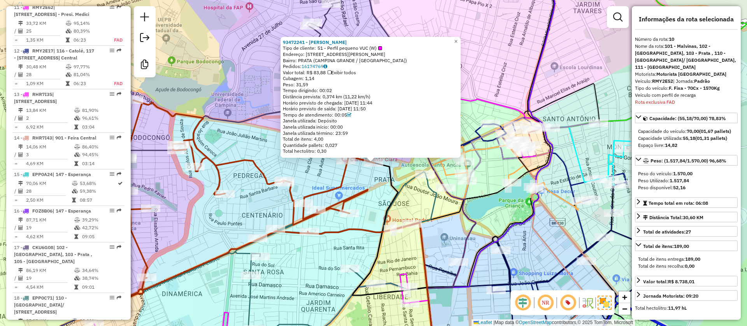
scroll to position [701, 0]
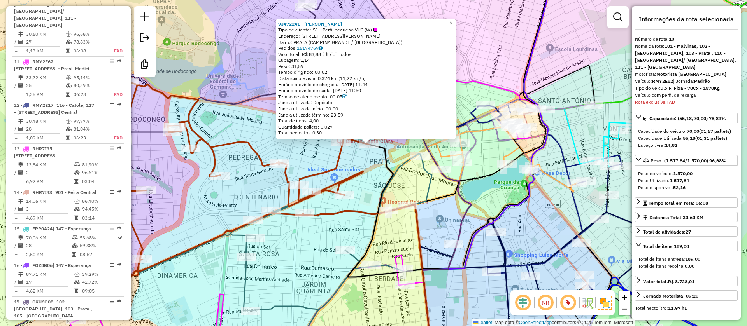
drag, startPoint x: 373, startPoint y: 206, endPoint x: 369, endPoint y: 182, distance: 24.0
click at [369, 182] on div "93472241 - JOSE SAMUEL FARIAS F Tipo de cliente: 51 - Perfil pequeno VUC (W) En…" at bounding box center [373, 163] width 747 height 326
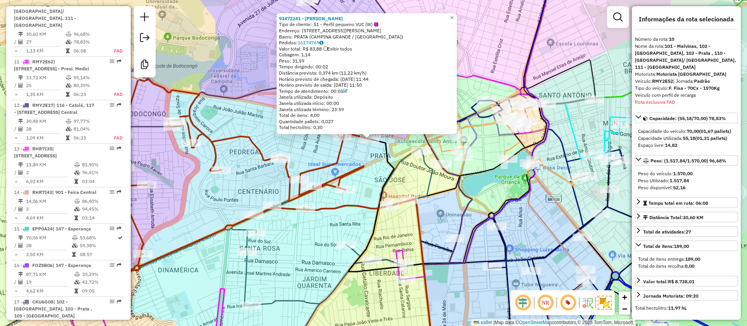
drag, startPoint x: 279, startPoint y: 52, endPoint x: 314, endPoint y: 62, distance: 36.0
click at [314, 62] on div "93472241 - JOSE SAMUEL FARIAS F Tipo de cliente: 51 - Perfil pequeno VUC (W) En…" at bounding box center [367, 73] width 180 height 121
click at [399, 236] on div "93472241 - JOSE SAMUEL FARIAS F Tipo de cliente: 51 - Perfil pequeno VUC (W) En…" at bounding box center [373, 163] width 747 height 326
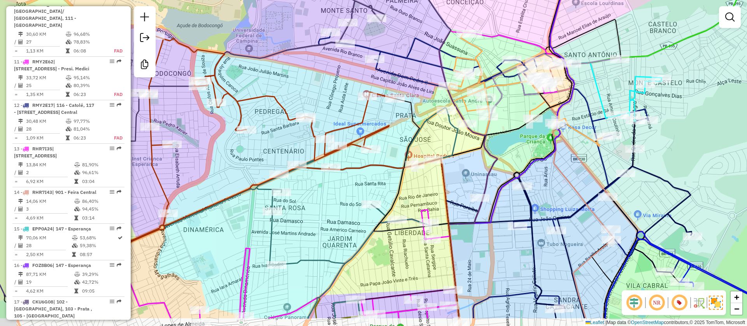
drag, startPoint x: 400, startPoint y: 239, endPoint x: 426, endPoint y: 198, distance: 47.7
click at [426, 198] on div "Janela de atendimento Grade de atendimento Capacidade Transportadoras Veículos …" at bounding box center [373, 163] width 747 height 326
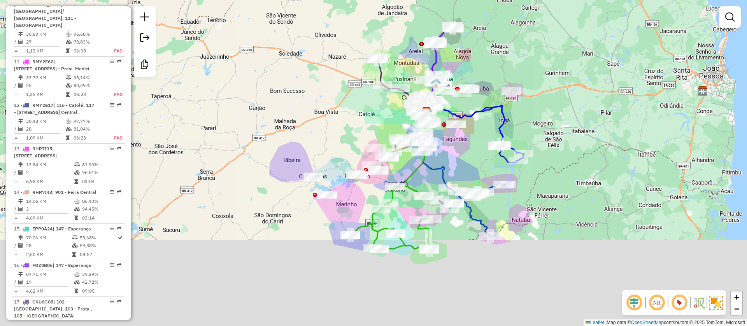
drag, startPoint x: 468, startPoint y: 248, endPoint x: 468, endPoint y: 153, distance: 94.5
click at [468, 153] on div "Janela de atendimento Grade de atendimento Capacidade Transportadoras Veículos …" at bounding box center [373, 163] width 747 height 326
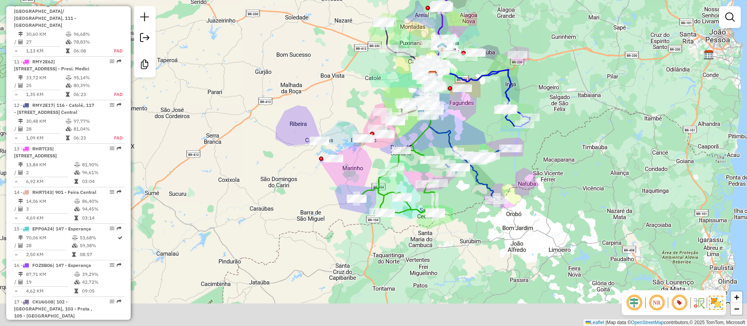
drag, startPoint x: 512, startPoint y: 305, endPoint x: 518, endPoint y: 269, distance: 36.7
click at [518, 269] on div "Janela de atendimento Grade de atendimento Capacidade Transportadoras Veículos …" at bounding box center [373, 163] width 747 height 326
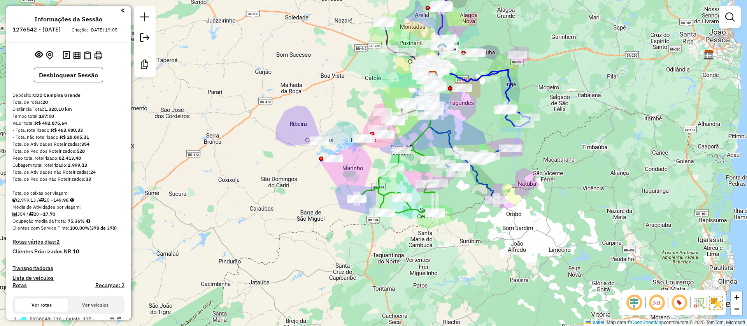
scroll to position [0, 0]
drag, startPoint x: 58, startPoint y: 209, endPoint x: 86, endPoint y: 208, distance: 28.0
click at [86, 205] on div "2.999,13 / 20 = 149,96" at bounding box center [68, 201] width 112 height 7
click at [74, 204] on icon at bounding box center [72, 201] width 4 height 5
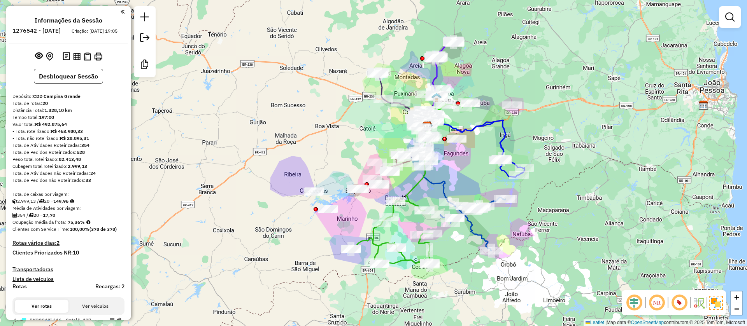
drag, startPoint x: 546, startPoint y: 163, endPoint x: 540, endPoint y: 214, distance: 50.9
click at [540, 214] on div "Janela de atendimento Grade de atendimento Capacidade Transportadoras Veículos …" at bounding box center [373, 163] width 747 height 326
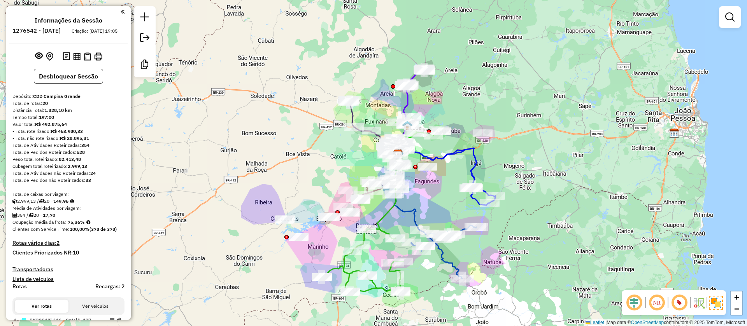
drag, startPoint x: 623, startPoint y: 156, endPoint x: 594, endPoint y: 184, distance: 40.4
click at [594, 184] on div "Janela de atendimento Grade de atendimento Capacidade Transportadoras Veículos …" at bounding box center [373, 163] width 747 height 326
click at [541, 216] on div "Janela de atendimento Grade de atendimento Capacidade Transportadoras Veículos …" at bounding box center [373, 163] width 747 height 326
click at [737, 19] on link at bounding box center [730, 17] width 16 height 16
click at [0, 0] on span "Rotas" at bounding box center [0, 0] width 0 height 0
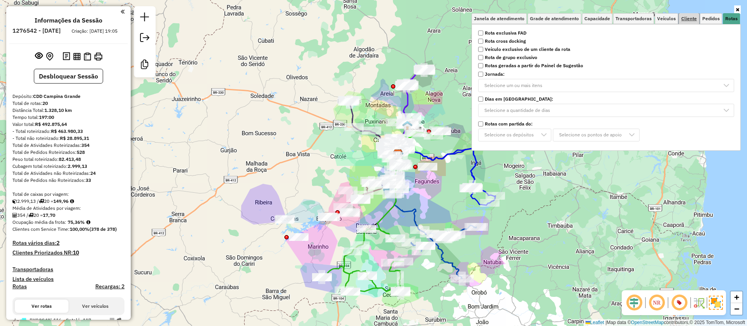
click at [686, 20] on span "Cliente" at bounding box center [689, 18] width 16 height 5
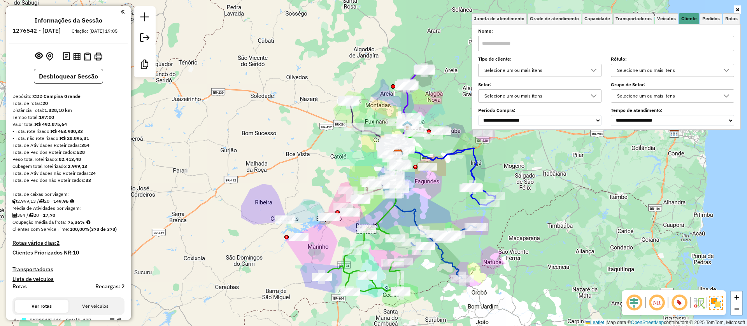
click at [533, 73] on div "Selecione um ou mais itens" at bounding box center [534, 70] width 105 height 12
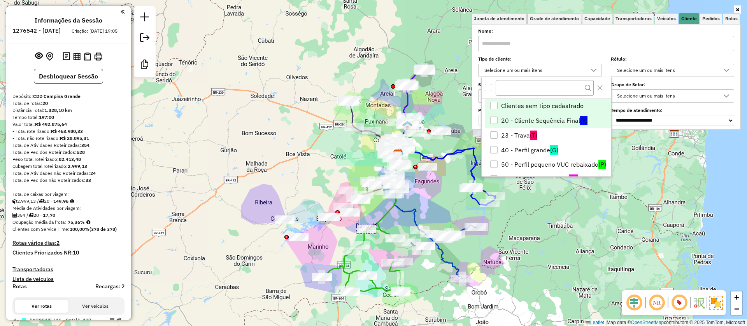
click at [541, 118] on li "20 - Cliente Sequência Final (Y)" at bounding box center [548, 120] width 126 height 15
click at [496, 121] on icon "20 - Cliente Sequência Final" at bounding box center [493, 120] width 5 height 5
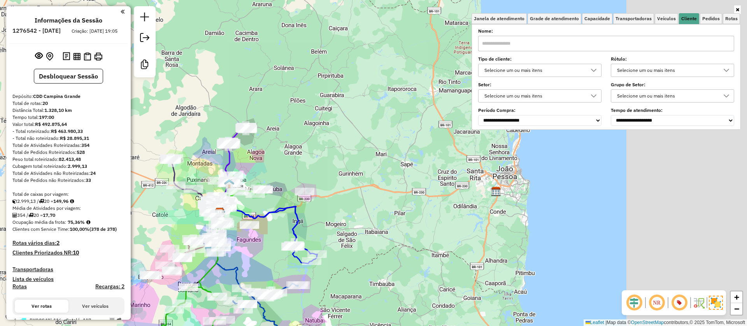
drag, startPoint x: 347, startPoint y: 194, endPoint x: 390, endPoint y: 162, distance: 53.7
click at [343, 196] on div "Janela de atendimento Grade de atendimento Capacidade Transportadoras Veículos …" at bounding box center [373, 163] width 747 height 326
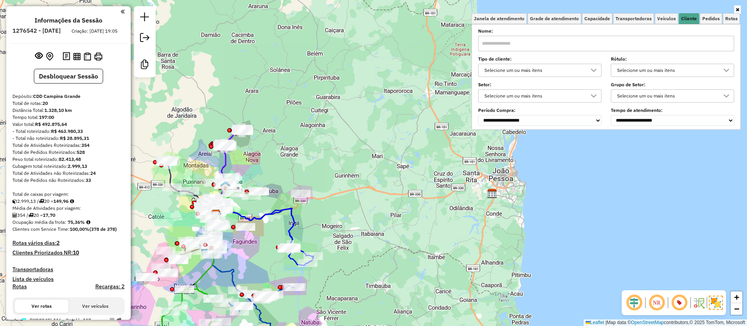
click at [513, 72] on div "Selecione um ou mais itens" at bounding box center [534, 70] width 105 height 12
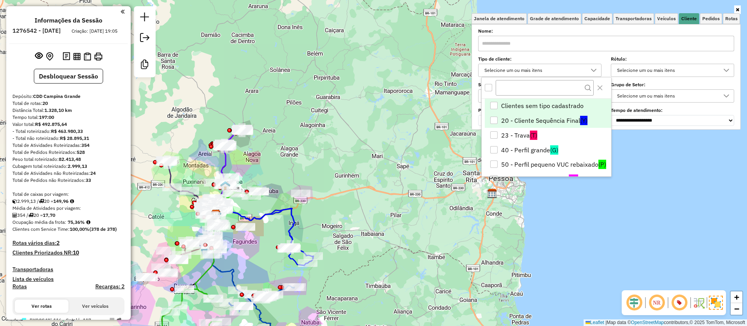
click at [516, 114] on li "20 - Cliente Sequência Final (Y)" at bounding box center [548, 120] width 126 height 15
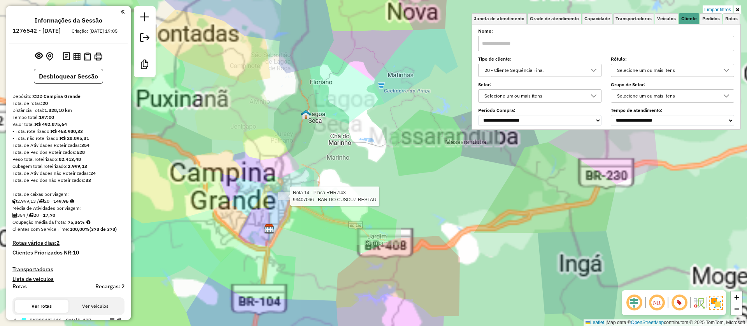
select select "**********"
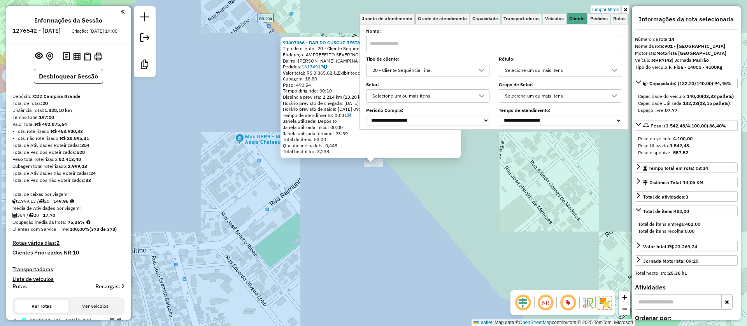
scroll to position [911, 0]
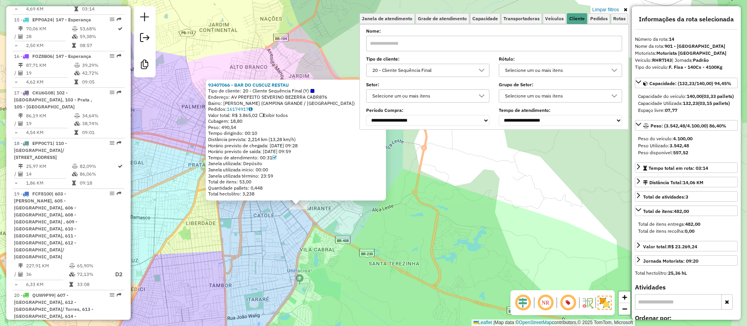
click at [482, 72] on icon at bounding box center [481, 70] width 6 height 6
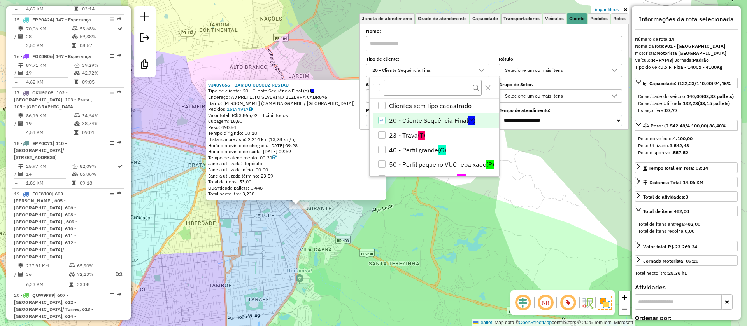
click at [462, 116] on li "20 - Cliente Sequência Final (Y)" at bounding box center [436, 120] width 126 height 15
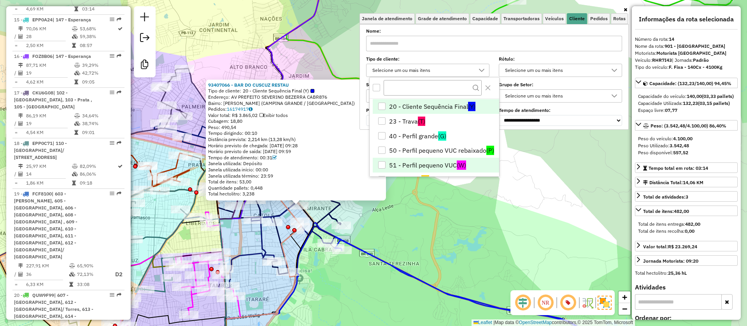
scroll to position [0, 0]
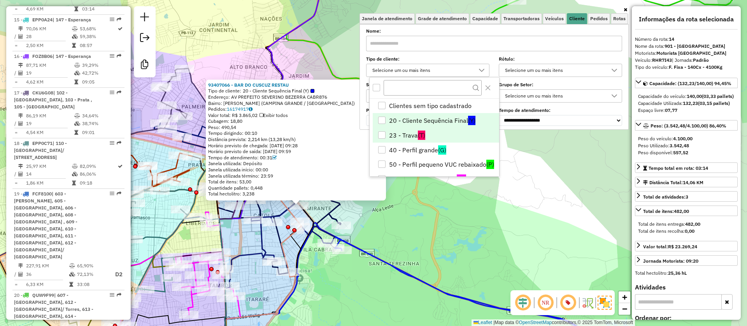
click at [437, 138] on li "23 - Trava (T)" at bounding box center [436, 135] width 126 height 15
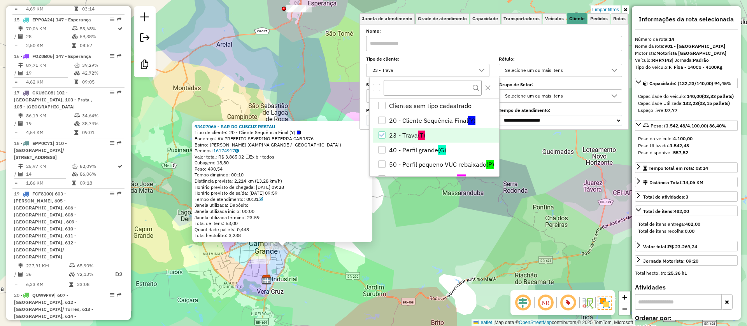
click at [323, 273] on div "93407066 - BAR DO CUSCUZ RESTAU Tipo de cliente: 20 - Cliente Sequência Final (…" at bounding box center [373, 163] width 747 height 326
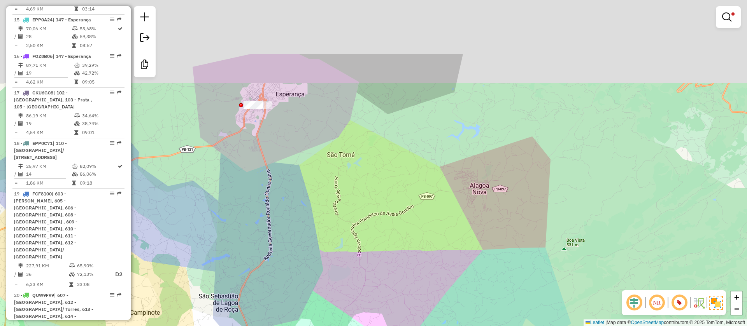
drag, startPoint x: 288, startPoint y: 36, endPoint x: 275, endPoint y: 129, distance: 94.0
click at [275, 129] on div "Limpar filtros Janela de atendimento Grade de atendimento Capacidade Transporta…" at bounding box center [373, 163] width 747 height 326
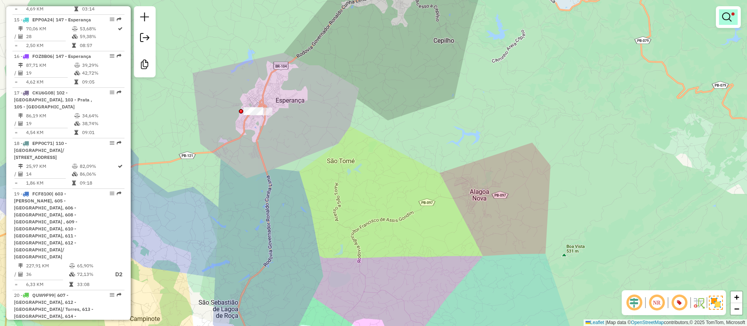
click at [728, 21] on em at bounding box center [726, 16] width 9 height 9
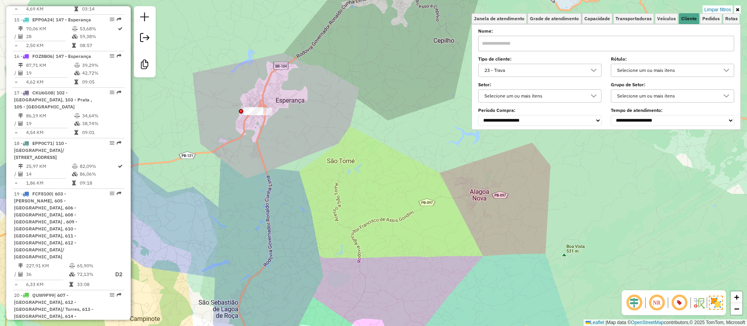
click at [559, 72] on div "23 - Trava" at bounding box center [534, 70] width 105 height 12
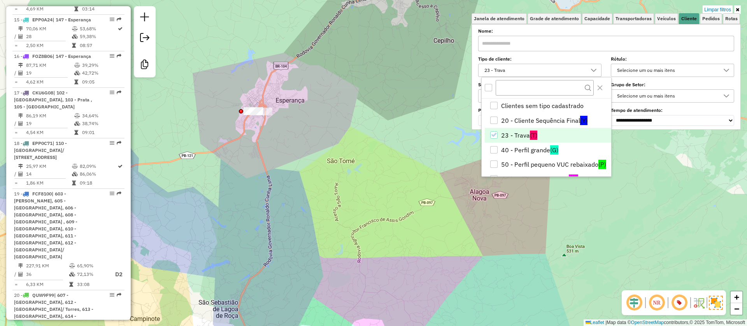
click at [543, 132] on li "23 - Trava (T)" at bounding box center [548, 135] width 126 height 15
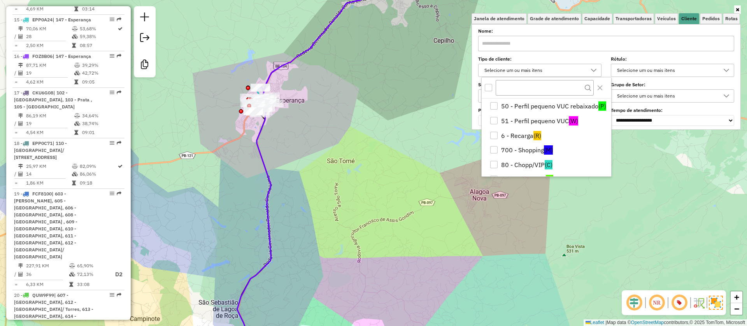
scroll to position [89, 0]
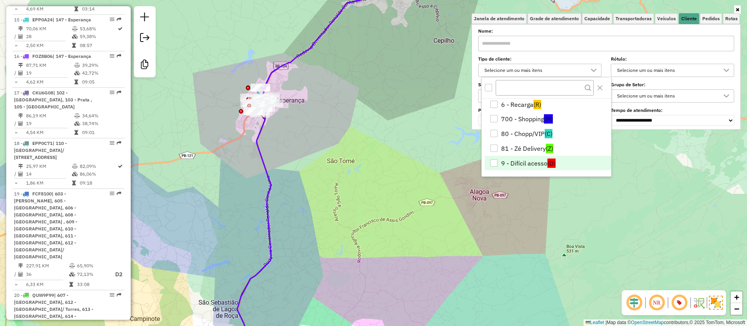
click at [568, 168] on li "9 - Difícil acesso (D)" at bounding box center [548, 163] width 126 height 15
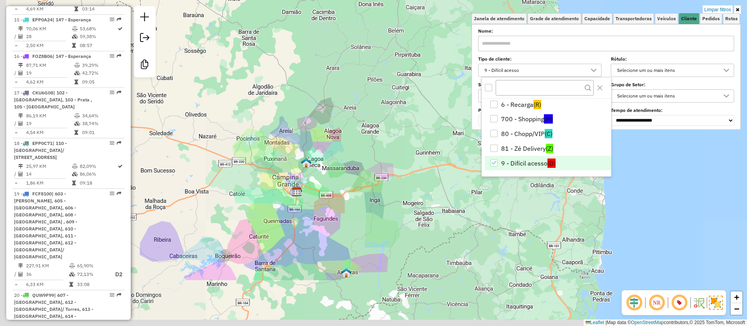
drag, startPoint x: 399, startPoint y: 262, endPoint x: 424, endPoint y: 176, distance: 89.5
click at [424, 176] on div "Limpar filtros Janela de atendimento Grade de atendimento Capacidade Transporta…" at bounding box center [373, 163] width 747 height 326
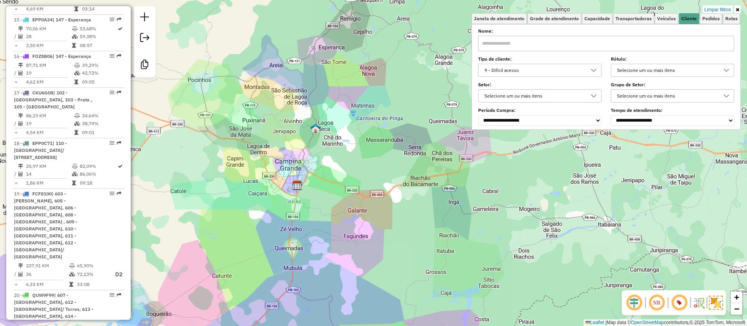
click at [499, 72] on div "9 - Difícil acesso" at bounding box center [534, 70] width 105 height 12
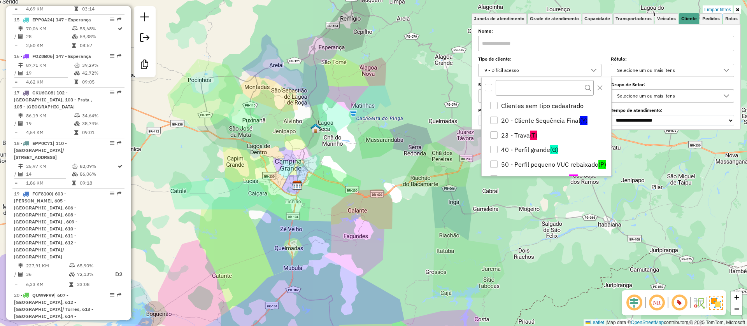
scroll to position [84, 0]
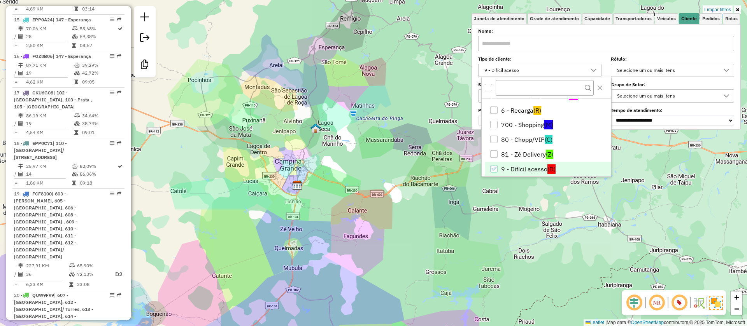
click at [507, 164] on li "9 - Difícil acesso (D)" at bounding box center [548, 169] width 126 height 15
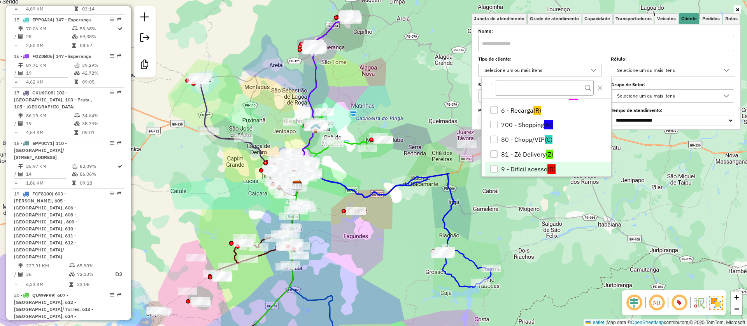
click at [643, 75] on div "Selecione um ou mais itens" at bounding box center [666, 70] width 105 height 12
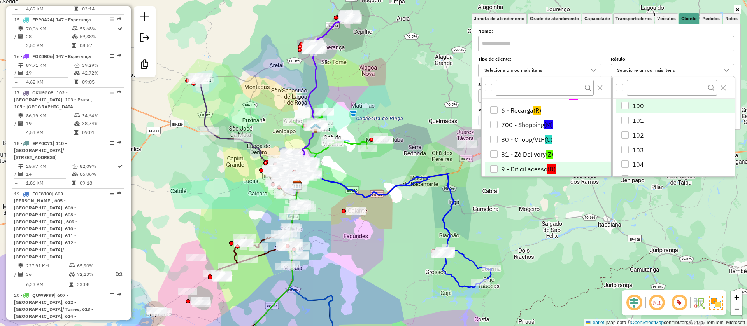
scroll to position [5, 27]
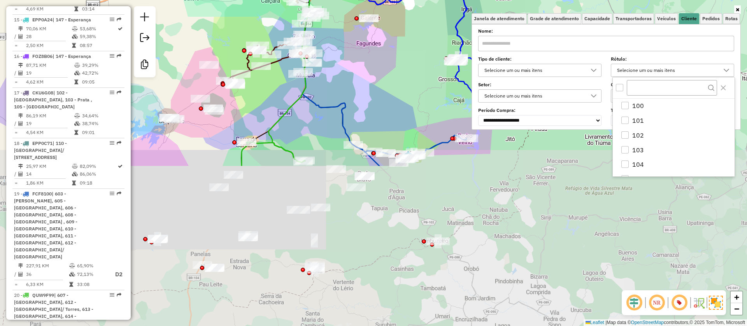
drag, startPoint x: 347, startPoint y: 287, endPoint x: 360, endPoint y: 93, distance: 193.7
click at [360, 93] on div "Janela de atendimento Grade de atendimento Capacidade Transportadoras Veículos …" at bounding box center [373, 163] width 747 height 326
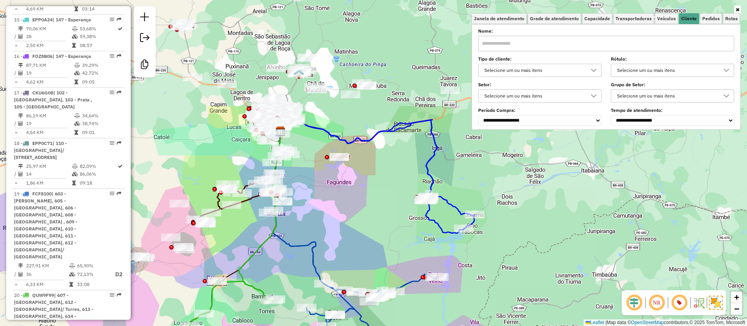
drag, startPoint x: 386, startPoint y: 74, endPoint x: 356, endPoint y: 212, distance: 142.1
click at [356, 212] on div "Janela de atendimento Grade de atendimento Capacidade Transportadoras Veículos …" at bounding box center [373, 163] width 747 height 326
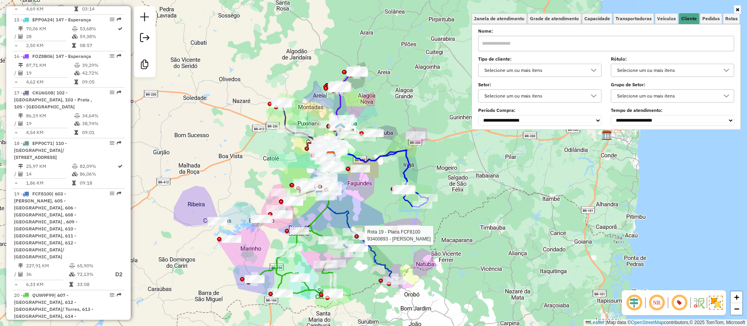
drag, startPoint x: 369, startPoint y: 224, endPoint x: 375, endPoint y: 214, distance: 11.0
click at [375, 214] on div "Rota 19 - Placa FCF8100 93400893 - LEONARDO DIAS PAULINO Janela de atendimento …" at bounding box center [373, 163] width 747 height 326
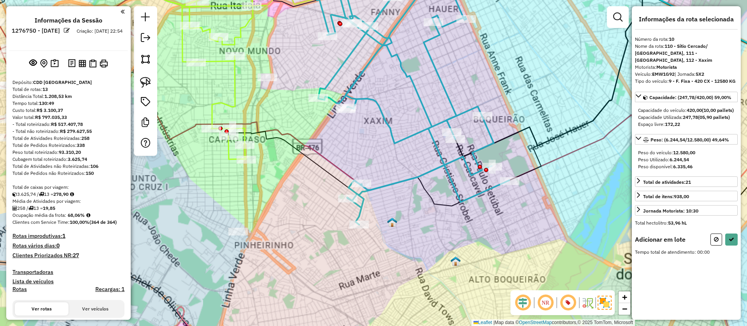
scroll to position [549, 0]
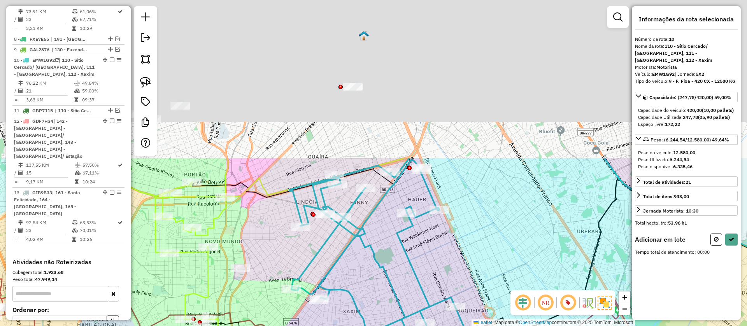
drag, startPoint x: 295, startPoint y: 57, endPoint x: 268, endPoint y: 248, distance: 192.9
click at [268, 248] on div "Janela de atendimento Grade de atendimento Capacidade Transportadoras Veículos …" at bounding box center [373, 163] width 747 height 326
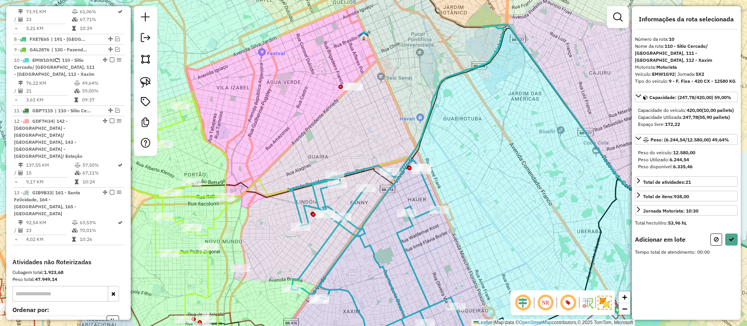
click at [159, 79] on div "Janela de atendimento Grade de atendimento Capacidade Transportadoras Veículos …" at bounding box center [373, 163] width 747 height 326
click at [150, 81] on img at bounding box center [145, 82] width 11 height 11
drag, startPoint x: 418, startPoint y: 56, endPoint x: 687, endPoint y: 205, distance: 307.4
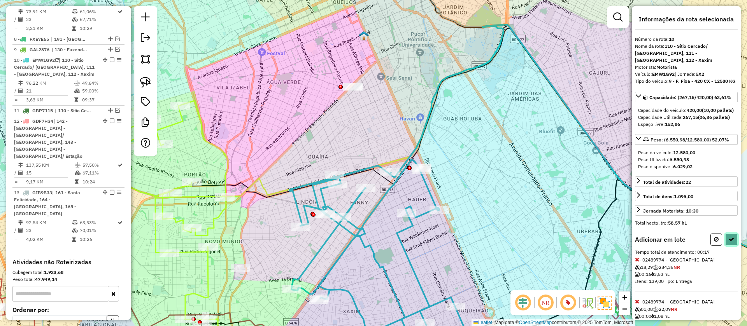
click at [731, 242] on icon at bounding box center [731, 239] width 5 height 5
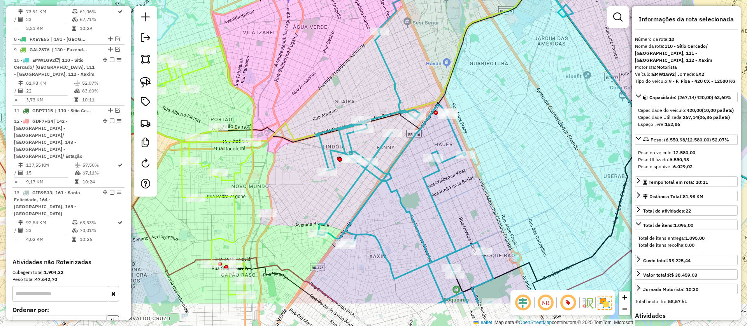
drag, startPoint x: 360, startPoint y: 286, endPoint x: 371, endPoint y: 256, distance: 31.8
click at [371, 256] on div "Janela de atendimento Grade de atendimento Capacidade Transportadoras Veículos …" at bounding box center [373, 163] width 747 height 326
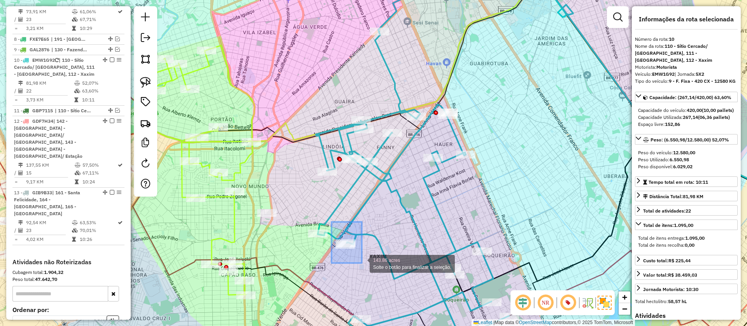
drag, startPoint x: 331, startPoint y: 222, endPoint x: 362, endPoint y: 263, distance: 51.2
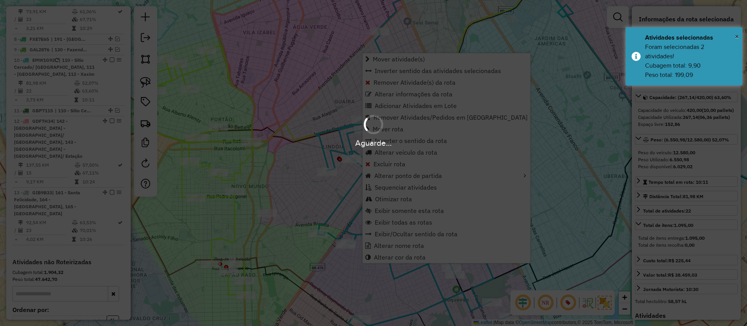
click at [414, 277] on div "Aguarde..." at bounding box center [373, 163] width 747 height 326
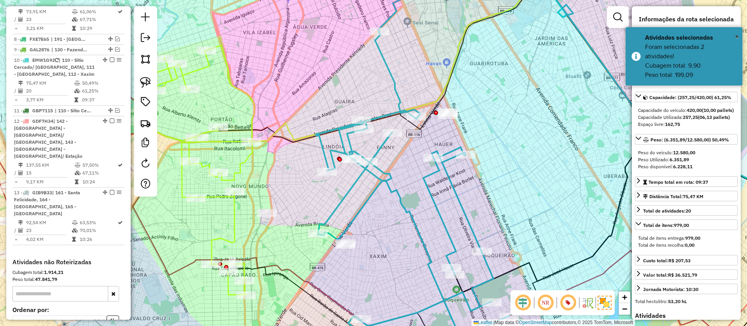
click at [451, 131] on div "Janela de atendimento Grade de atendimento Capacidade Transportadoras Veículos …" at bounding box center [373, 163] width 747 height 326
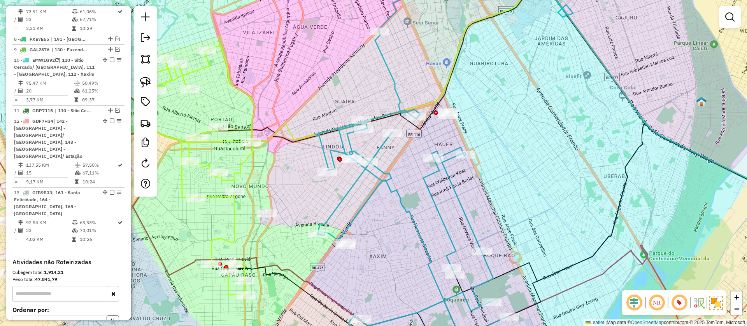
click at [391, 187] on icon at bounding box center [412, 196] width 193 height 328
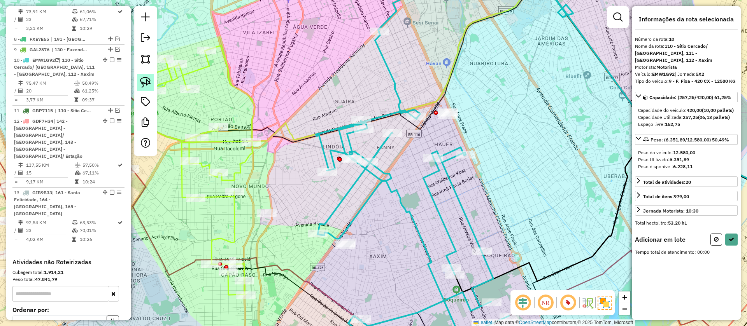
click at [142, 88] on link at bounding box center [145, 82] width 17 height 17
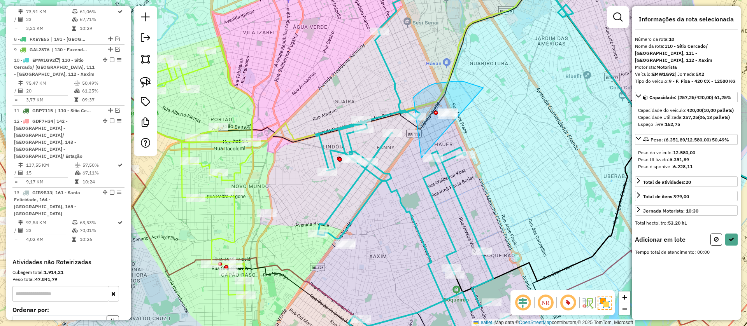
drag, startPoint x: 483, startPoint y: 88, endPoint x: 704, endPoint y: 235, distance: 264.9
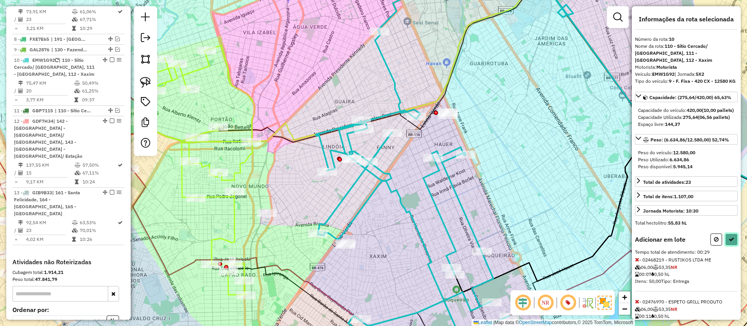
click at [729, 246] on button at bounding box center [731, 240] width 12 height 12
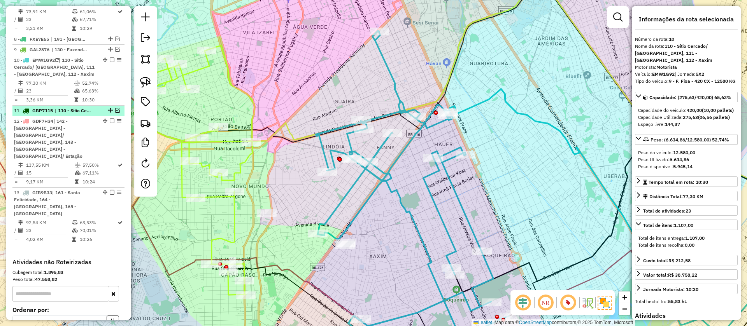
click at [119, 107] on div "11 - GBP7115 | 110 - Sítio Cercado/ [GEOGRAPHIC_DATA]" at bounding box center [68, 110] width 109 height 7
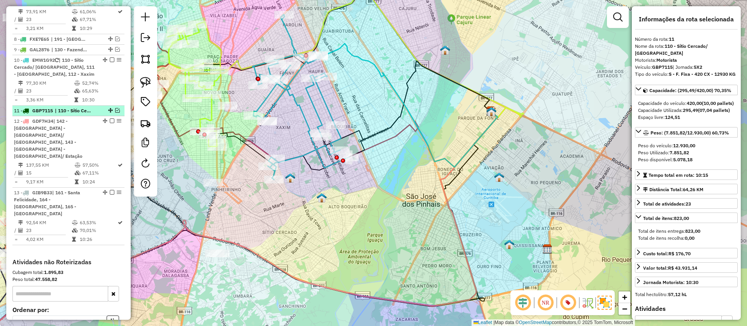
click at [115, 108] on em at bounding box center [117, 110] width 5 height 5
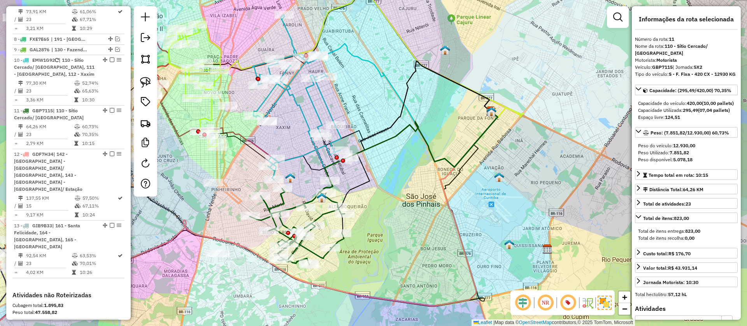
click at [294, 207] on icon at bounding box center [297, 223] width 95 height 84
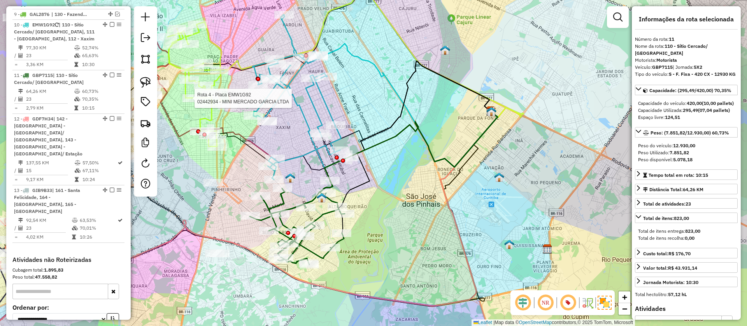
scroll to position [600, 0]
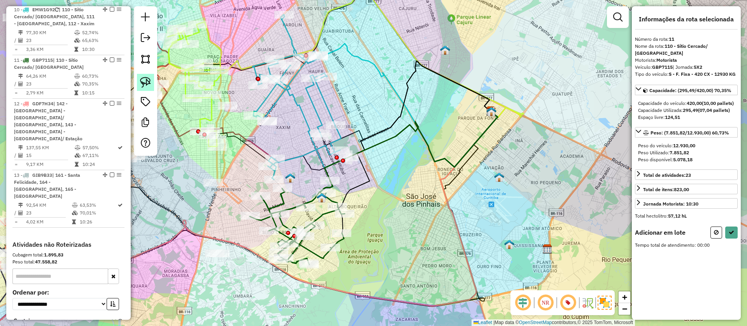
click at [148, 84] on img at bounding box center [145, 82] width 11 height 11
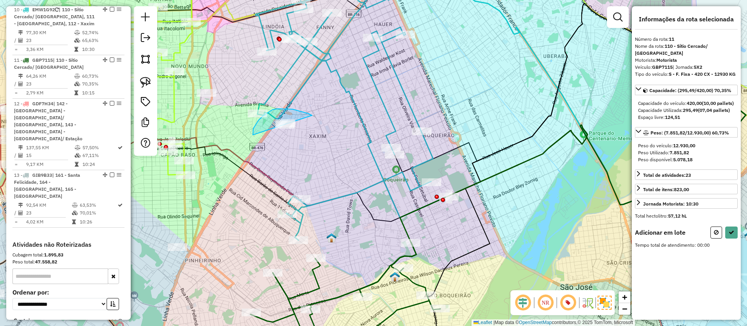
drag, startPoint x: 311, startPoint y: 115, endPoint x: 291, endPoint y: 160, distance: 50.0
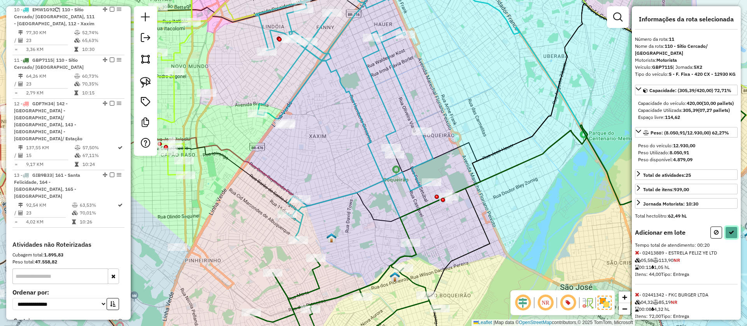
click at [729, 239] on button at bounding box center [731, 233] width 12 height 12
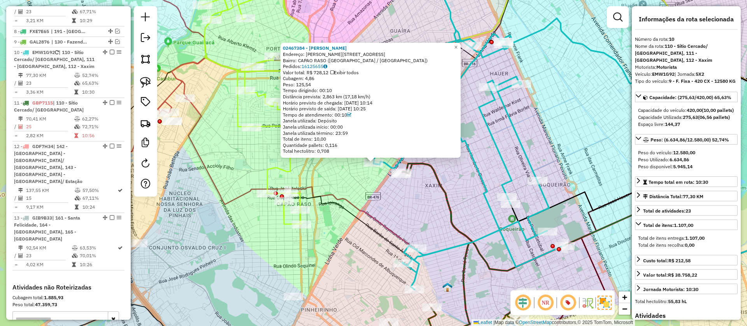
scroll to position [549, 0]
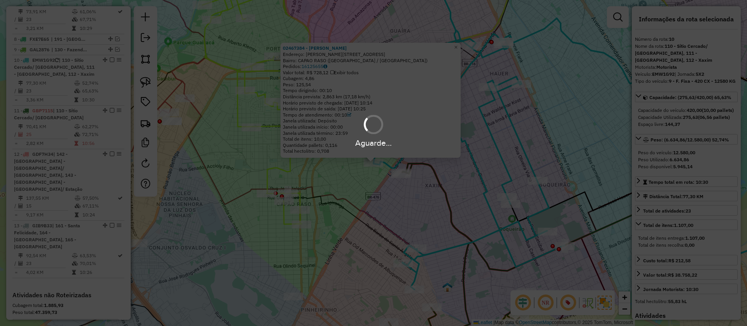
click at [396, 201] on div "Aguarde..." at bounding box center [373, 163] width 747 height 326
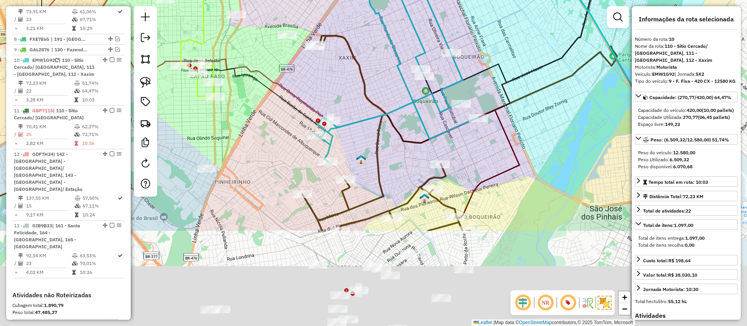
drag, startPoint x: 455, startPoint y: 177, endPoint x: 369, endPoint y: 49, distance: 154.4
click at [369, 49] on div "Janela de atendimento Grade de atendimento Capacidade Transportadoras Veículos …" at bounding box center [373, 163] width 747 height 326
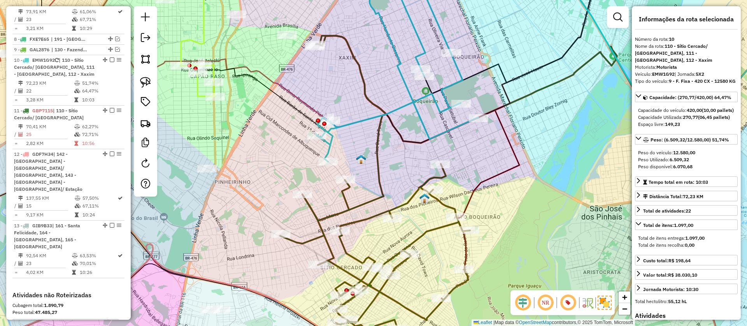
click at [390, 43] on icon at bounding box center [387, 64] width 182 height 194
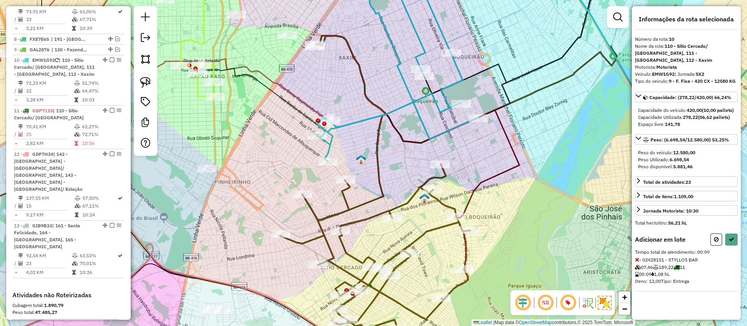
click at [723, 239] on div at bounding box center [723, 240] width 27 height 12
click at [730, 240] on icon at bounding box center [731, 239] width 5 height 5
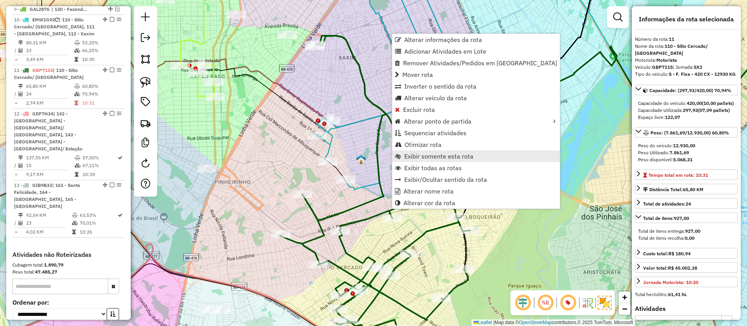
scroll to position [600, 0]
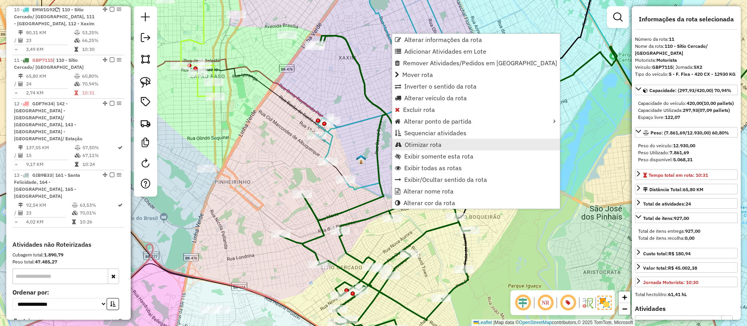
click at [414, 145] on span "Otimizar rota" at bounding box center [423, 145] width 37 height 6
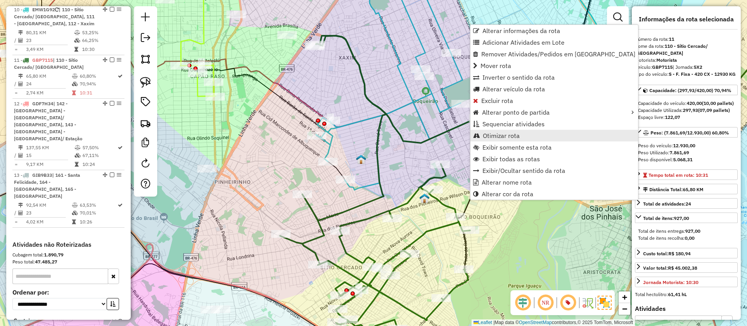
click at [481, 133] on link "Otimizar rota" at bounding box center [554, 136] width 168 height 12
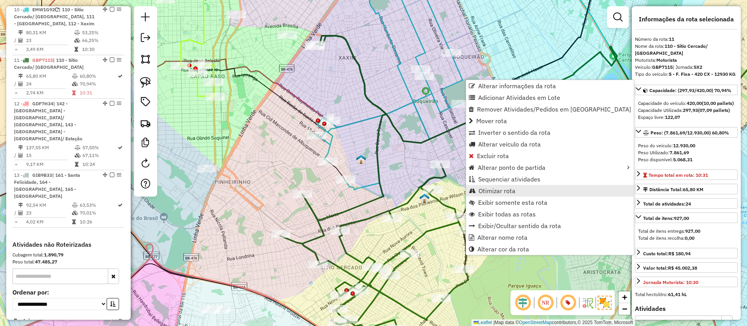
click at [472, 192] on span "Otimizar rota" at bounding box center [472, 191] width 7 height 6
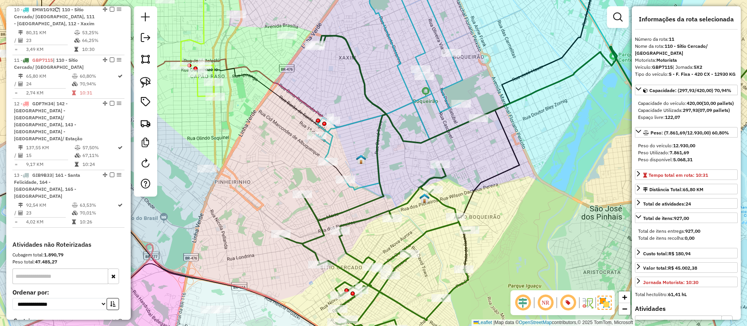
drag, startPoint x: 350, startPoint y: 156, endPoint x: 369, endPoint y: 134, distance: 28.9
click at [360, 265] on div "Janela de atendimento Grade de atendimento Capacidade Transportadoras Veículos …" at bounding box center [373, 163] width 747 height 326
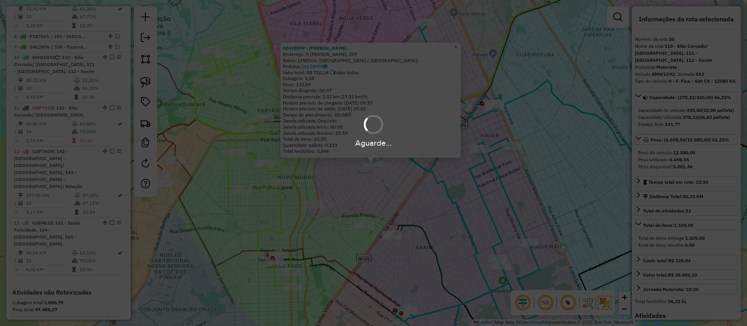
scroll to position [549, 0]
click at [443, 184] on div "Aguarde..." at bounding box center [373, 163] width 747 height 326
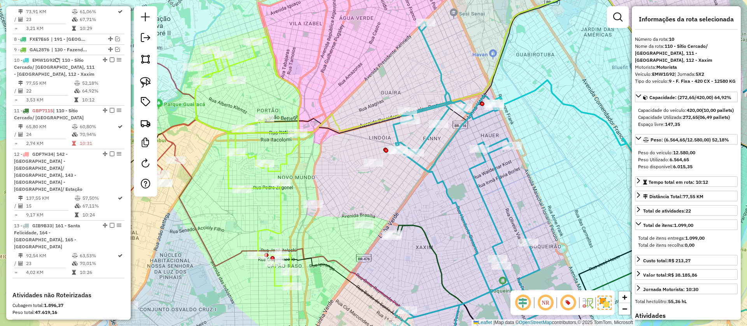
click at [462, 210] on icon at bounding box center [474, 190] width 162 height 337
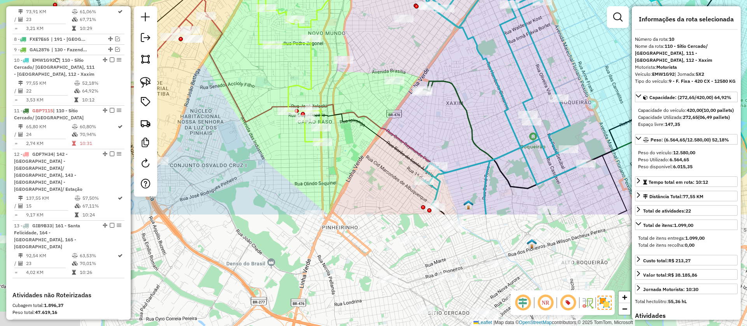
drag, startPoint x: 411, startPoint y: 271, endPoint x: 441, endPoint y: 126, distance: 147.5
click at [441, 126] on div "Janela de atendimento Grade de atendimento Capacidade Transportadoras Veículos …" at bounding box center [373, 163] width 747 height 326
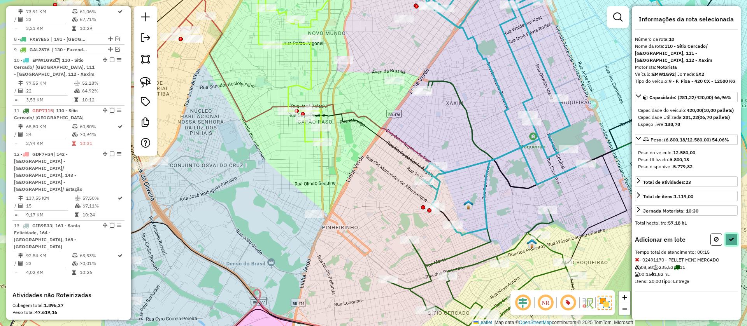
click at [729, 241] on icon at bounding box center [731, 239] width 5 height 5
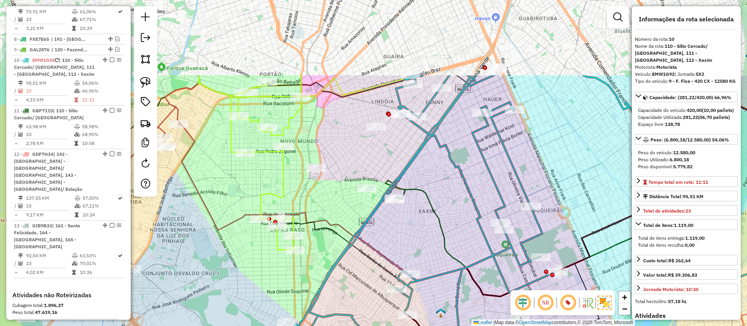
drag, startPoint x: 414, startPoint y: 31, endPoint x: 385, endPoint y: 144, distance: 116.9
click at [385, 144] on div "Janela de atendimento Grade de atendimento Capacidade Transportadoras Veículos …" at bounding box center [373, 163] width 747 height 326
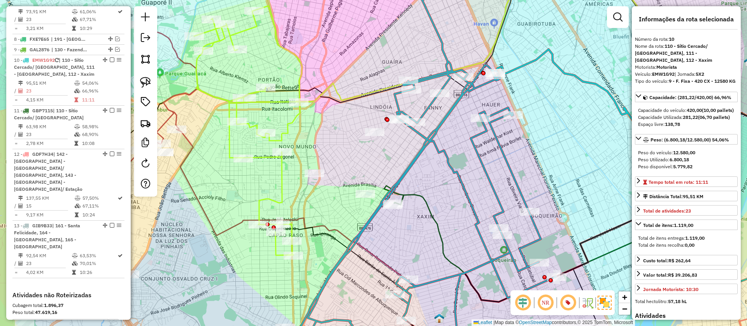
click at [426, 78] on icon at bounding box center [424, 172] width 263 height 363
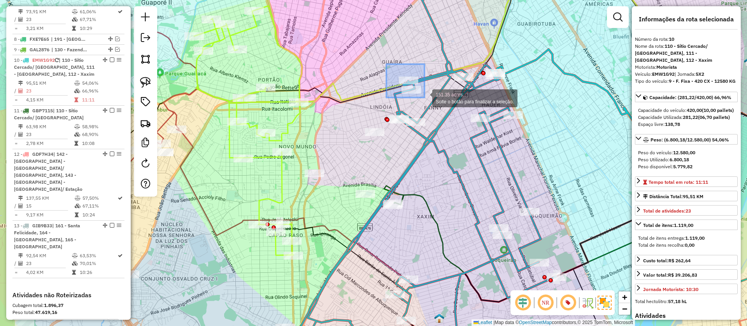
drag, startPoint x: 425, startPoint y: 93, endPoint x: 424, endPoint y: 98, distance: 4.3
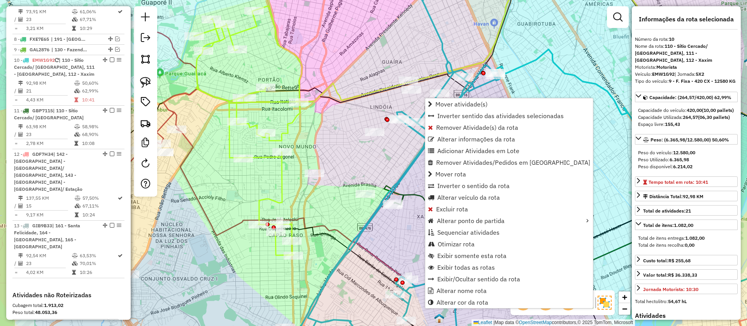
click at [399, 164] on div "Janela de atendimento Grade de atendimento Capacidade Transportadoras Veículos …" at bounding box center [373, 163] width 747 height 326
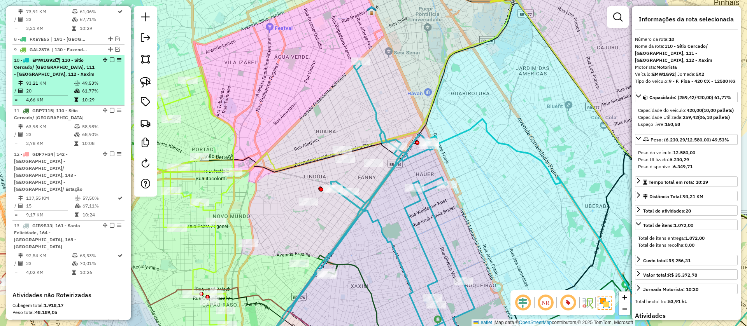
click at [110, 58] on em at bounding box center [112, 60] width 5 height 5
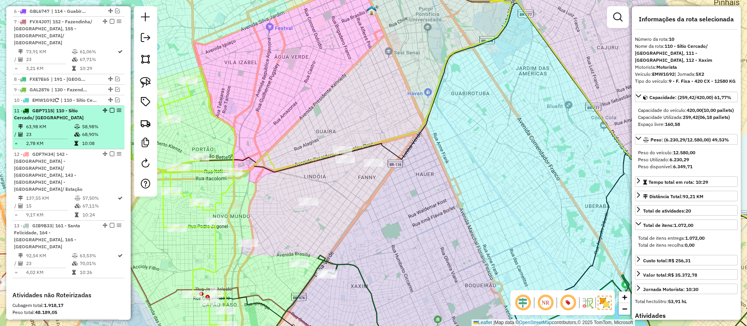
click at [110, 108] on em at bounding box center [112, 110] width 5 height 5
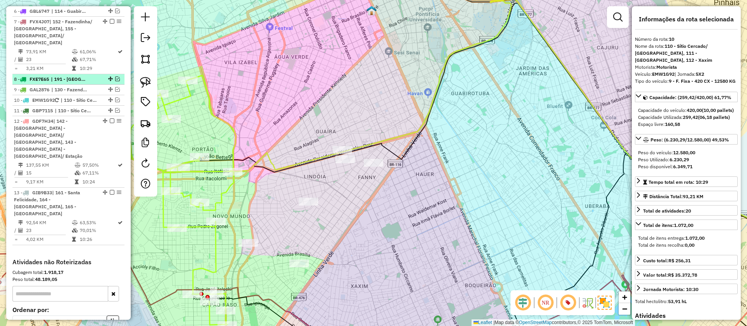
scroll to position [476, 0]
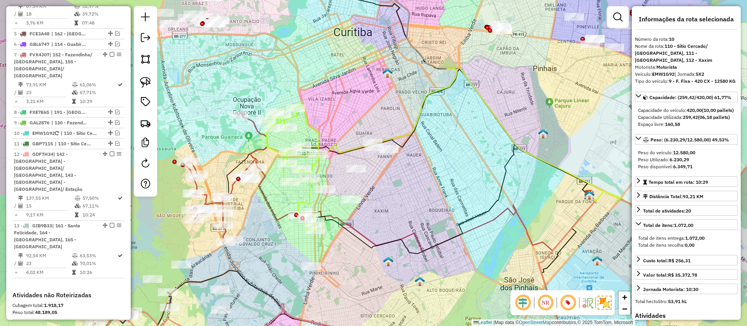
click at [305, 204] on icon at bounding box center [293, 167] width 54 height 125
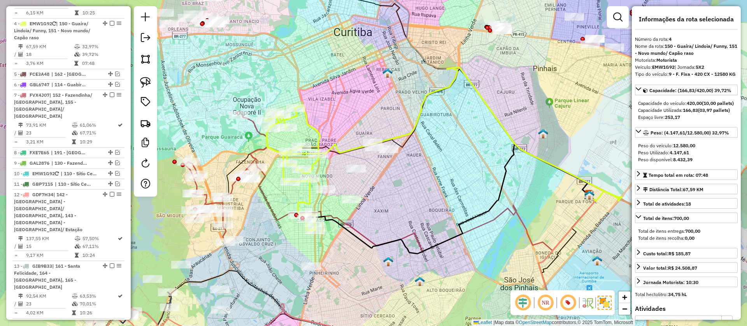
scroll to position [413, 0]
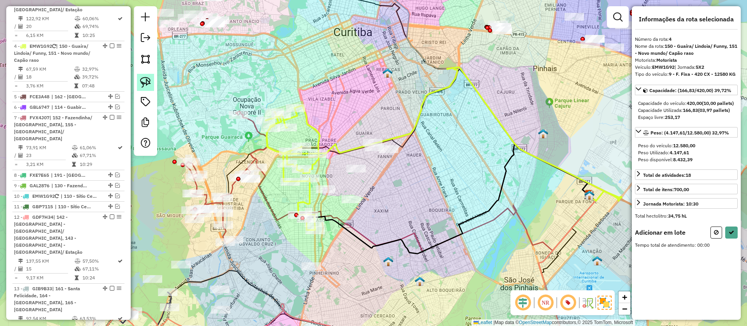
click at [140, 82] on img at bounding box center [145, 82] width 11 height 11
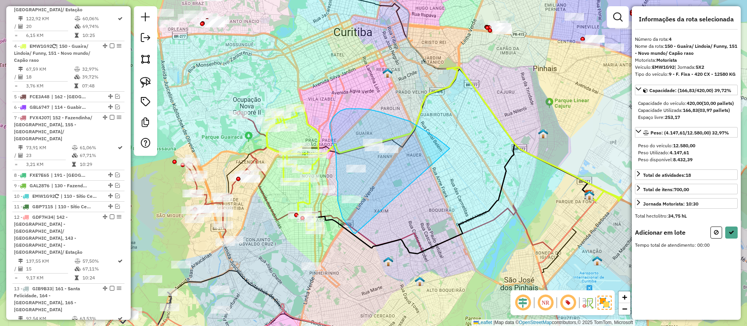
drag, startPoint x: 427, startPoint y: 132, endPoint x: 379, endPoint y: 247, distance: 125.0
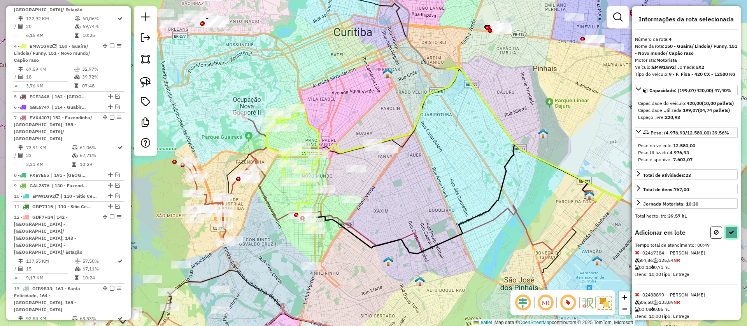
click at [729, 235] on icon at bounding box center [731, 232] width 5 height 5
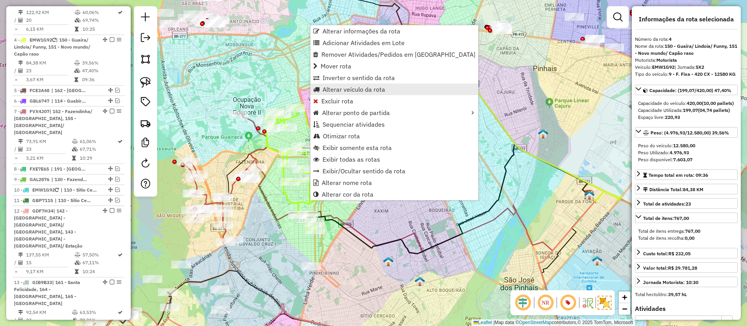
scroll to position [412, 0]
click at [331, 90] on span "Alterar veículo da rota" at bounding box center [353, 89] width 63 height 6
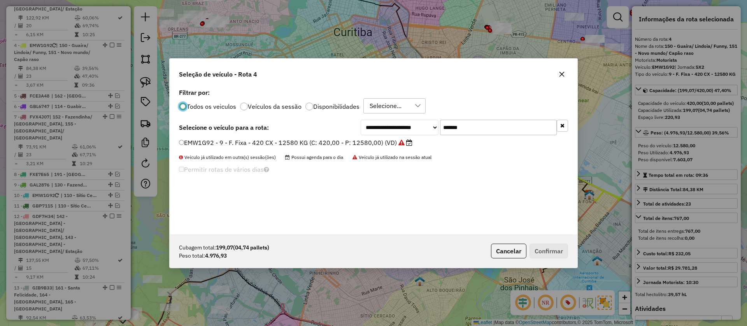
scroll to position [403, 0]
drag, startPoint x: 430, startPoint y: 127, endPoint x: 418, endPoint y: 127, distance: 12.1
click at [418, 127] on div "**********" at bounding box center [464, 128] width 207 height 16
paste input "text"
type input "*******"
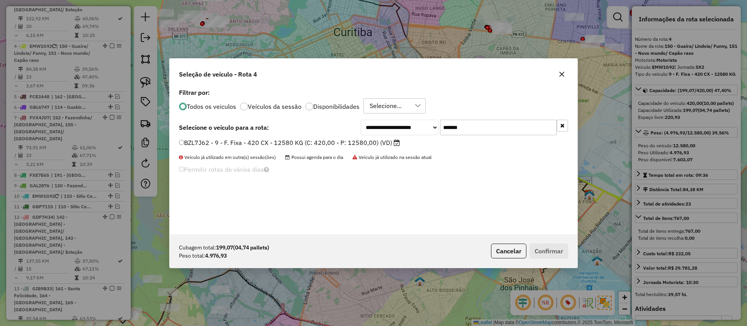
click at [376, 142] on label "BZL7J62 - 9 - F. Fixa - 420 CX - 12580 KG (C: 420,00 - P: 12580,00) (VD)" at bounding box center [289, 142] width 221 height 9
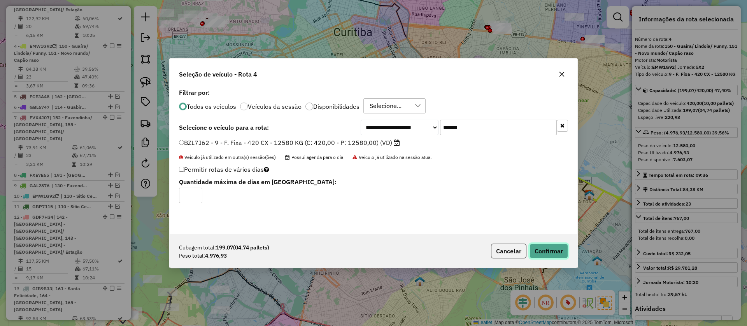
click at [555, 251] on button "Confirmar" at bounding box center [548, 251] width 39 height 15
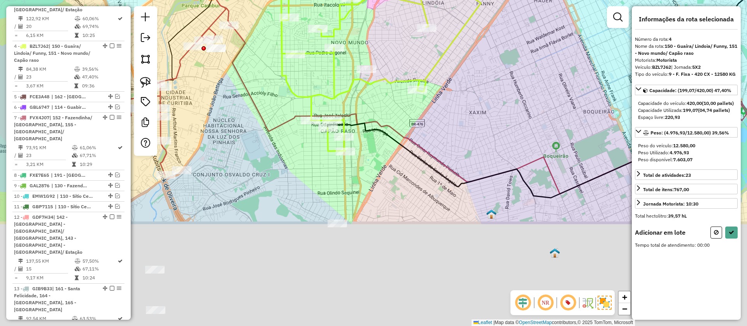
drag, startPoint x: 300, startPoint y: 156, endPoint x: 294, endPoint y: 102, distance: 54.0
click at [294, 102] on div "Janela de atendimento Grade de atendimento Capacidade Transportadoras Veículos …" at bounding box center [373, 163] width 747 height 326
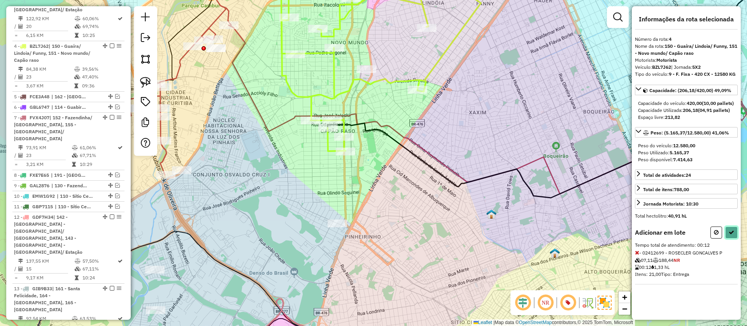
click at [736, 238] on button at bounding box center [731, 233] width 12 height 12
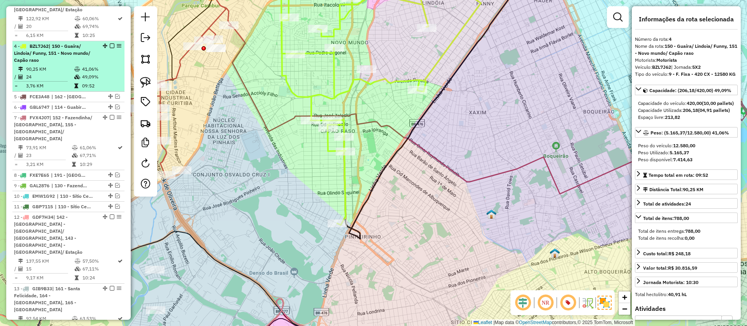
click at [110, 44] on em at bounding box center [112, 46] width 5 height 5
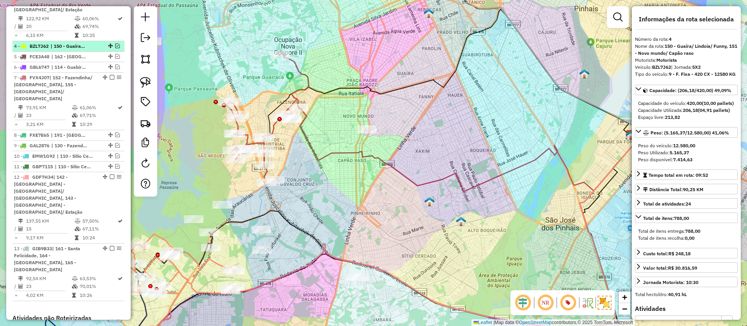
click at [115, 44] on em at bounding box center [117, 46] width 5 height 5
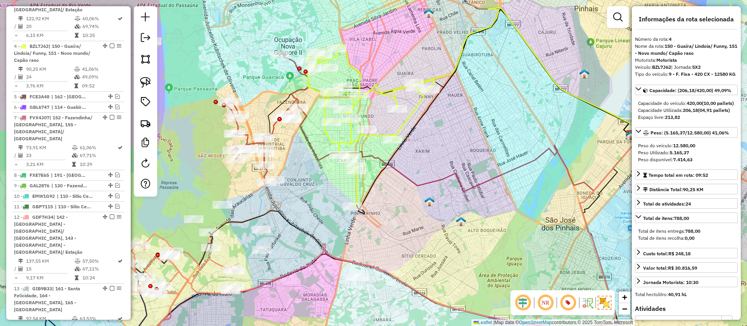
click at [333, 142] on icon at bounding box center [371, 127] width 128 height 162
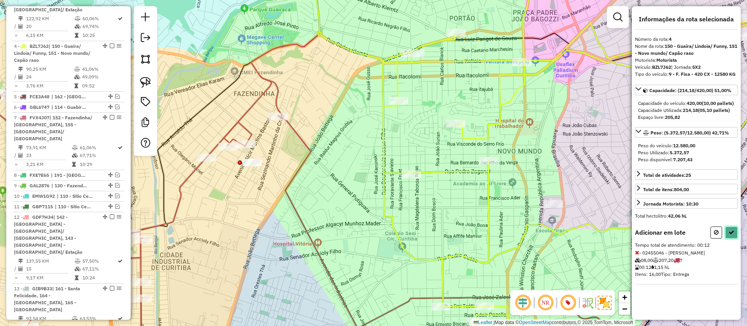
click at [729, 235] on icon at bounding box center [731, 232] width 5 height 5
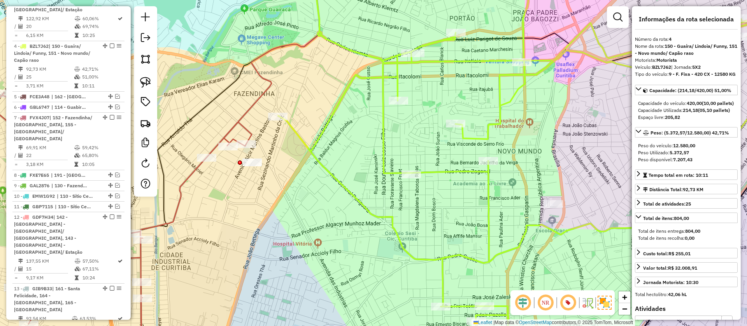
click at [110, 44] on em at bounding box center [112, 46] width 5 height 5
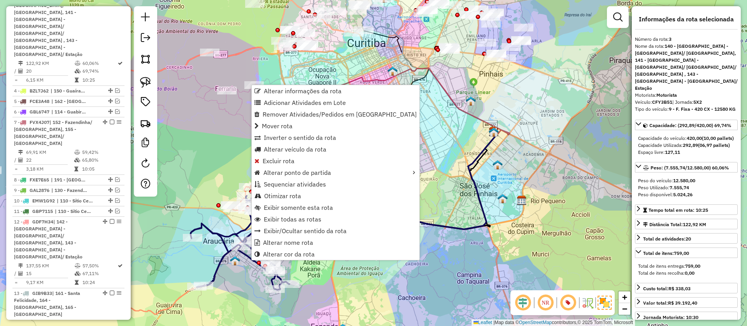
scroll to position [339, 0]
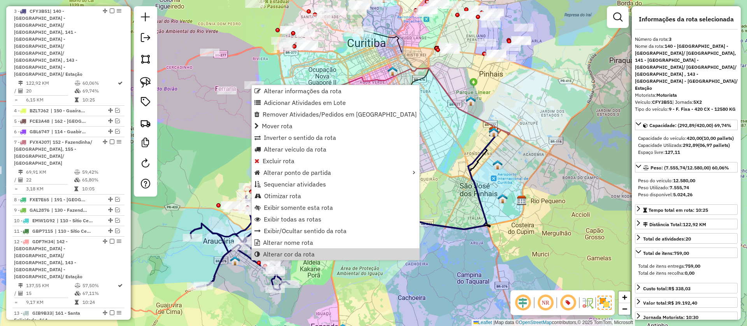
click at [413, 275] on div "Janela de atendimento Grade de atendimento Capacidade Transportadoras Veículos …" at bounding box center [373, 163] width 747 height 326
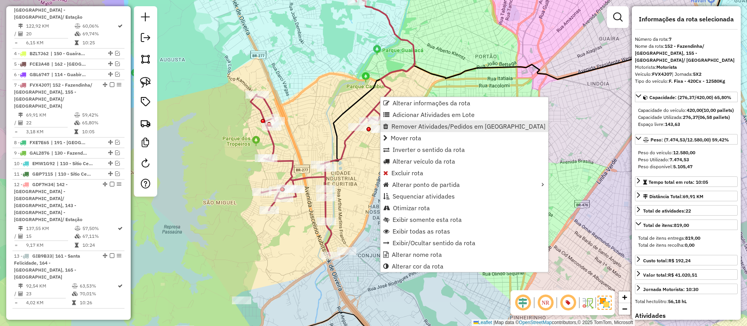
scroll to position [435, 0]
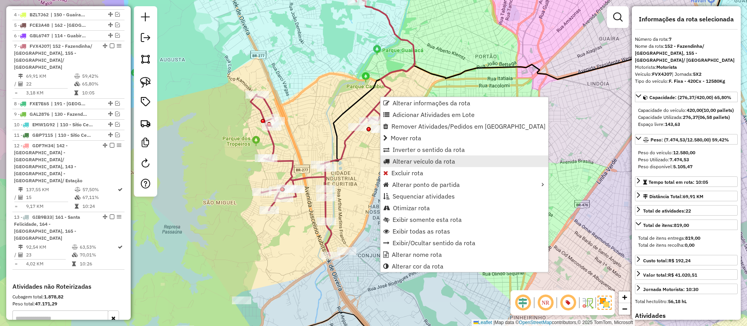
click at [404, 162] on span "Alterar veículo da rota" at bounding box center [423, 161] width 63 height 6
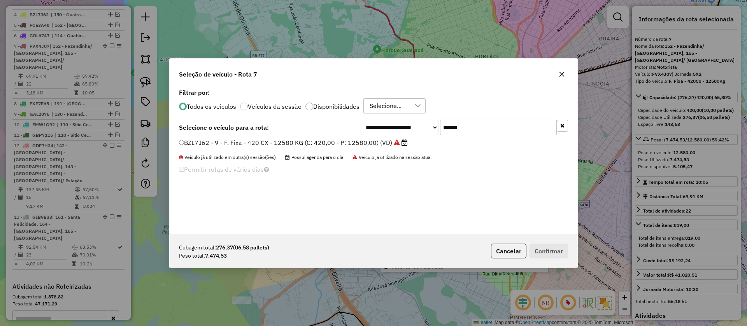
scroll to position [4, 2]
drag, startPoint x: 442, startPoint y: 125, endPoint x: 406, endPoint y: 127, distance: 36.6
click at [410, 125] on div "**********" at bounding box center [464, 128] width 207 height 16
paste input "text"
type input "*******"
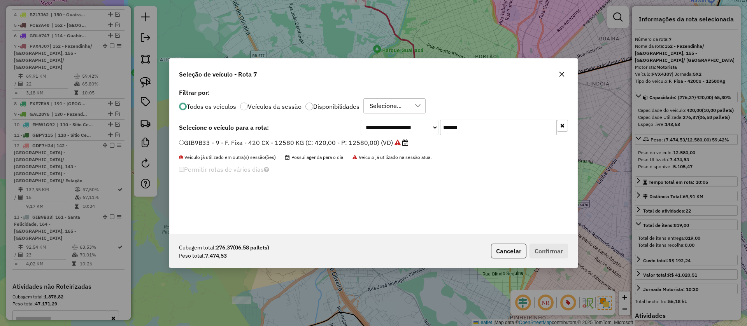
click at [388, 140] on label "GIB9B33 - 9 - F. Fixa - 420 CX - 12580 KG (C: 420,00 - P: 12580,00) (VD)" at bounding box center [293, 142] width 229 height 9
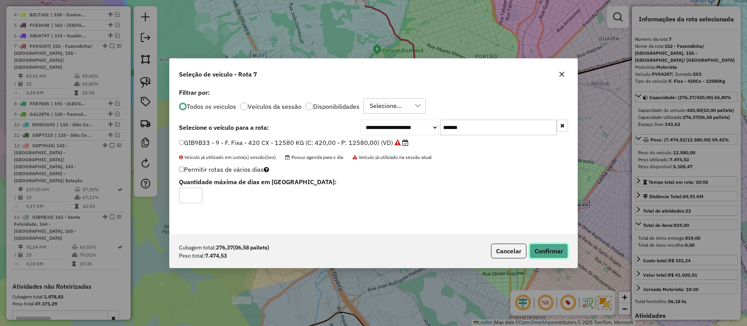
click at [543, 247] on button "Confirmar" at bounding box center [548, 251] width 39 height 15
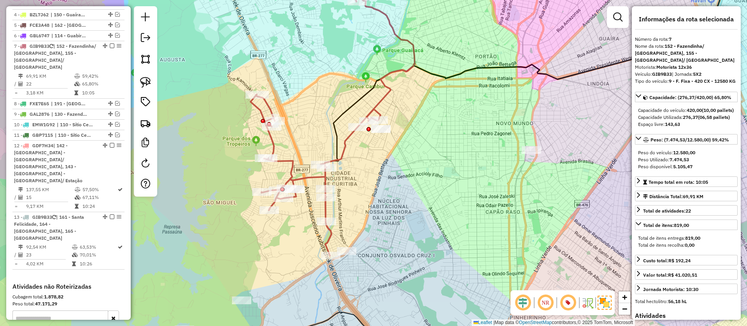
click at [392, 123] on div "Janela de atendimento Grade de atendimento Capacidade Transportadoras Veículos …" at bounding box center [373, 163] width 747 height 326
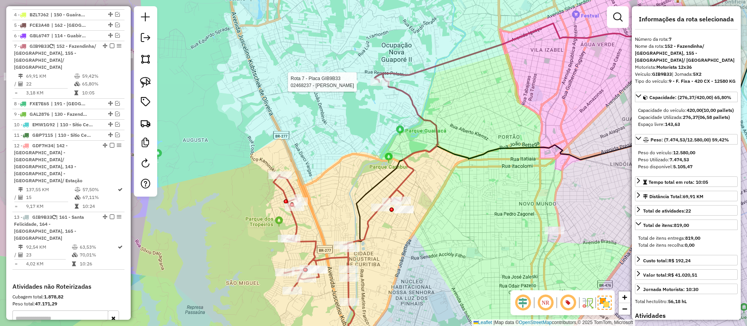
click at [381, 86] on div at bounding box center [379, 82] width 19 height 8
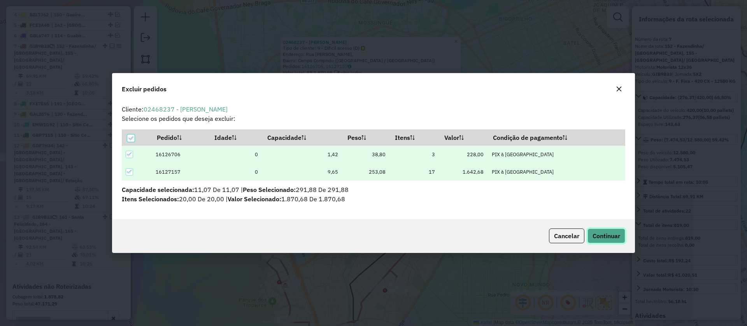
click at [594, 234] on span "Continuar" at bounding box center [606, 236] width 28 height 8
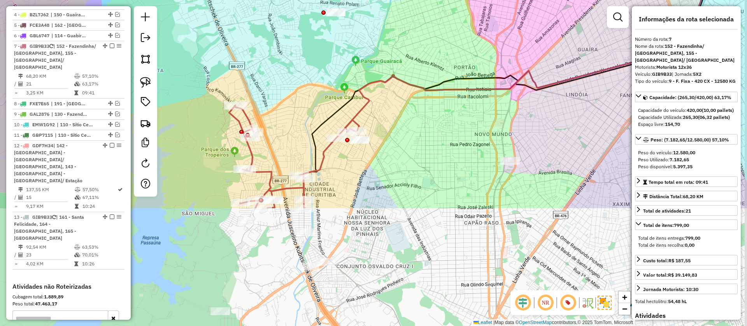
drag, startPoint x: 401, startPoint y: 264, endPoint x: 363, endPoint y: 72, distance: 195.5
click at [363, 73] on icon at bounding box center [564, 24] width 439 height 215
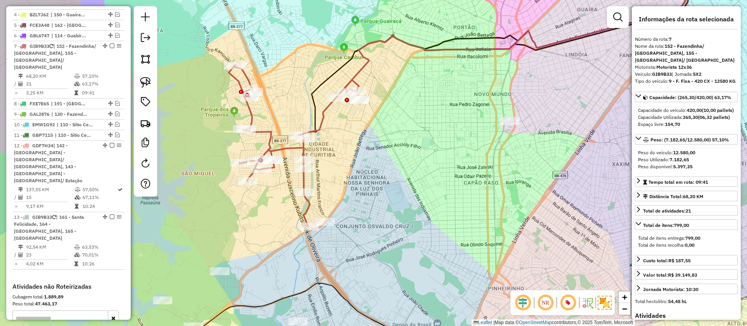
click at [362, 72] on icon at bounding box center [522, 29] width 354 height 124
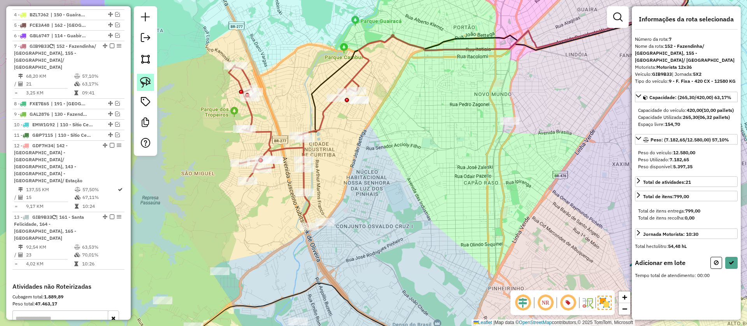
click at [145, 83] on img at bounding box center [145, 82] width 11 height 11
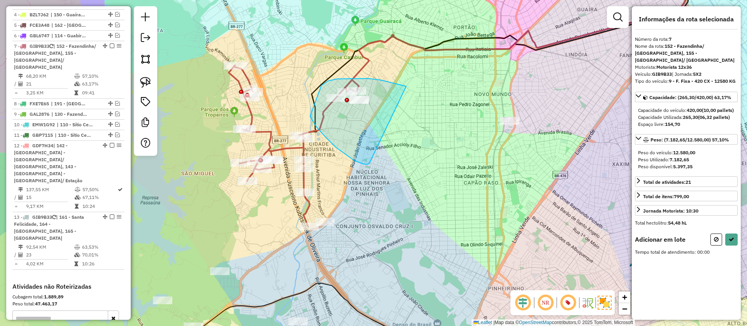
drag, startPoint x: 337, startPoint y: 79, endPoint x: 369, endPoint y: 164, distance: 90.6
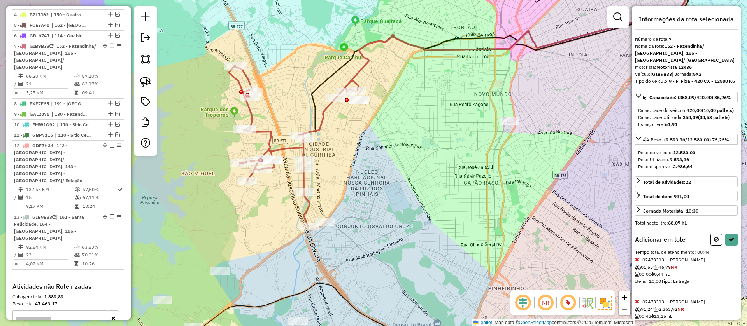
drag, startPoint x: 709, startPoint y: 244, endPoint x: 632, endPoint y: 224, distance: 79.3
click at [710, 244] on button at bounding box center [716, 240] width 12 height 12
click at [729, 238] on icon at bounding box center [731, 239] width 5 height 5
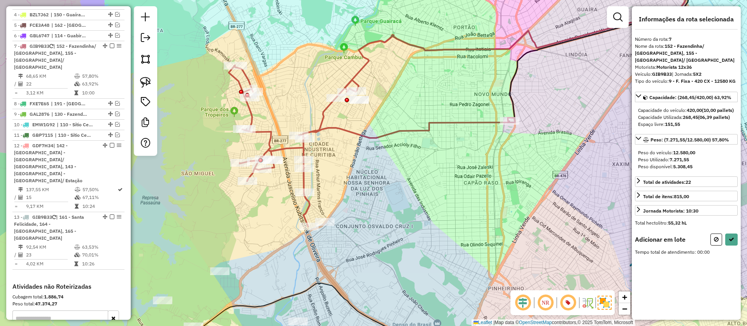
click at [325, 226] on div at bounding box center [324, 222] width 19 height 8
click at [737, 244] on button at bounding box center [731, 240] width 12 height 12
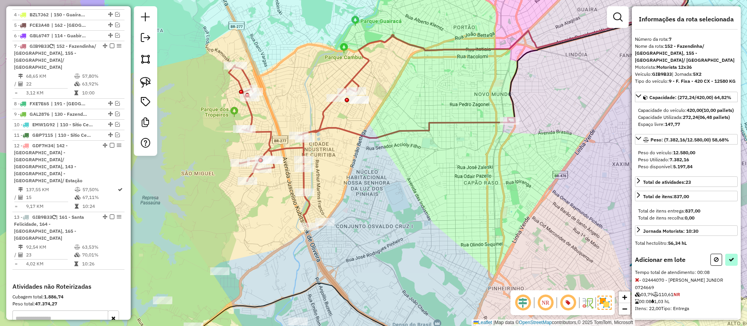
click at [735, 239] on div "Capacidade: (272,24/420,00) 64,82% Capacidade do veículo: 420,00 (10,00 pallets…" at bounding box center [686, 165] width 103 height 147
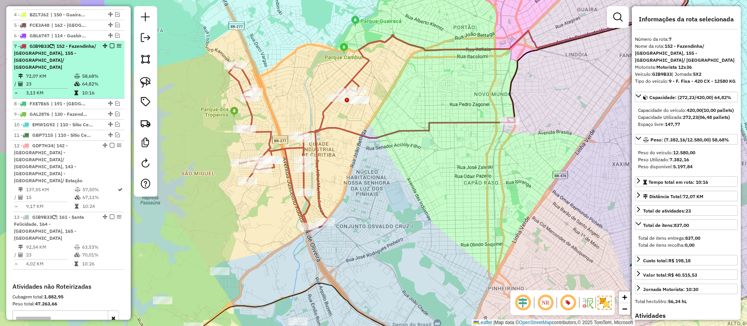
click at [110, 44] on em at bounding box center [112, 46] width 5 height 5
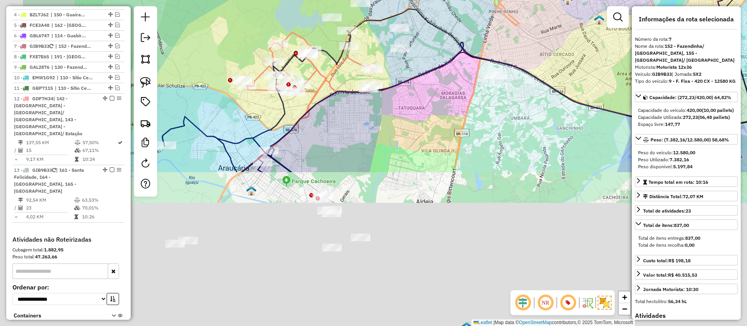
click at [438, 106] on div "Janela de atendimento Grade de atendimento Capacidade Transportadoras Veículos …" at bounding box center [373, 163] width 747 height 326
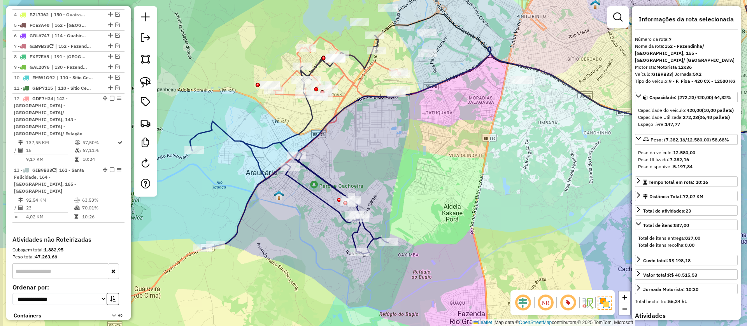
drag, startPoint x: 268, startPoint y: 232, endPoint x: 312, endPoint y: 245, distance: 45.4
click at [312, 245] on div "Janela de atendimento Grade de atendimento Capacidade Transportadoras Veículos …" at bounding box center [373, 163] width 747 height 326
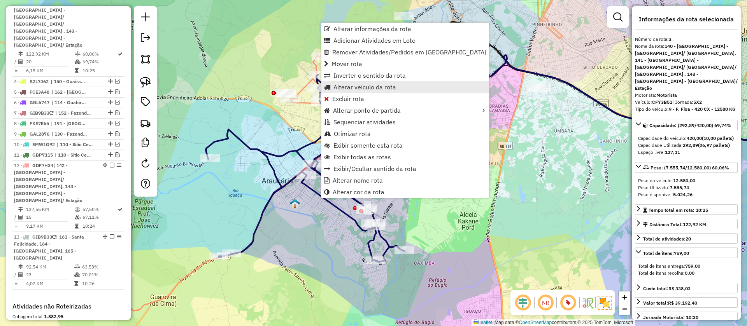
scroll to position [339, 0]
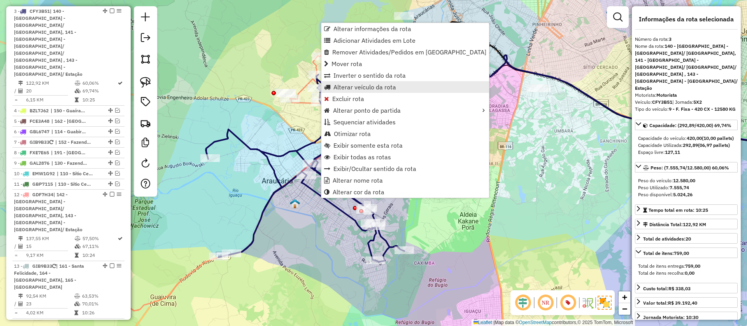
click at [340, 84] on span "Alterar veículo da rota" at bounding box center [364, 87] width 63 height 6
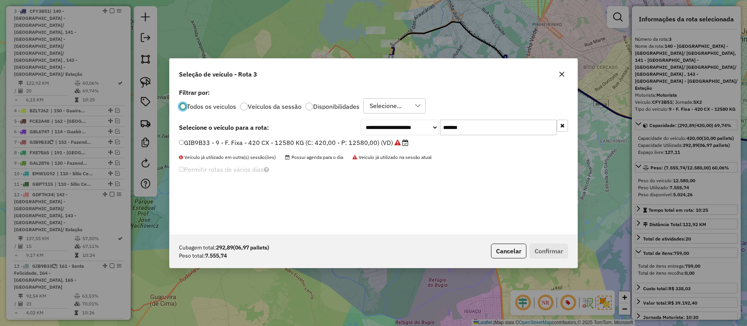
scroll to position [4, 2]
click at [421, 124] on div "**********" at bounding box center [464, 128] width 207 height 16
paste input "text"
type input "*******"
click at [388, 145] on li "FVX4J07 - F. Fixa - 420Cx - 12580Kg (C: 420,00 - P: 12580,00) (VD)" at bounding box center [373, 142] width 389 height 9
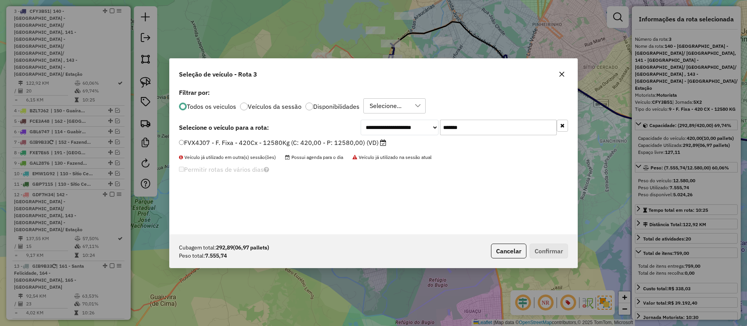
click at [348, 138] on label "FVX4J07 - F. Fixa - 420Cx - 12580Kg (C: 420,00 - P: 12580,00) (VD)" at bounding box center [282, 142] width 207 height 9
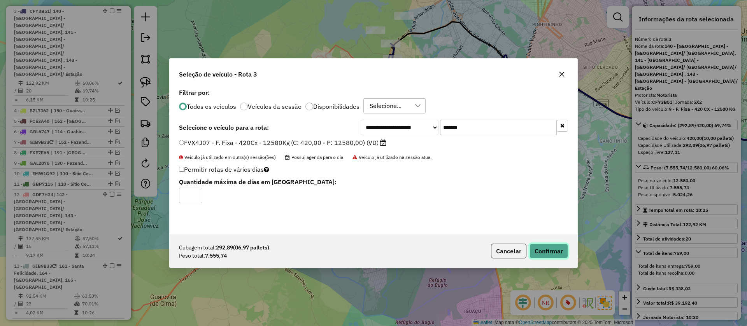
click at [536, 252] on button "Confirmar" at bounding box center [548, 251] width 39 height 15
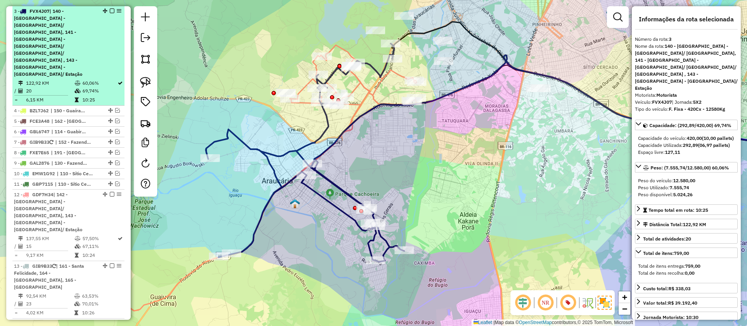
click at [110, 9] on em at bounding box center [112, 11] width 5 height 5
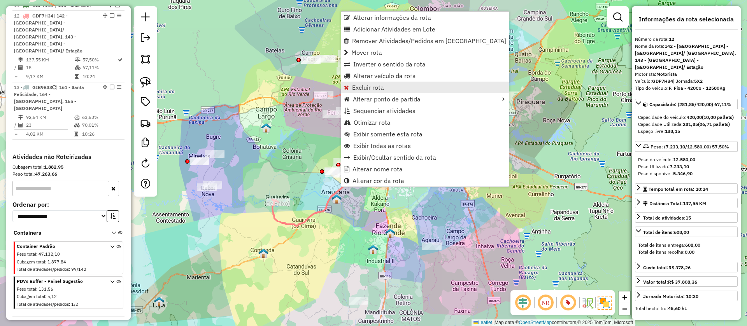
scroll to position [429, 0]
click at [365, 88] on span "Excluir rota" at bounding box center [368, 87] width 32 height 6
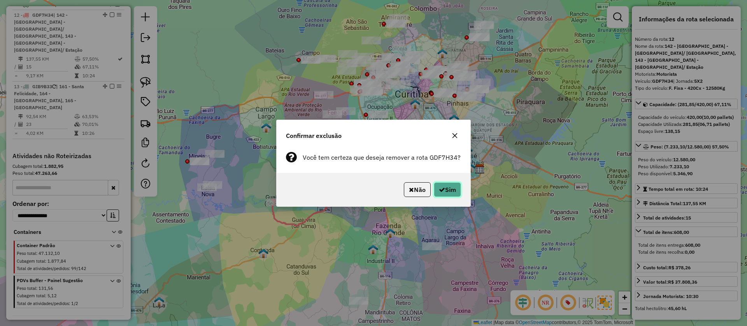
click at [452, 187] on button "Sim" at bounding box center [447, 189] width 27 height 15
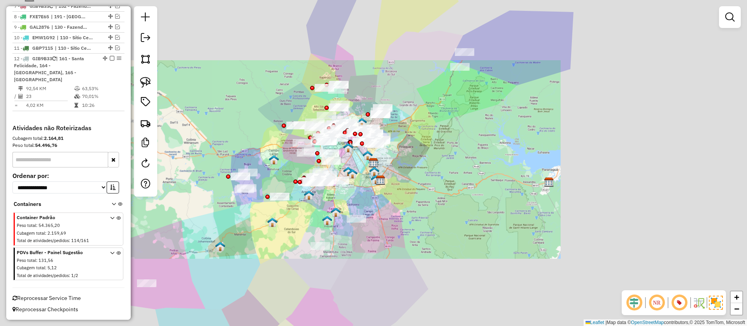
scroll to position [379, 0]
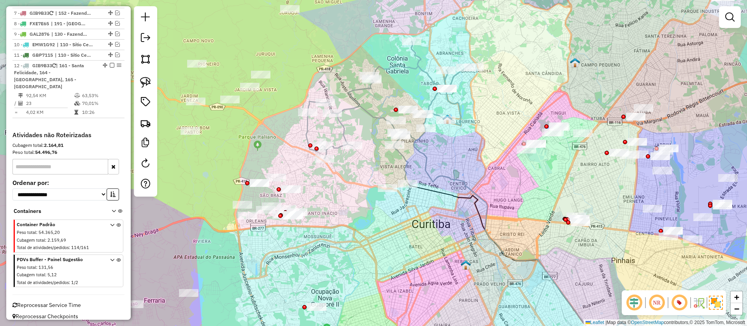
click at [135, 82] on div at bounding box center [145, 101] width 23 height 191
click at [145, 82] on img at bounding box center [145, 82] width 11 height 11
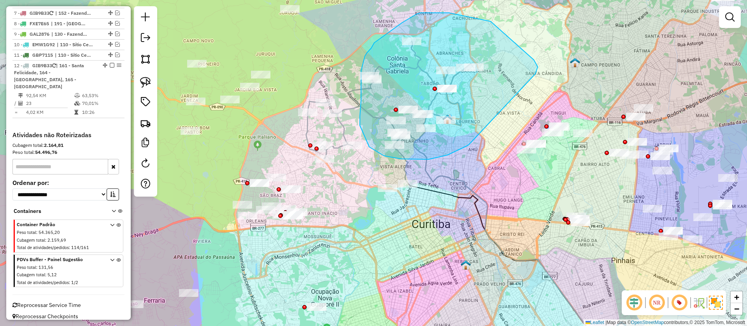
drag, startPoint x: 538, startPoint y: 67, endPoint x: 471, endPoint y: 142, distance: 100.6
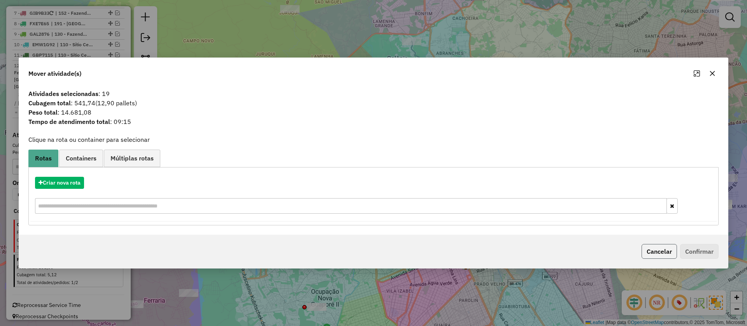
click at [667, 250] on button "Cancelar" at bounding box center [658, 251] width 35 height 15
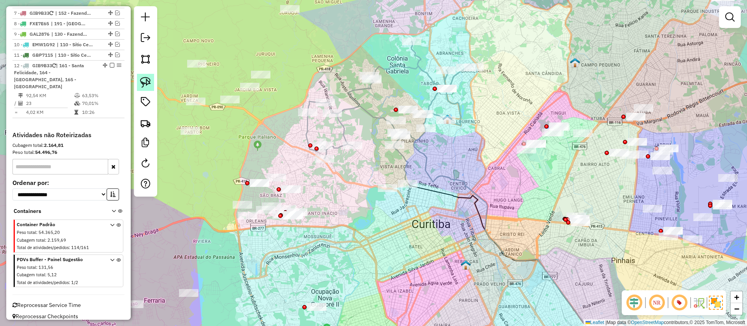
click at [139, 83] on link at bounding box center [145, 82] width 17 height 17
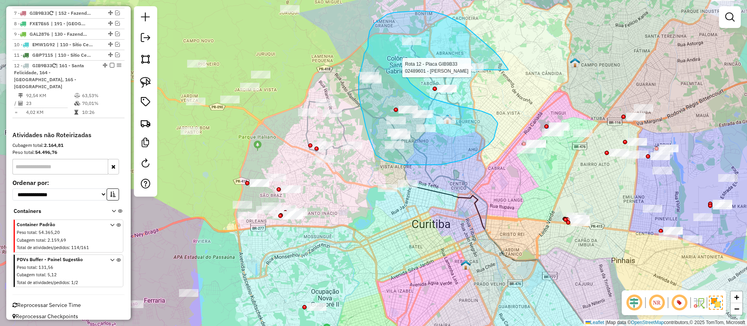
click at [471, 70] on div "Rota 12 - Placa GIB9B33 02489601 - LUIZ DUARTE Janela de atendimento Grade de a…" at bounding box center [373, 163] width 747 height 326
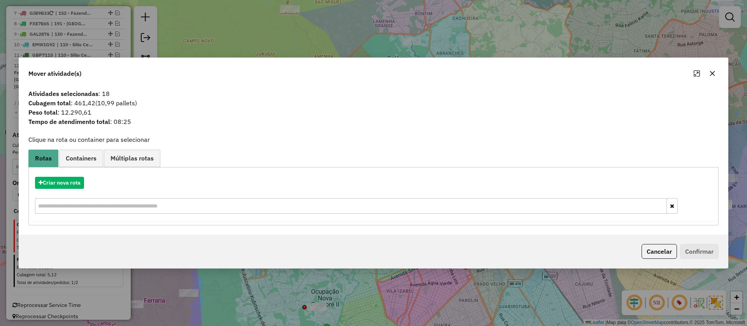
click at [668, 255] on button "Cancelar" at bounding box center [658, 251] width 35 height 15
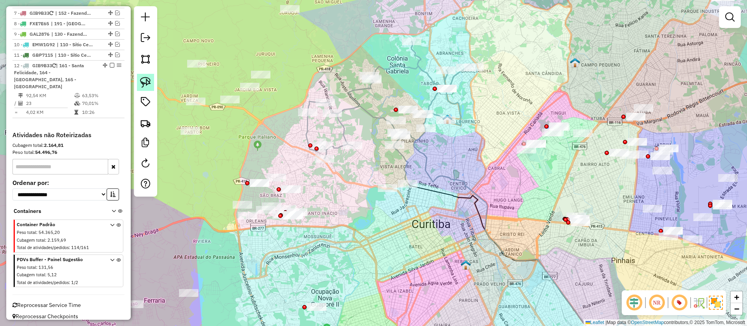
click at [146, 87] on img at bounding box center [145, 82] width 11 height 11
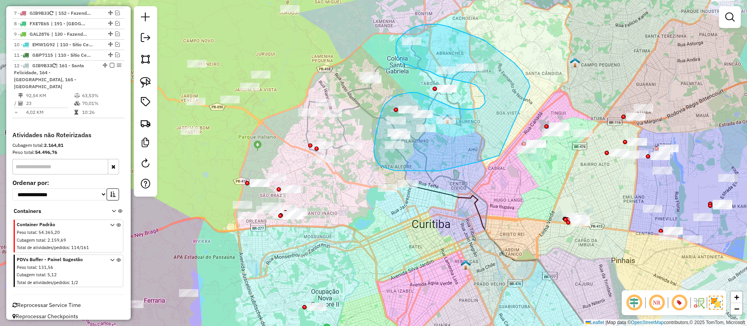
drag, startPoint x: 529, startPoint y: 83, endPoint x: 499, endPoint y: 155, distance: 77.8
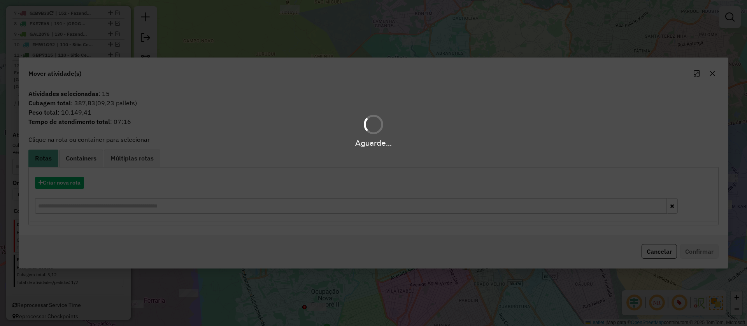
click at [73, 179] on div "Aguarde..." at bounding box center [373, 163] width 747 height 326
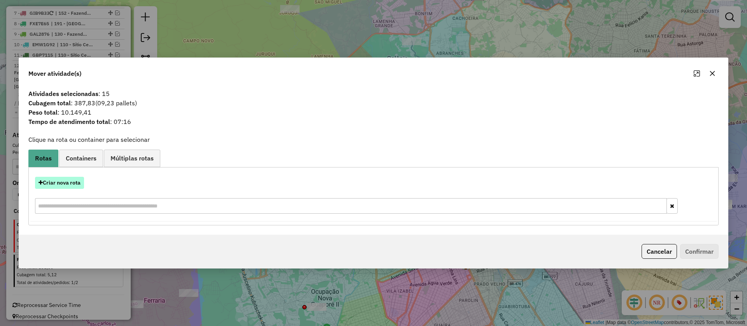
click at [66, 182] on button "Criar nova rota" at bounding box center [59, 183] width 49 height 12
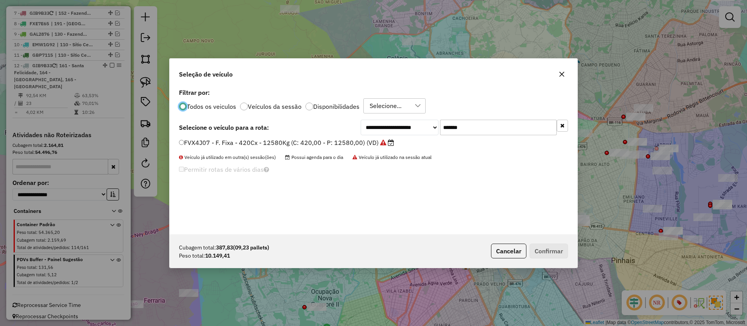
scroll to position [4, 2]
drag, startPoint x: 476, startPoint y: 129, endPoint x: 435, endPoint y: 127, distance: 41.3
click at [435, 127] on div "**********" at bounding box center [464, 128] width 207 height 16
click at [510, 255] on button "Cancelar" at bounding box center [508, 251] width 35 height 15
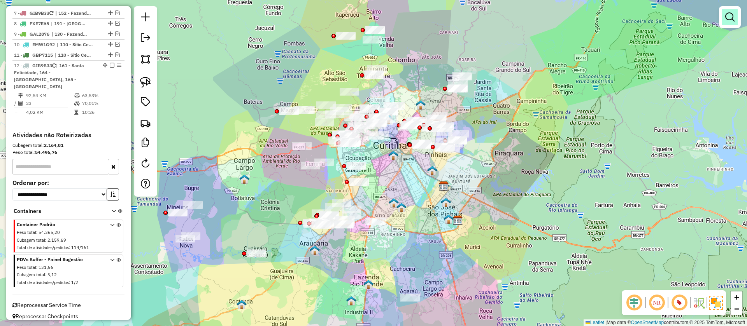
click at [727, 15] on em at bounding box center [729, 16] width 9 height 9
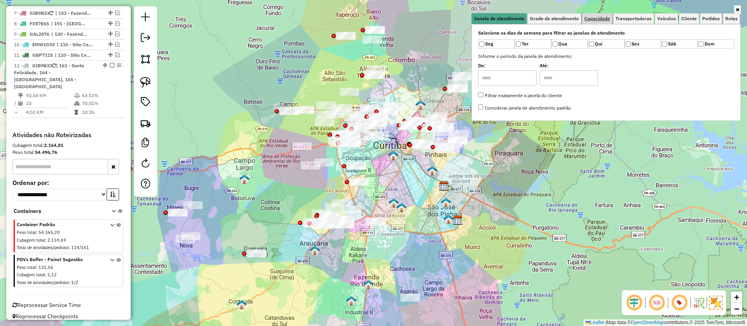
click at [599, 21] on link "Capacidade" at bounding box center [597, 18] width 30 height 11
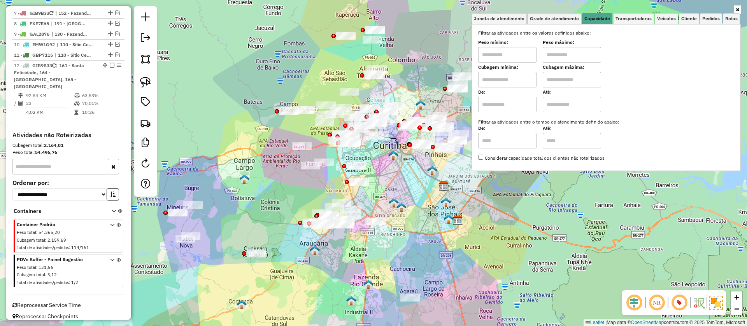
click at [501, 79] on input "text" at bounding box center [507, 80] width 58 height 16
type input "******"
click at [557, 79] on input "text" at bounding box center [572, 80] width 58 height 16
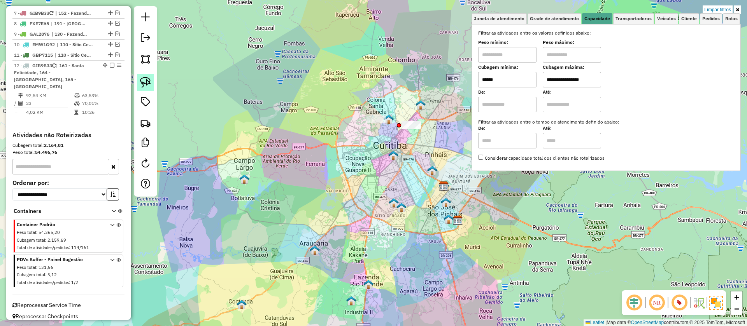
type input "**********"
click at [145, 76] on link at bounding box center [145, 82] width 17 height 17
drag, startPoint x: 373, startPoint y: 103, endPoint x: 380, endPoint y: 156, distance: 53.4
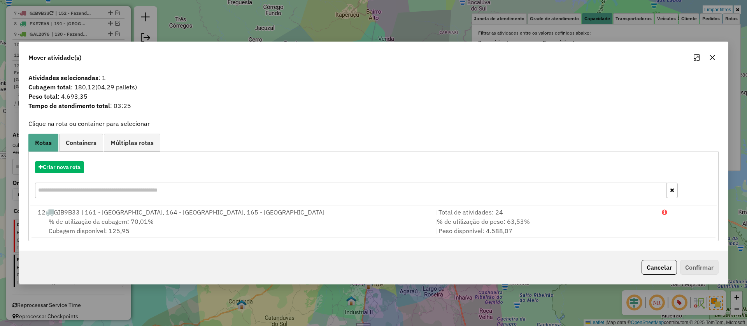
click at [650, 259] on div "Cancelar Confirmar" at bounding box center [373, 267] width 709 height 33
click at [650, 268] on button "Cancelar" at bounding box center [658, 267] width 35 height 15
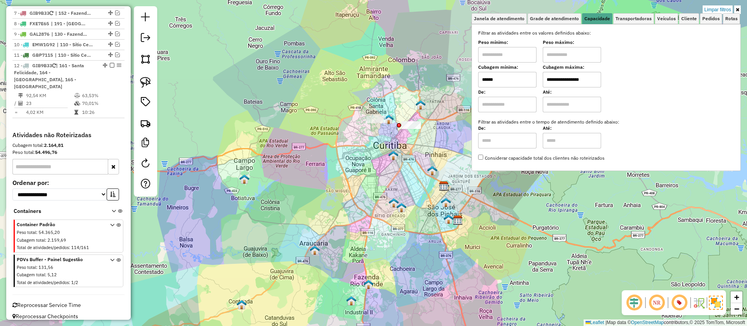
click at [501, 79] on input "******" at bounding box center [507, 80] width 58 height 16
click at [142, 82] on img at bounding box center [145, 82] width 11 height 11
drag, startPoint x: 369, startPoint y: 95, endPoint x: 389, endPoint y: 128, distance: 39.4
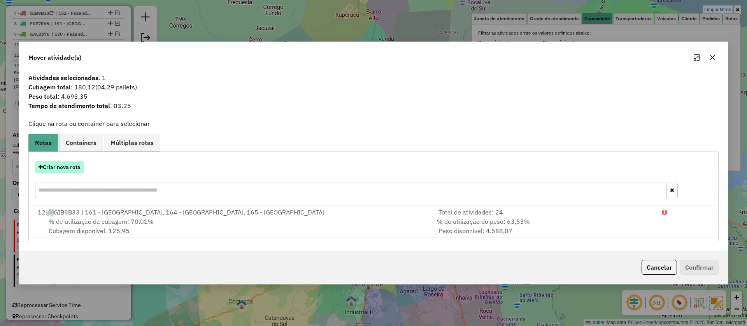
click at [68, 165] on button "Criar nova rota" at bounding box center [59, 167] width 49 height 12
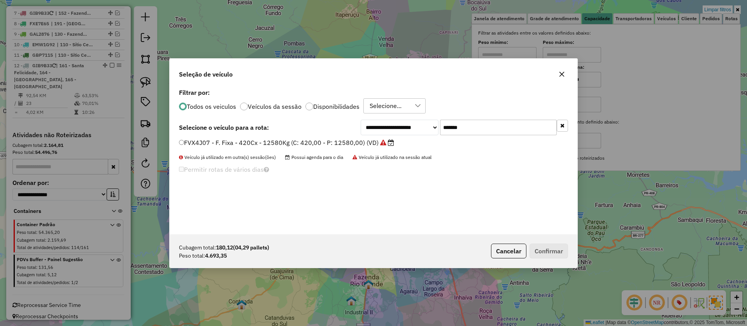
drag, startPoint x: 477, startPoint y: 124, endPoint x: 425, endPoint y: 126, distance: 52.2
click at [425, 126] on div "**********" at bounding box center [464, 128] width 207 height 16
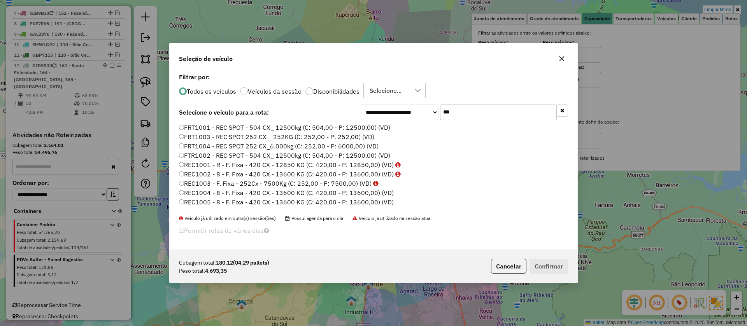
type input "***"
click at [306, 188] on label "REC1004 - 8 - F. Fixa - 420 CX - 13600 KG (C: 420,00 - P: 13600,00) (VD)" at bounding box center [286, 192] width 215 height 9
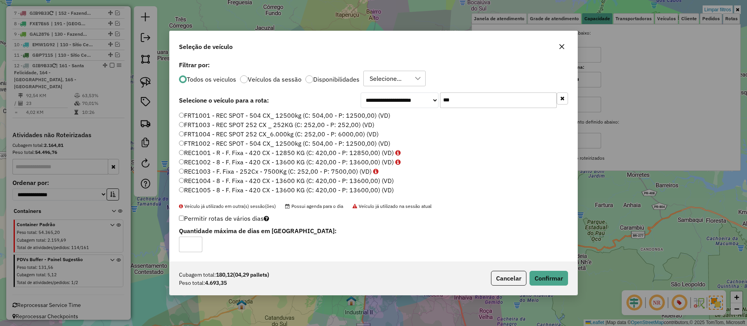
click at [292, 130] on label "FRT1004 - REC SPOT 252 CX_6.000kg (C: 252,00 - P: 6000,00) (VD)" at bounding box center [279, 134] width 200 height 9
click at [537, 287] on div "Cubagem total: 180,12 (04,29 pallets) Peso total: 4.693,35 Cancelar Confirmar" at bounding box center [374, 278] width 408 height 33
click at [546, 281] on button "Confirmar" at bounding box center [548, 278] width 39 height 15
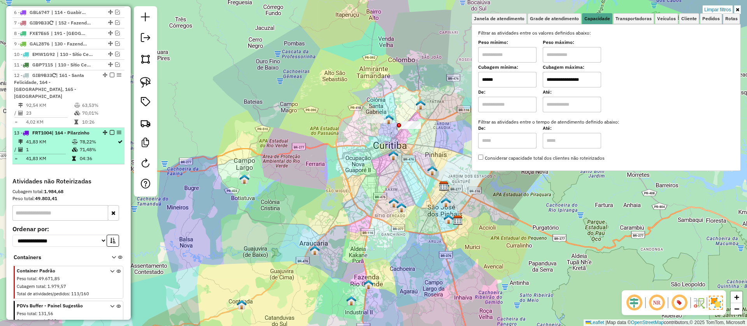
scroll to position [425, 0]
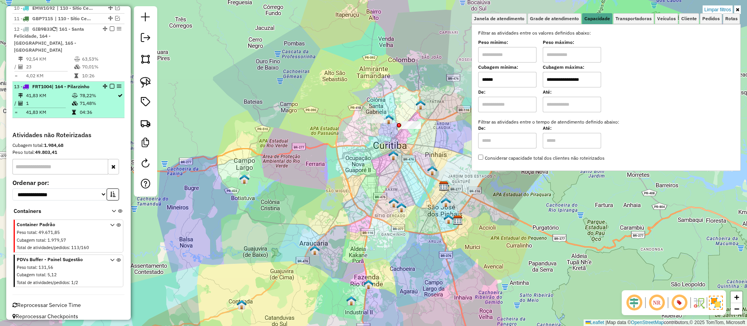
click at [110, 84] on em at bounding box center [112, 86] width 5 height 5
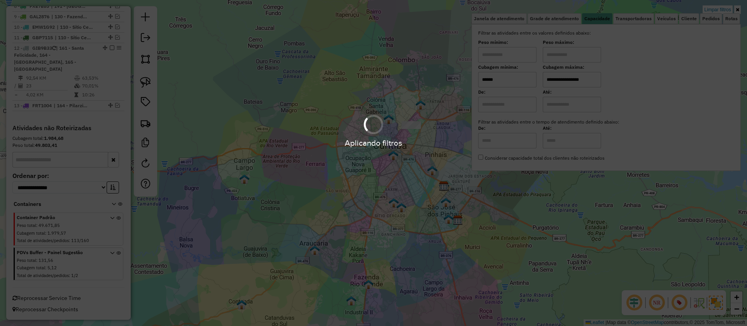
scroll to position [399, 0]
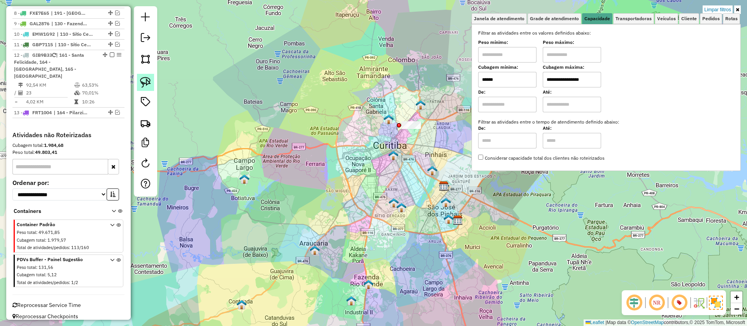
click at [145, 80] on img at bounding box center [145, 82] width 11 height 11
drag, startPoint x: 422, startPoint y: 88, endPoint x: 447, endPoint y: 166, distance: 81.9
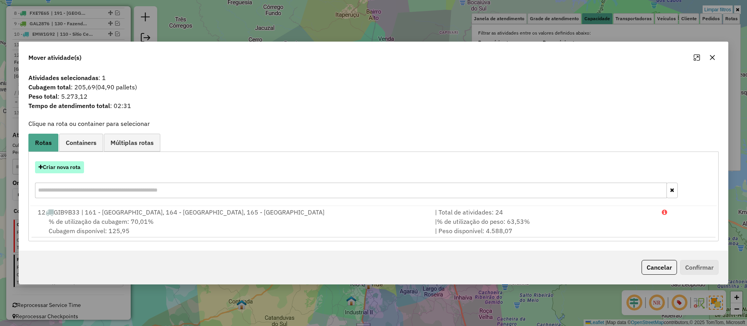
click at [49, 163] on button "Criar nova rota" at bounding box center [59, 167] width 49 height 12
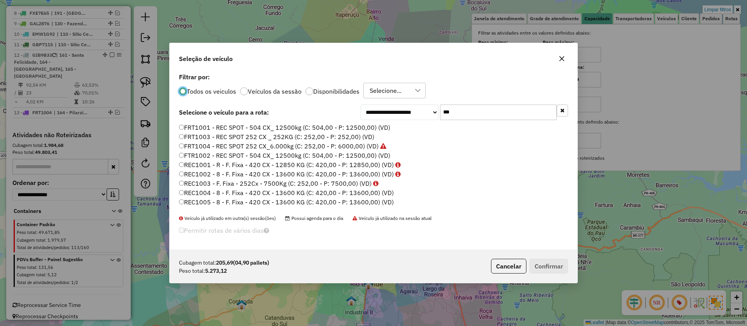
scroll to position [4, 2]
click at [371, 186] on label "REC1003 - F. Fixa - 252Cx - 7500Kg (C: 252,00 - P: 7500,00) (VD)" at bounding box center [279, 183] width 200 height 9
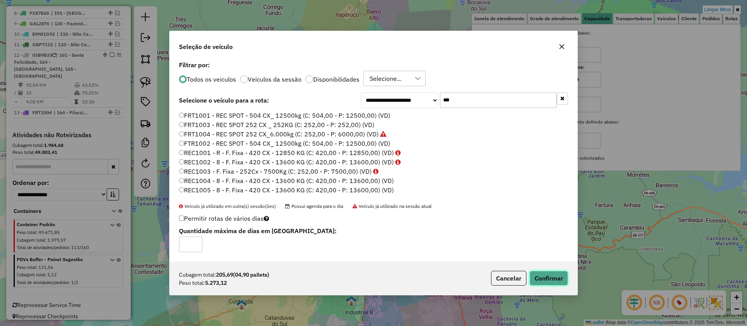
click at [538, 276] on button "Confirmar" at bounding box center [548, 278] width 39 height 15
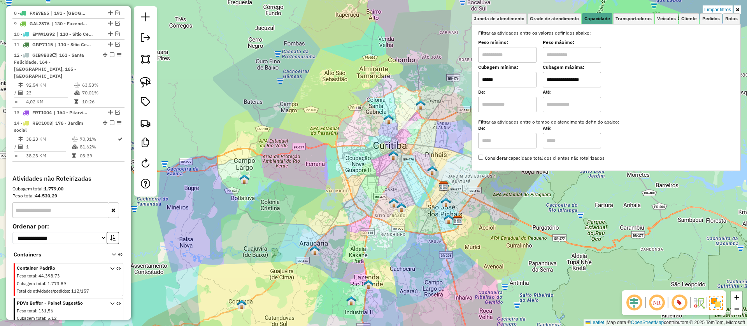
scroll to position [439, 0]
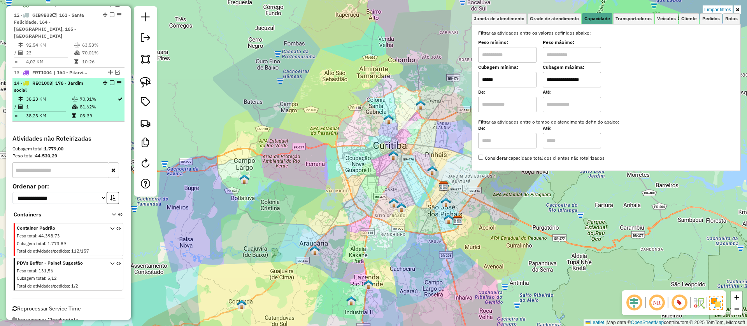
click at [110, 81] on em at bounding box center [112, 83] width 5 height 5
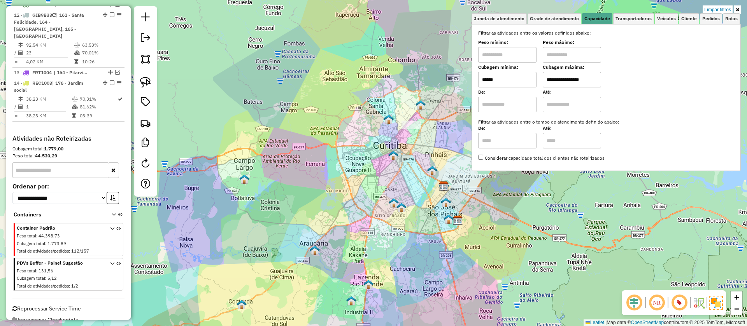
scroll to position [410, 0]
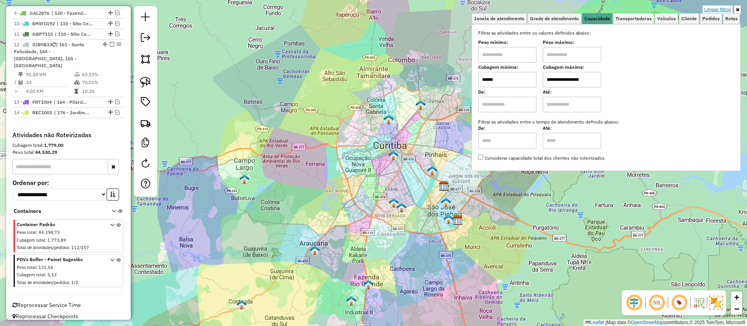
click at [707, 6] on link "Limpar filtros" at bounding box center [717, 9] width 30 height 9
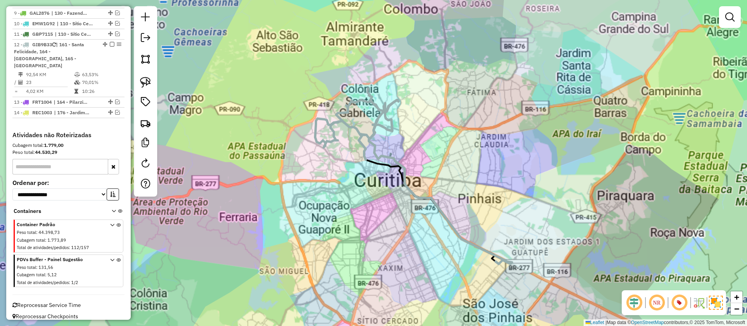
click at [145, 80] on img at bounding box center [145, 82] width 11 height 11
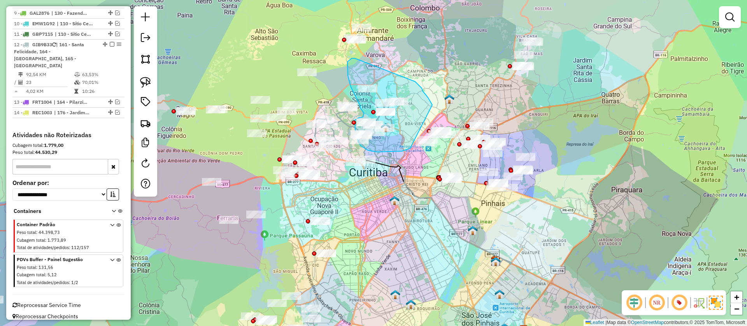
drag, startPoint x: 432, startPoint y: 105, endPoint x: 410, endPoint y: 149, distance: 48.9
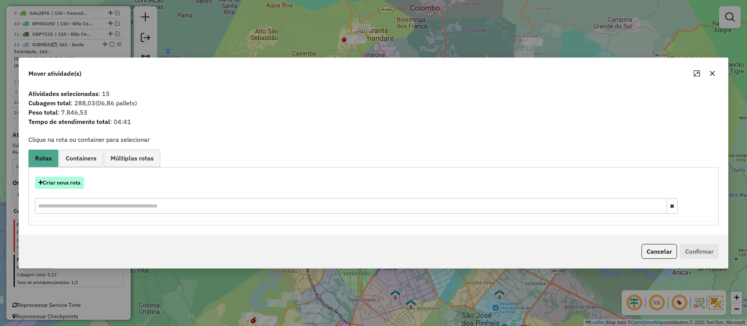
click at [62, 181] on button "Criar nova rota" at bounding box center [59, 183] width 49 height 12
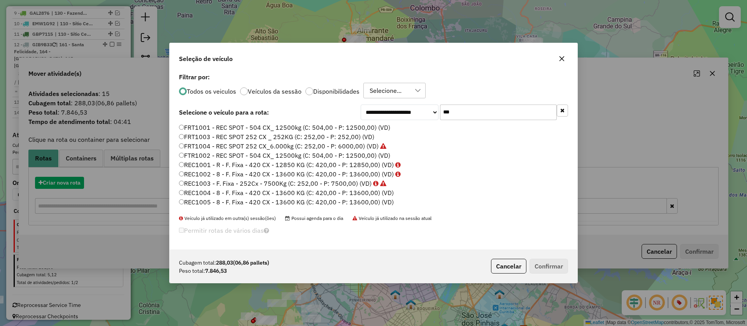
scroll to position [4, 2]
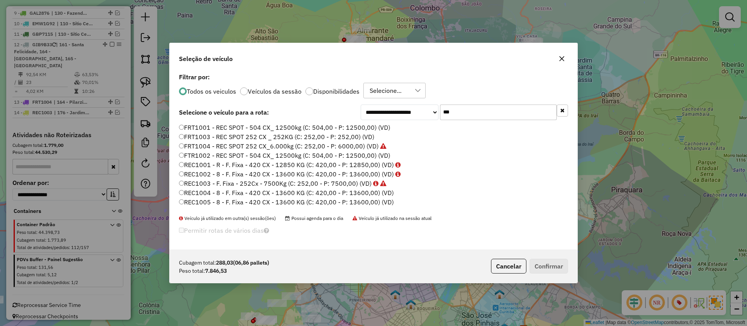
drag, startPoint x: 420, startPoint y: 115, endPoint x: 406, endPoint y: 116, distance: 13.2
click at [406, 115] on div "**********" at bounding box center [464, 113] width 207 height 16
paste input "****"
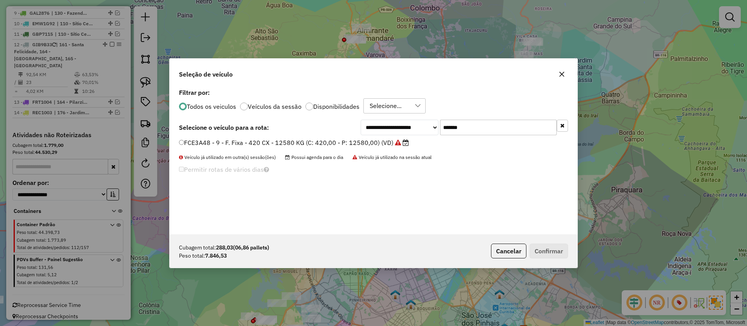
type input "*******"
click at [344, 143] on label "FCE3A48 - 9 - F. Fixa - 420 CX - 12580 KG (C: 420,00 - P: 12580,00) (VD)" at bounding box center [294, 142] width 230 height 9
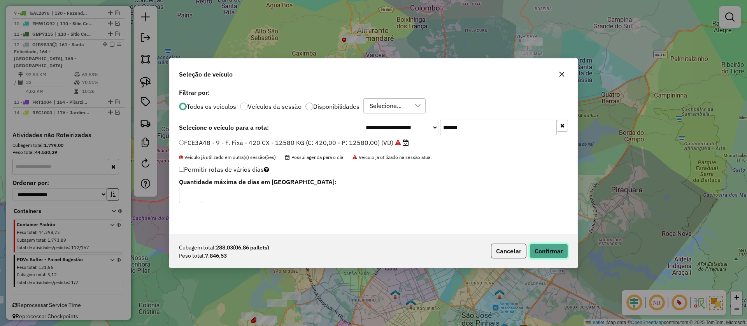
click at [545, 256] on button "Confirmar" at bounding box center [548, 251] width 39 height 15
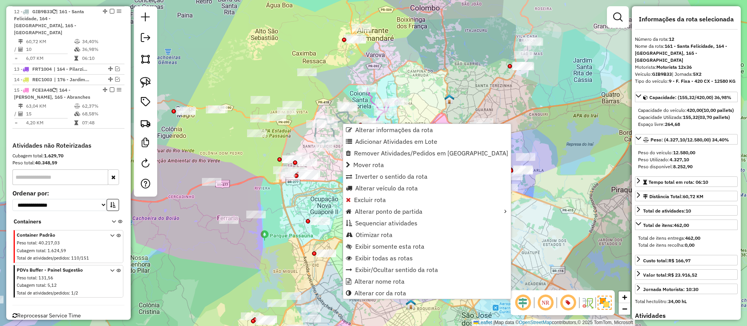
scroll to position [443, 0]
click at [370, 189] on span "Alterar veículo da rota" at bounding box center [386, 188] width 63 height 6
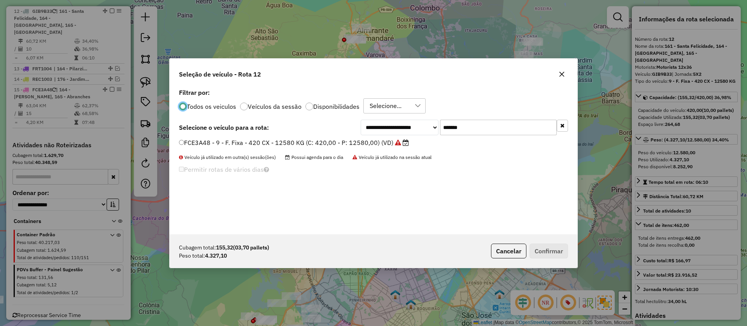
scroll to position [4, 2]
drag, startPoint x: 478, startPoint y: 129, endPoint x: 406, endPoint y: 124, distance: 71.7
click at [408, 124] on div "**********" at bounding box center [464, 128] width 207 height 16
paste input "text"
type input "*******"
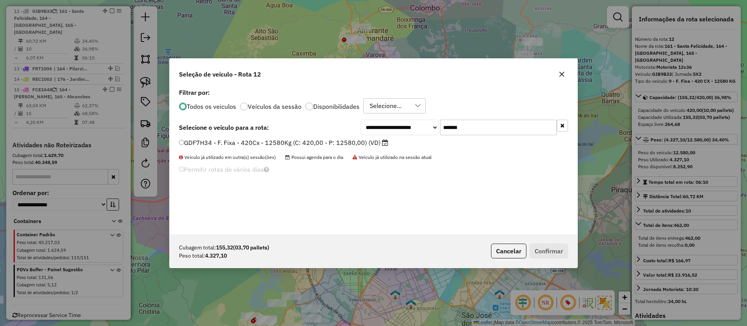
click at [354, 138] on label "GDF7H34 - F. Fixa - 420Cx - 12580Kg (C: 420,00 - P: 12580,00) (VD)" at bounding box center [283, 142] width 209 height 9
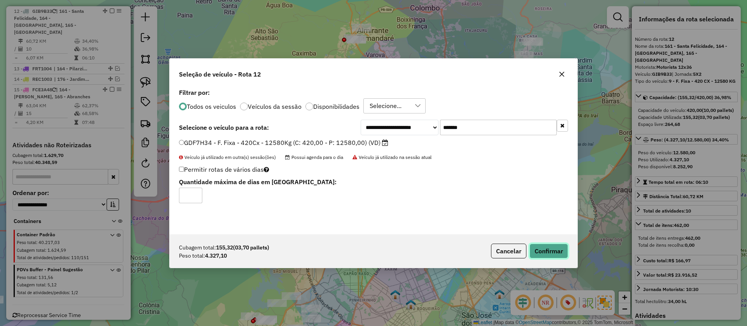
click at [550, 255] on button "Confirmar" at bounding box center [548, 251] width 39 height 15
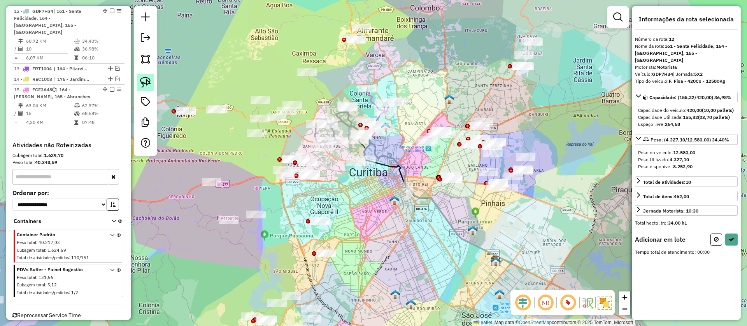
click at [147, 80] on img at bounding box center [145, 82] width 11 height 11
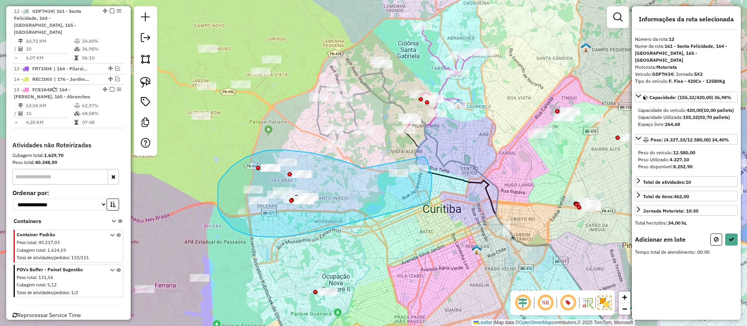
drag, startPoint x: 360, startPoint y: 167, endPoint x: 423, endPoint y: 155, distance: 64.2
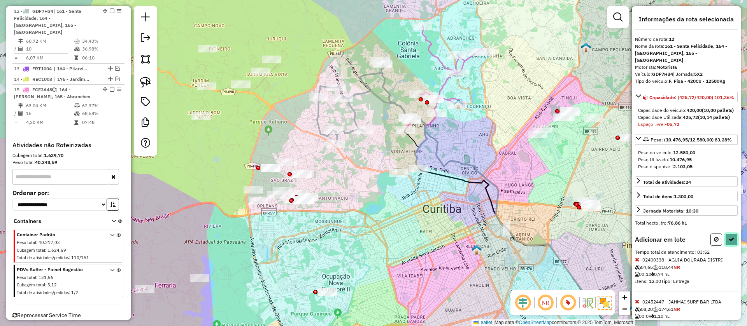
click at [729, 246] on button at bounding box center [731, 240] width 12 height 12
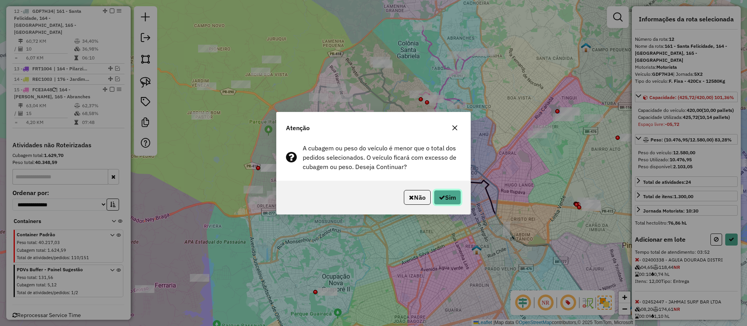
click at [438, 202] on button "Sim" at bounding box center [447, 197] width 27 height 15
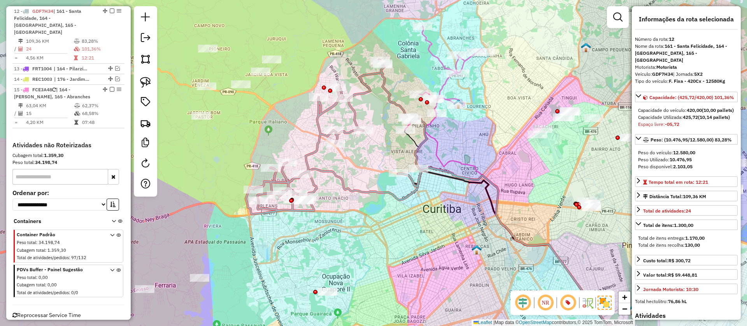
click at [426, 53] on icon at bounding box center [444, 78] width 79 height 104
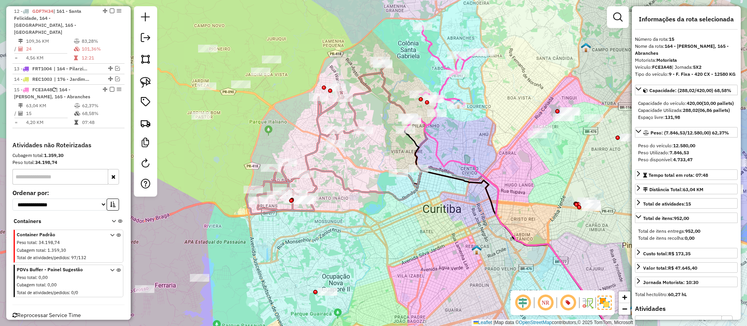
scroll to position [453, 0]
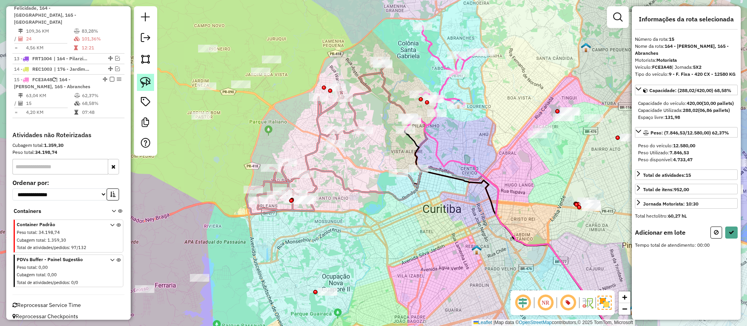
click at [147, 80] on img at bounding box center [145, 82] width 11 height 11
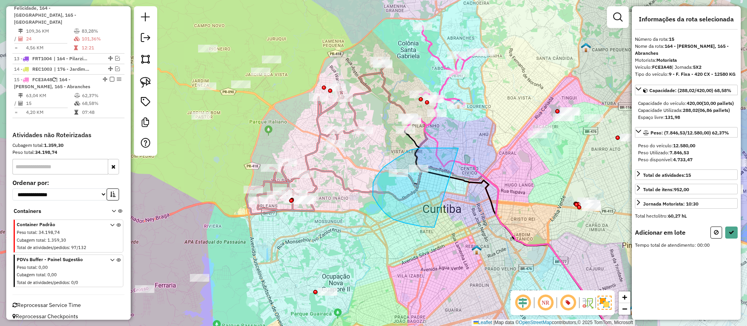
drag, startPoint x: 447, startPoint y: 148, endPoint x: 434, endPoint y: 228, distance: 80.4
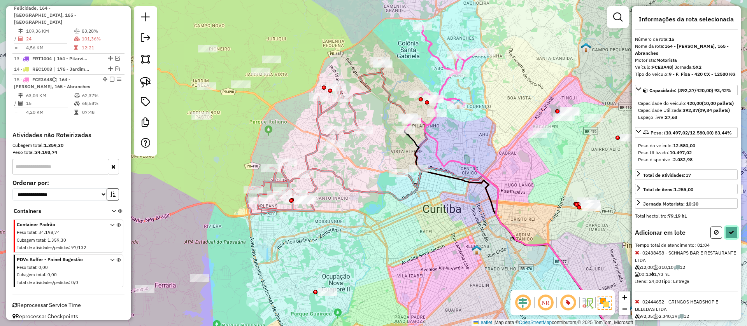
click at [729, 235] on icon at bounding box center [731, 232] width 5 height 5
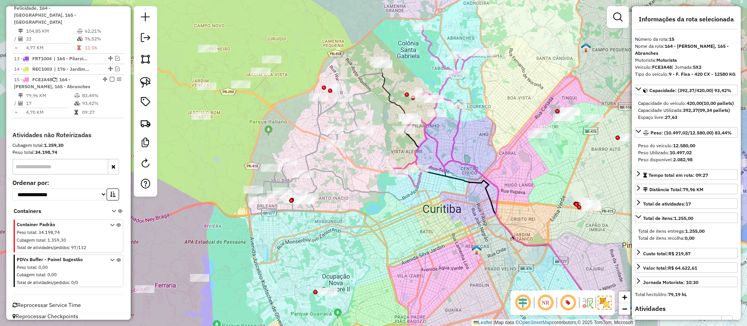
click at [429, 128] on icon at bounding box center [439, 106] width 91 height 161
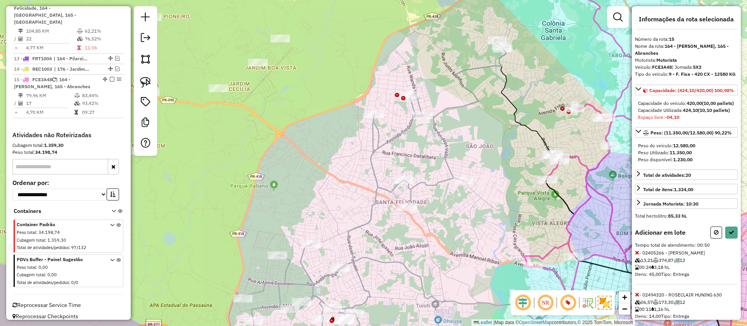
click at [720, 239] on div at bounding box center [723, 233] width 27 height 12
click at [714, 235] on icon at bounding box center [716, 232] width 5 height 5
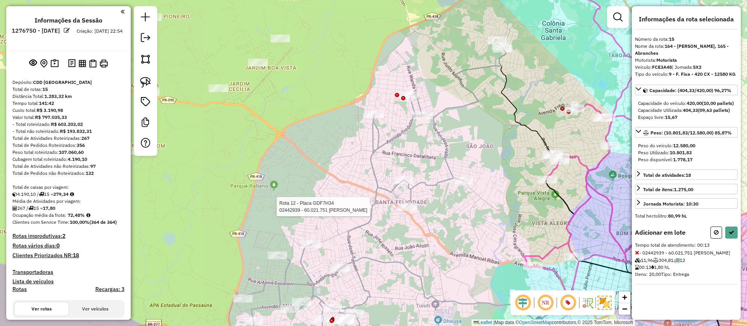
scroll to position [453, 0]
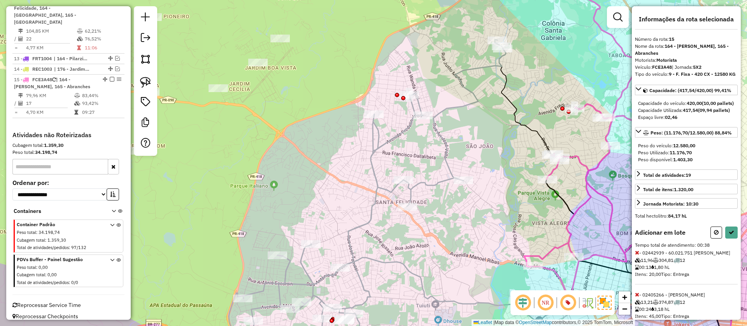
click at [707, 239] on div "Adicionar em lote" at bounding box center [686, 233] width 103 height 12
click at [718, 239] on button at bounding box center [716, 233] width 12 height 12
click at [734, 239] on button at bounding box center [731, 233] width 12 height 12
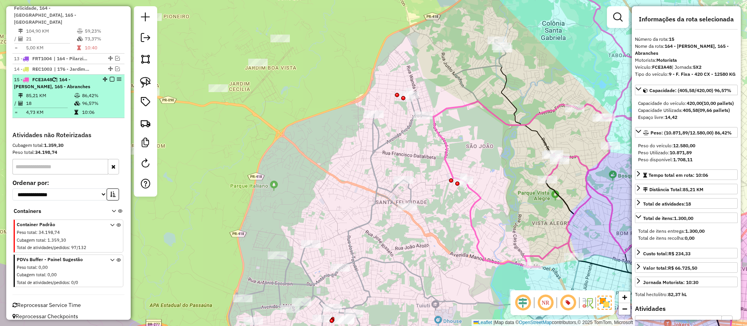
click at [110, 77] on em at bounding box center [112, 79] width 5 height 5
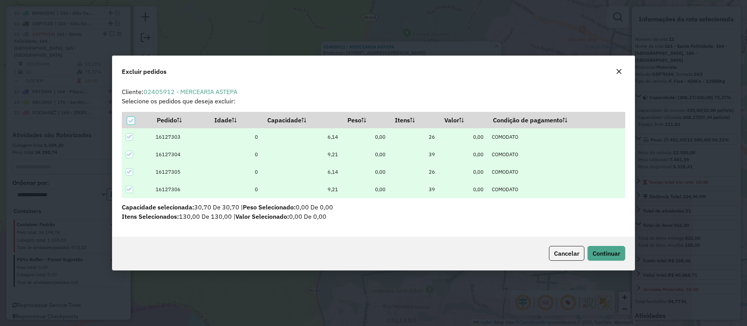
scroll to position [0, 0]
click at [601, 255] on span "Continuar" at bounding box center [606, 254] width 28 height 8
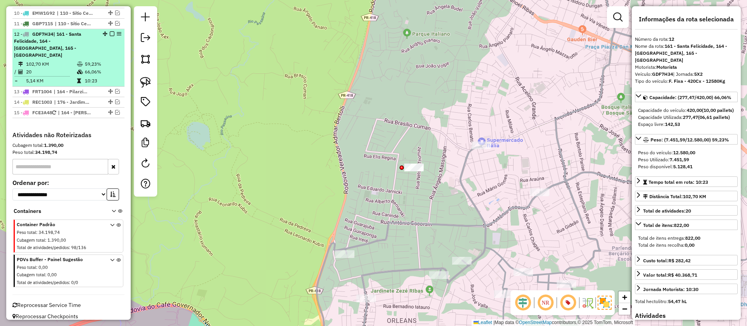
click at [110, 35] on em at bounding box center [112, 34] width 5 height 5
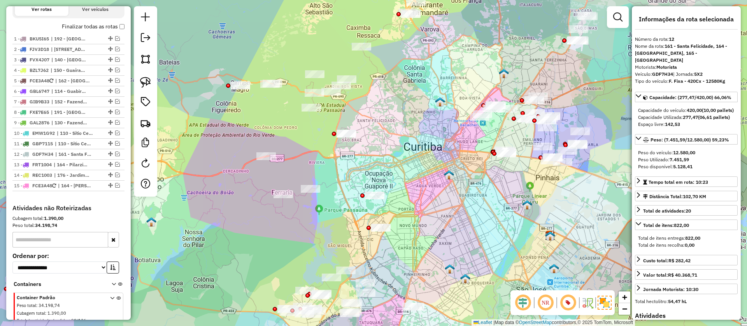
scroll to position [263, 0]
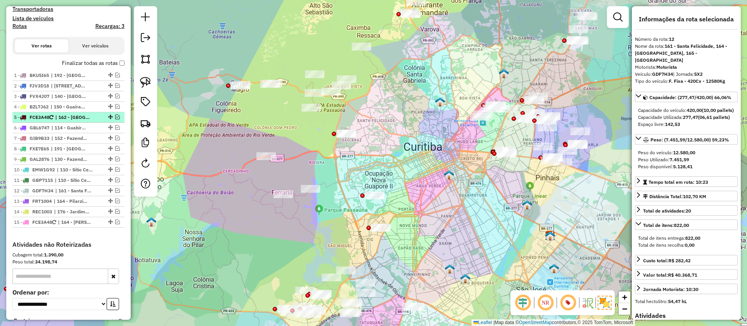
click at [112, 118] on div at bounding box center [109, 117] width 23 height 5
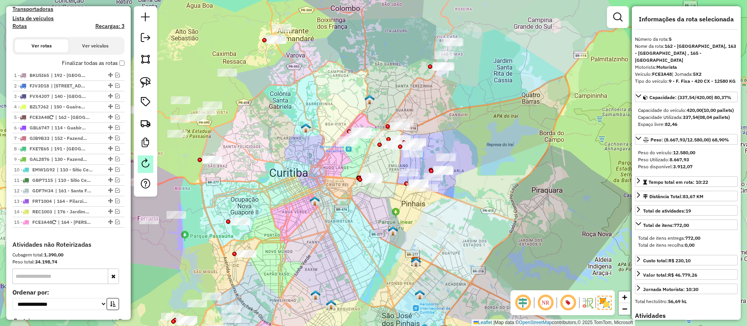
click at [115, 119] on div "5 - FCE3A48 | 162 - Boa vista, 163 - Santa Candida , 165 - Abranches" at bounding box center [68, 117] width 109 height 7
click at [148, 165] on em at bounding box center [145, 163] width 9 height 9
select select "*"
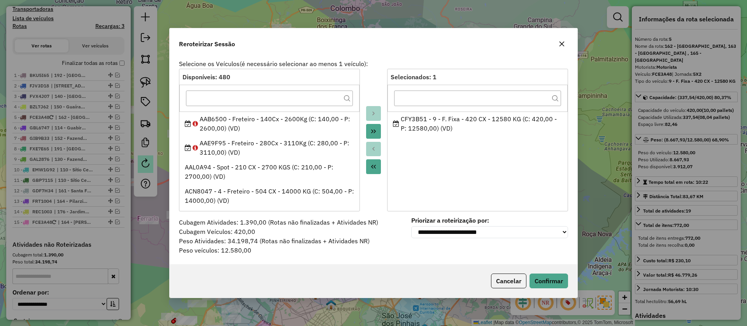
click at [147, 164] on div "Reroteirizar Sessão Selecione os Veículos (é necessário selecionar ao menos 1 v…" at bounding box center [373, 163] width 747 height 326
click at [503, 274] on button "Cancelar" at bounding box center [508, 281] width 35 height 15
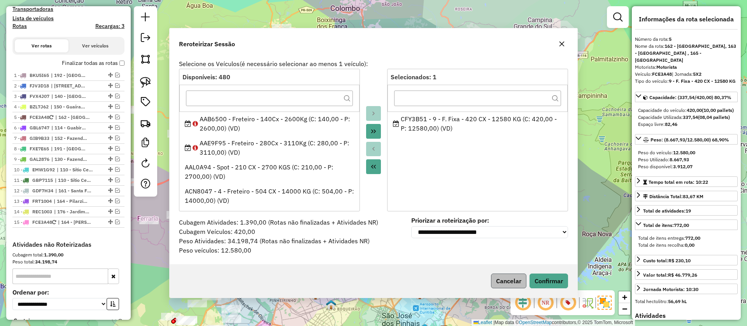
click at [513, 284] on div "Janela de atendimento Grade de atendimento Capacidade Transportadoras Veículos …" at bounding box center [373, 163] width 747 height 326
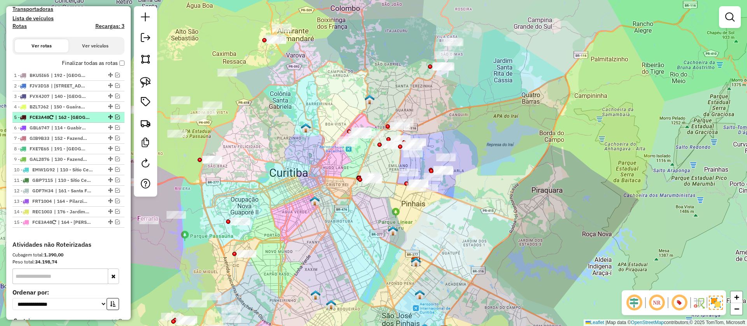
click at [116, 118] on em at bounding box center [117, 117] width 5 height 5
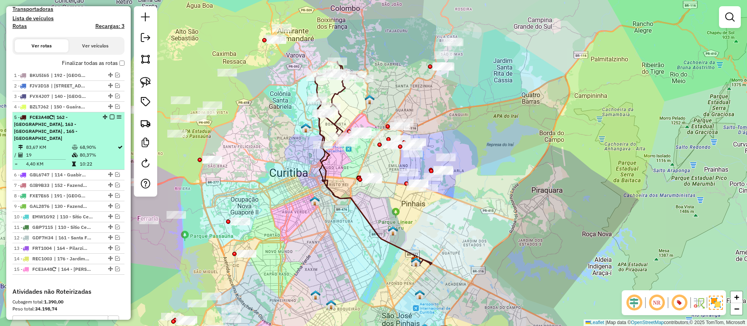
click at [117, 118] on em at bounding box center [119, 117] width 5 height 5
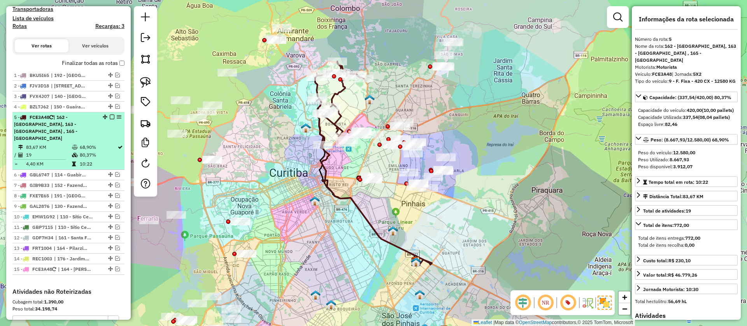
click at [111, 118] on em at bounding box center [112, 117] width 5 height 5
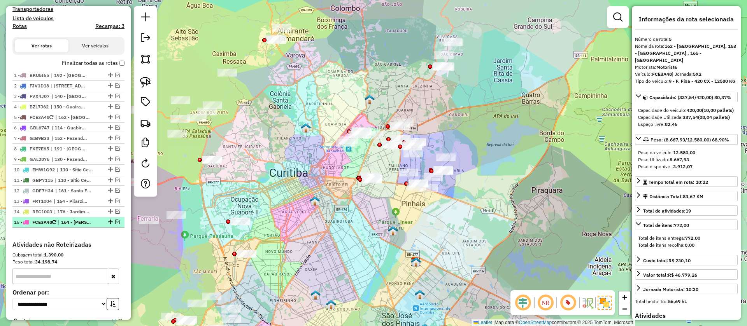
click at [116, 222] on em at bounding box center [117, 222] width 5 height 5
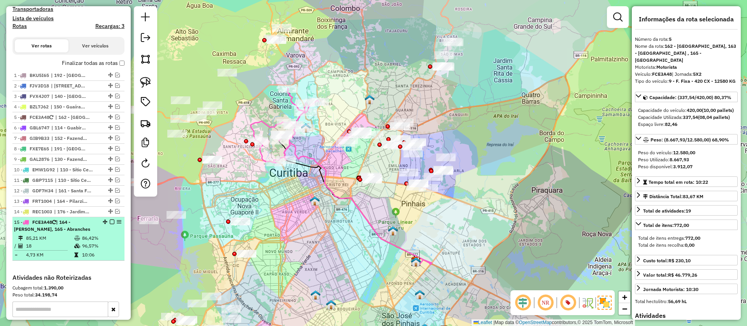
click at [112, 221] on div at bounding box center [109, 222] width 23 height 5
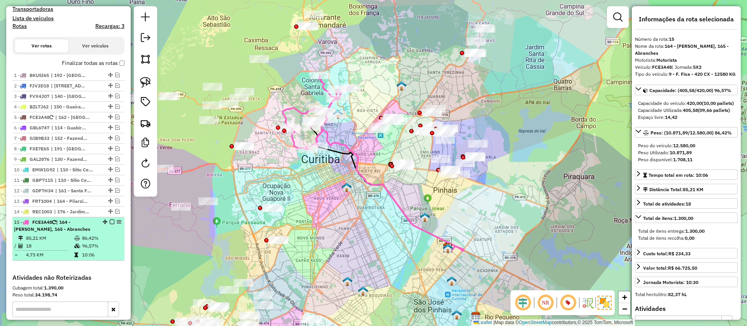
click at [110, 222] on em at bounding box center [112, 222] width 5 height 5
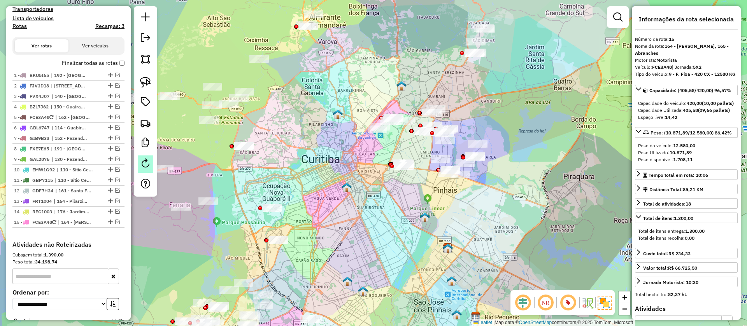
click at [142, 166] on em at bounding box center [145, 163] width 9 height 9
select select "*"
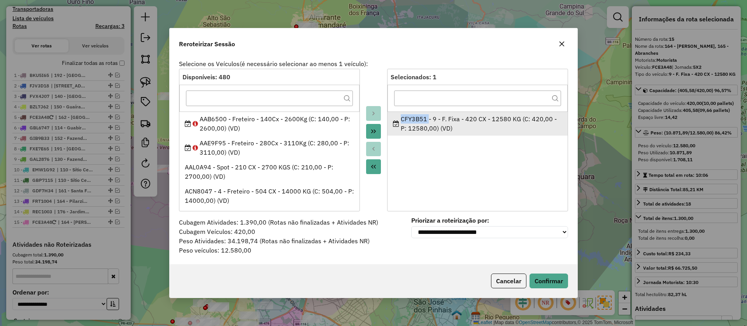
drag, startPoint x: 414, startPoint y: 117, endPoint x: 392, endPoint y: 119, distance: 22.2
click at [392, 119] on li "CFY3B51 - 9 - F. Fixa - 420 CX - 12580 KG (C: 420,00 - P: 12580,00) (VD)" at bounding box center [477, 124] width 180 height 24
copy div "CFY3B51"
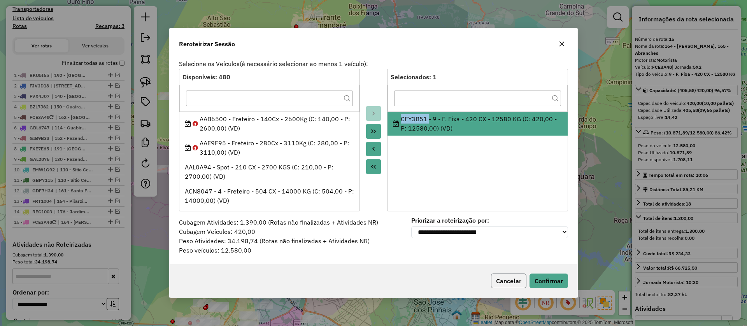
click at [509, 285] on button "Cancelar" at bounding box center [508, 281] width 35 height 15
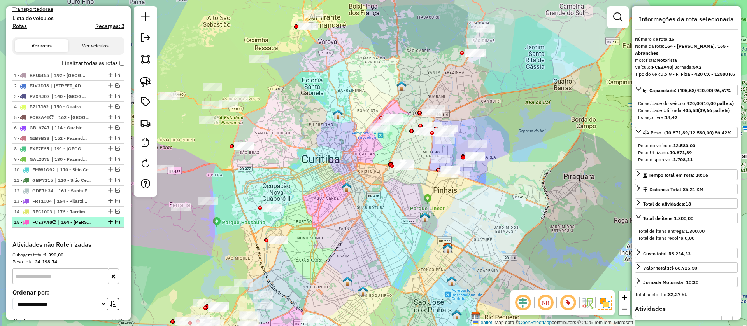
click at [115, 223] on em at bounding box center [117, 222] width 5 height 5
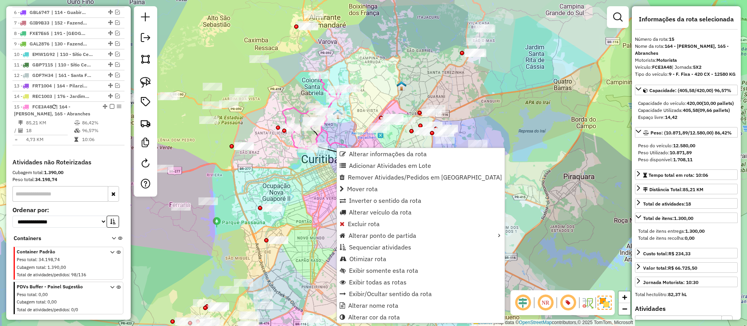
scroll to position [413, 0]
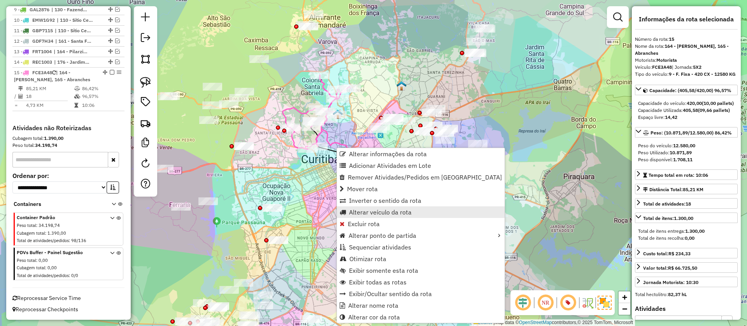
click at [353, 207] on link "Alterar veículo da rota" at bounding box center [421, 213] width 168 height 12
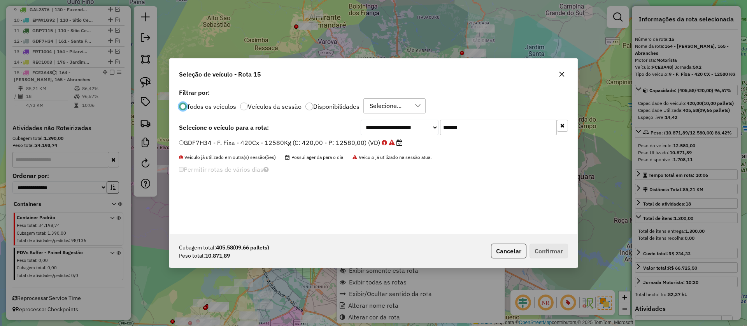
scroll to position [4, 2]
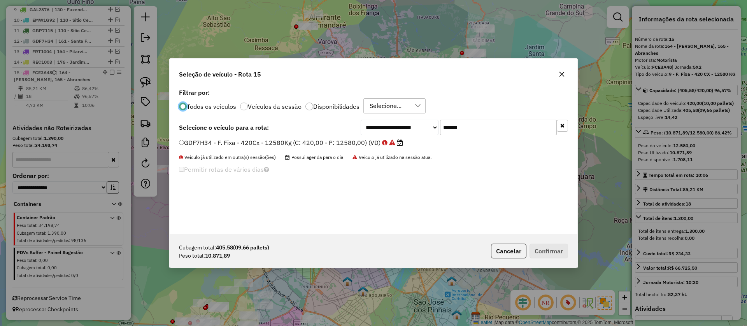
drag, startPoint x: 470, startPoint y: 130, endPoint x: 389, endPoint y: 138, distance: 81.7
click at [412, 130] on div "**********" at bounding box center [464, 128] width 207 height 16
paste input "text"
type input "*******"
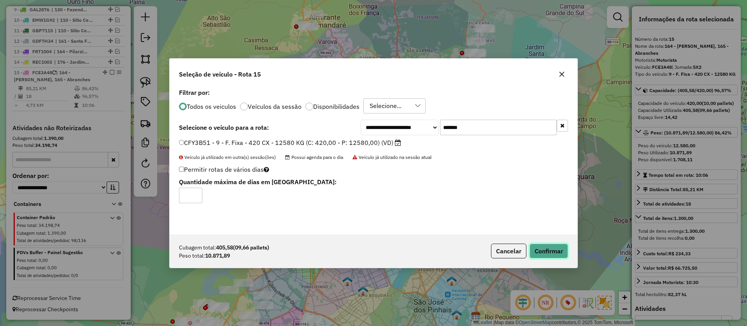
click at [560, 255] on button "Confirmar" at bounding box center [548, 251] width 39 height 15
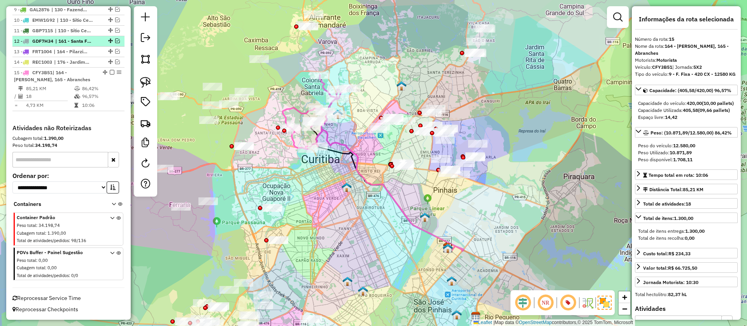
click at [110, 74] on em at bounding box center [112, 72] width 5 height 5
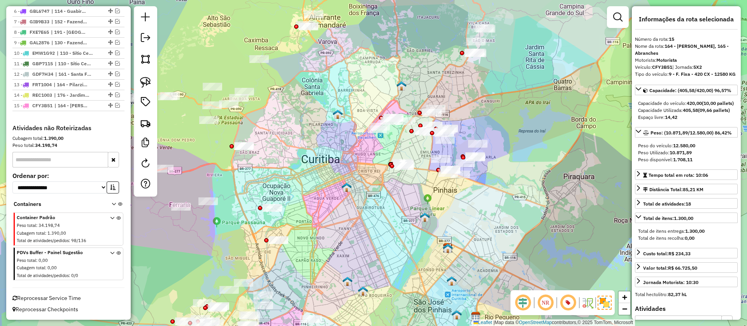
scroll to position [147, 0]
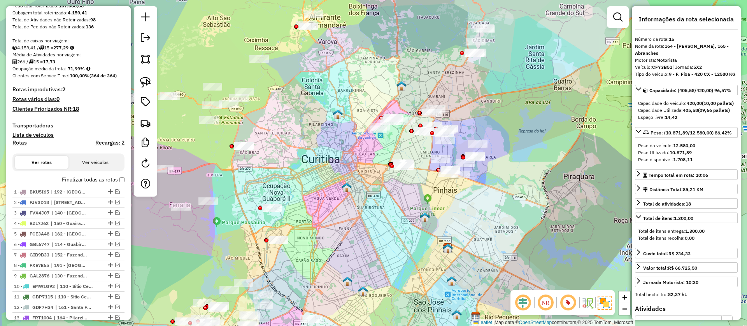
click at [119, 182] on label "Finalizar todas as rotas" at bounding box center [93, 180] width 63 height 8
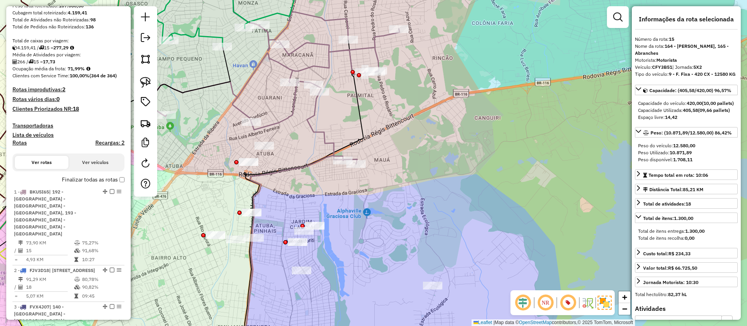
click at [313, 124] on icon at bounding box center [269, 72] width 260 height 184
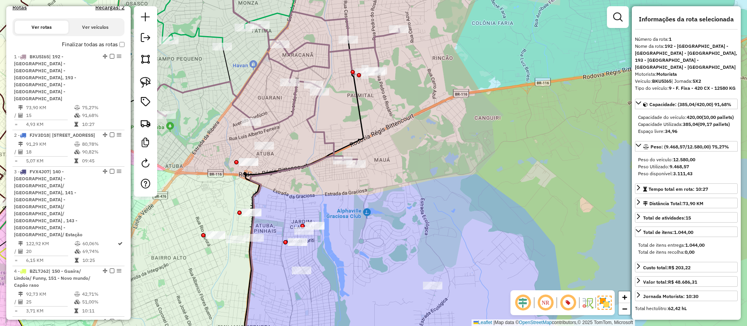
scroll to position [328, 0]
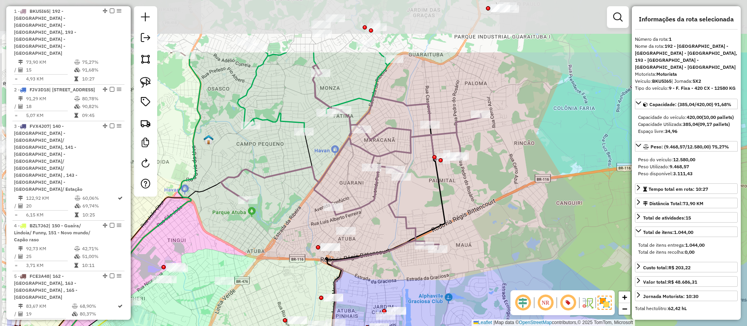
drag, startPoint x: 313, startPoint y: 128, endPoint x: 394, endPoint y: 214, distance: 118.0
click at [394, 214] on icon at bounding box center [351, 157] width 260 height 184
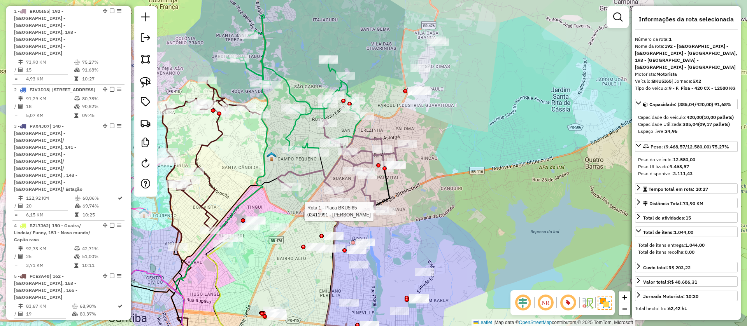
click at [295, 94] on icon at bounding box center [295, 92] width 138 height 122
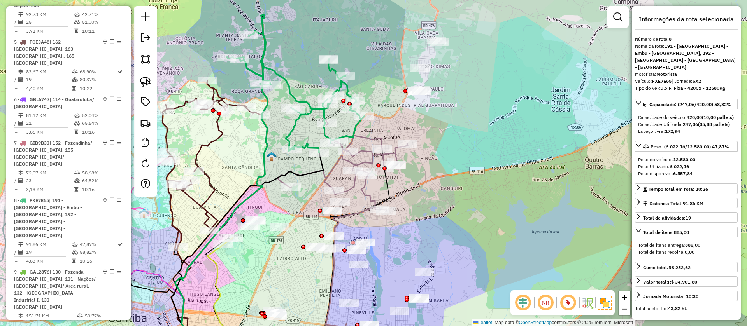
scroll to position [688, 0]
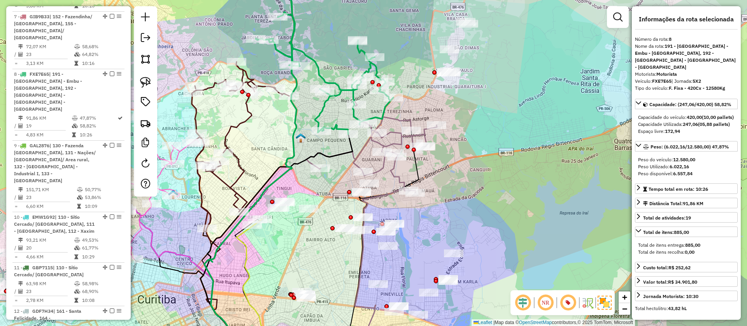
drag, startPoint x: 257, startPoint y: 143, endPoint x: 379, endPoint y: 67, distance: 143.8
click at [379, 67] on div "Janela de atendimento Grade de atendimento Capacidade Transportadoras Veículos …" at bounding box center [373, 163] width 747 height 326
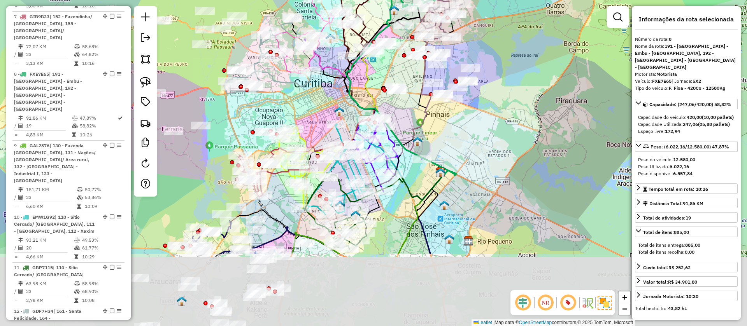
drag, startPoint x: 347, startPoint y: 191, endPoint x: 381, endPoint y: 28, distance: 166.6
click at [381, 28] on div "Janela de atendimento Grade de atendimento Capacidade Transportadoras Veículos …" at bounding box center [373, 163] width 747 height 326
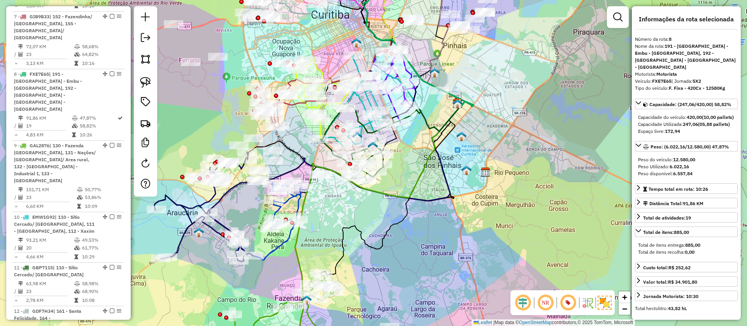
drag, startPoint x: 365, startPoint y: 253, endPoint x: 389, endPoint y: 137, distance: 118.4
click at [412, 122] on icon at bounding box center [390, 189] width 141 height 173
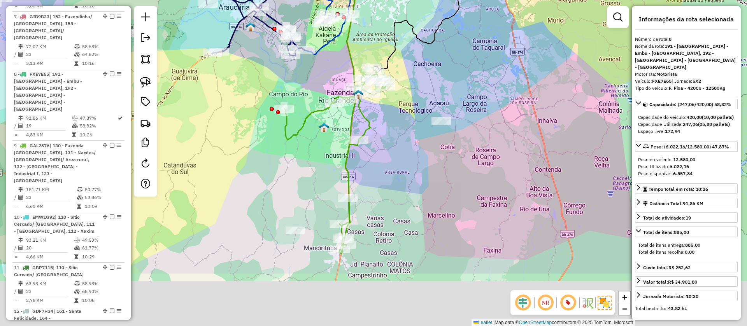
drag, startPoint x: 359, startPoint y: 212, endPoint x: 371, endPoint y: 126, distance: 86.0
click at [371, 126] on icon at bounding box center [334, 161] width 101 height 186
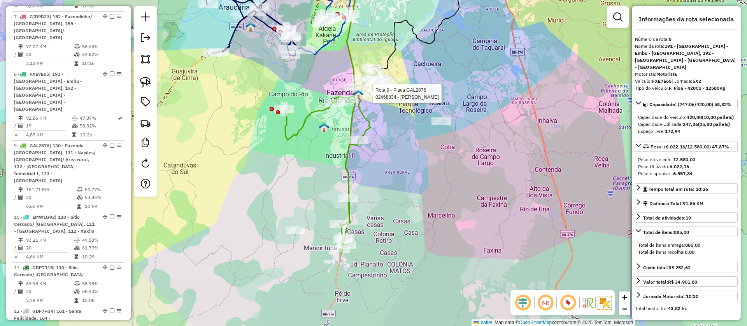
click at [370, 126] on icon at bounding box center [334, 161] width 101 height 186
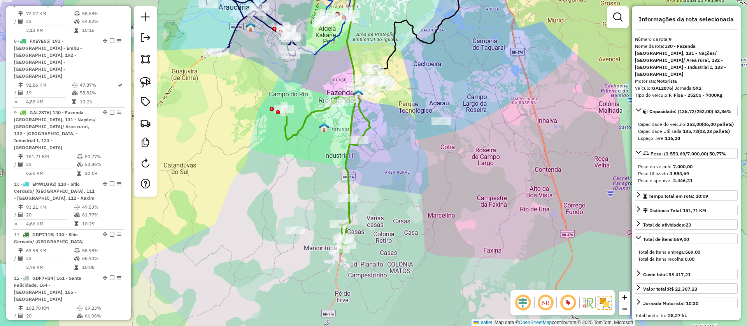
scroll to position [739, 0]
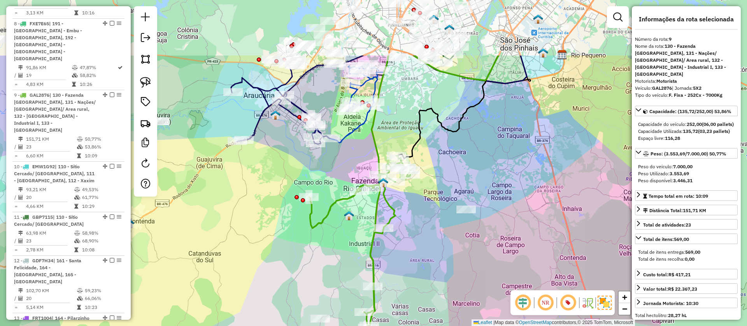
drag, startPoint x: 370, startPoint y: 126, endPoint x: 399, endPoint y: 254, distance: 131.2
click at [408, 264] on icon at bounding box center [359, 249] width 101 height 186
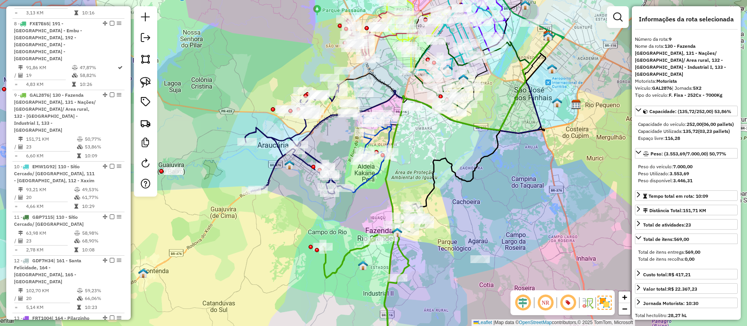
click at [362, 186] on icon at bounding box center [359, 153] width 67 height 79
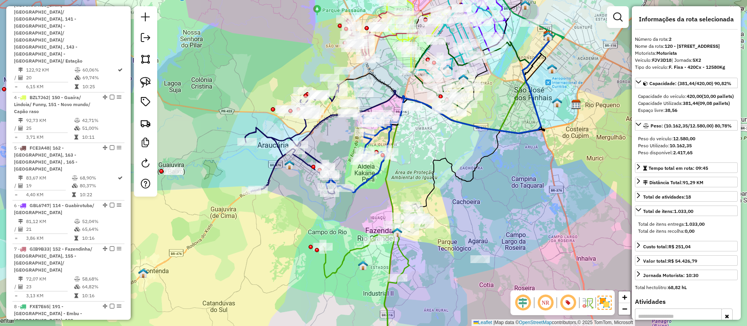
scroll to position [385, 0]
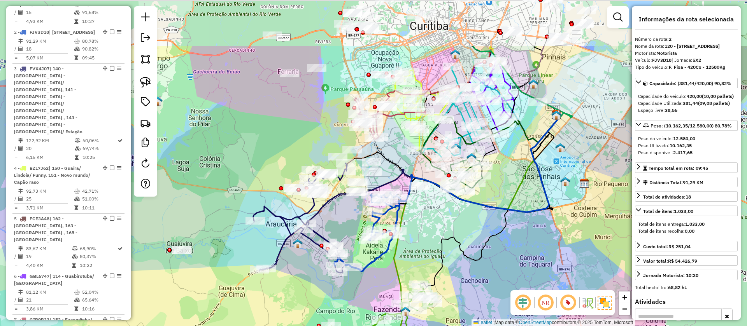
drag, startPoint x: 322, startPoint y: 136, endPoint x: 330, endPoint y: 216, distance: 80.2
click at [330, 216] on div "Janela de atendimento Grade de atendimento Capacidade Transportadoras Veículos …" at bounding box center [373, 163] width 747 height 326
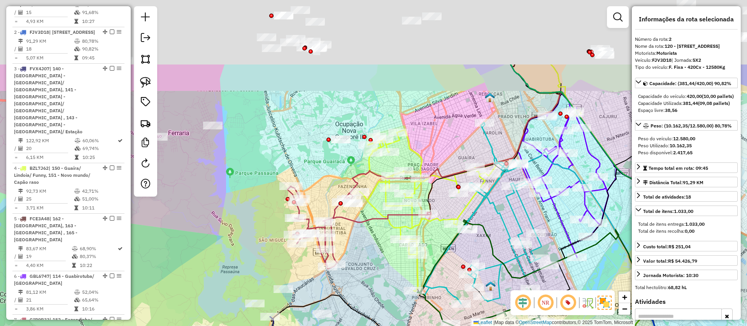
drag, startPoint x: 384, startPoint y: 127, endPoint x: 360, endPoint y: 224, distance: 100.3
click at [360, 224] on icon at bounding box center [358, 227] width 143 height 83
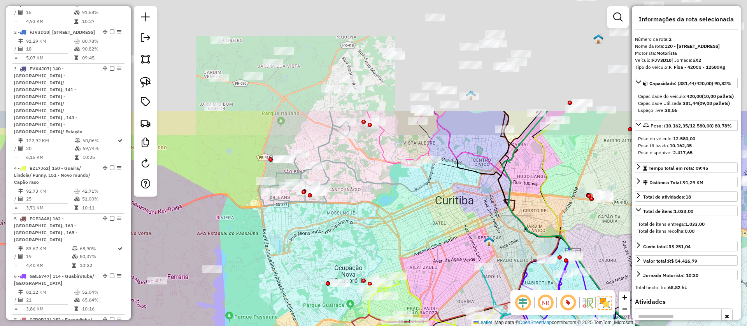
drag, startPoint x: 297, startPoint y: 121, endPoint x: 296, endPoint y: 265, distance: 143.9
click at [296, 265] on div "Janela de atendimento Grade de atendimento Capacidade Transportadoras Veículos …" at bounding box center [373, 163] width 747 height 326
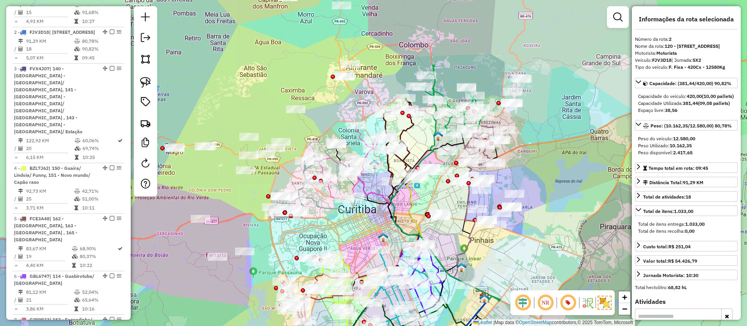
drag, startPoint x: 284, startPoint y: 250, endPoint x: 281, endPoint y: 242, distance: 9.4
click at [281, 242] on div "Janela de atendimento Grade de atendimento Capacidade Transportadoras Veículos …" at bounding box center [373, 163] width 747 height 326
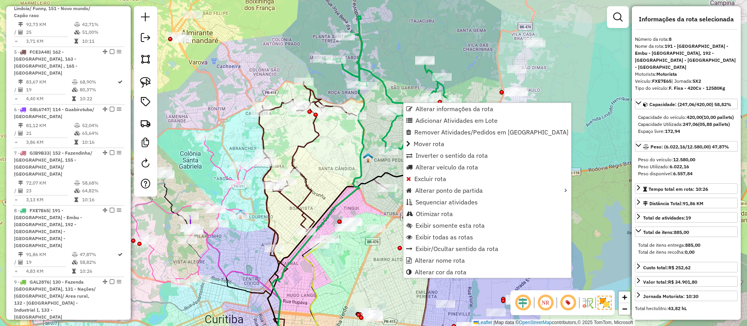
scroll to position [688, 0]
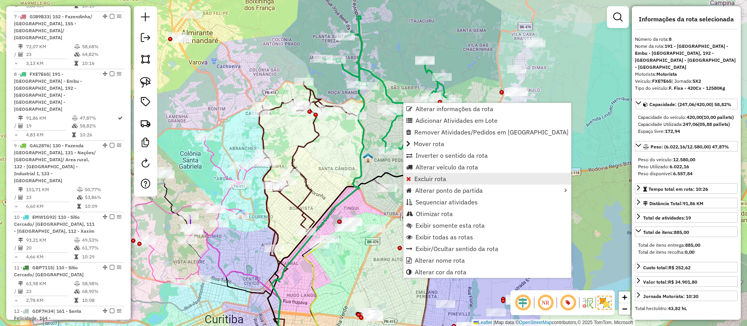
click at [437, 180] on span "Excluir rota" at bounding box center [430, 179] width 32 height 6
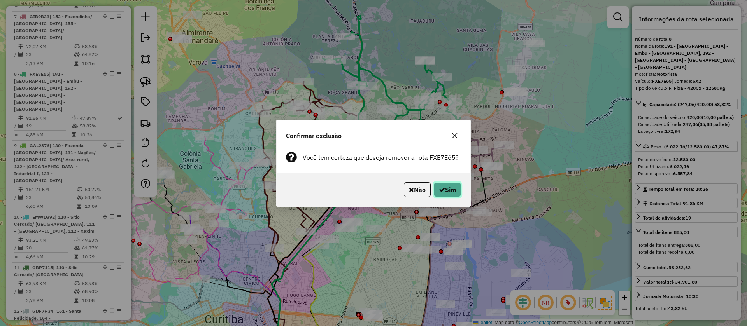
click at [452, 194] on button "Sim" at bounding box center [447, 189] width 27 height 15
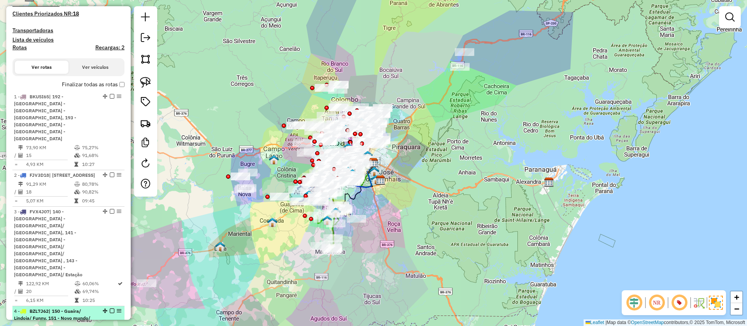
scroll to position [113, 0]
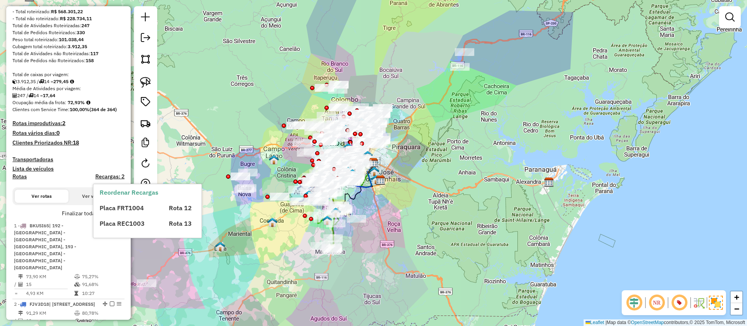
click at [120, 212] on div "Placa FRT1004" at bounding box center [129, 207] width 69 height 9
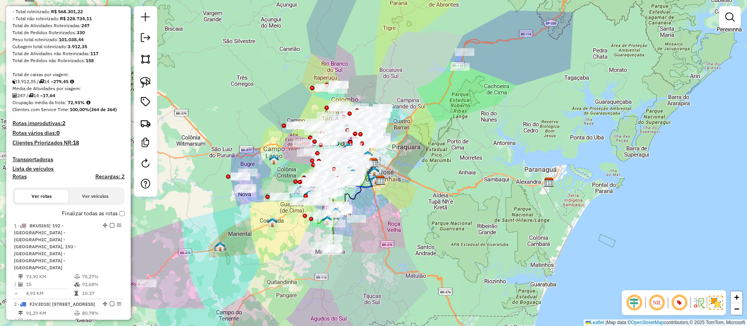
click at [119, 210] on label "Finalizar todas as rotas" at bounding box center [93, 214] width 63 height 8
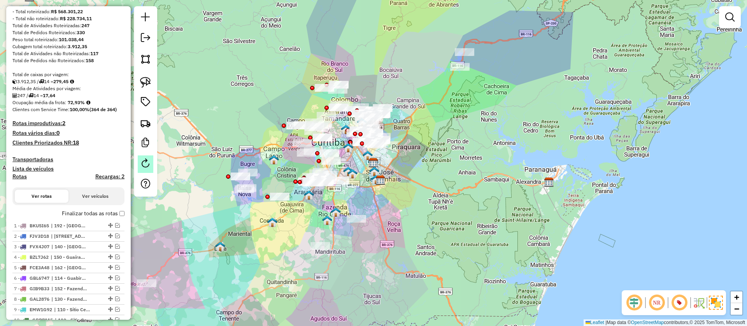
click at [149, 166] on em at bounding box center [145, 163] width 9 height 9
select select "*"
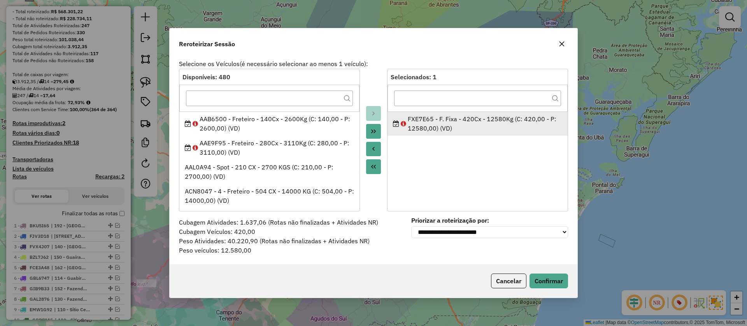
copy div "FXE7E65"
drag, startPoint x: 434, startPoint y: 118, endPoint x: 406, endPoint y: 118, distance: 28.4
click at [406, 118] on div "FXE7E65 - F. Fixa - 420Cx - 12580Kg (C: 420,00 - P: 12580,00) (VD)" at bounding box center [478, 123] width 170 height 19
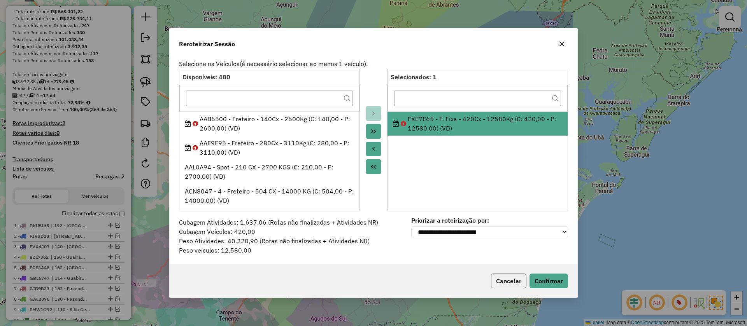
click at [509, 280] on button "Cancelar" at bounding box center [508, 281] width 35 height 15
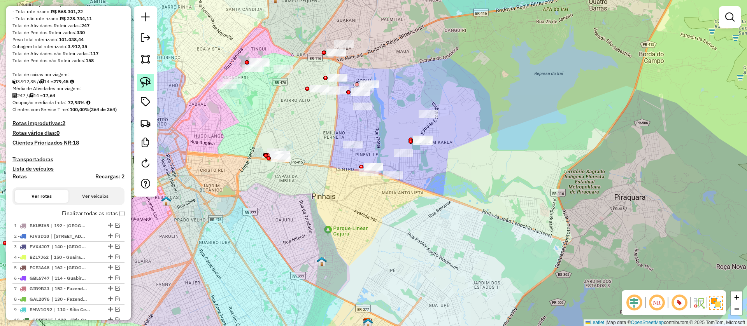
click at [146, 86] on img at bounding box center [145, 82] width 11 height 11
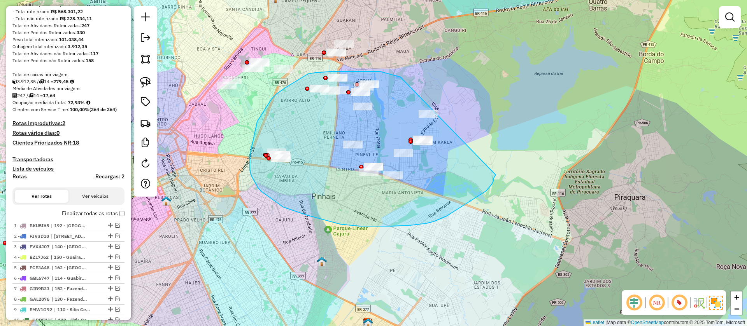
drag, startPoint x: 347, startPoint y: 72, endPoint x: 496, endPoint y: 174, distance: 180.7
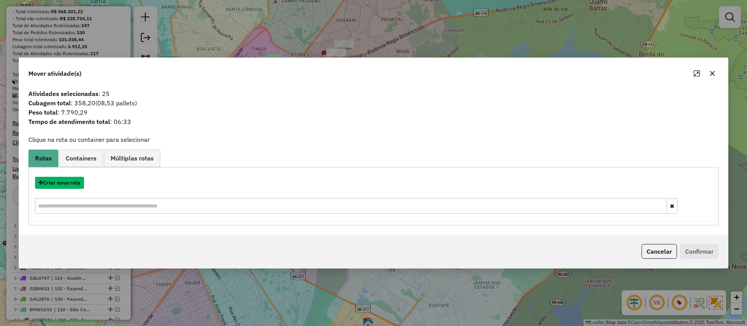
click at [76, 185] on button "Criar nova rota" at bounding box center [59, 183] width 49 height 12
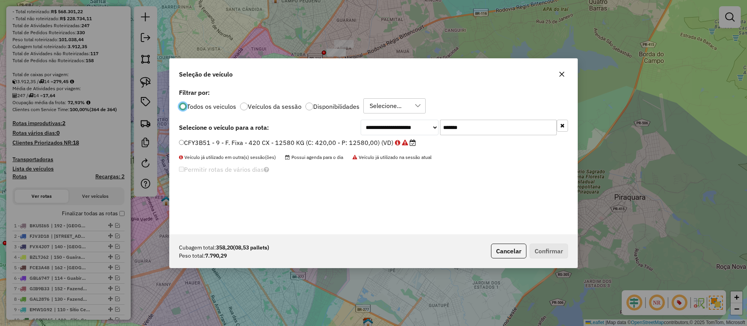
scroll to position [4, 2]
drag, startPoint x: 488, startPoint y: 124, endPoint x: 399, endPoint y: 125, distance: 89.1
click at [401, 125] on div "**********" at bounding box center [464, 128] width 207 height 16
paste input "text"
type input "*******"
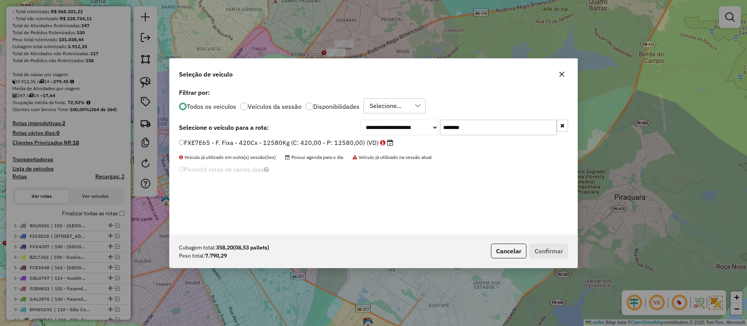
click at [375, 138] on div "**********" at bounding box center [374, 161] width 408 height 148
click at [364, 144] on label "FXE7E65 - F. Fixa - 420Cx - 12580Kg (C: 420,00 - P: 12580,00) (VD)" at bounding box center [286, 142] width 214 height 9
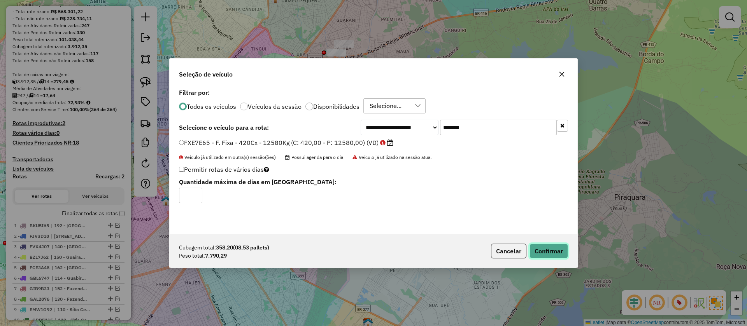
click at [546, 251] on button "Confirmar" at bounding box center [548, 251] width 39 height 15
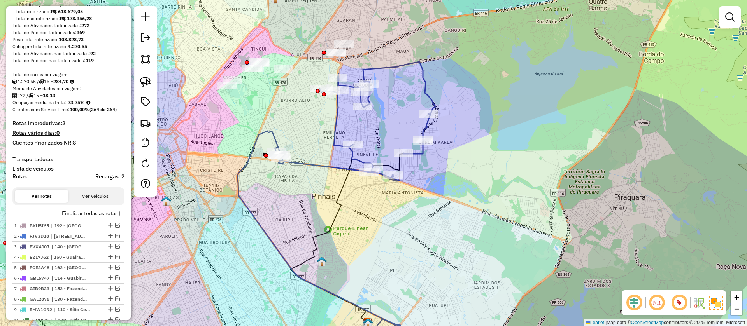
click at [351, 170] on icon at bounding box center [355, 121] width 160 height 119
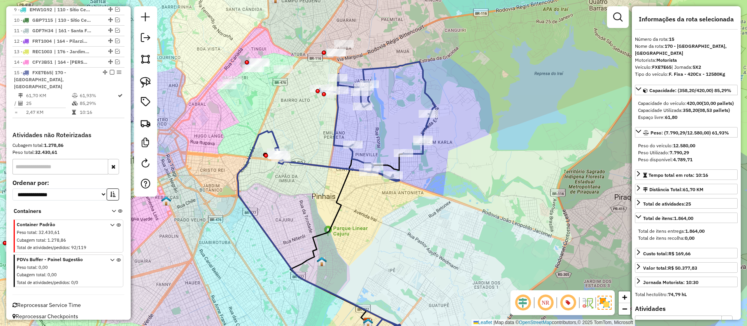
scroll to position [413, 0]
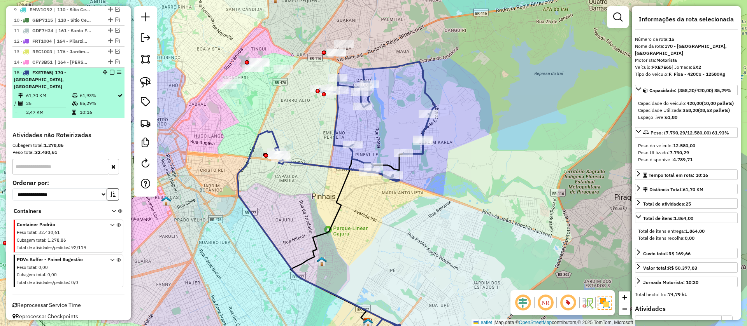
click at [110, 70] on em at bounding box center [112, 72] width 5 height 5
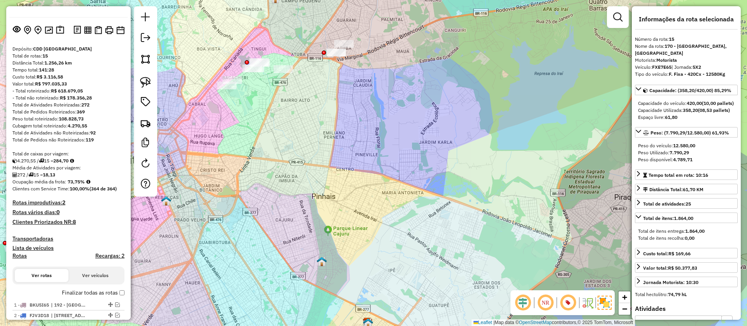
scroll to position [0, 0]
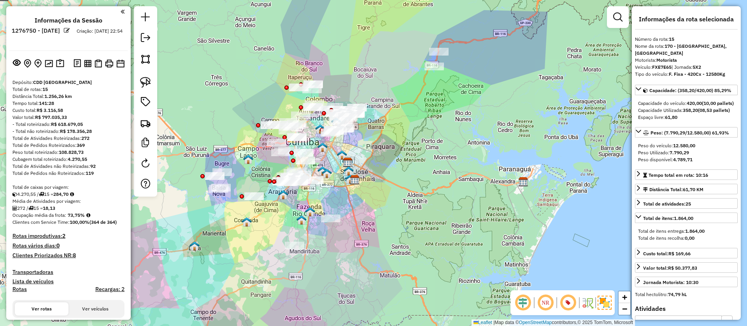
click at [48, 232] on div "Depósito: CDD Curitiba Total de rotas: 15 Distância Total: 1.256,26 km Tempo to…" at bounding box center [68, 292] width 118 height 426
click at [53, 237] on h4 "Rotas improdutivas: 2" at bounding box center [68, 236] width 112 height 7
click at [103, 216] on div "Ocupação média da frota: 73,75%" at bounding box center [68, 215] width 112 height 7
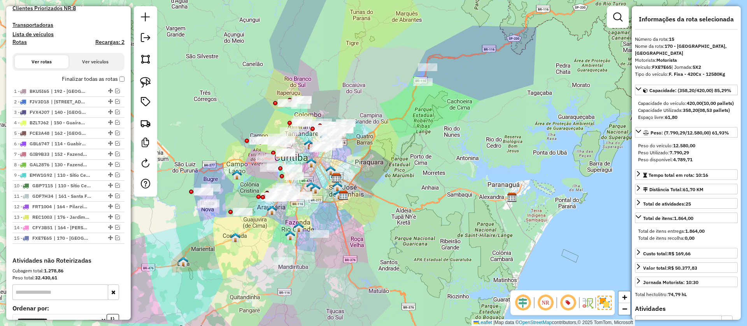
scroll to position [205, 0]
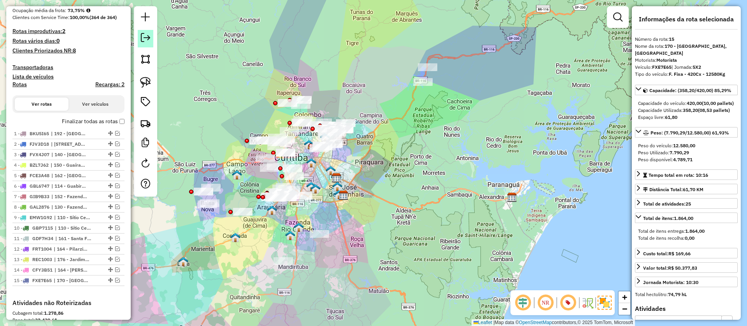
click at [144, 37] on em at bounding box center [145, 37] width 9 height 9
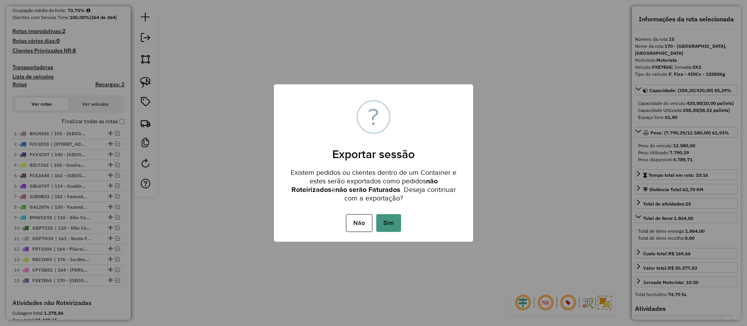
click at [385, 221] on button "Sim" at bounding box center [388, 223] width 25 height 18
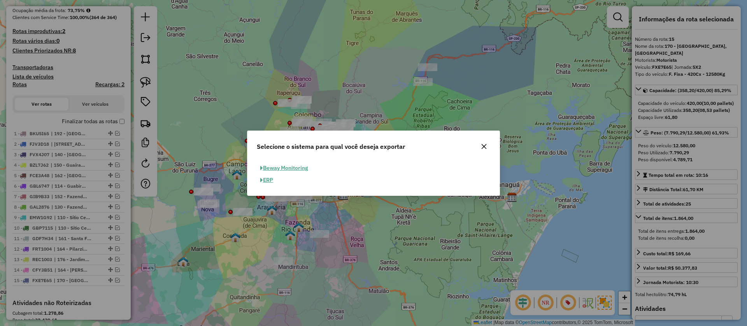
click at [270, 185] on button "ERP" at bounding box center [267, 180] width 20 height 12
select select "**"
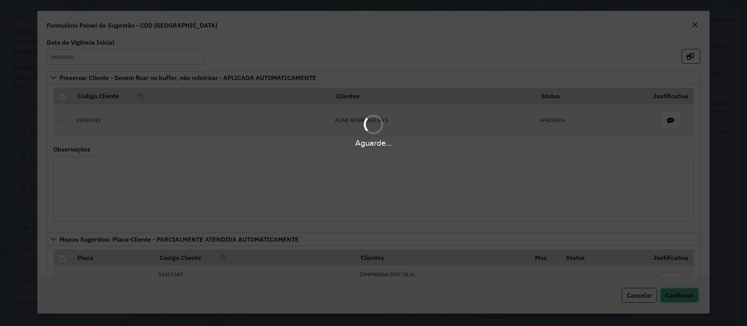
drag, startPoint x: 678, startPoint y: 290, endPoint x: 674, endPoint y: 294, distance: 5.8
click at [678, 290] on button "Confirmar" at bounding box center [679, 295] width 39 height 15
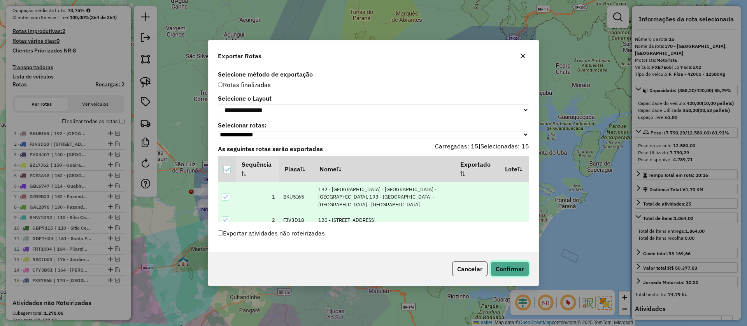
click at [511, 274] on button "Confirmar" at bounding box center [509, 269] width 39 height 15
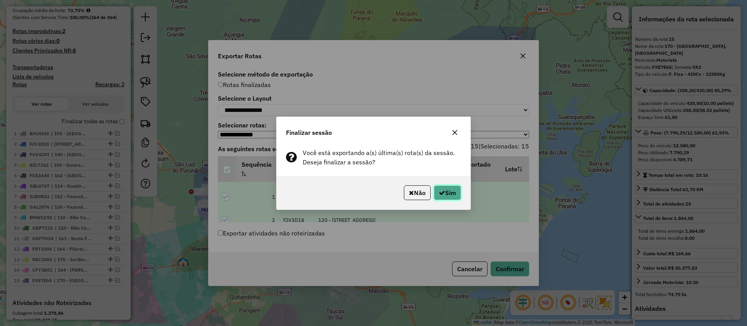
click at [447, 189] on button "Sim" at bounding box center [447, 193] width 27 height 15
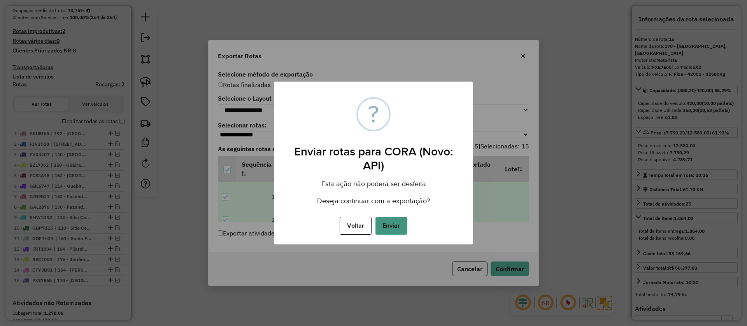
click at [395, 226] on button "Enviar" at bounding box center [391, 226] width 32 height 18
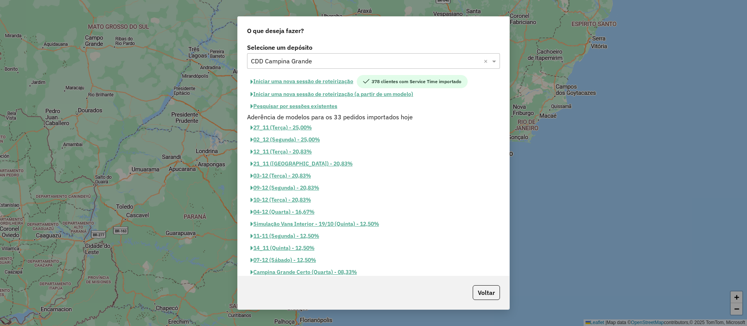
click at [322, 80] on button "Iniciar uma nova sessão de roteirização" at bounding box center [302, 81] width 110 height 13
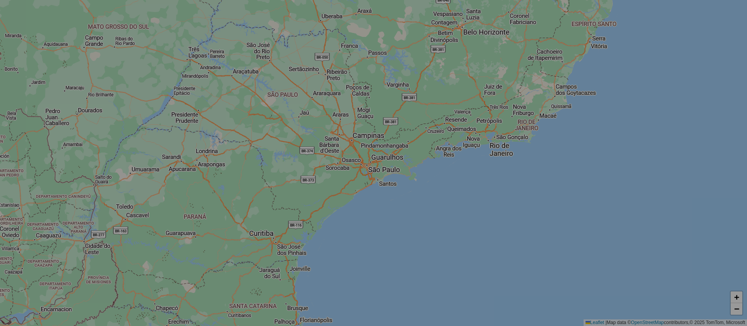
select select "*"
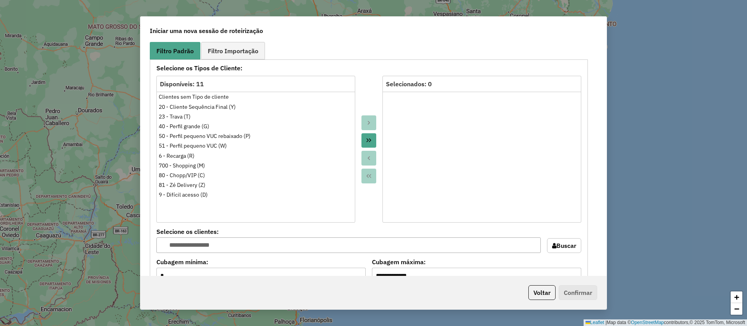
scroll to position [779, 0]
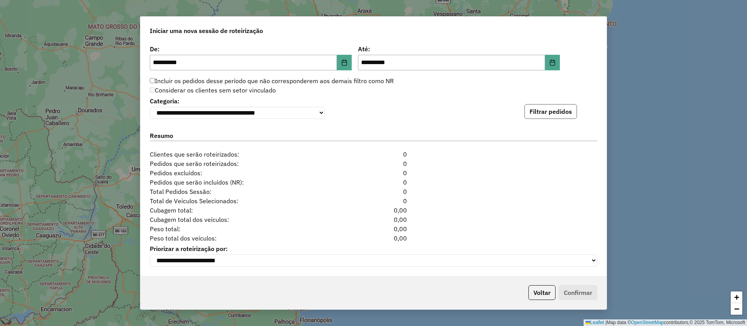
click at [550, 116] on button "Filtrar pedidos" at bounding box center [550, 111] width 53 height 15
click at [541, 104] on button "Filtrar pedidos" at bounding box center [550, 111] width 53 height 15
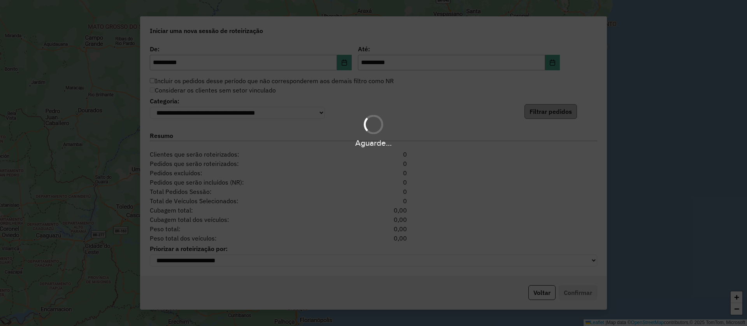
click at [538, 114] on div "Aguarde..." at bounding box center [373, 130] width 747 height 37
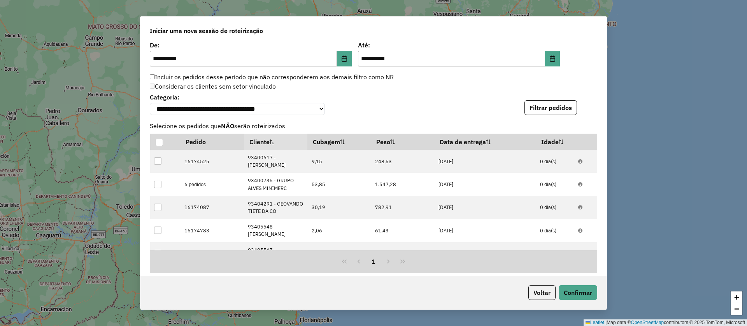
scroll to position [949, 0]
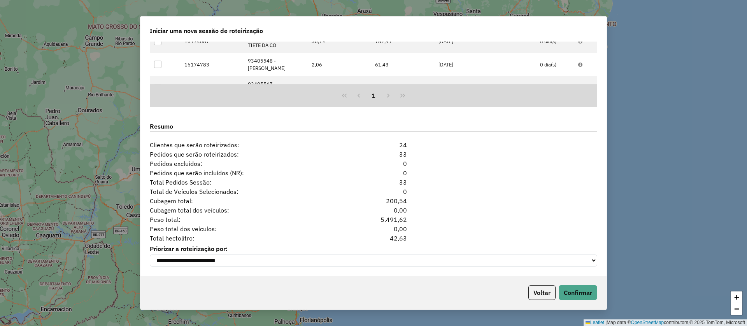
drag, startPoint x: 385, startPoint y: 235, endPoint x: 427, endPoint y: 235, distance: 41.6
click at [427, 235] on div "Total hectolitro: 42,63" at bounding box center [373, 238] width 457 height 9
copy div "42,63"
click at [532, 298] on button "Voltar" at bounding box center [541, 292] width 27 height 15
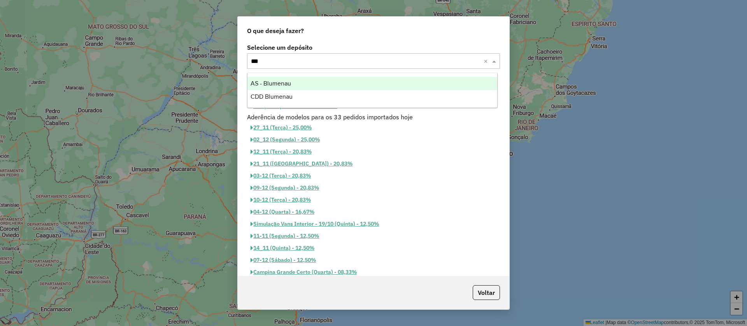
type input "****"
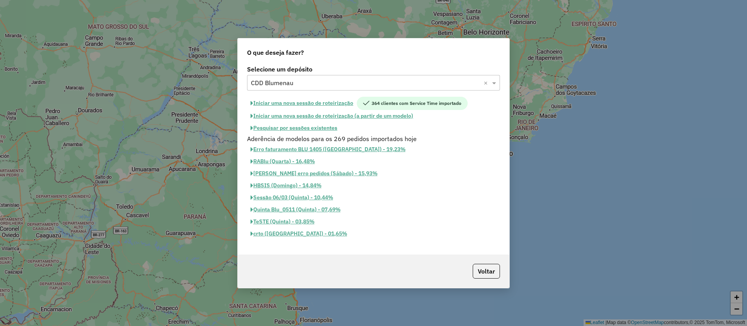
click at [328, 106] on button "Iniciar uma nova sessão de roteirização" at bounding box center [302, 103] width 110 height 13
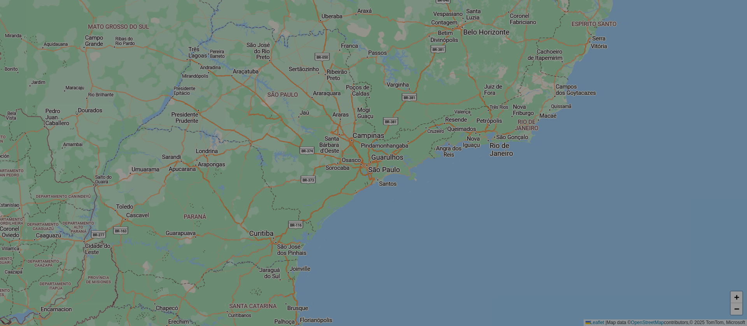
select select "*"
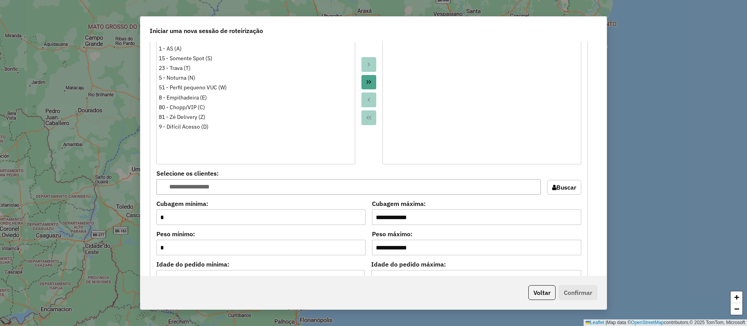
scroll to position [758, 0]
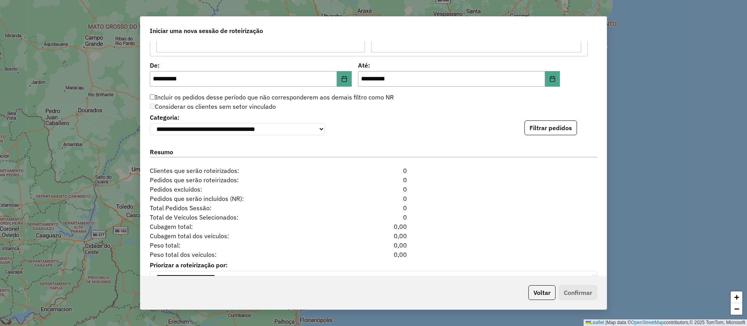
click at [557, 137] on div "**********" at bounding box center [373, 159] width 466 height 235
click at [551, 135] on button "Filtrar pedidos" at bounding box center [550, 128] width 53 height 15
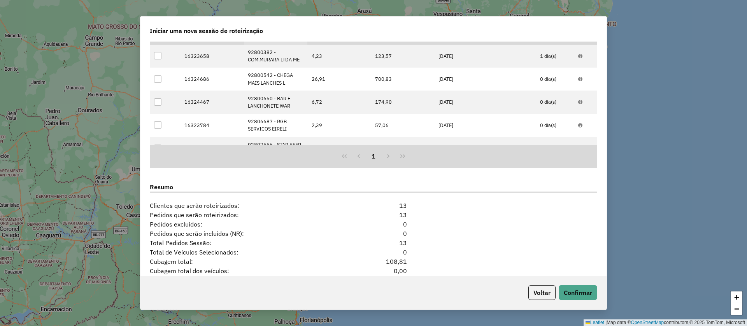
scroll to position [949, 0]
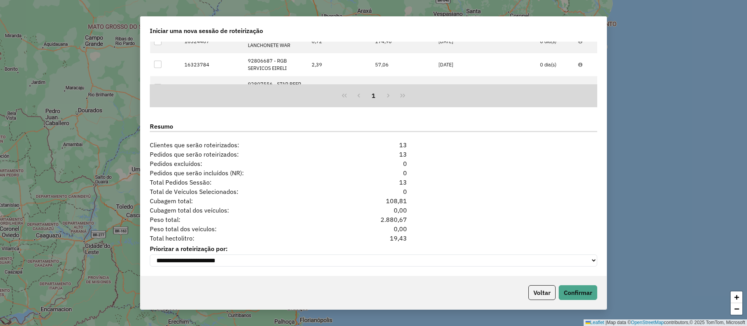
click at [397, 240] on div "19,43" at bounding box center [373, 238] width 76 height 9
copy div "19,43"
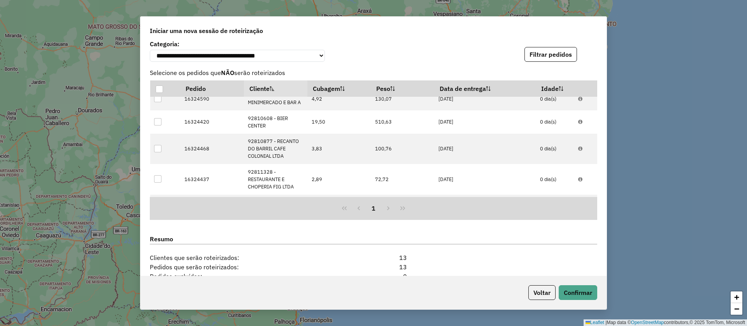
scroll to position [215, 0]
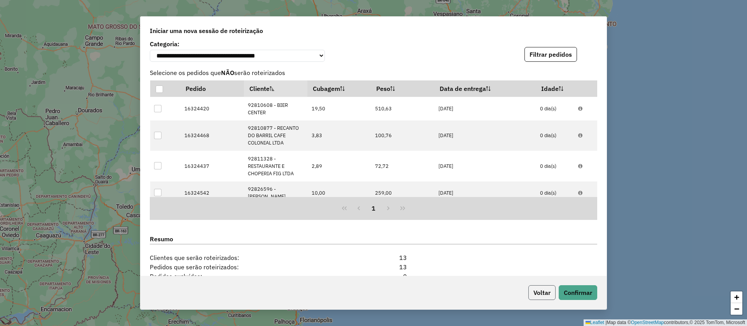
click at [539, 292] on button "Voltar" at bounding box center [541, 292] width 27 height 15
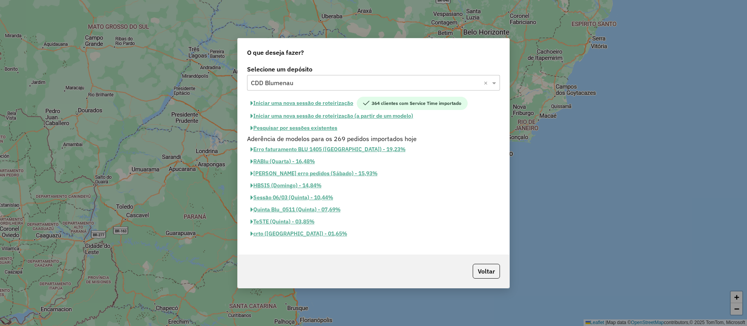
click at [328, 129] on button "Pesquisar por sessões existentes" at bounding box center [294, 128] width 94 height 12
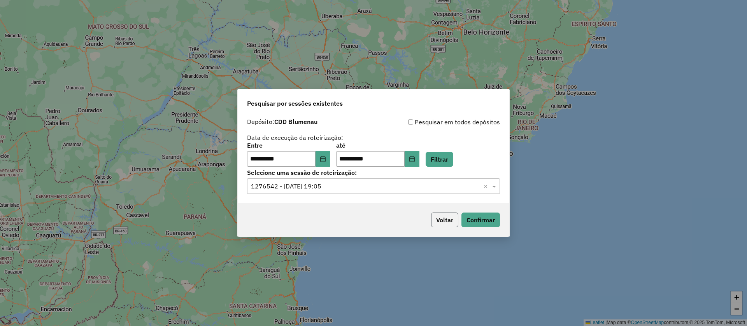
click at [445, 214] on button "Voltar" at bounding box center [444, 220] width 27 height 15
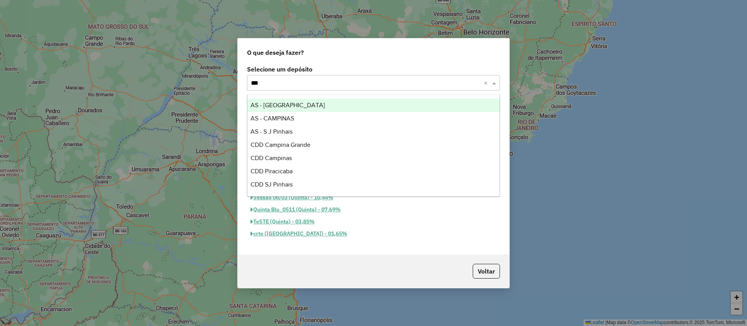
type input "****"
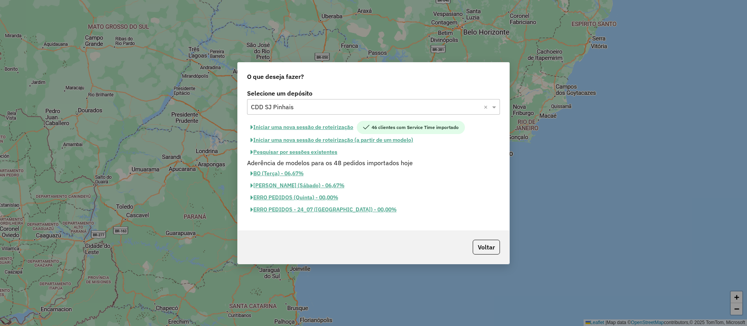
click at [306, 151] on button "Pesquisar por sessões existentes" at bounding box center [294, 152] width 94 height 12
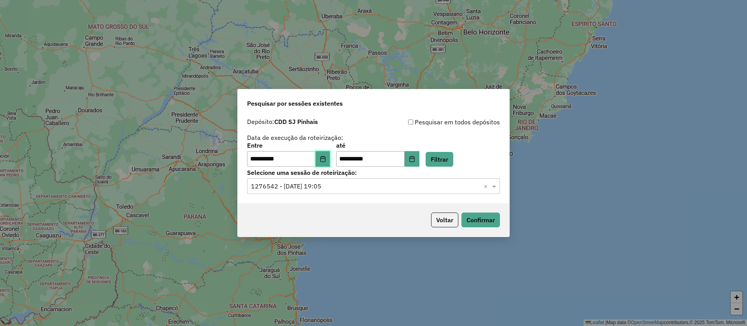
click at [330, 155] on button "Choose Date" at bounding box center [322, 159] width 15 height 16
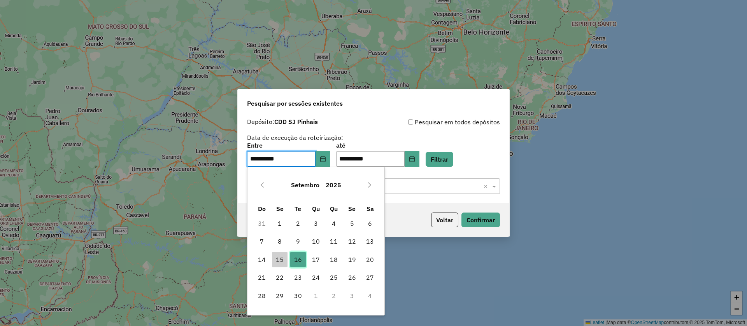
click at [299, 264] on span "16" at bounding box center [298, 260] width 16 height 16
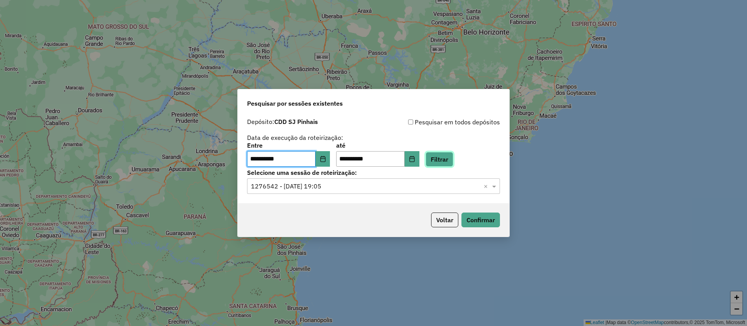
click at [452, 159] on button "Filtrar" at bounding box center [440, 159] width 28 height 15
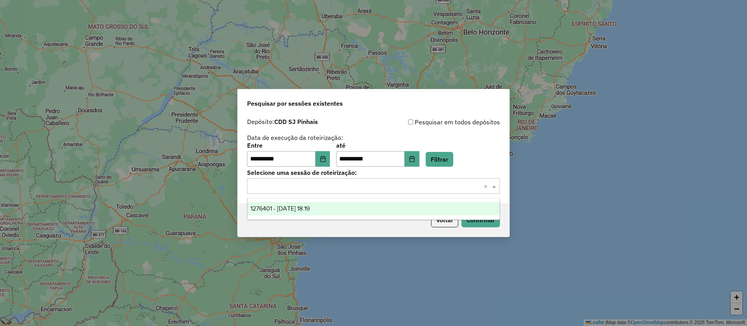
click at [361, 187] on input "text" at bounding box center [365, 186] width 229 height 9
click at [361, 208] on div "1276401 - [DATE] 18:19" at bounding box center [373, 208] width 252 height 13
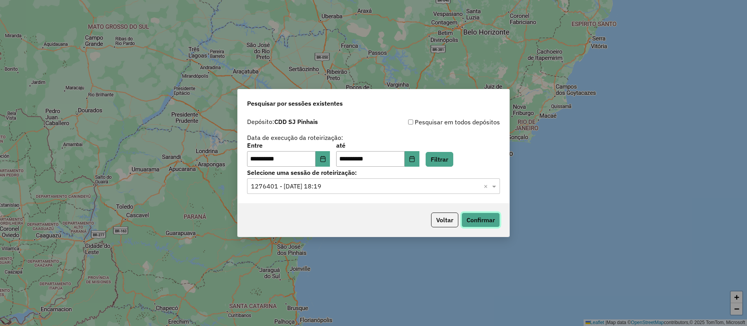
click at [469, 223] on button "Confirmar" at bounding box center [480, 220] width 39 height 15
click at [443, 217] on button "Voltar" at bounding box center [444, 220] width 27 height 15
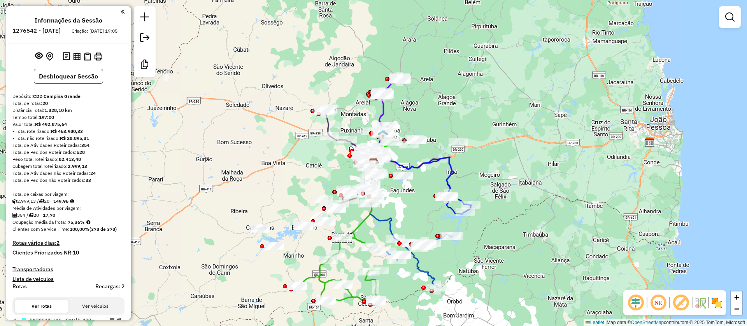
click at [60, 204] on strong "149,96" at bounding box center [60, 201] width 15 height 6
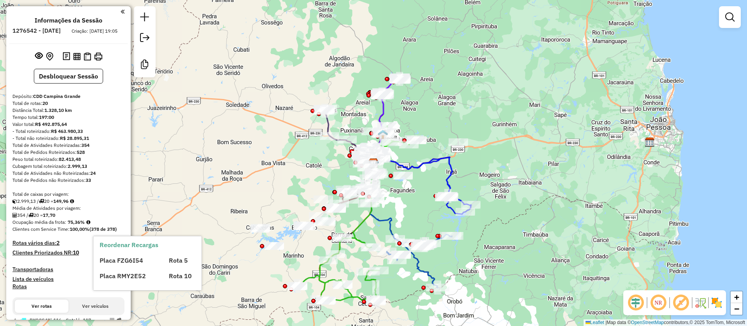
click at [60, 204] on strong "149,96" at bounding box center [60, 201] width 15 height 6
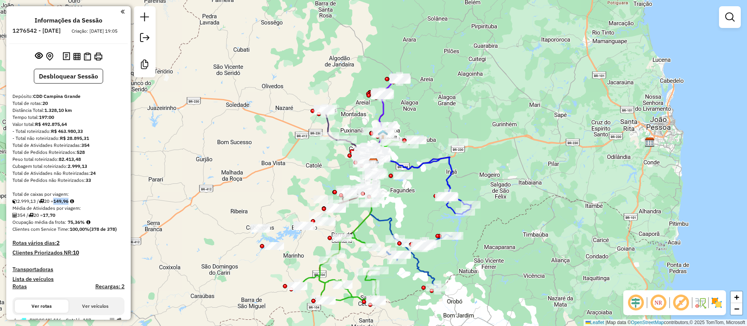
click at [631, 233] on div "Janela de atendimento Grade de atendimento Capacidade Transportadoras Veículos …" at bounding box center [373, 163] width 747 height 326
click at [426, 267] on div "Rota 19 - Placa FCF8100 93421372 - BAR DO MUSEU Rota 19 - Placa FCF8100 9341258…" at bounding box center [373, 163] width 747 height 326
click at [425, 270] on icon at bounding box center [419, 261] width 65 height 53
select select "**********"
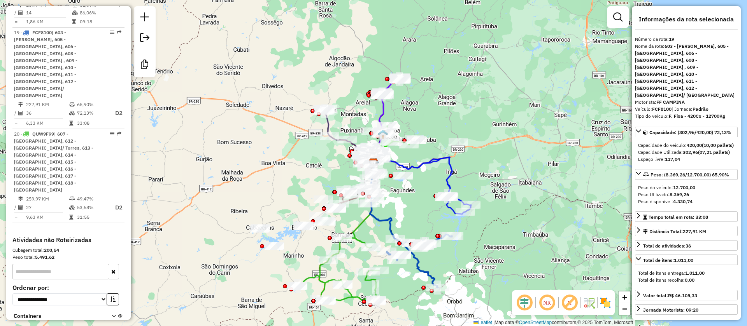
scroll to position [1090, 0]
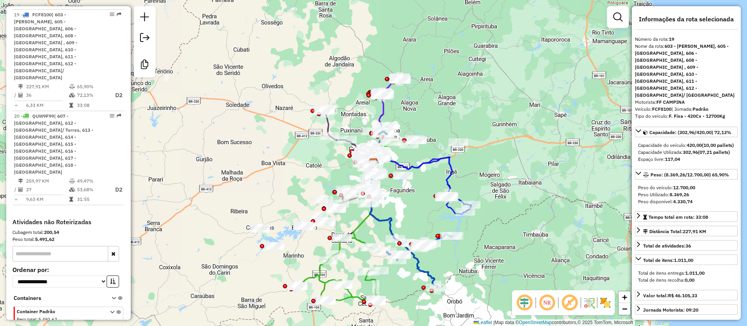
click at [662, 106] on strong "FCF8100" at bounding box center [661, 109] width 19 height 6
click at [659, 106] on strong "FCF8100" at bounding box center [661, 109] width 19 height 6
copy div "FCF8100"
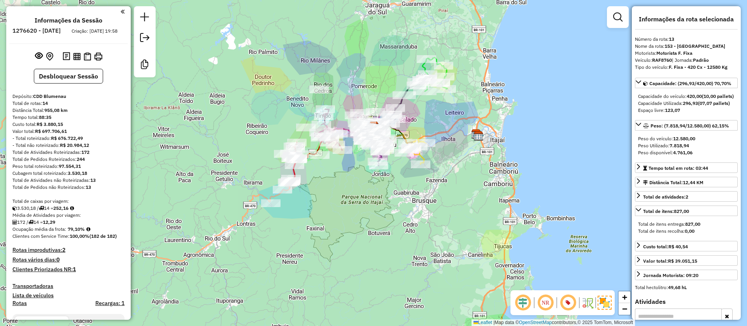
select select "**********"
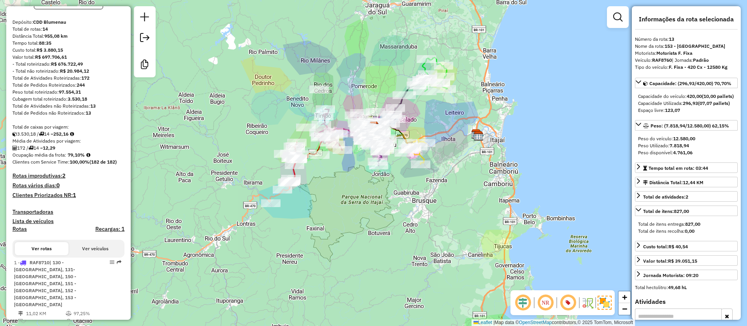
scroll to position [53, 0]
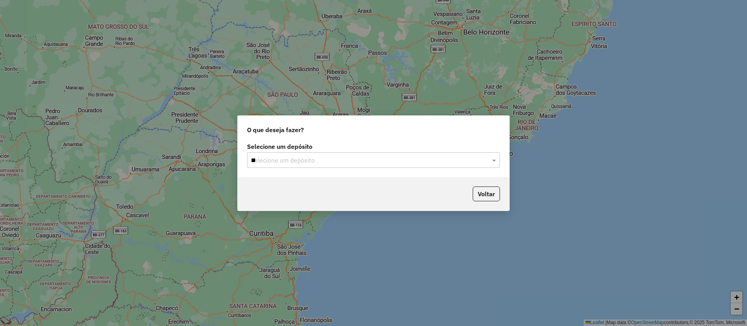
type input "***"
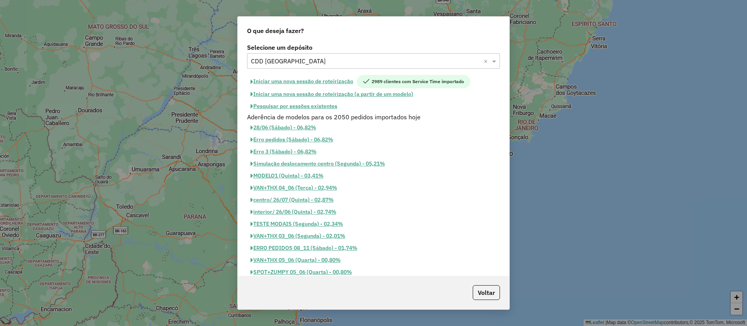
click at [308, 81] on button "Iniciar uma nova sessão de roteirização" at bounding box center [302, 81] width 110 height 13
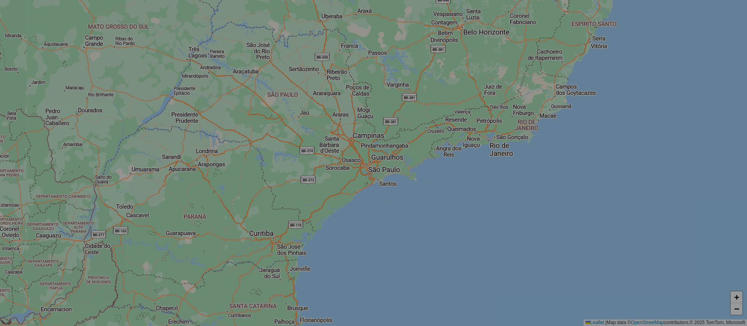
select select "*"
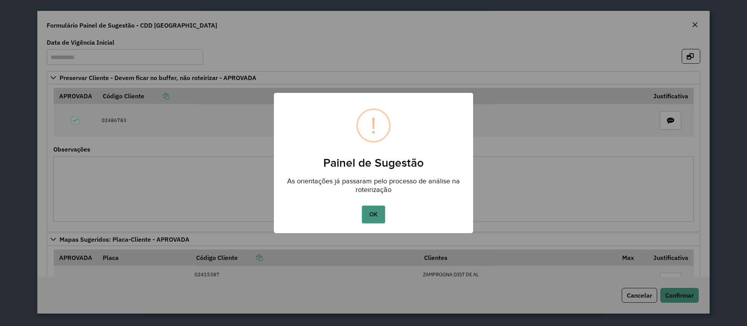
click at [373, 214] on button "OK" at bounding box center [373, 215] width 23 height 18
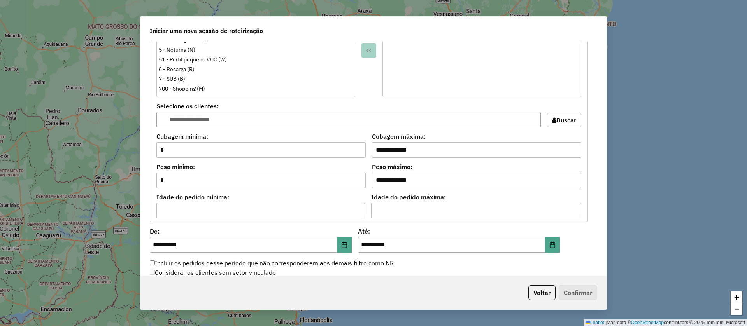
scroll to position [700, 0]
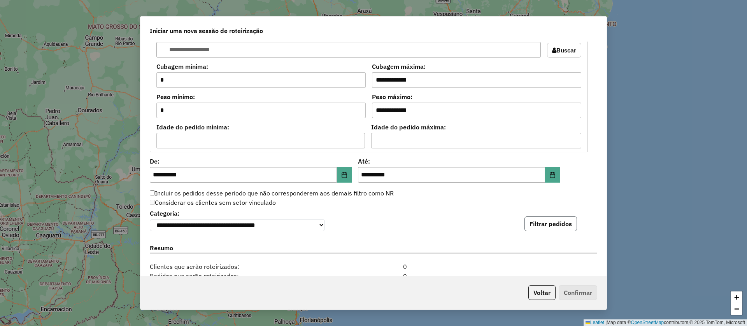
click at [541, 229] on button "Filtrar pedidos" at bounding box center [550, 224] width 53 height 15
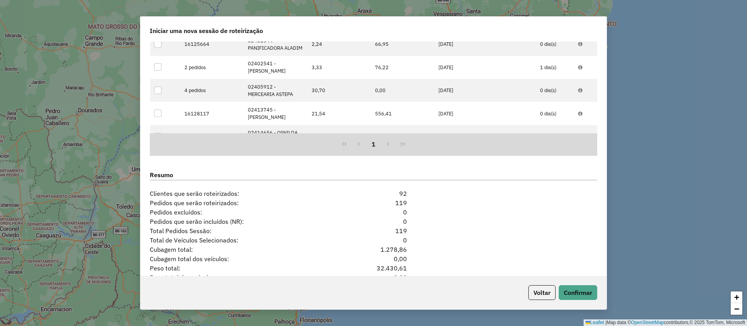
scroll to position [986, 0]
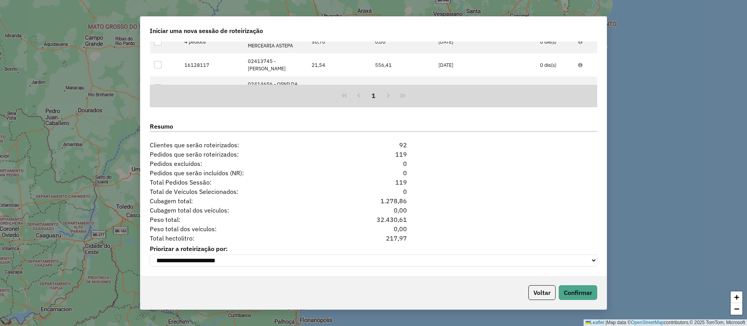
click at [399, 236] on div "217,97" at bounding box center [373, 238] width 76 height 9
copy div "217,97"
click at [546, 298] on button "Voltar" at bounding box center [541, 292] width 27 height 15
